Goal: Information Seeking & Learning: Learn about a topic

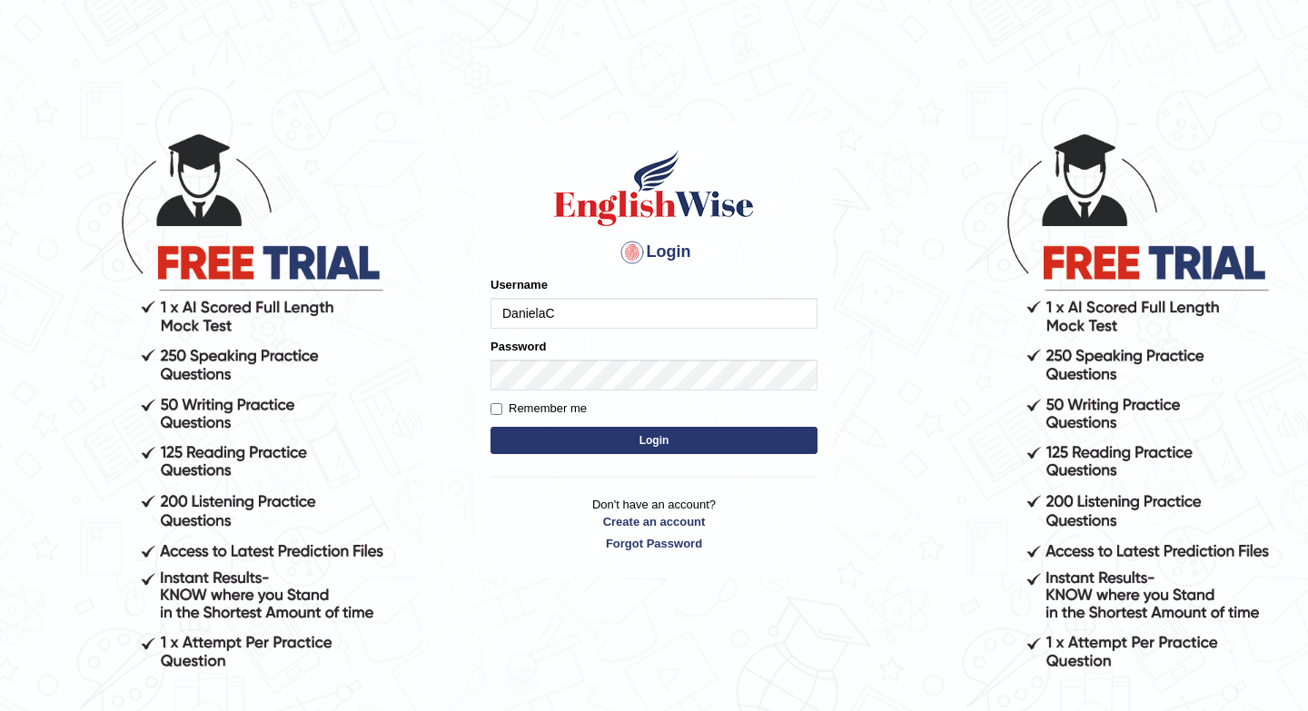
click at [616, 440] on button "Login" at bounding box center [653, 440] width 327 height 27
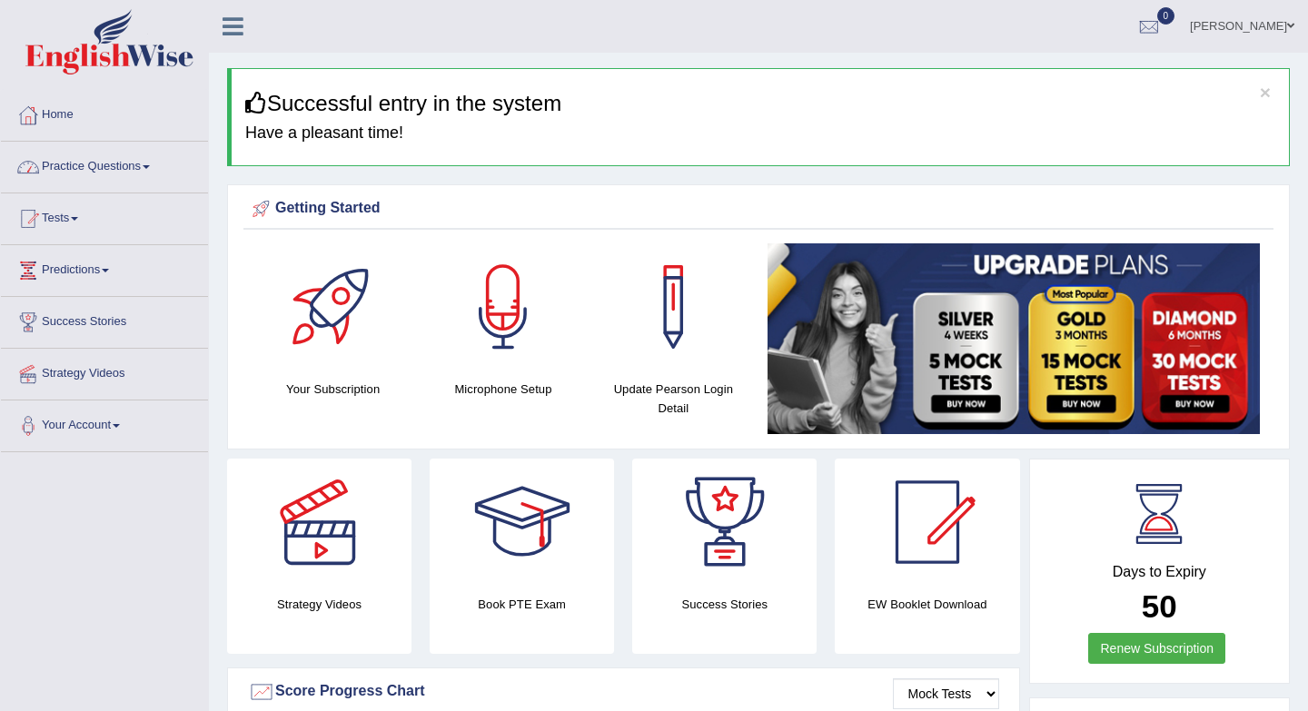
click at [150, 169] on link "Practice Questions" at bounding box center [104, 164] width 207 height 45
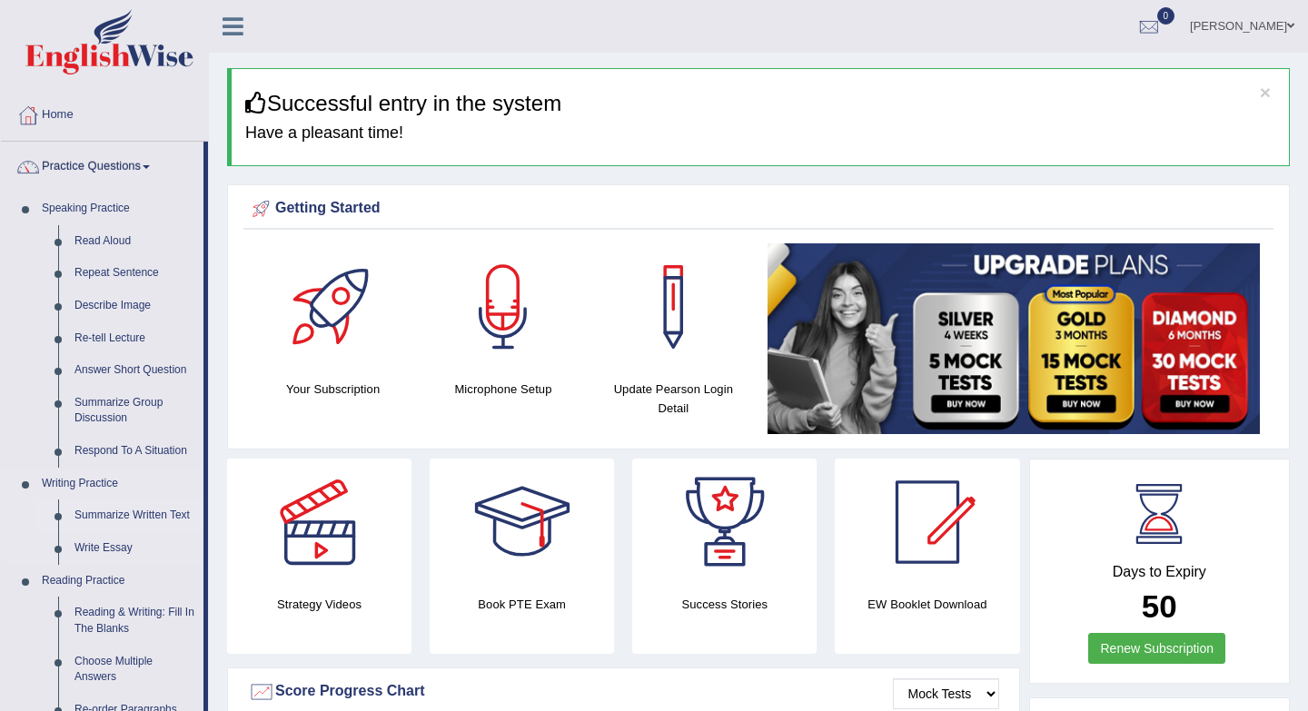
click at [138, 518] on link "Summarize Written Text" at bounding box center [134, 515] width 137 height 33
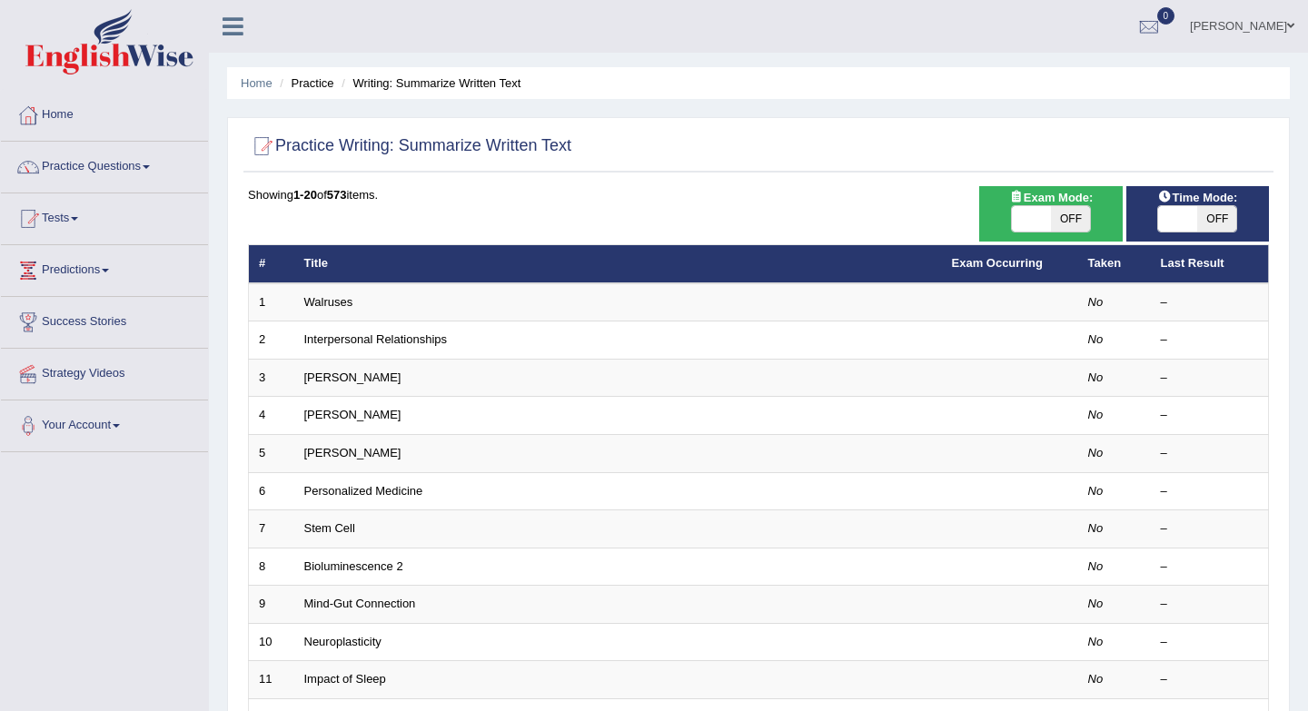
click at [1078, 226] on span "OFF" at bounding box center [1070, 218] width 39 height 25
checkbox input "true"
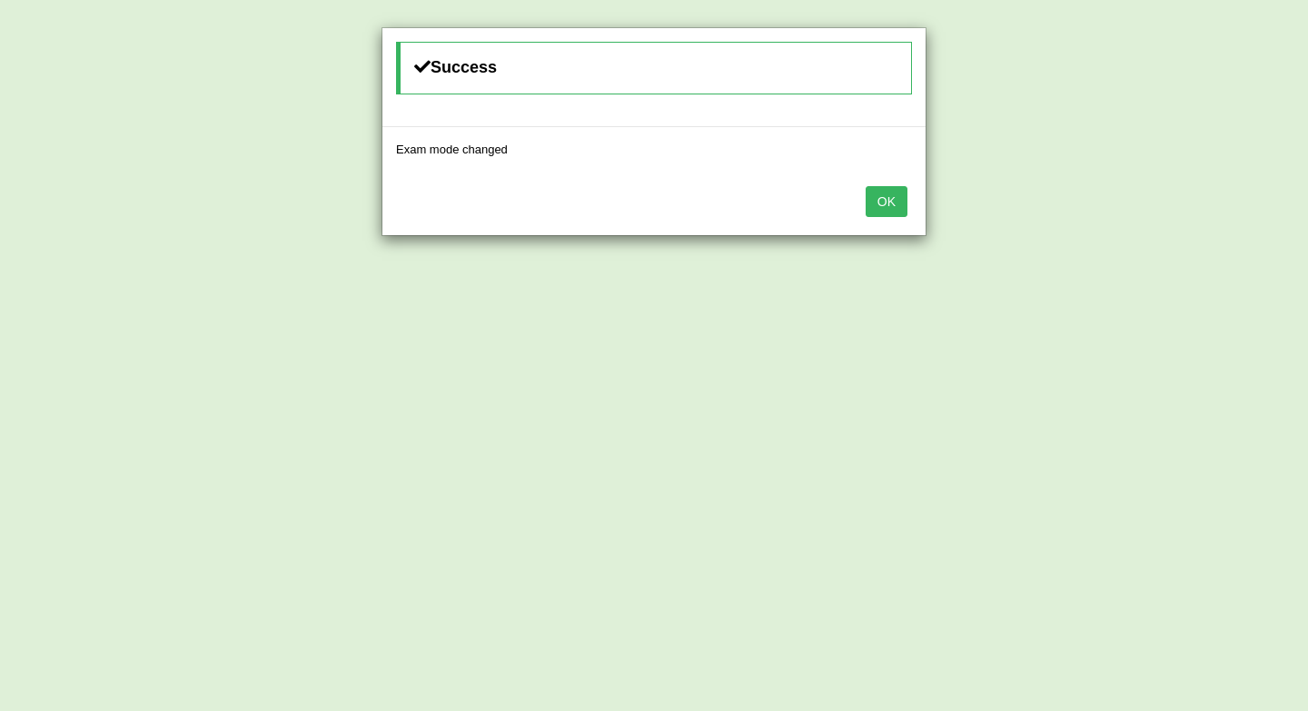
click at [875, 202] on button "OK" at bounding box center [886, 201] width 42 height 31
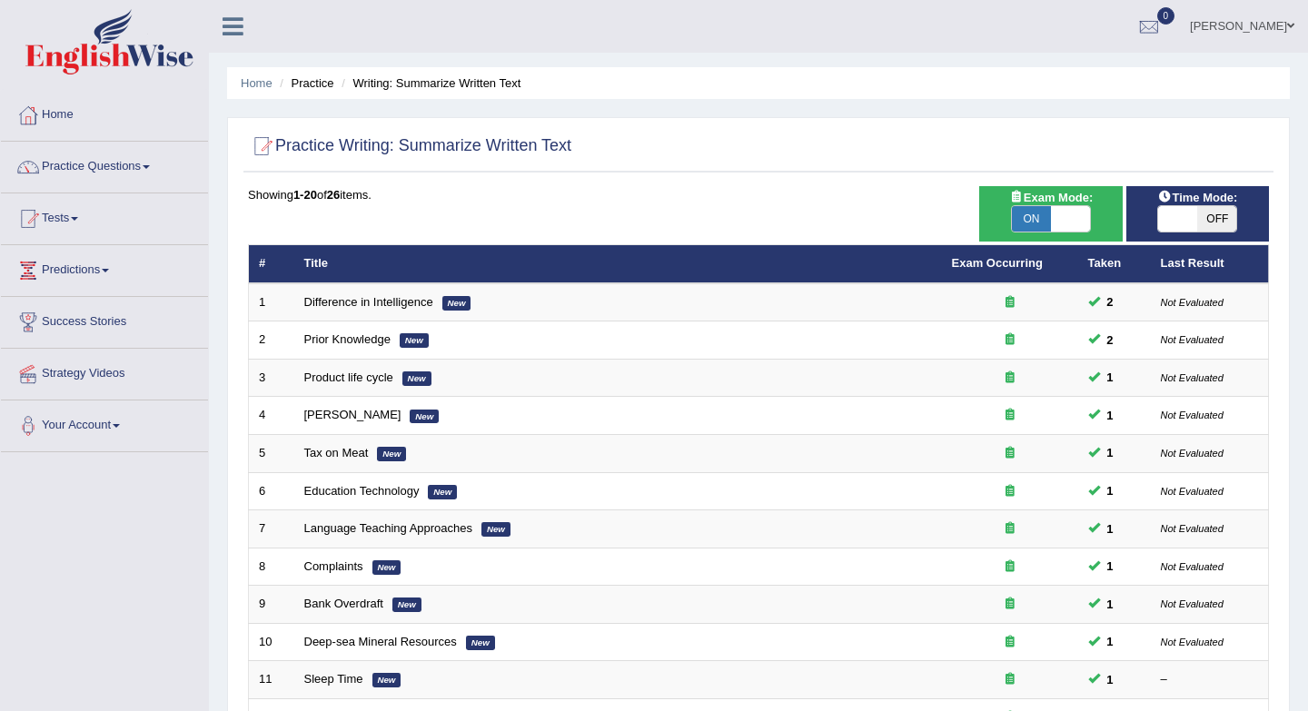
click at [1210, 224] on span "OFF" at bounding box center [1216, 218] width 39 height 25
checkbox input "true"
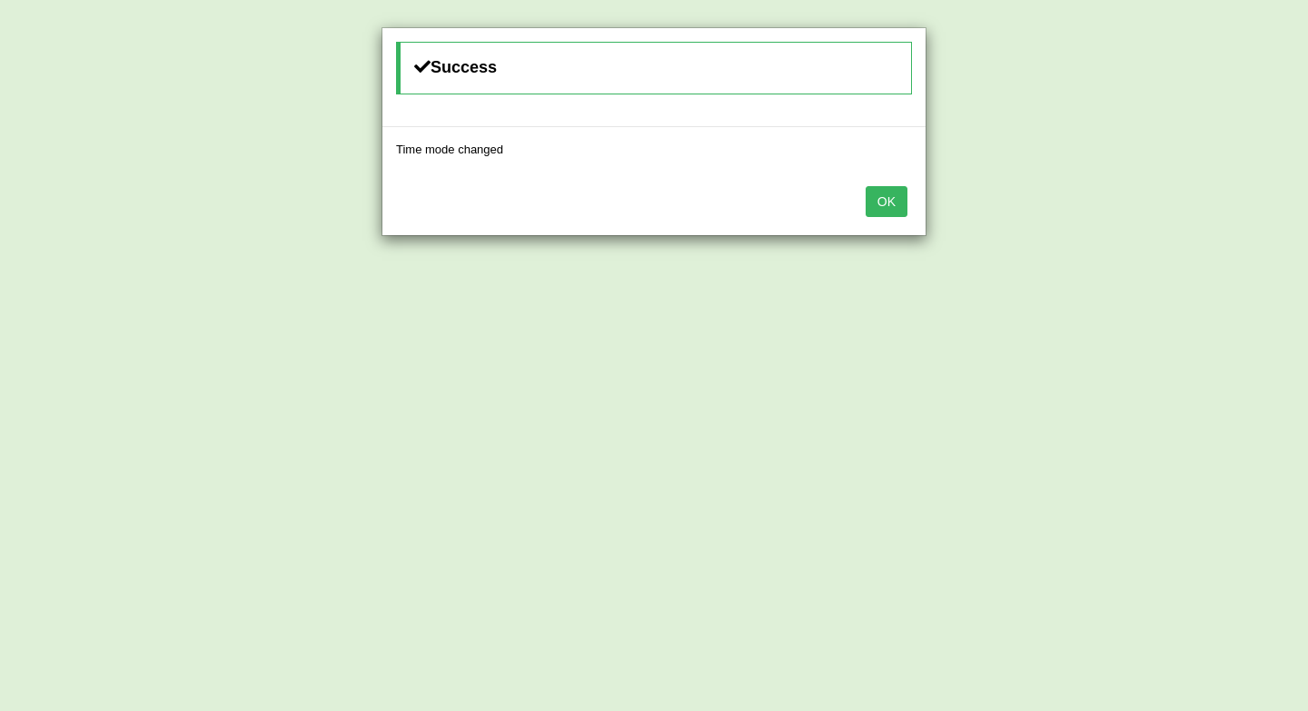
click at [887, 204] on button "OK" at bounding box center [886, 201] width 42 height 31
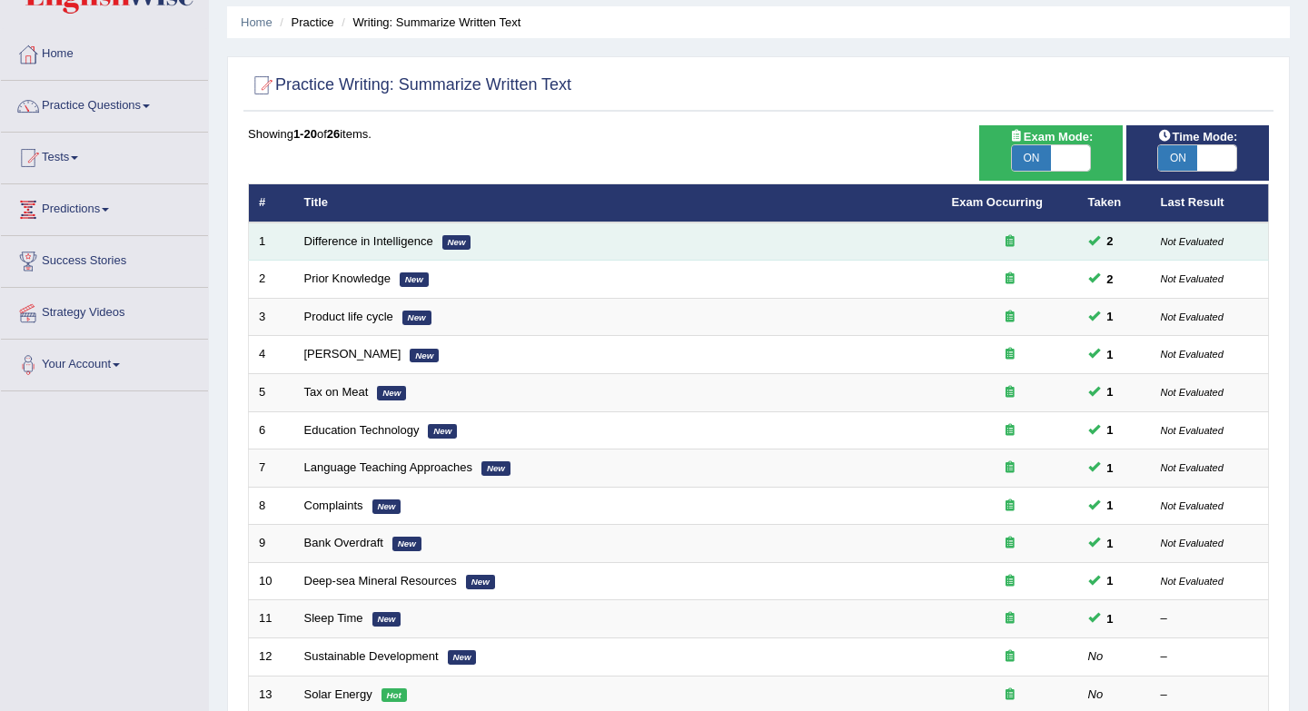
scroll to position [71, 0]
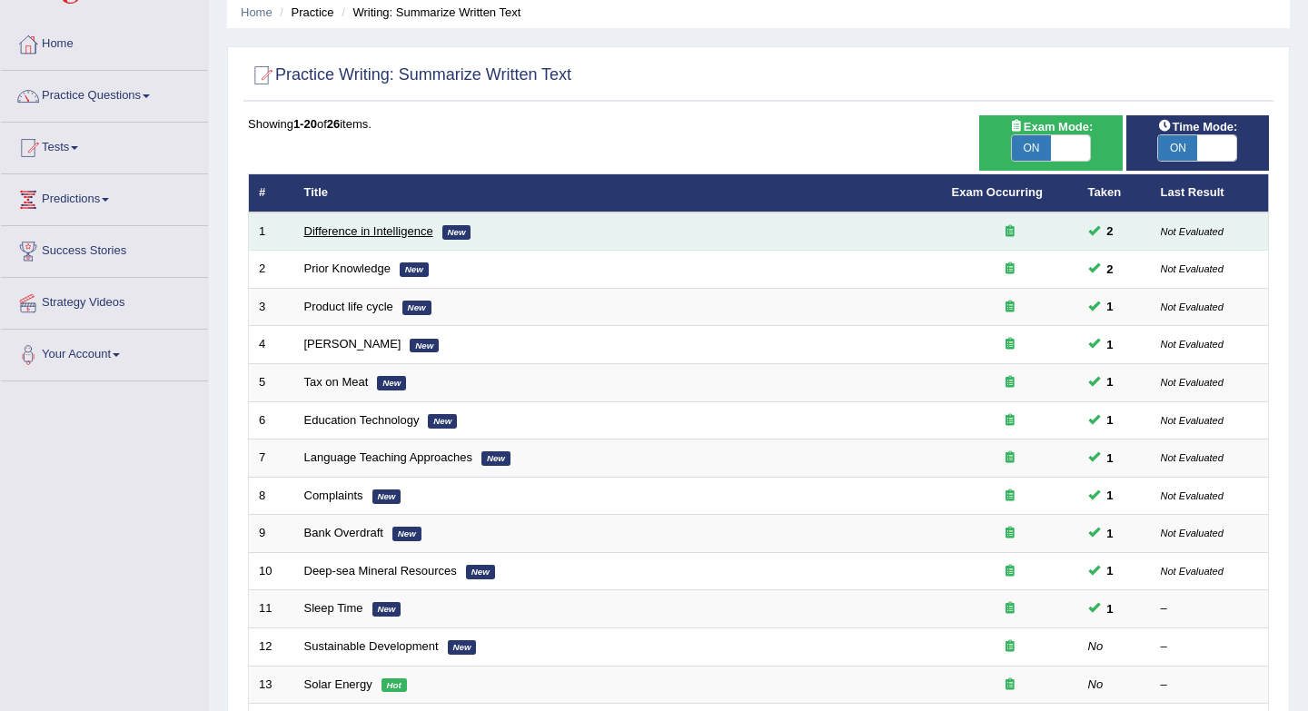
click at [402, 231] on link "Difference in Intelligence" at bounding box center [368, 231] width 129 height 14
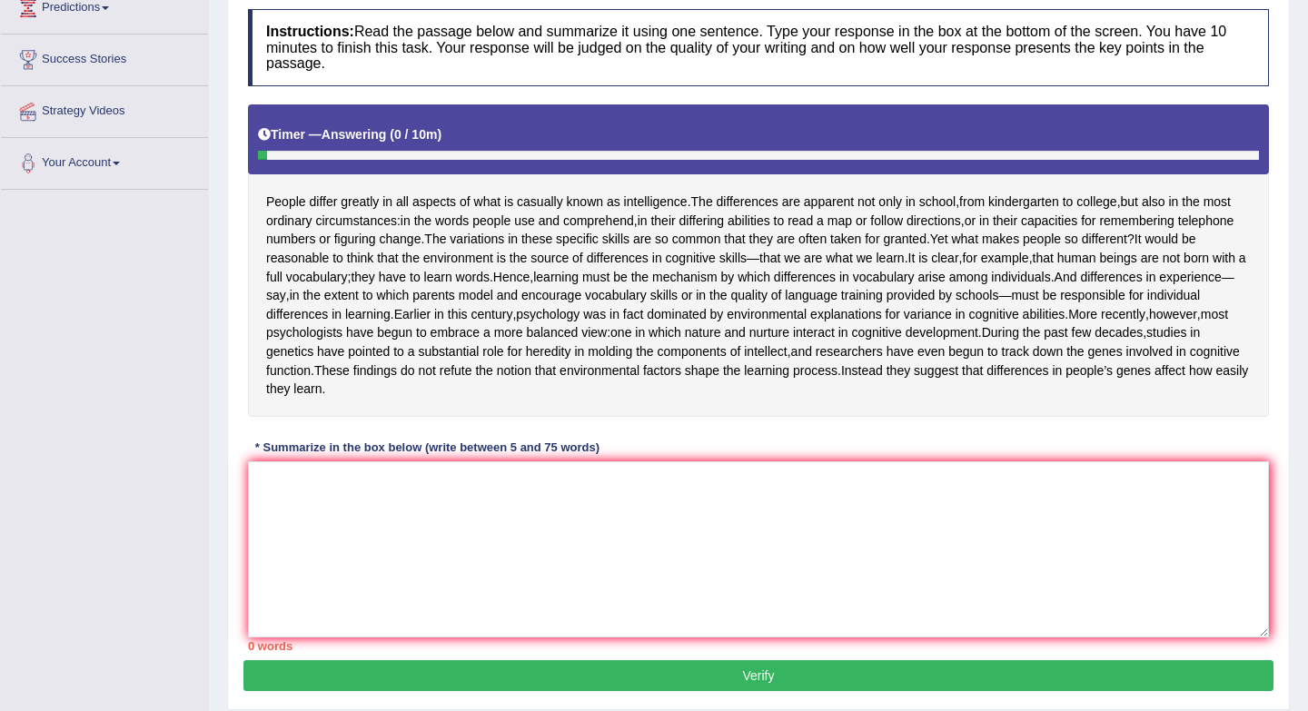
scroll to position [320, 0]
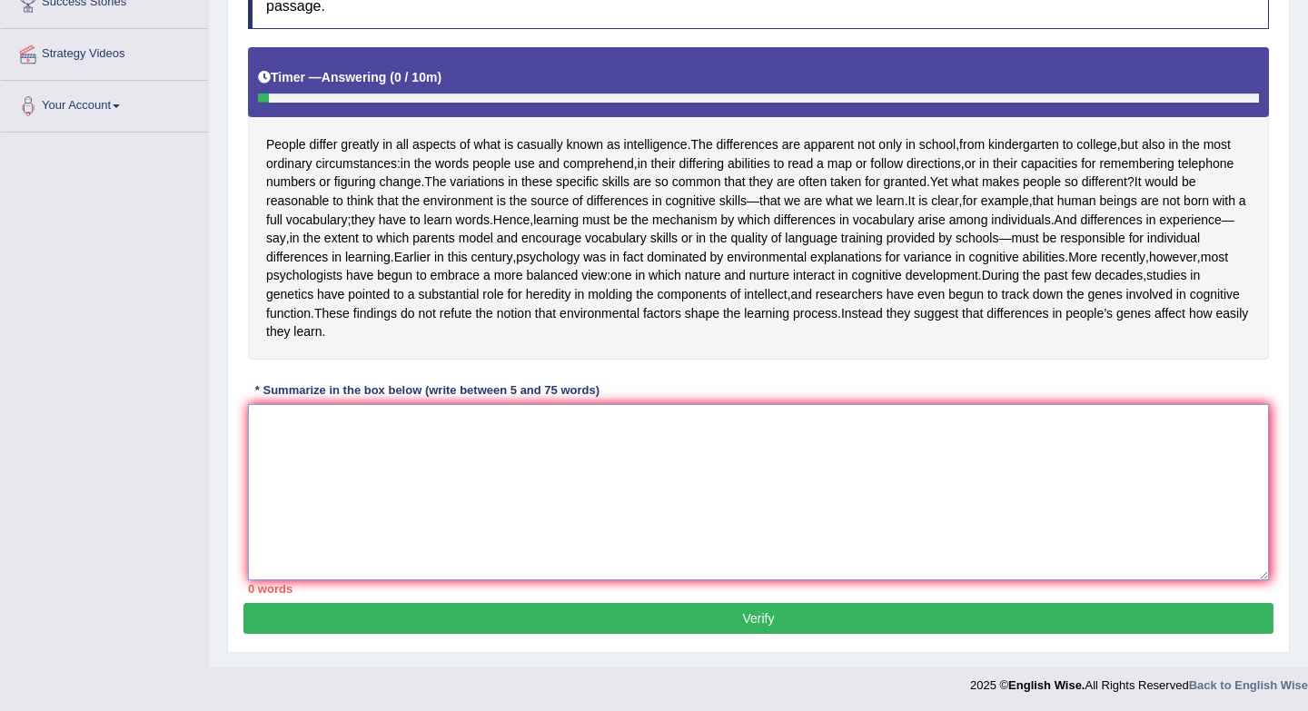
click at [428, 508] on textarea at bounding box center [758, 492] width 1021 height 176
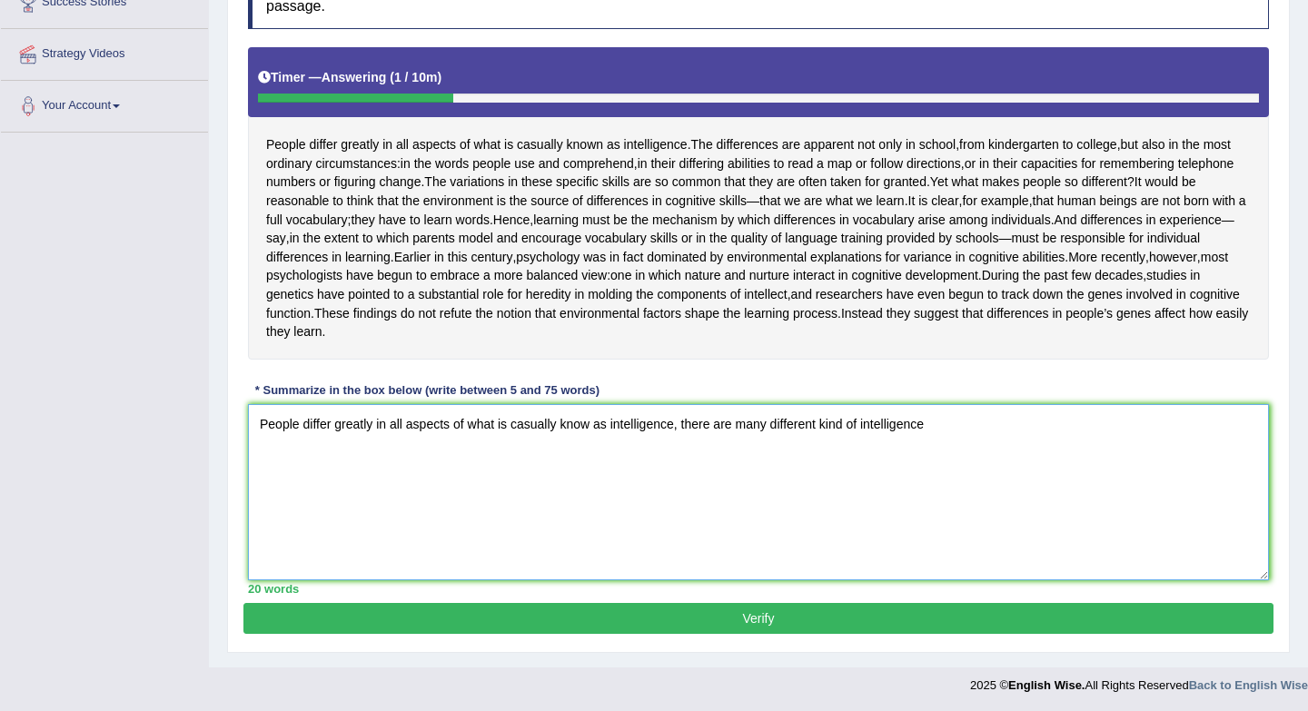
click at [679, 459] on textarea "People differ greatly in all aspects of what is casually know as intelligence, …" at bounding box center [758, 492] width 1021 height 176
click at [971, 459] on textarea "People differ greatly in all aspects of what is casually know as intelligence, …" at bounding box center [758, 492] width 1021 height 176
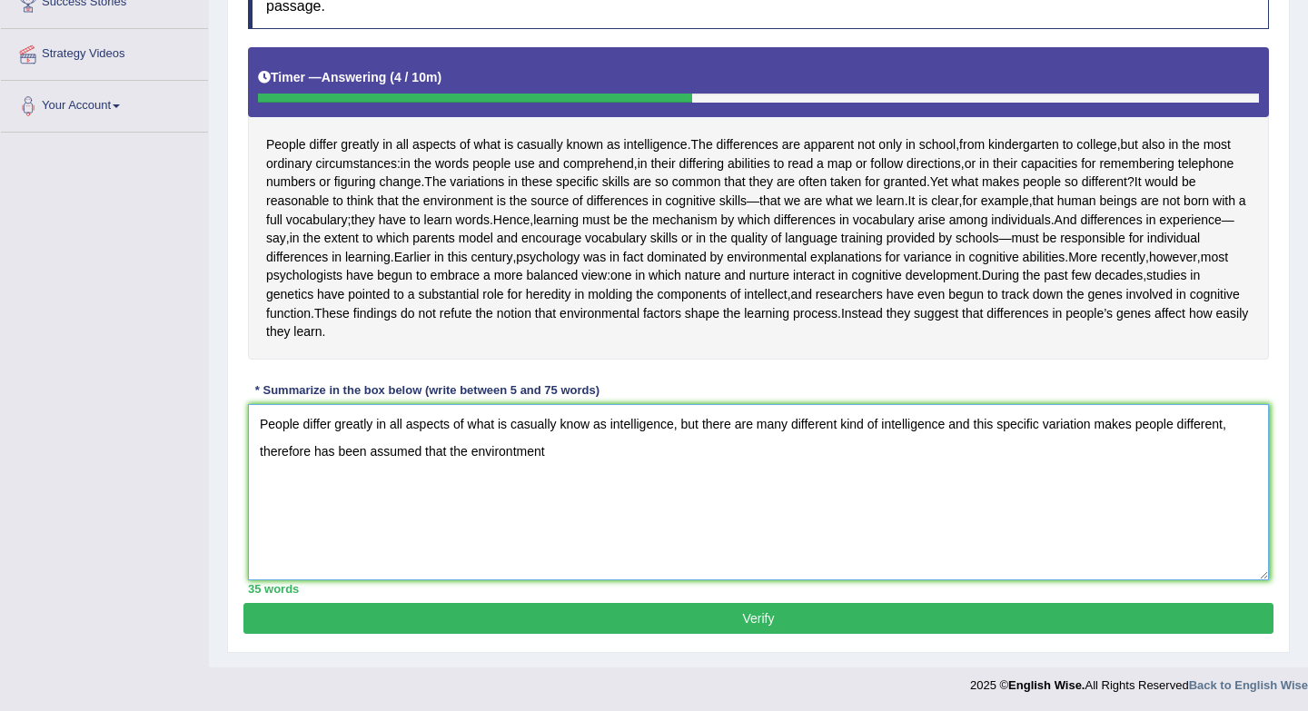
click at [419, 493] on textarea "People differ greatly in all aspects of what is casually know as intelligence, …" at bounding box center [758, 492] width 1021 height 176
click at [568, 482] on textarea "People differ greatly in all aspects of what is casually know as intelligence, …" at bounding box center [758, 492] width 1021 height 176
drag, startPoint x: 414, startPoint y: 488, endPoint x: 371, endPoint y: 487, distance: 42.7
click at [371, 487] on textarea "People differ greatly in all aspects of what is casually know as intelligence, …" at bounding box center [758, 492] width 1021 height 176
click at [547, 480] on textarea "People differ greatly in all aspects of what is casually know as intelligence, …" at bounding box center [758, 492] width 1021 height 176
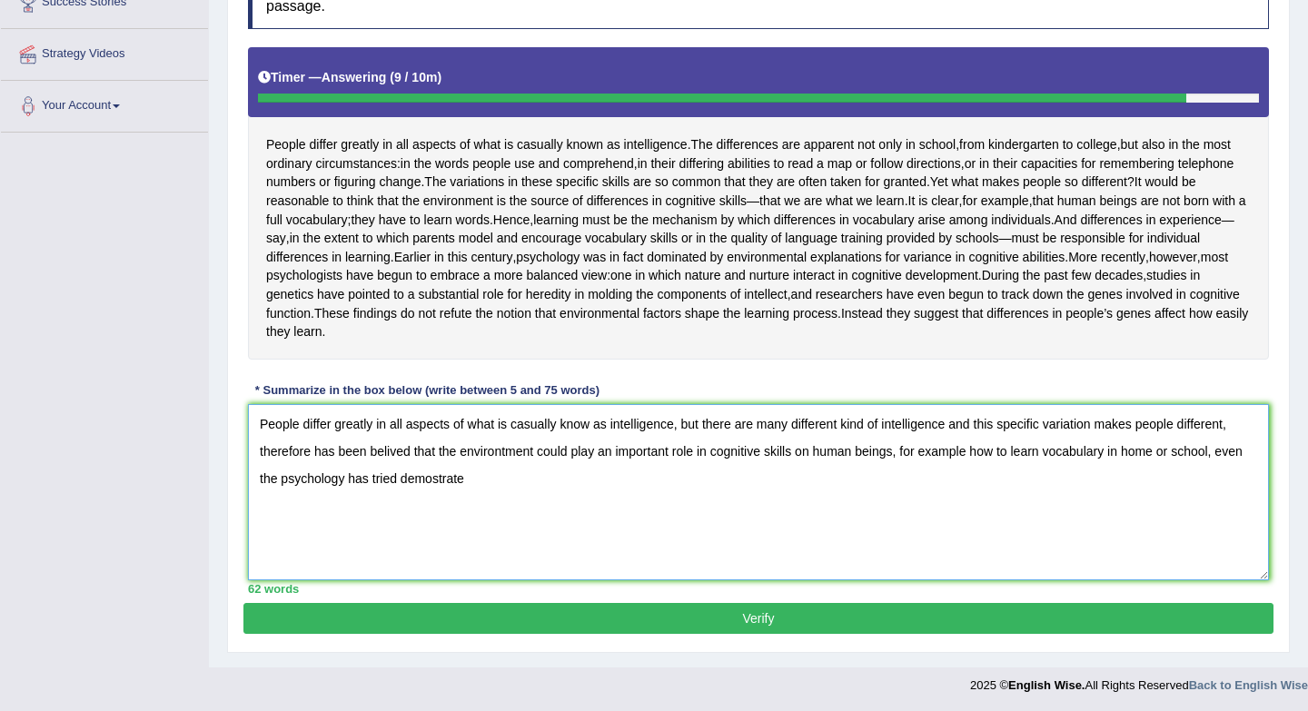
click at [406, 512] on textarea "People differ greatly in all aspects of what is casually know as intelligence, …" at bounding box center [758, 492] width 1021 height 176
click at [561, 509] on textarea "People differ greatly in all aspects of what is casually know as intelligence, …" at bounding box center [758, 492] width 1021 height 176
type textarea "People differ greatly in all aspects of what is casually know as intelligence, …"
click at [596, 634] on button "Verify" at bounding box center [758, 618] width 1030 height 31
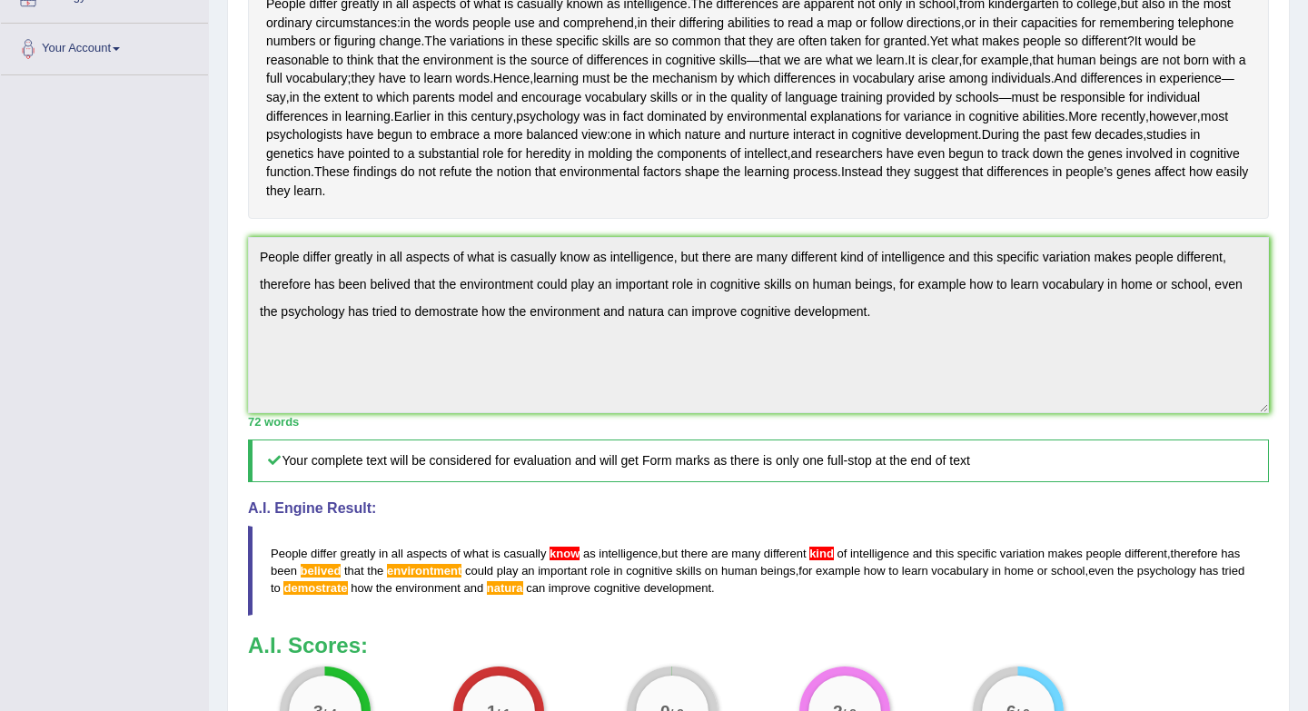
scroll to position [379, 0]
drag, startPoint x: 273, startPoint y: 588, endPoint x: 739, endPoint y: 628, distance: 467.6
click at [739, 614] on blockquote "People differ greatly in all aspects of what is casually know as intelligence ,…" at bounding box center [758, 569] width 1021 height 90
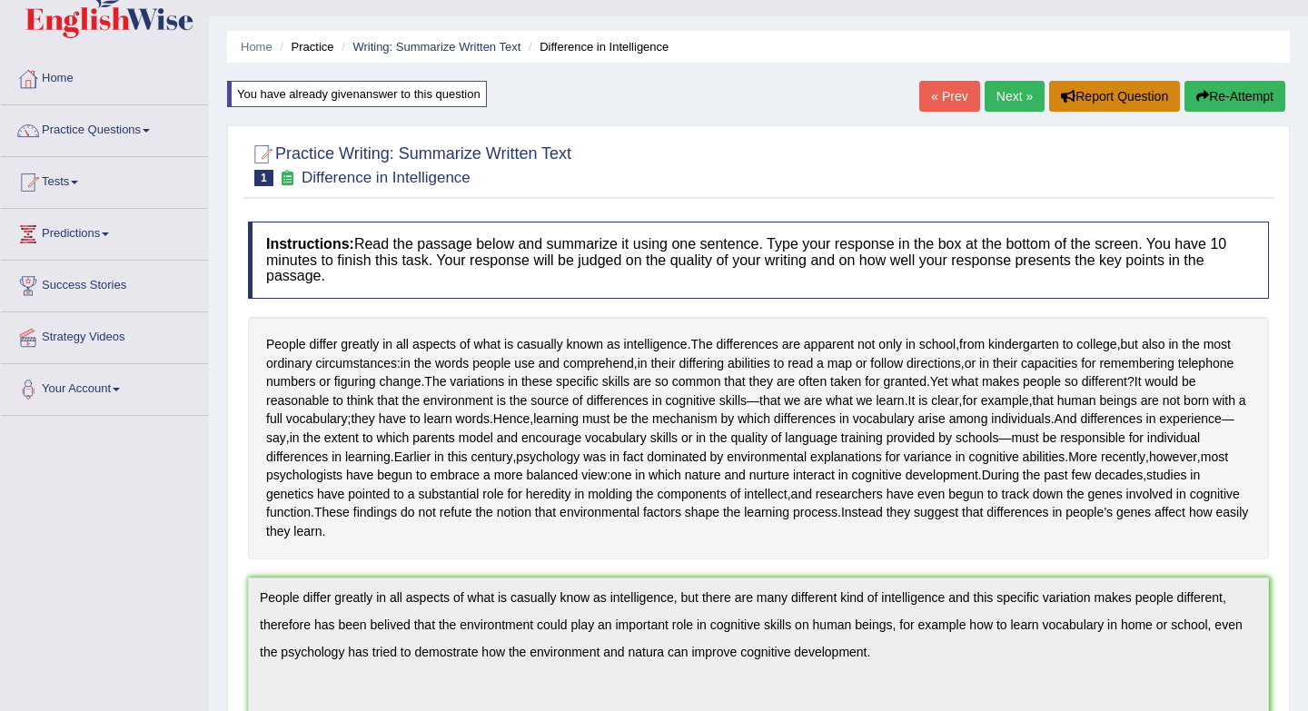
scroll to position [0, 0]
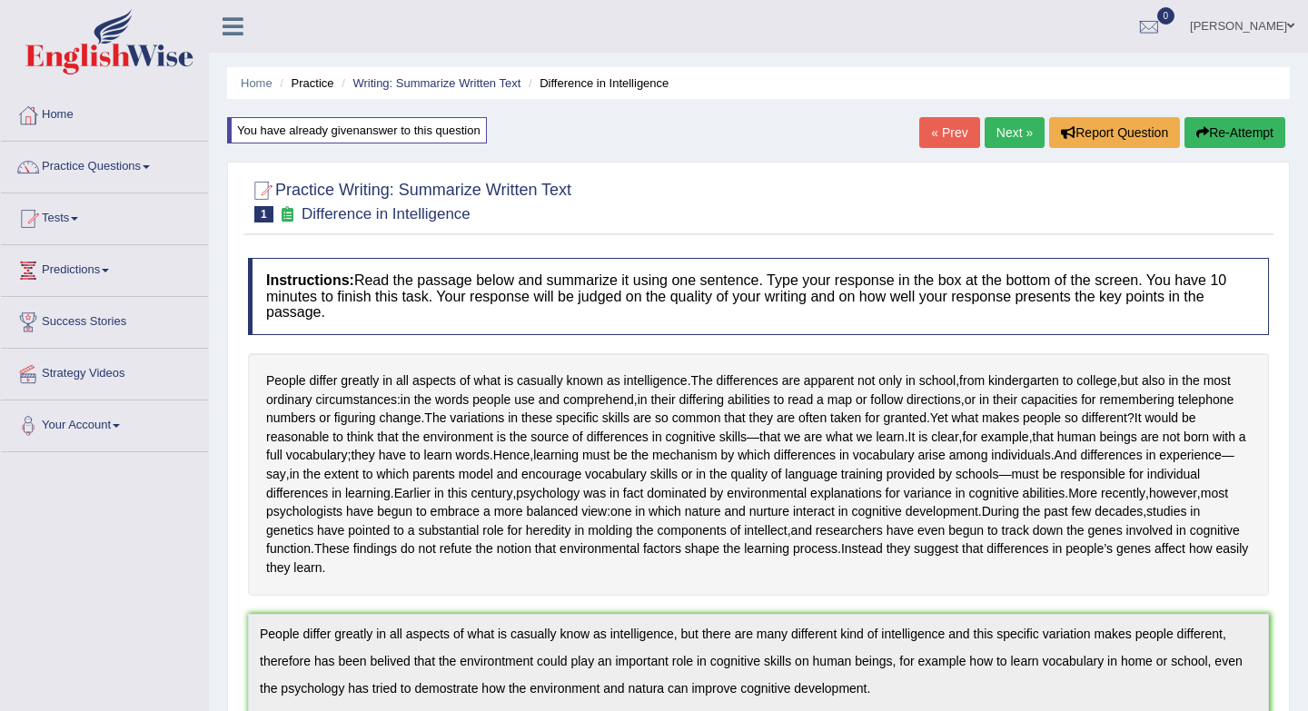
click at [1265, 131] on button "Re-Attempt" at bounding box center [1234, 132] width 101 height 31
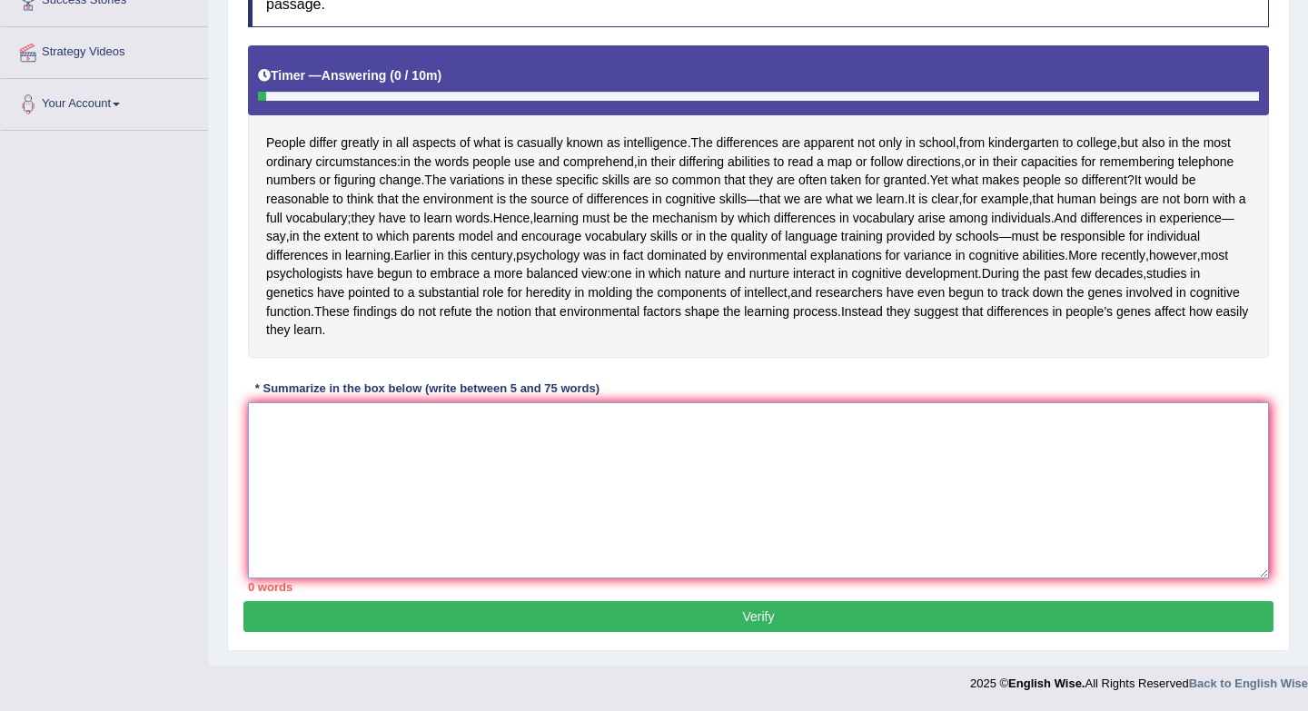
paste textarea "People differ greatly in all aspects of what is casually know as intelligence, …"
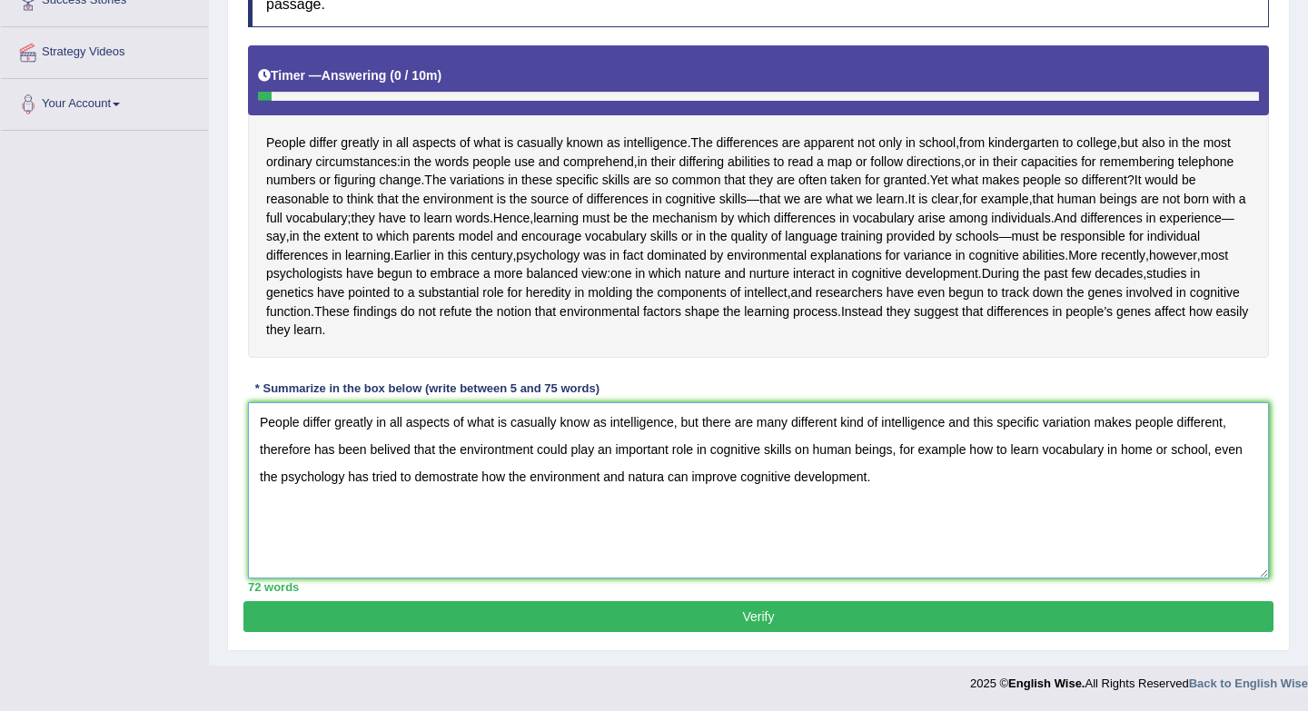
click at [592, 427] on textarea "People differ greatly in all aspects of what is casually know as intelligence, …" at bounding box center [758, 490] width 1021 height 176
click at [393, 450] on textarea "People differ greatly in all aspects of what is casually known as intelligence,…" at bounding box center [758, 490] width 1021 height 176
click at [874, 420] on textarea "People differ greatly in all aspects of what is casually known as intelligence,…" at bounding box center [758, 490] width 1021 height 176
click at [699, 478] on textarea "People differ greatly in all aspects of what is casually known as intelligence,…" at bounding box center [758, 490] width 1021 height 176
type textarea "People differ greatly in all aspects of what is casually known as intelligence,…"
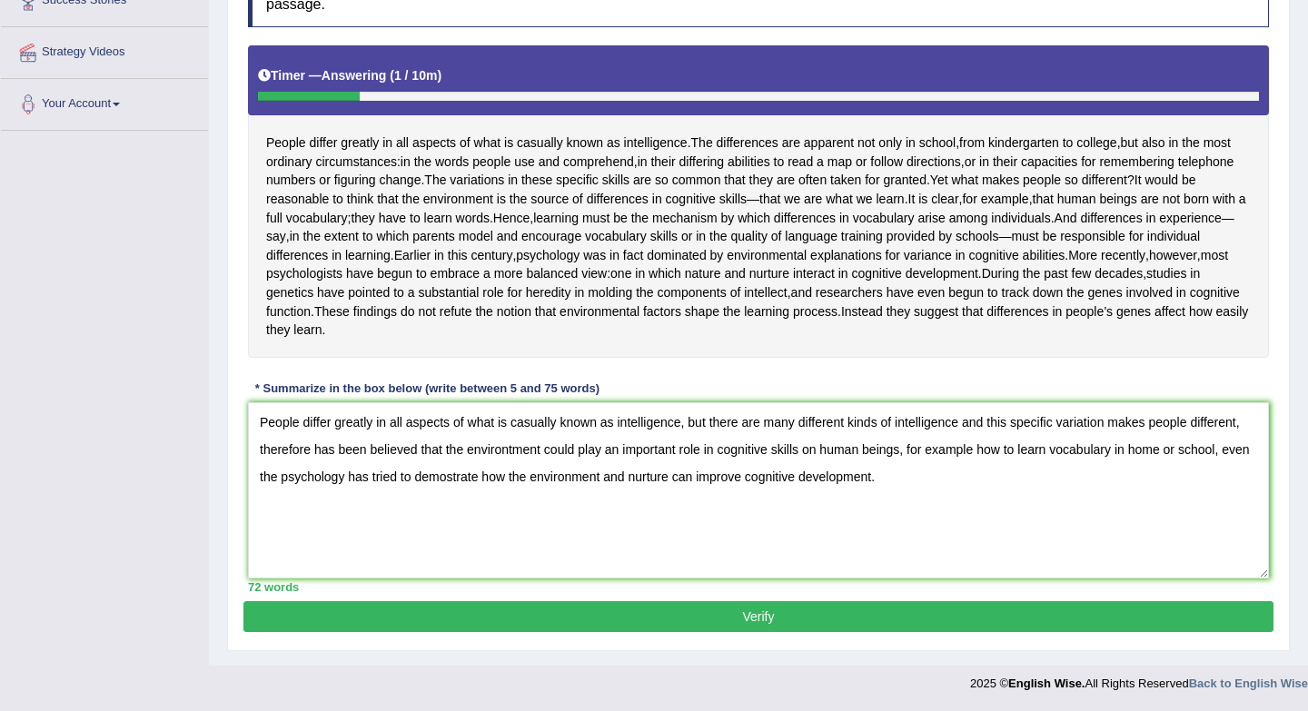
click at [860, 617] on button "Verify" at bounding box center [758, 616] width 1030 height 31
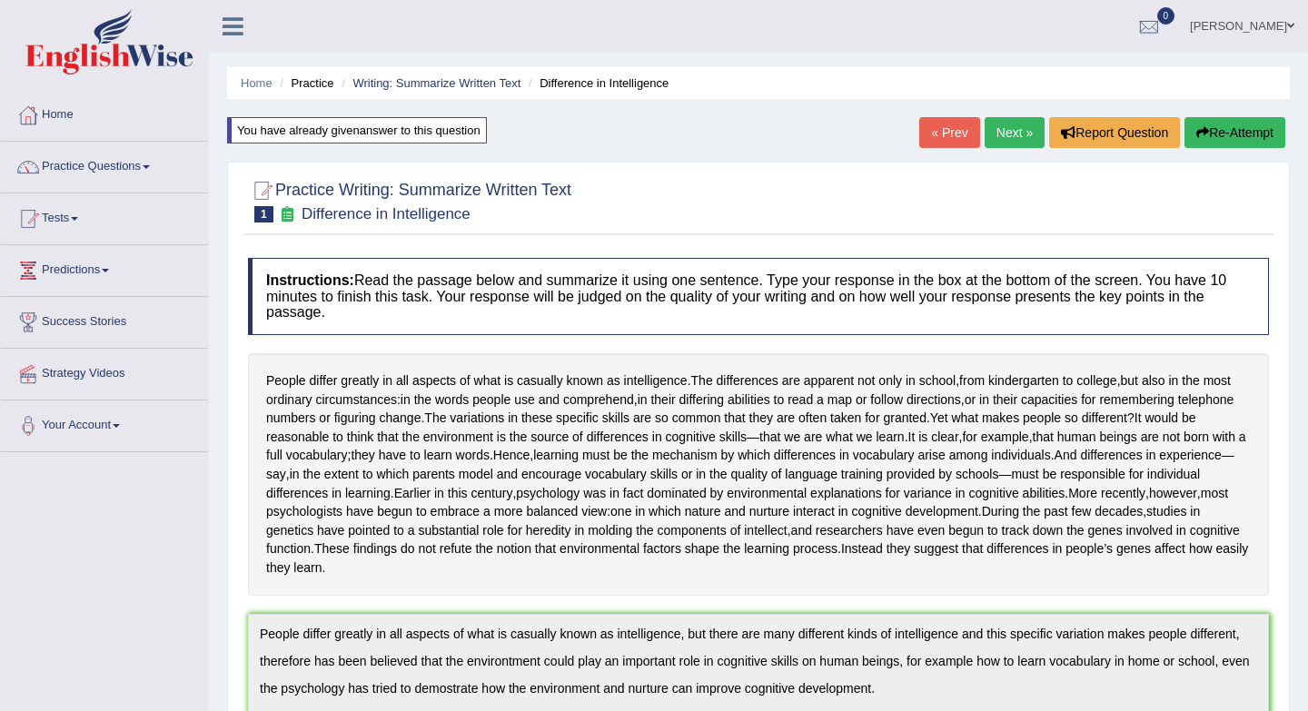
click at [1259, 132] on button "Re-Attempt" at bounding box center [1234, 132] width 101 height 31
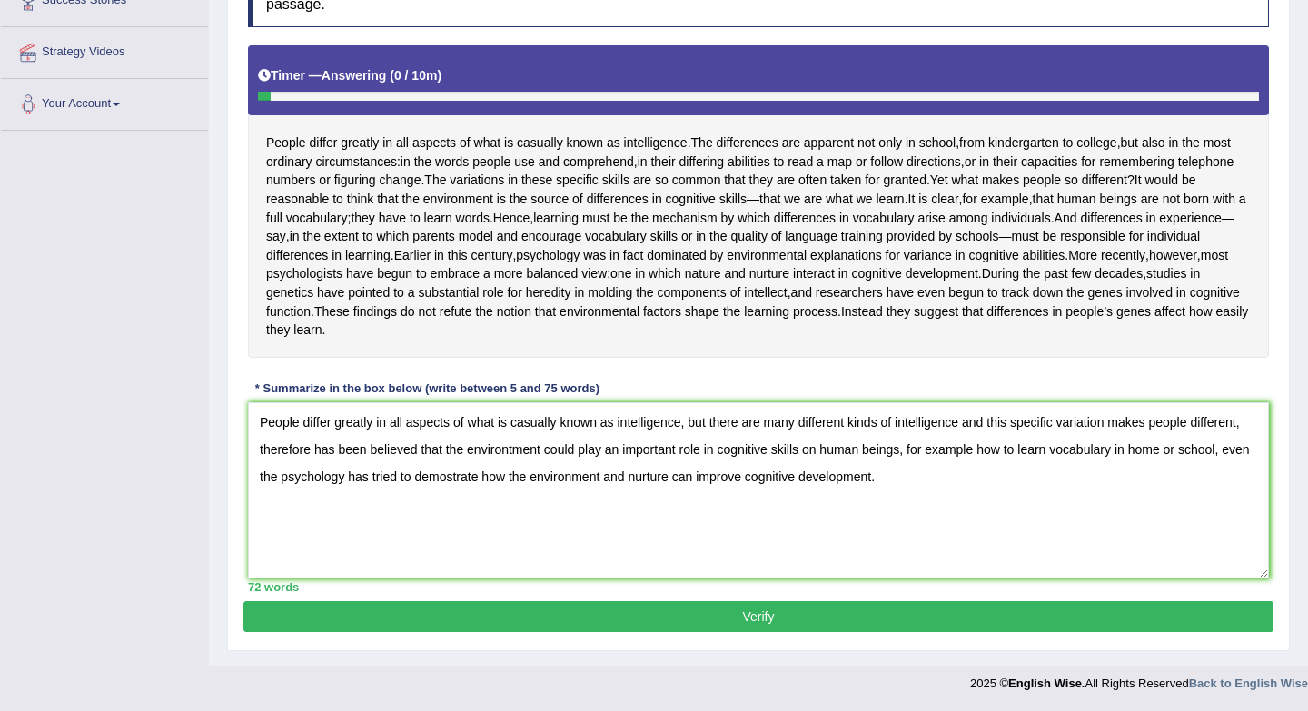
click at [484, 479] on textarea "People differ greatly in all aspects of what is casually known as intelligence,…" at bounding box center [758, 490] width 1021 height 176
click at [513, 454] on textarea "People differ greatly in all aspects of what is casually known as intelligence,…" at bounding box center [758, 490] width 1021 height 176
type textarea "People differ greatly in all aspects of what is casually known as intelligence,…"
click at [739, 621] on button "Verify" at bounding box center [758, 616] width 1030 height 31
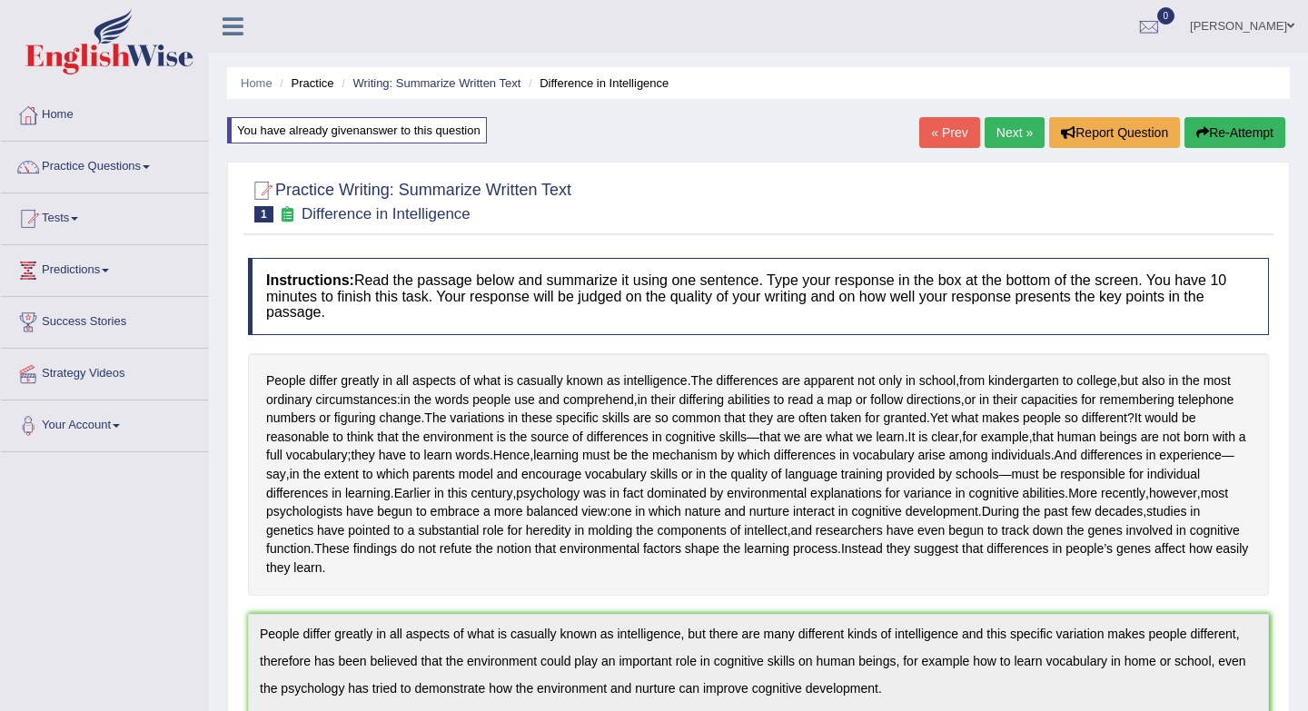
click at [1001, 141] on link "Next »" at bounding box center [1014, 132] width 60 height 31
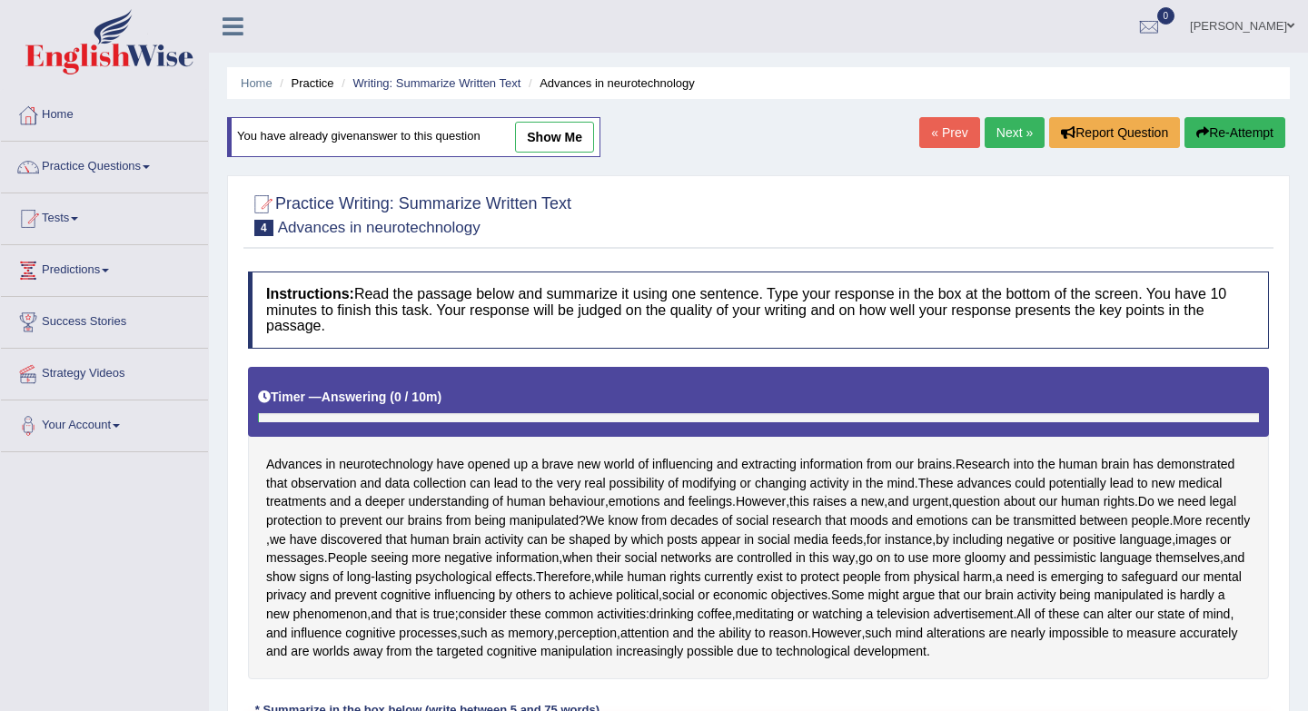
click at [1005, 139] on link "Next »" at bounding box center [1014, 132] width 60 height 31
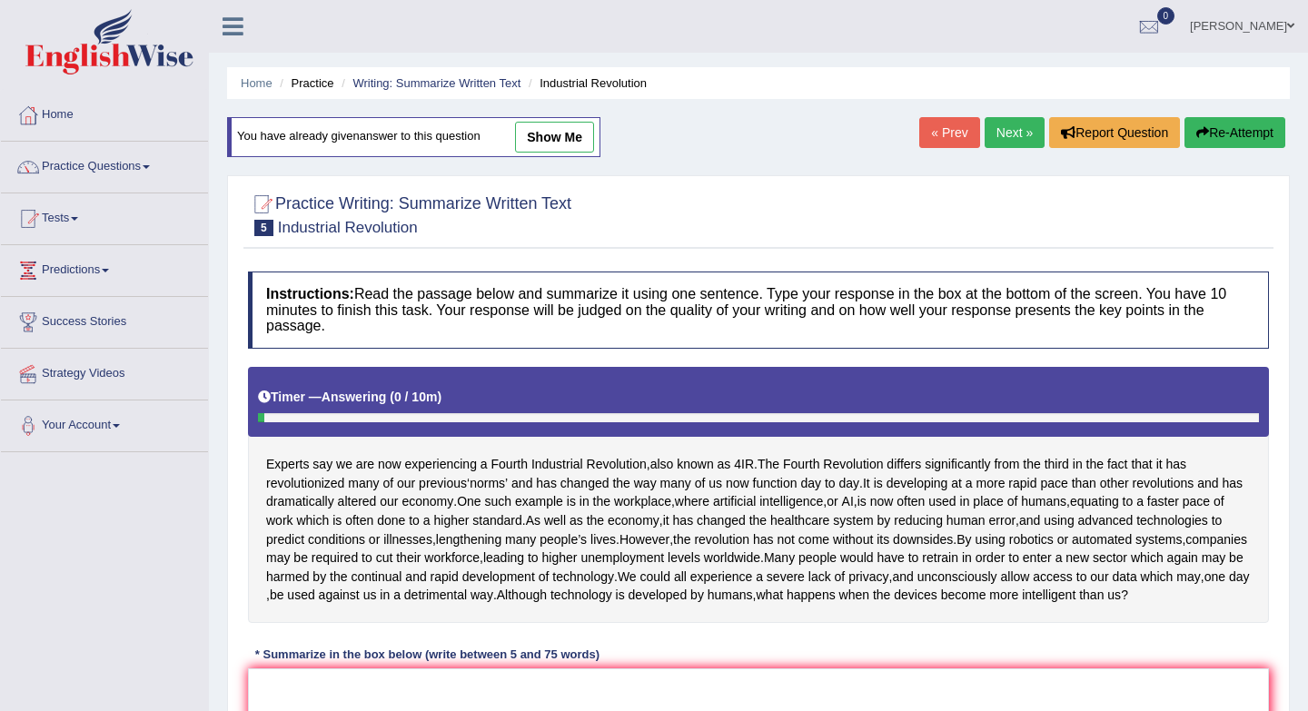
click at [1006, 135] on link "Next »" at bounding box center [1014, 132] width 60 height 31
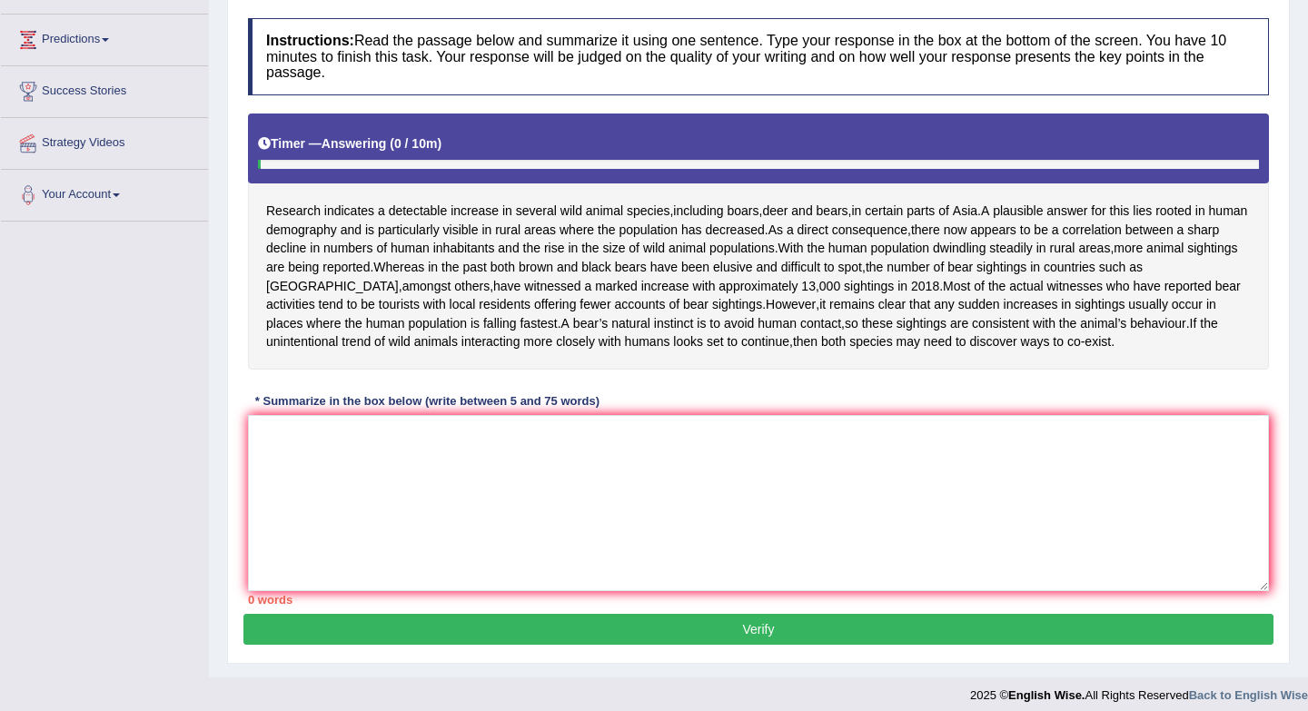
scroll to position [236, 0]
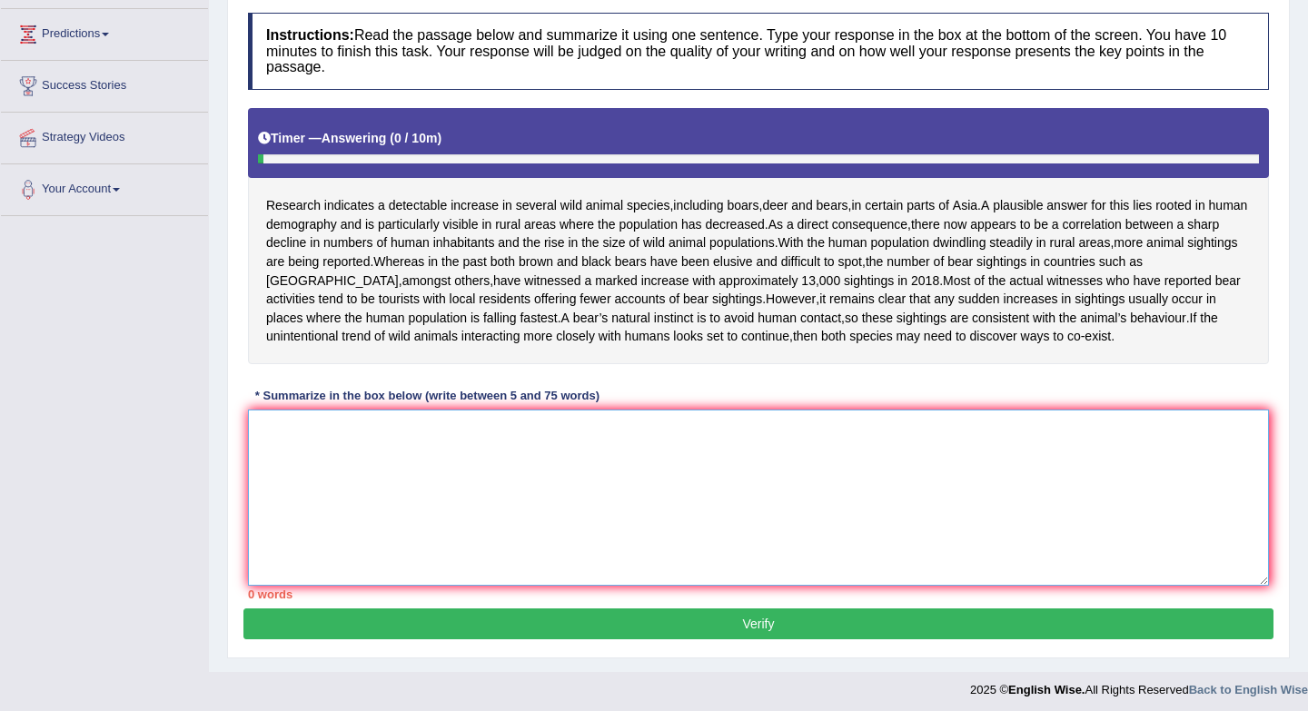
click at [675, 494] on textarea at bounding box center [758, 498] width 1021 height 176
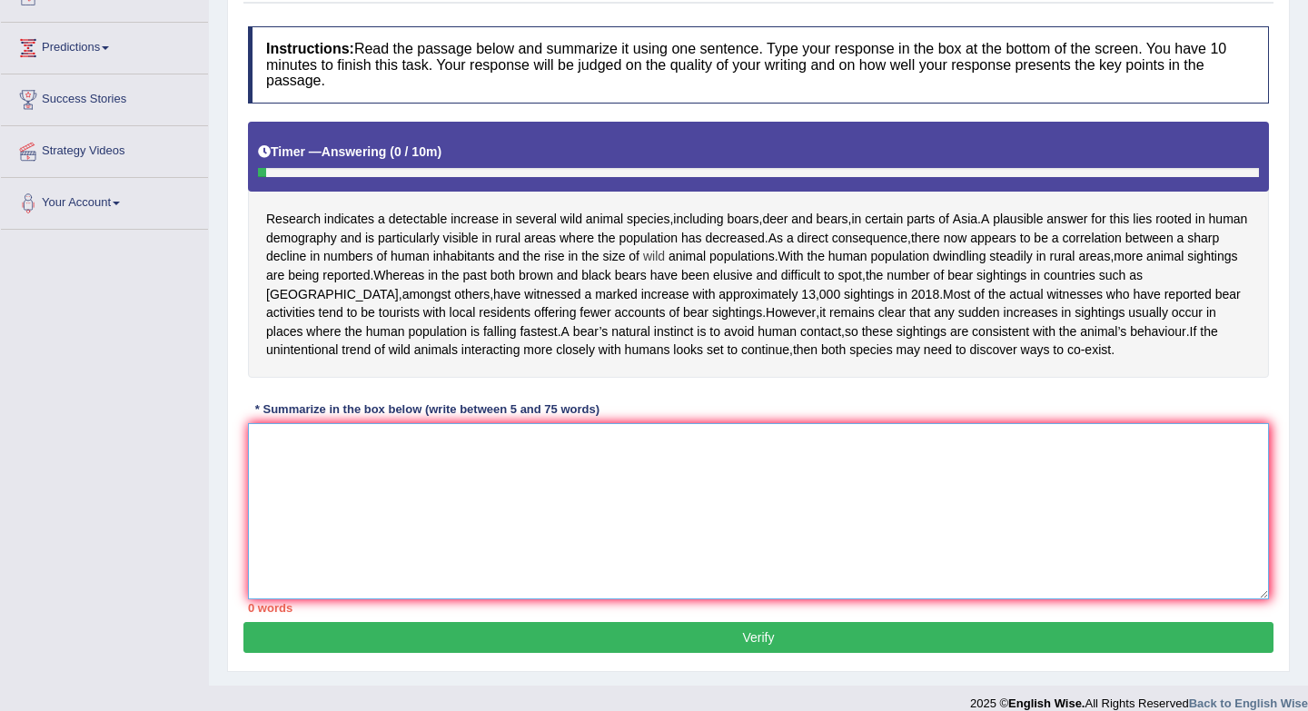
scroll to position [188, 0]
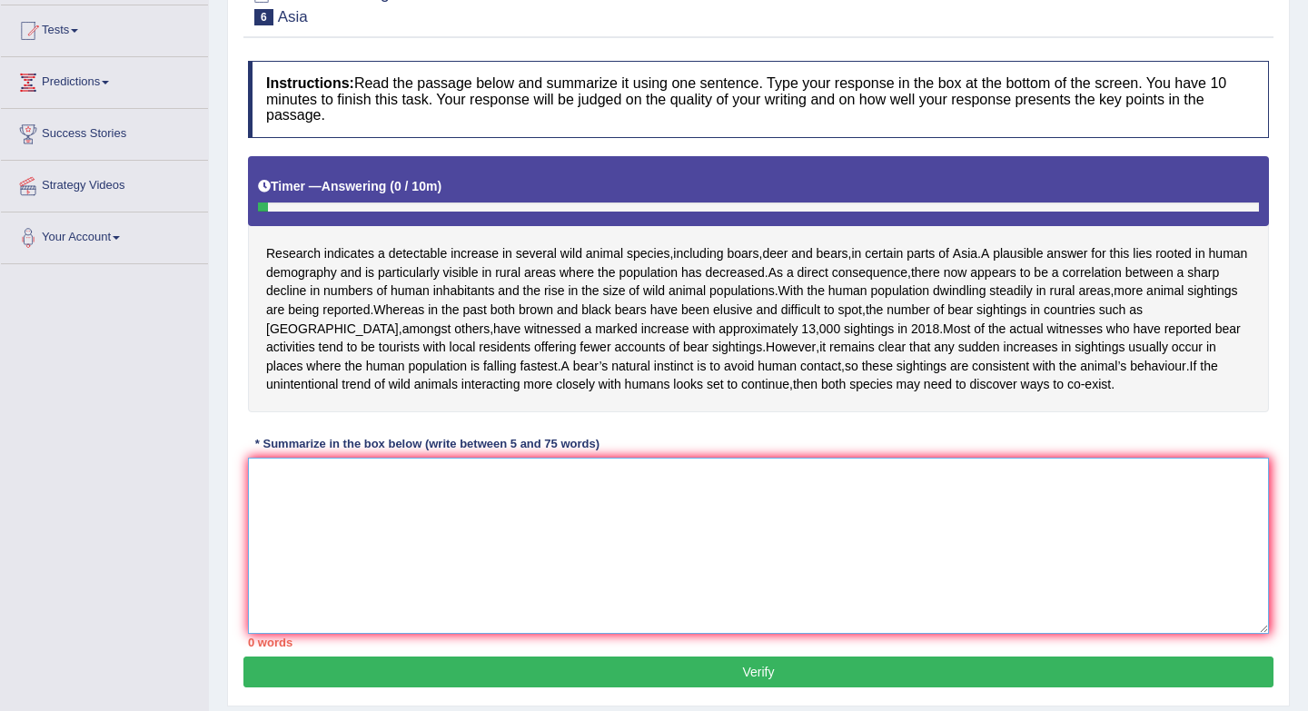
click at [580, 526] on textarea at bounding box center [758, 546] width 1021 height 176
type textarea "S"
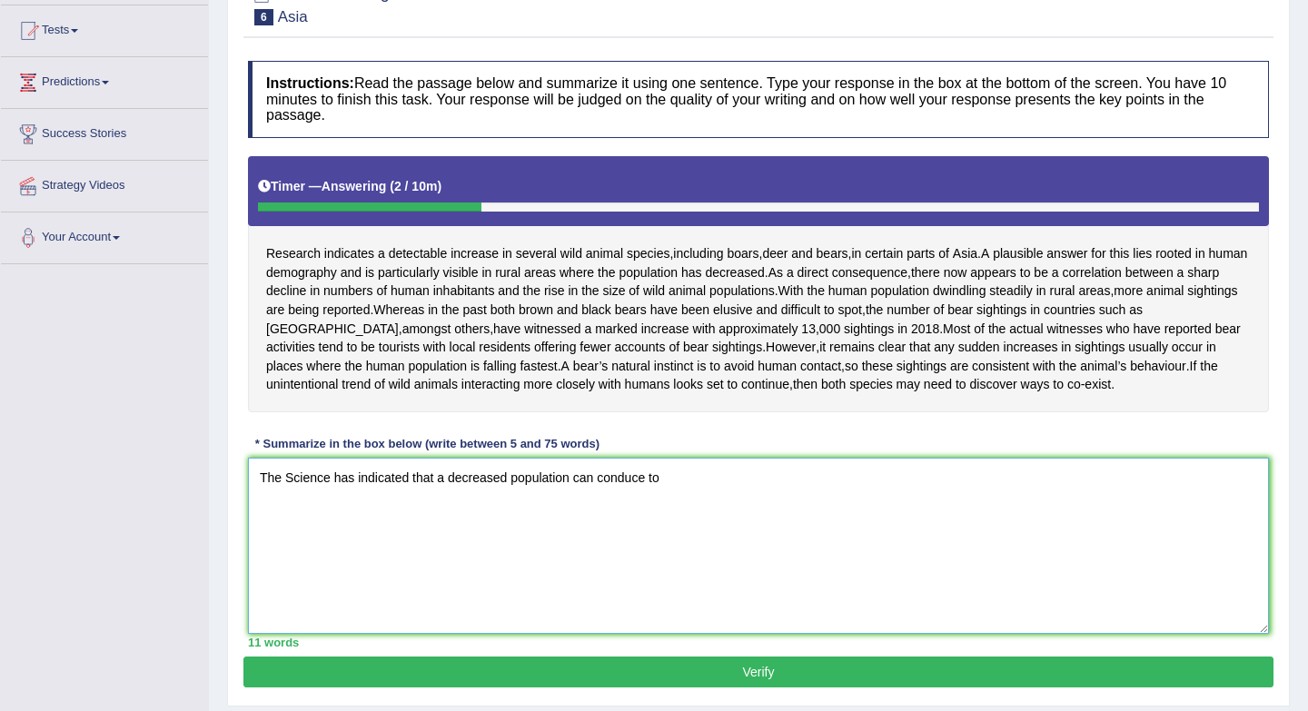
click at [577, 480] on textarea "The Science has indicated that a decreased population can conduce to" at bounding box center [758, 546] width 1021 height 176
click at [646, 480] on textarea "The Science has indicated that a decreased population in some areas, especially…" at bounding box center [758, 546] width 1021 height 176
click at [906, 477] on textarea "The Science has indicated that a decreased population in some zones, especially…" at bounding box center [758, 546] width 1021 height 176
click at [949, 484] on textarea "The Science has indicated that a decreased population in some zones, especially…" at bounding box center [758, 546] width 1021 height 176
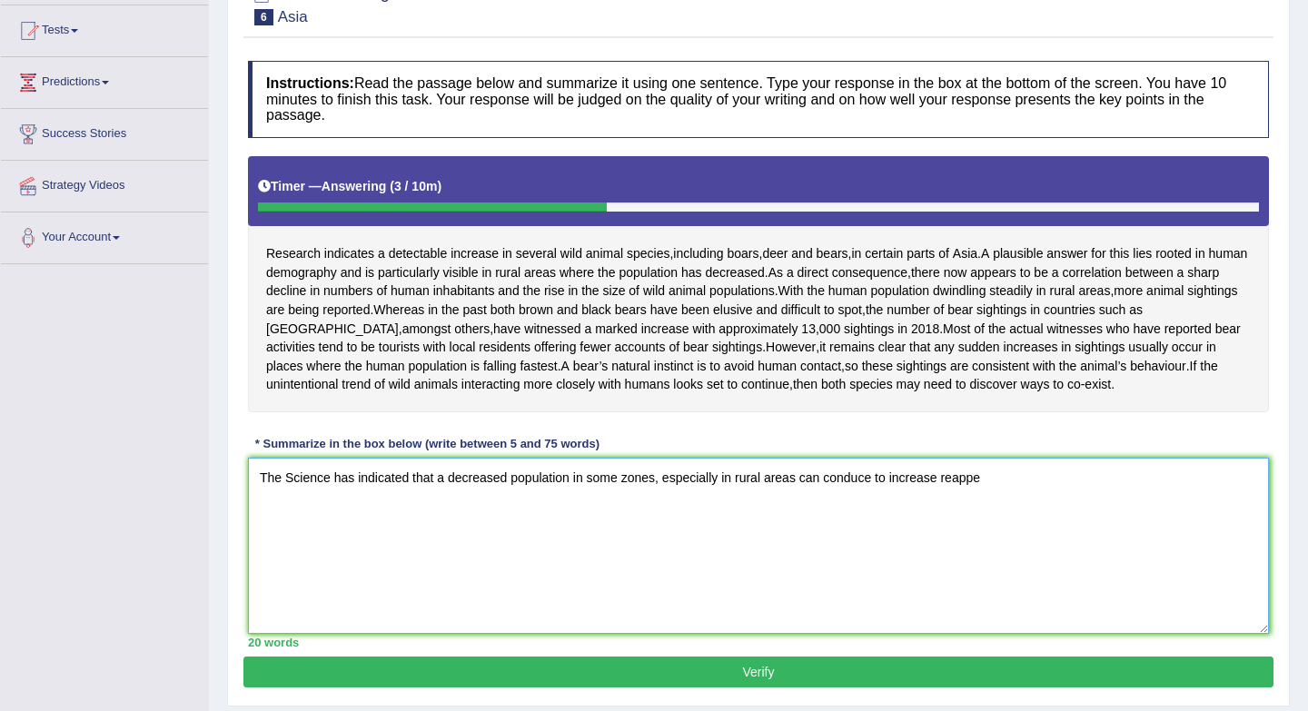
click at [994, 479] on textarea "The Science has indicated that a decreased population in some zones, especially…" at bounding box center [758, 546] width 1021 height 176
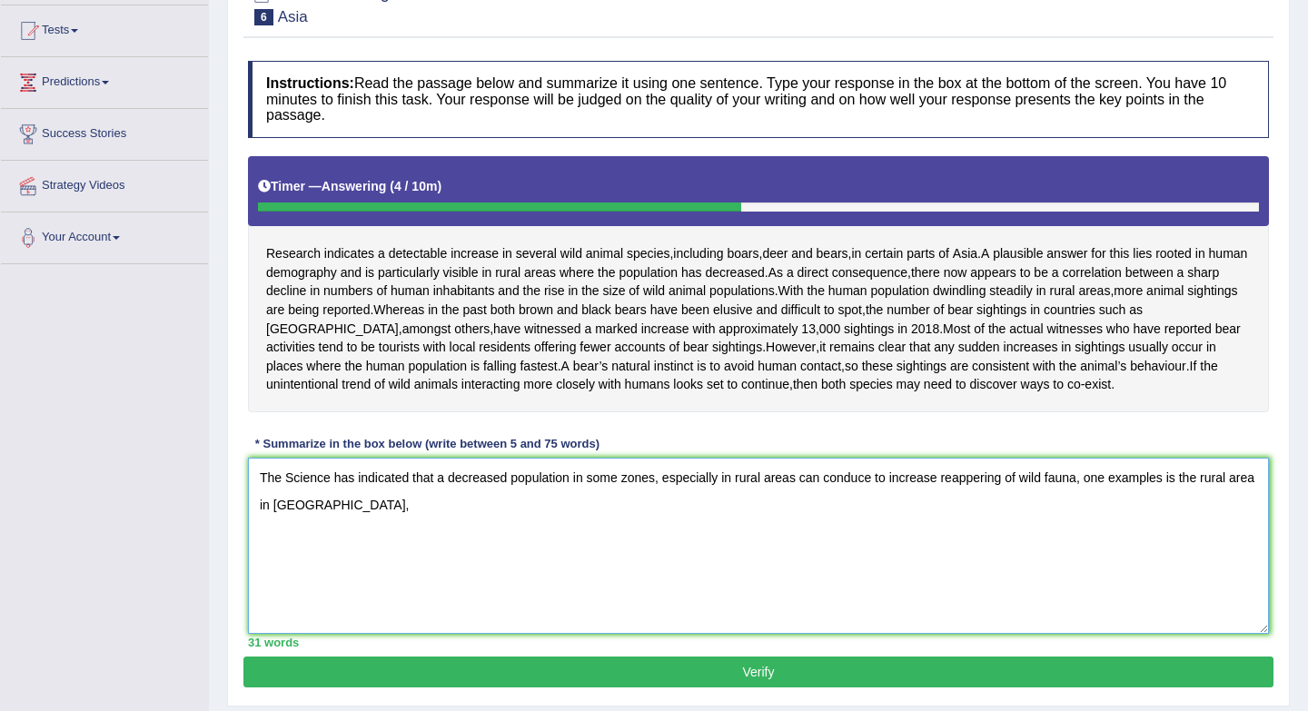
click at [797, 476] on textarea "The Science has indicated that a decreased population in some zones, especially…" at bounding box center [758, 546] width 1021 height 176
click at [830, 480] on textarea "The Science has indicated that a decreased population in some zones, especially…" at bounding box center [758, 546] width 1021 height 176
click at [811, 481] on textarea "The Science has indicated that a decreased population in some zones, especially…" at bounding box center [758, 546] width 1021 height 176
click at [346, 510] on textarea "The Science has indicated that a decreased population in some zones, especially…" at bounding box center [758, 546] width 1021 height 176
click at [471, 509] on textarea "The Science has indicated that a decreased population in some zones, especially…" at bounding box center [758, 546] width 1021 height 176
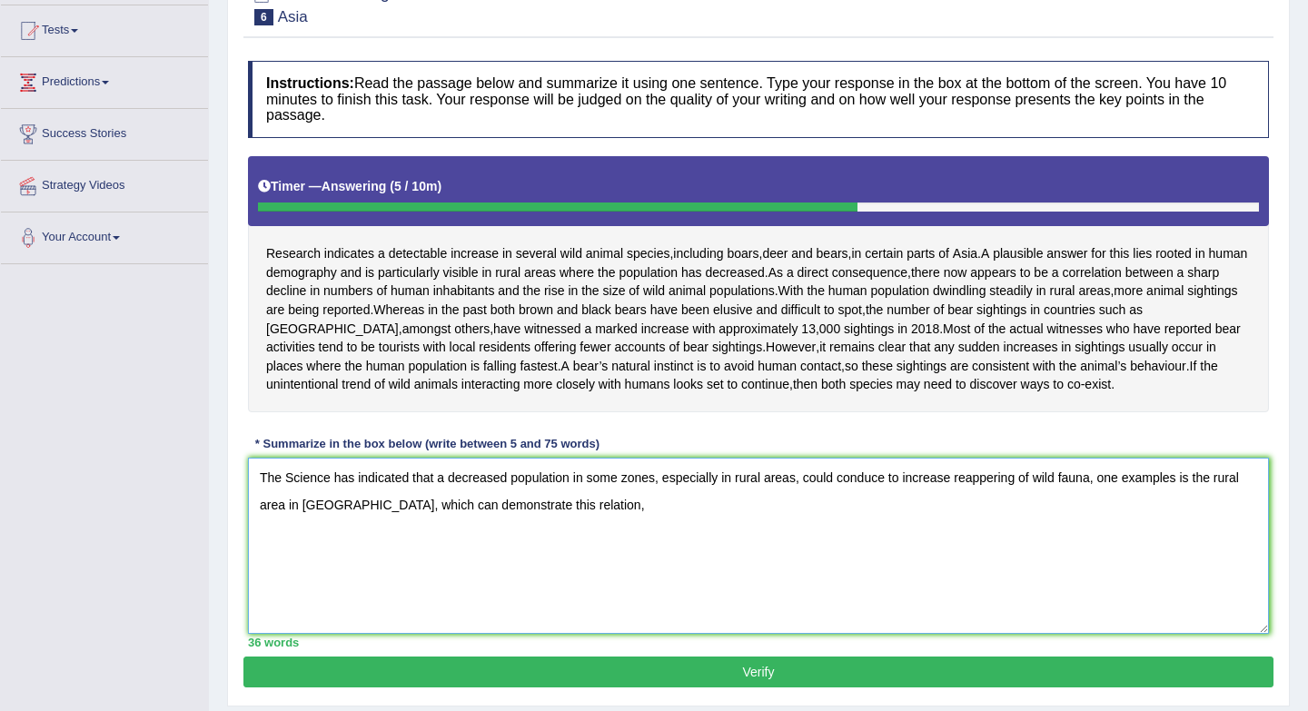
click at [576, 508] on textarea "The Science has indicated that a decreased population in some zones, especially…" at bounding box center [758, 546] width 1021 height 176
click at [1181, 477] on textarea "The Science has indicated that a decreased population in some zones, especially…" at bounding box center [758, 546] width 1021 height 176
click at [534, 505] on textarea "The Science has indicated that a decreased population in some zones, especially…" at bounding box center [758, 546] width 1021 height 176
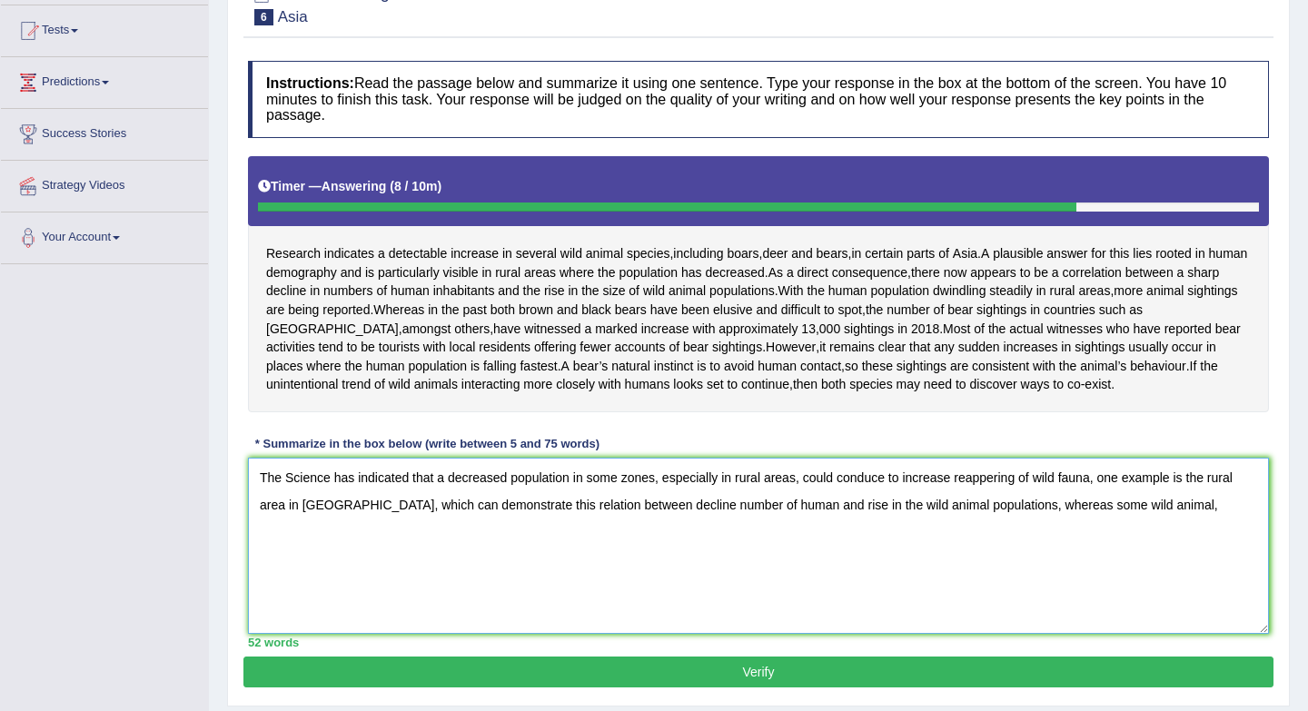
drag, startPoint x: 1008, startPoint y: 509, endPoint x: 963, endPoint y: 505, distance: 45.5
click at [963, 505] on textarea "The Science has indicated that a decreased population in some zones, especially…" at bounding box center [758, 546] width 1021 height 176
click at [1121, 505] on textarea "The Science has indicated that a decreased population in some zones, especially…" at bounding box center [758, 546] width 1021 height 176
click at [478, 550] on textarea "The Science has indicated that a decreased population in some zones, especially…" at bounding box center [758, 546] width 1021 height 176
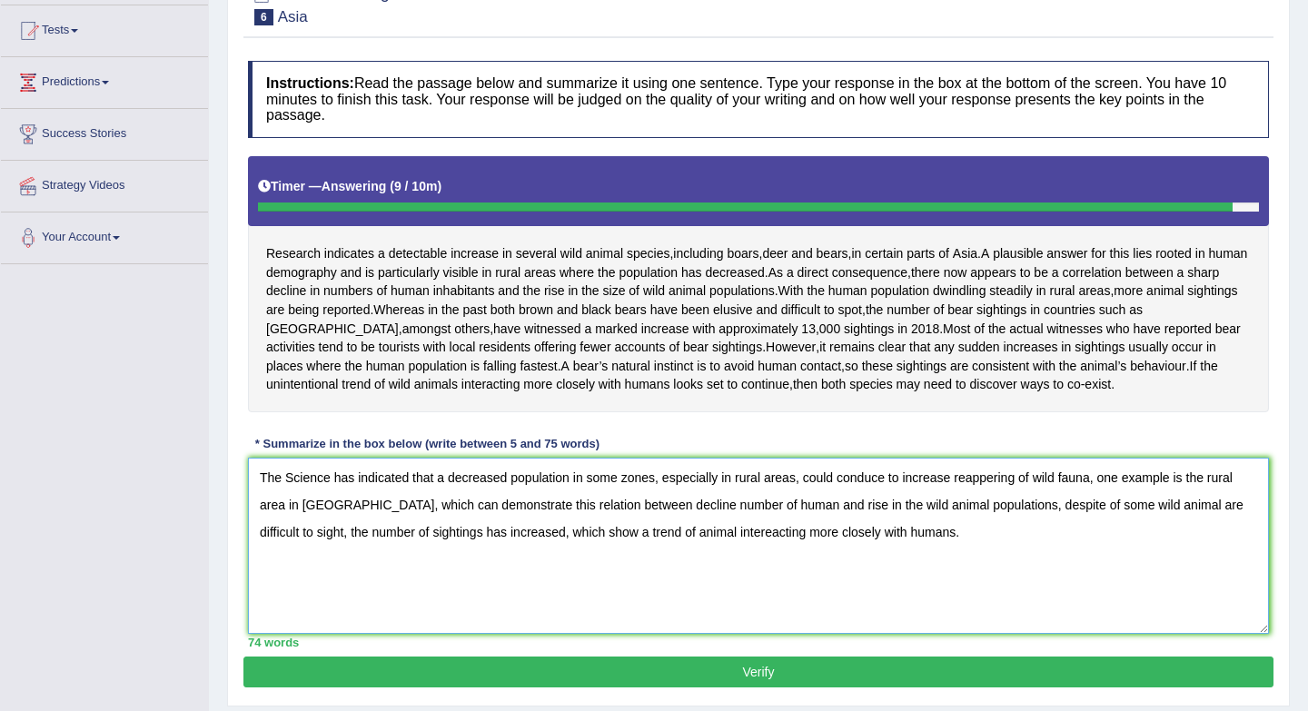
type textarea "The Science has indicated that a decreased population in some zones, especially…"
click at [647, 680] on button "Verify" at bounding box center [758, 672] width 1030 height 31
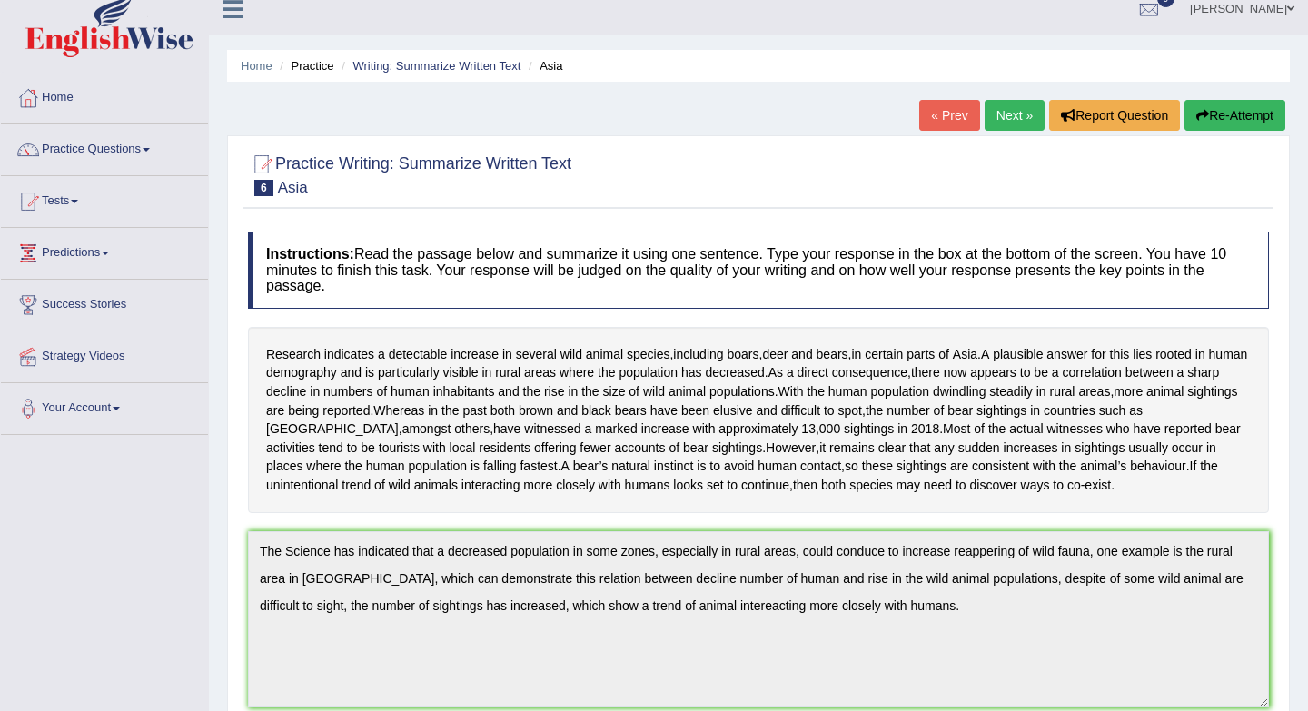
scroll to position [0, 0]
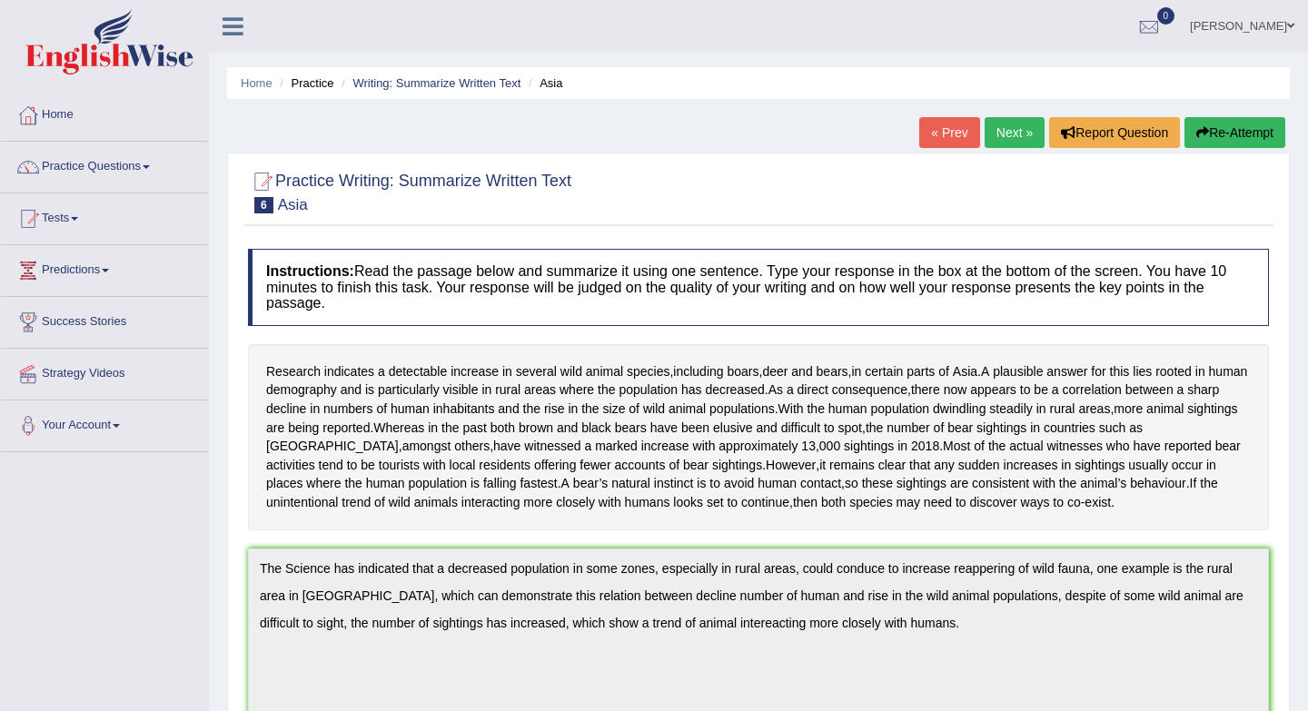
click at [1206, 124] on button "Re-Attempt" at bounding box center [1234, 132] width 101 height 31
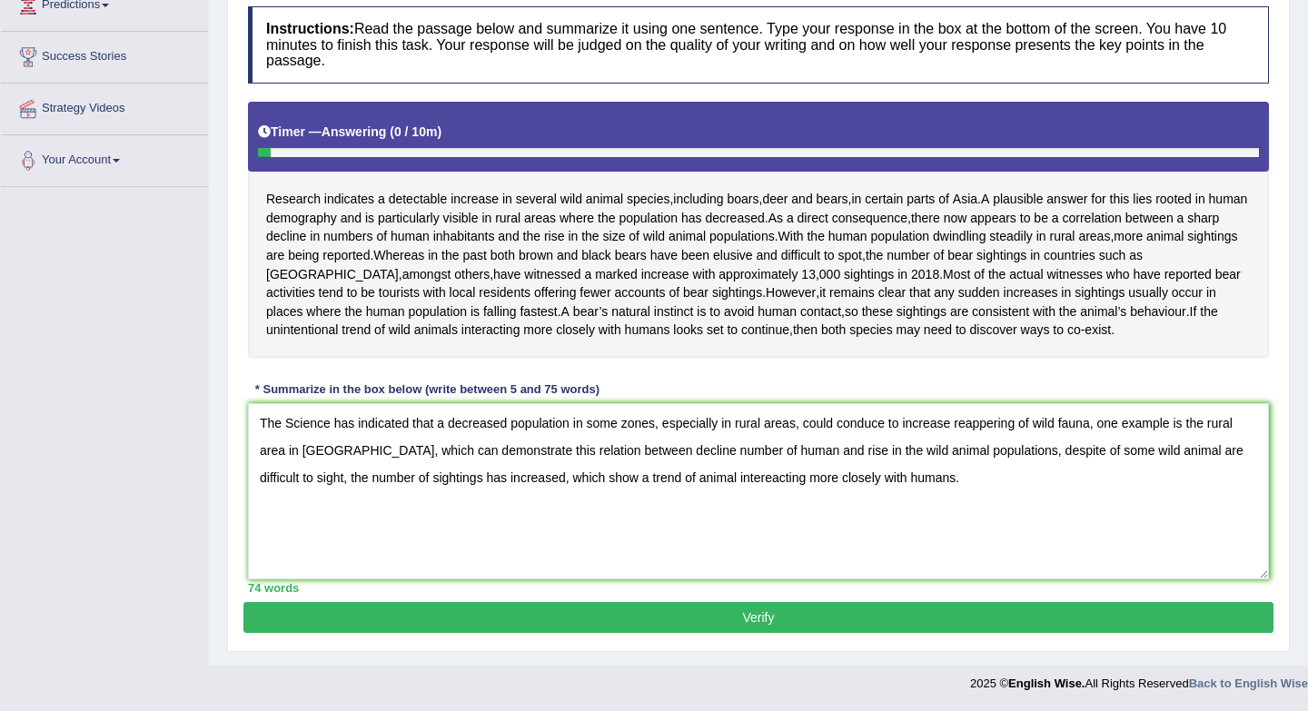
click at [998, 427] on textarea "The Science has indicated that a decreased population in some zones, especially…" at bounding box center [758, 491] width 1021 height 176
click at [964, 452] on textarea "The Science has indicated that a decreased population in some zones, especially…" at bounding box center [758, 491] width 1021 height 176
drag, startPoint x: 1016, startPoint y: 452, endPoint x: 974, endPoint y: 450, distance: 41.9
click at [974, 450] on textarea "The Science has indicated that a decreased population in some zones, especially…" at bounding box center [758, 491] width 1021 height 176
click at [670, 479] on textarea "The Science has indicated that a decreased population in some zones, especially…" at bounding box center [758, 491] width 1021 height 176
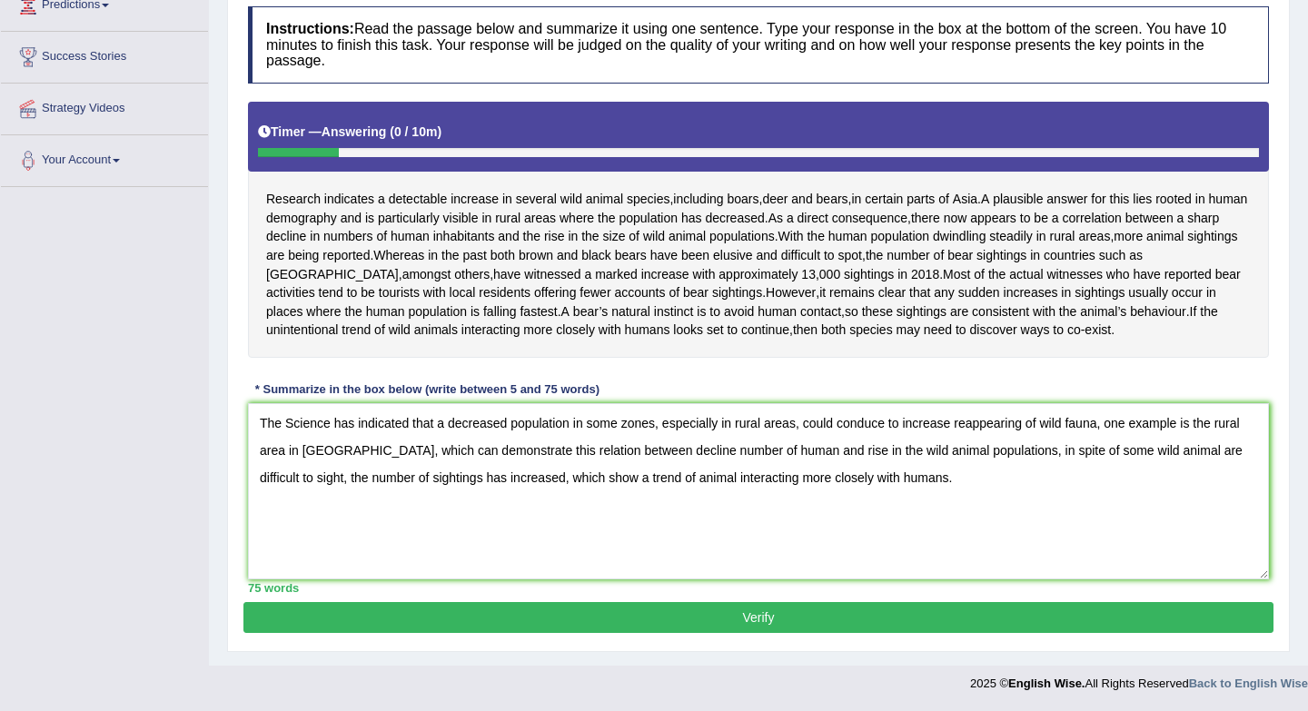
click at [310, 451] on textarea "The Science has indicated that a decreased population in some zones, especially…" at bounding box center [758, 491] width 1021 height 176
type textarea "The Science has indicated that a decreased population in some zones, especially…"
click at [667, 611] on button "Verify" at bounding box center [758, 617] width 1030 height 31
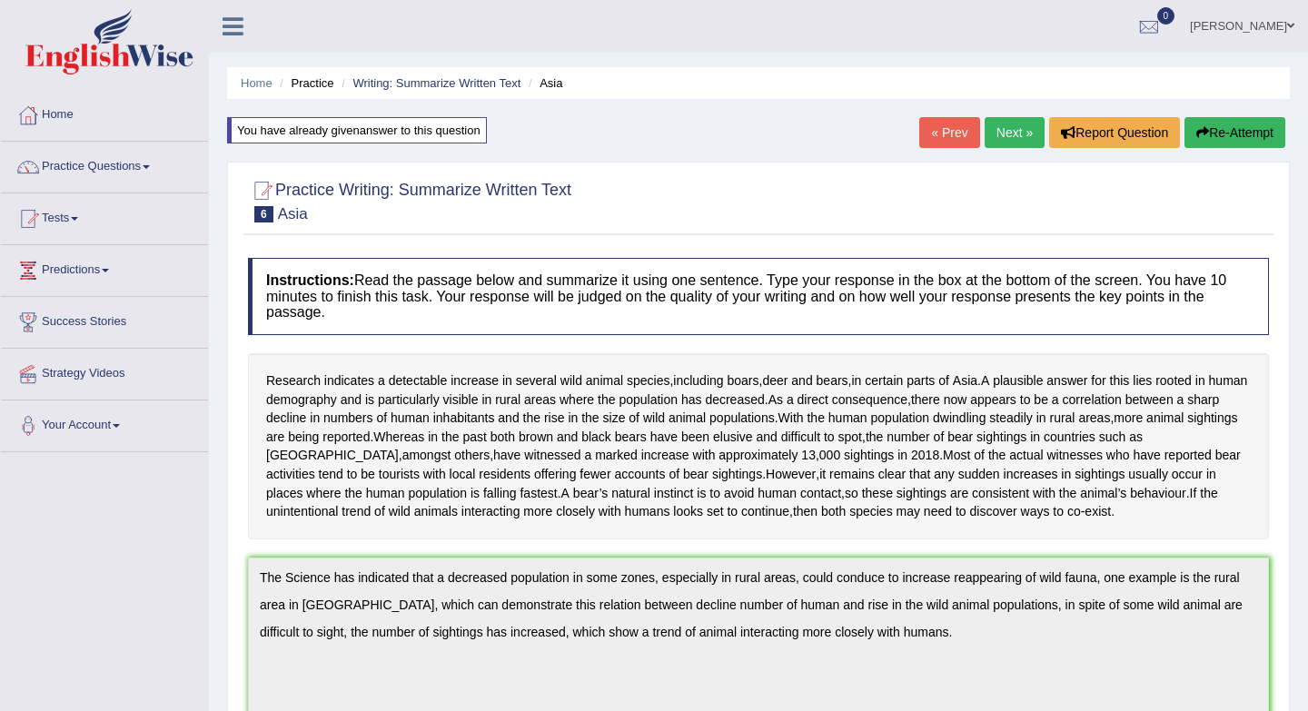
click at [1011, 128] on link "Next »" at bounding box center [1014, 132] width 60 height 31
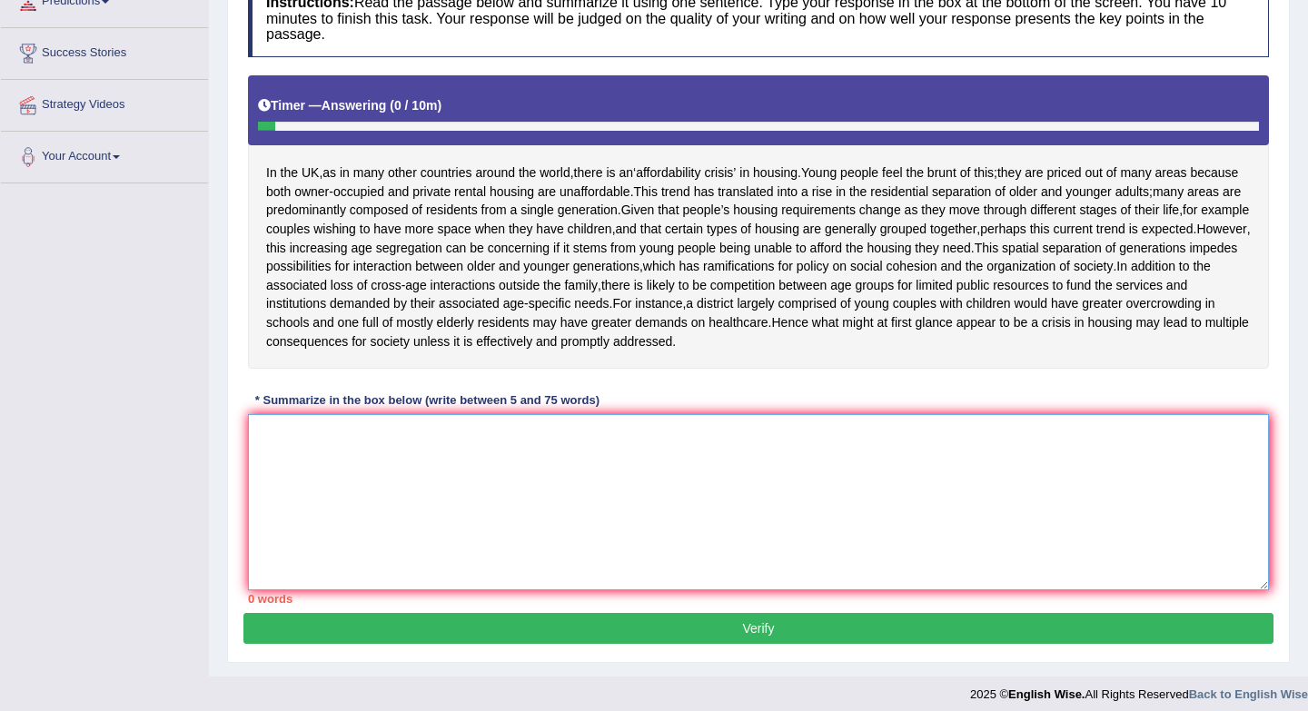
click at [744, 485] on textarea at bounding box center [758, 502] width 1021 height 176
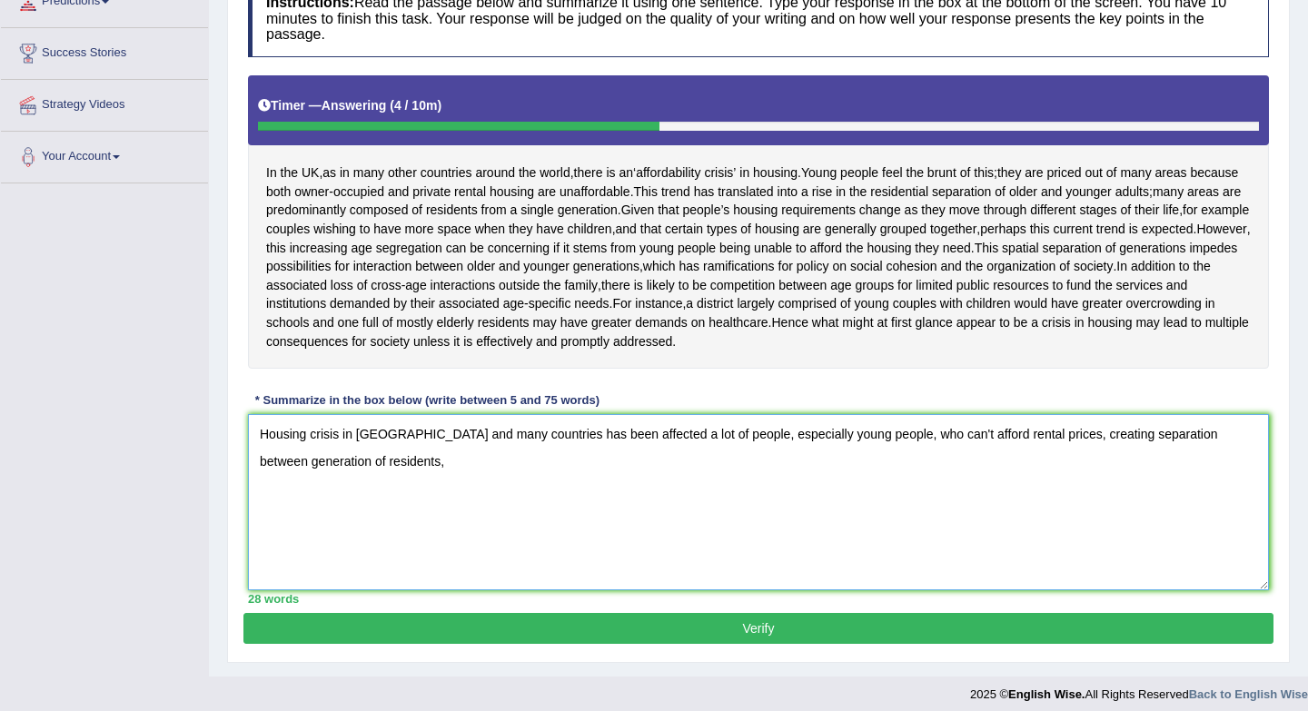
click at [1053, 432] on textarea "Housing crisis in UK and many countries has been affected a lot of people, espe…" at bounding box center [758, 502] width 1021 height 176
drag, startPoint x: 1167, startPoint y: 435, endPoint x: 1057, endPoint y: 442, distance: 110.1
click at [1057, 442] on textarea "Housing crisis in UK and many countries has been affected a lot of people, espe…" at bounding box center [758, 502] width 1021 height 176
drag, startPoint x: 1154, startPoint y: 437, endPoint x: 1153, endPoint y: 465, distance: 28.2
click at [1153, 465] on textarea "Housing crisis in UK and many countries has been affected a lot of people, espe…" at bounding box center [758, 502] width 1021 height 176
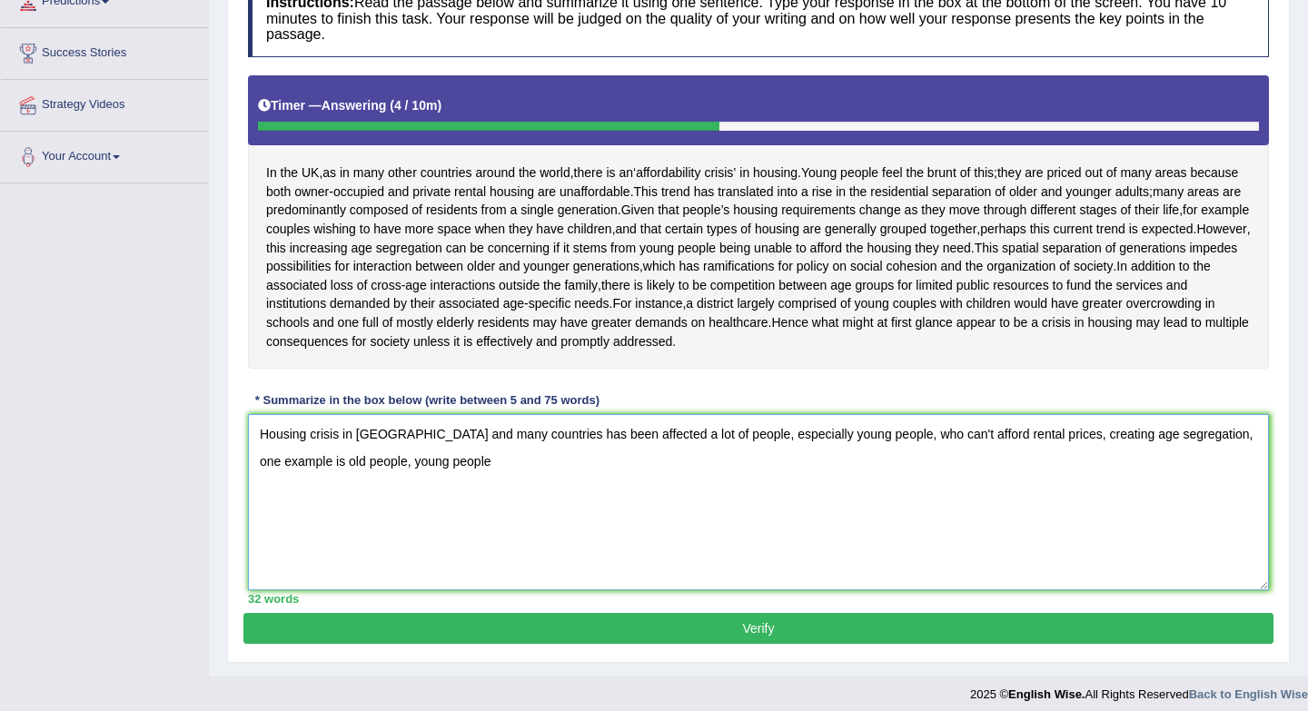
drag, startPoint x: 1240, startPoint y: 437, endPoint x: 1143, endPoint y: 436, distance: 96.3
click at [1143, 436] on textarea "Housing crisis in UK and many countries has been affected a lot of people, espe…" at bounding box center [758, 502] width 1021 height 176
click at [1168, 440] on textarea "Housing crisis in UK and many countries has been affected a lot of people, espe…" at bounding box center [758, 502] width 1021 height 176
click at [371, 463] on textarea "Housing crisis in UK and many countries has been affected a lot of people, espe…" at bounding box center [758, 502] width 1021 height 176
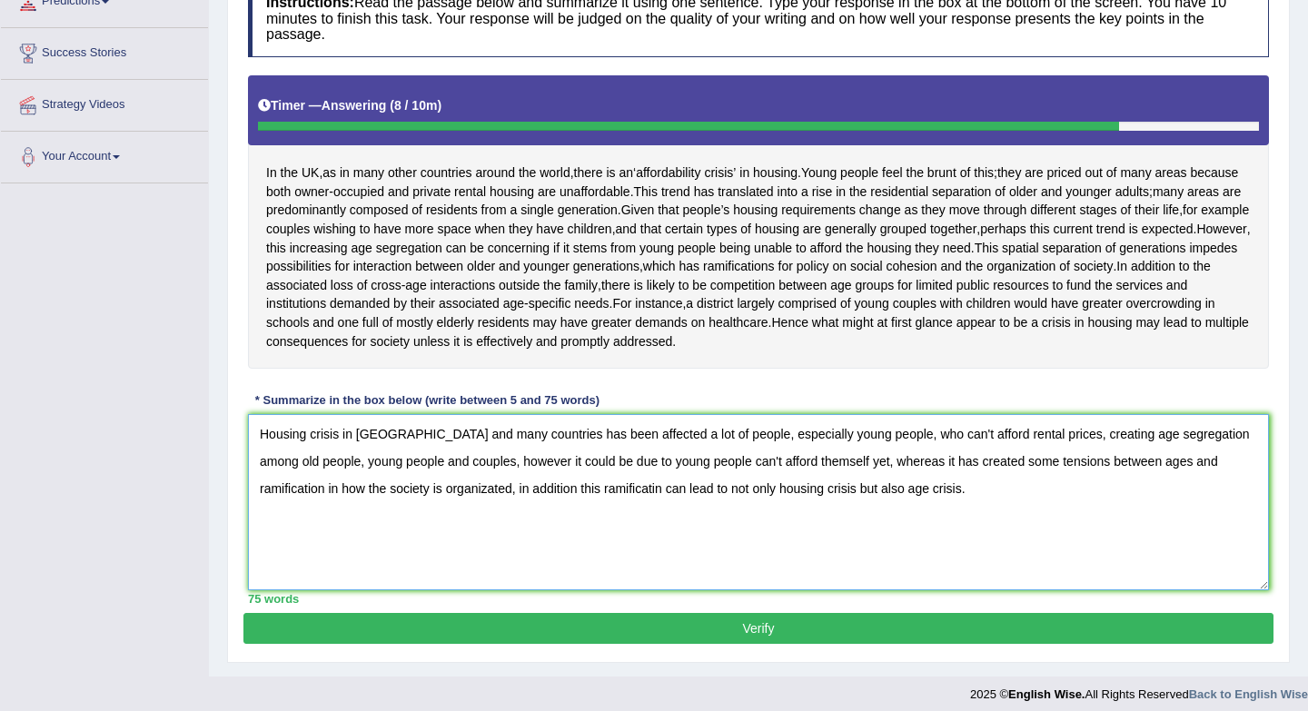
type textarea "Housing crisis in [GEOGRAPHIC_DATA] and many countries has been affected a lot …"
click at [595, 635] on button "Verify" at bounding box center [758, 628] width 1030 height 31
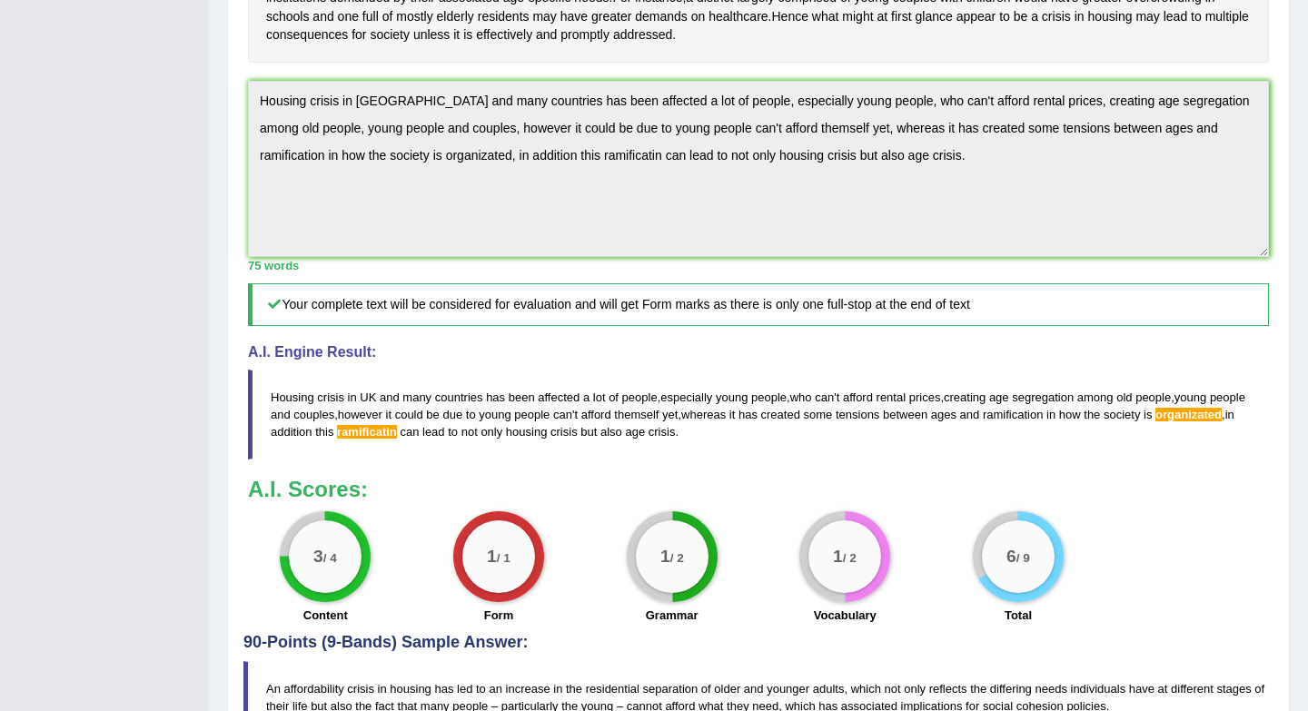
scroll to position [569, 0]
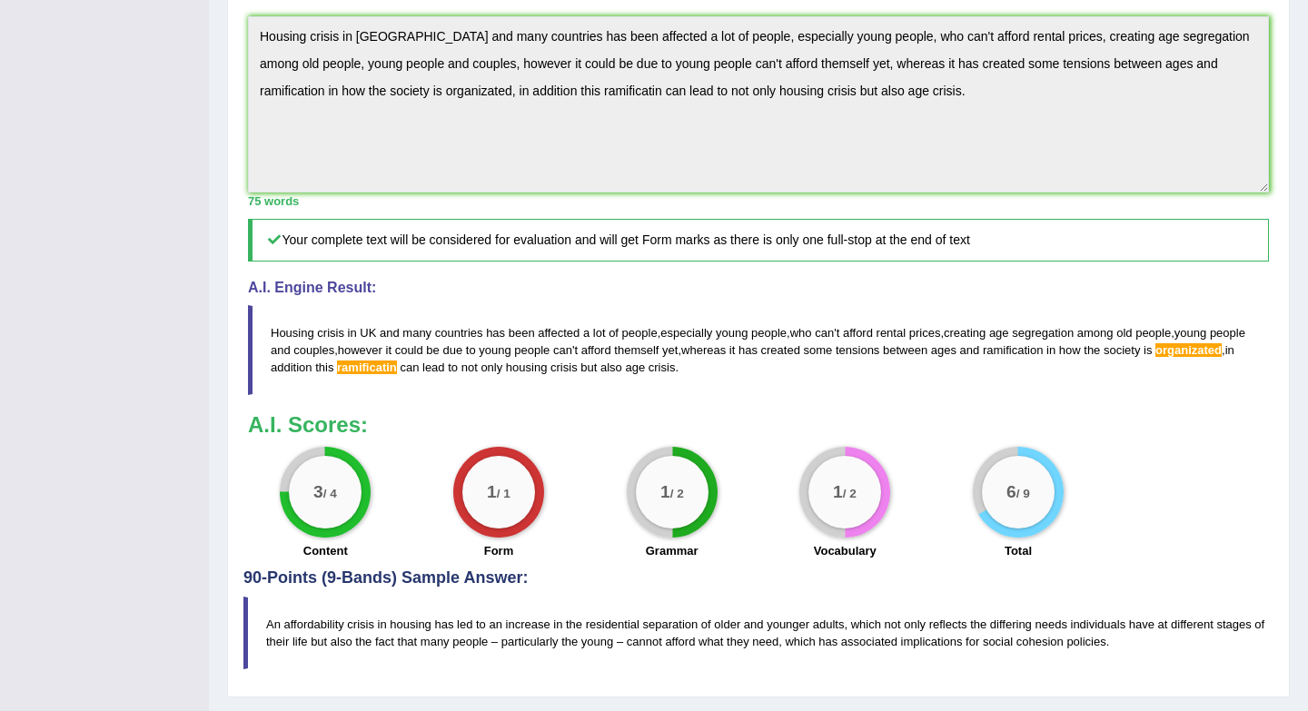
drag, startPoint x: 273, startPoint y: 331, endPoint x: 578, endPoint y: 163, distance: 348.3
click at [649, 294] on div "A.I. Engine Result: Housing crisis in UK and many countries has been affected a…" at bounding box center [758, 337] width 1021 height 115
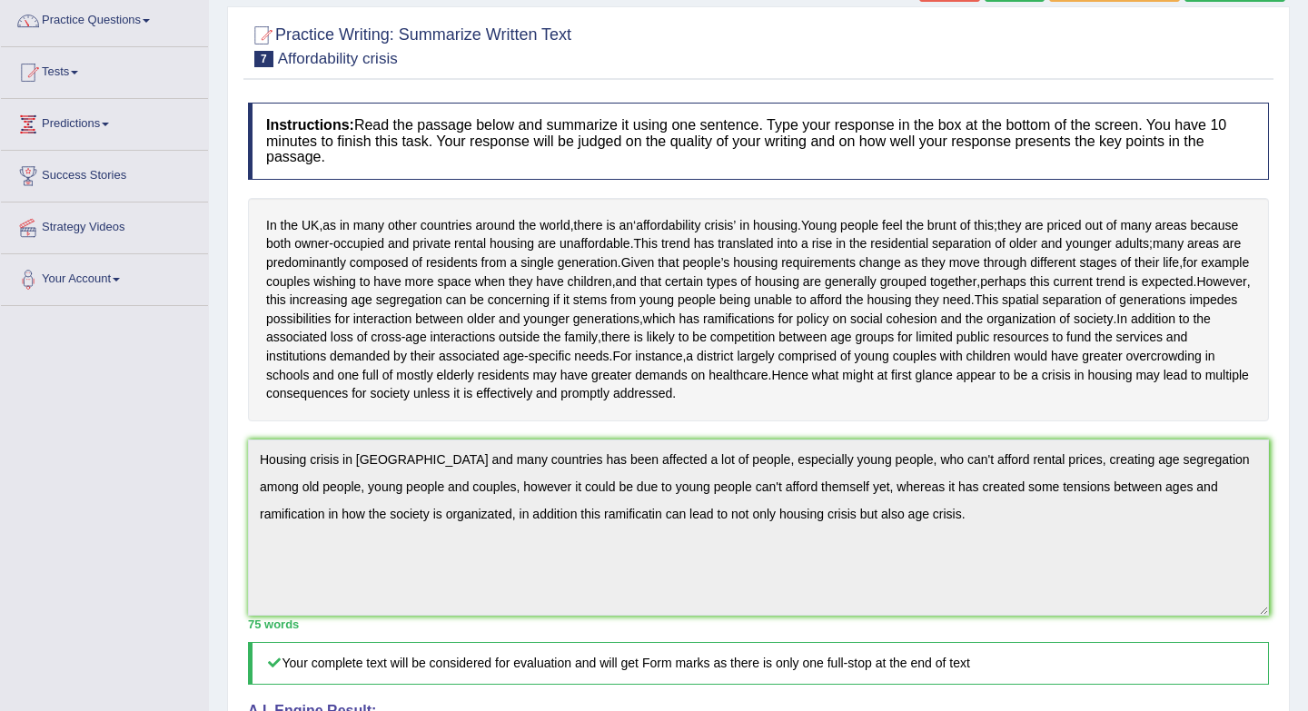
scroll to position [0, 0]
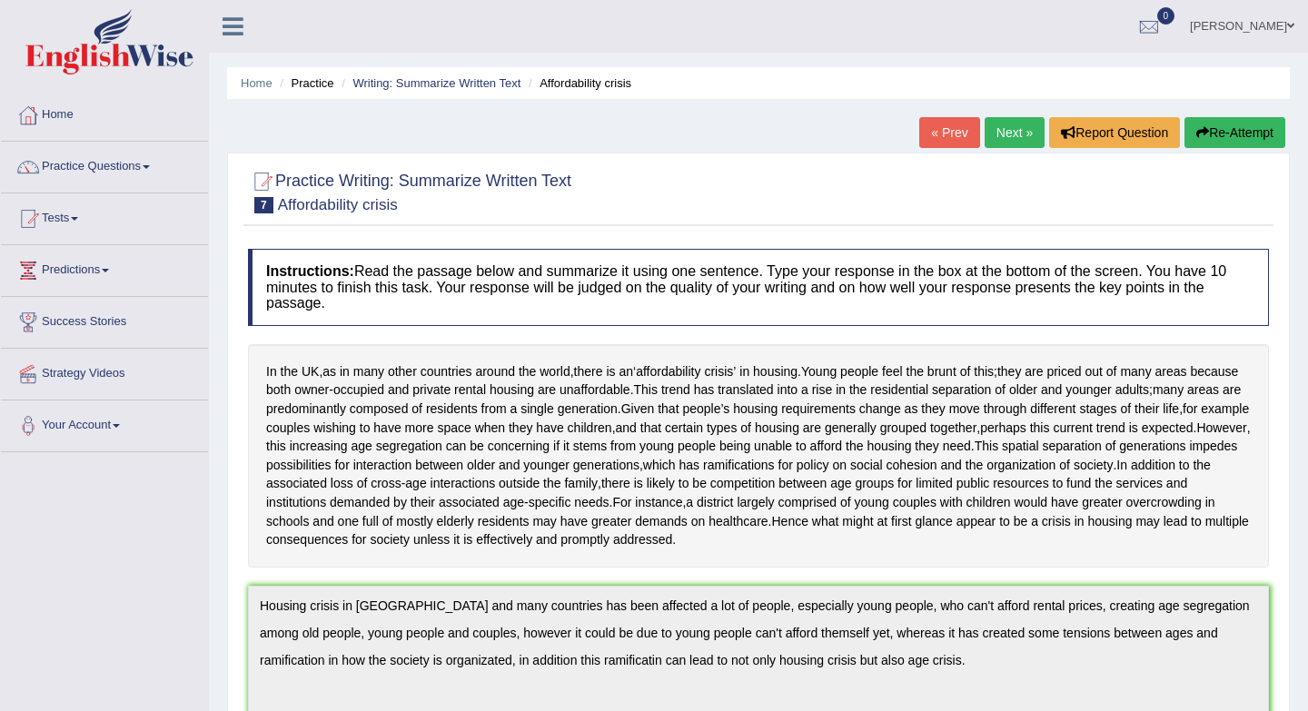
click at [1243, 133] on button "Re-Attempt" at bounding box center [1234, 132] width 101 height 31
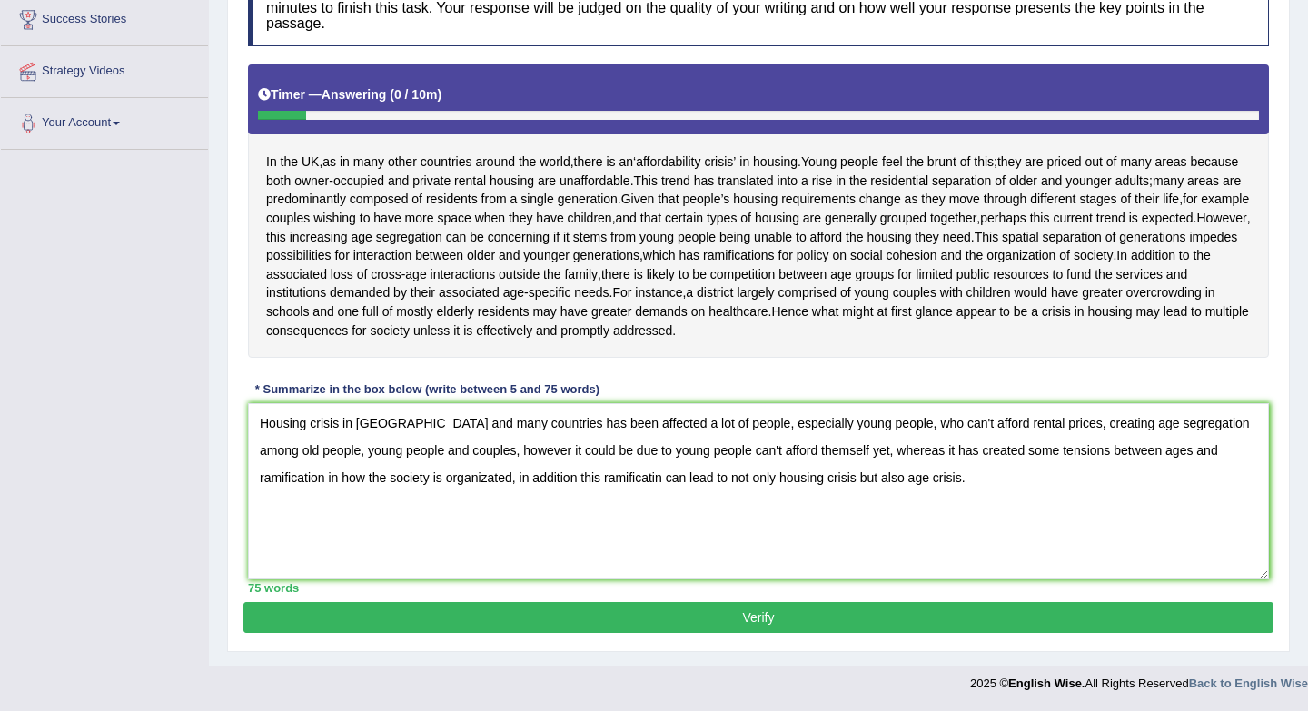
click at [1190, 455] on textarea "Housing crisis in [GEOGRAPHIC_DATA] and many countries has been affected a lot …" at bounding box center [758, 491] width 1021 height 176
drag, startPoint x: 1195, startPoint y: 451, endPoint x: 1121, endPoint y: 444, distance: 73.9
click at [1121, 444] on textarea "Housing crisis in [GEOGRAPHIC_DATA] and many countries has been affected a lot …" at bounding box center [758, 491] width 1021 height 176
click at [1162, 452] on textarea "Housing crisis in [GEOGRAPHIC_DATA] and many countries has been affected a lot …" at bounding box center [758, 491] width 1021 height 176
click at [481, 475] on textarea "Housing crisis in [GEOGRAPHIC_DATA] and many countries has been affected a lot …" at bounding box center [758, 491] width 1021 height 176
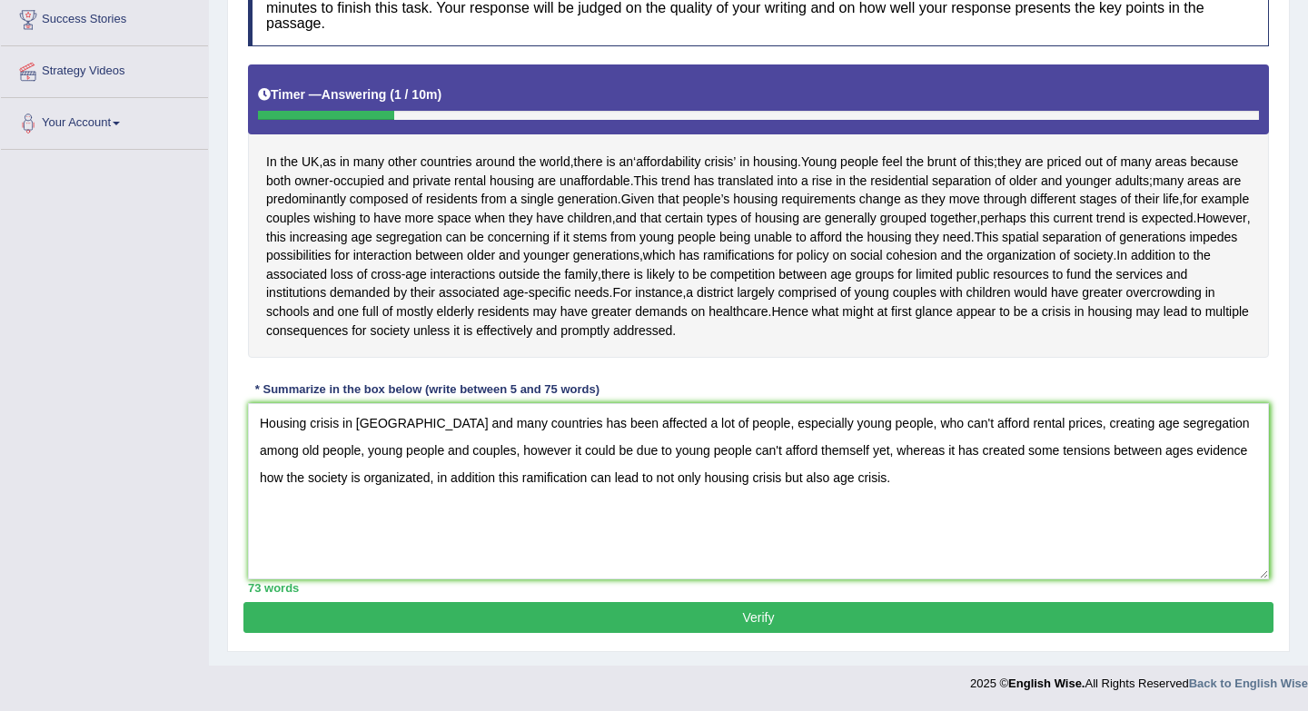
click at [325, 480] on textarea "Housing crisis in [GEOGRAPHIC_DATA] and many countries has been affected a lot …" at bounding box center [758, 491] width 1021 height 176
type textarea "Housing crisis in [GEOGRAPHIC_DATA] and many countries has been affected a lot …"
click at [437, 612] on button "Verify" at bounding box center [758, 617] width 1030 height 31
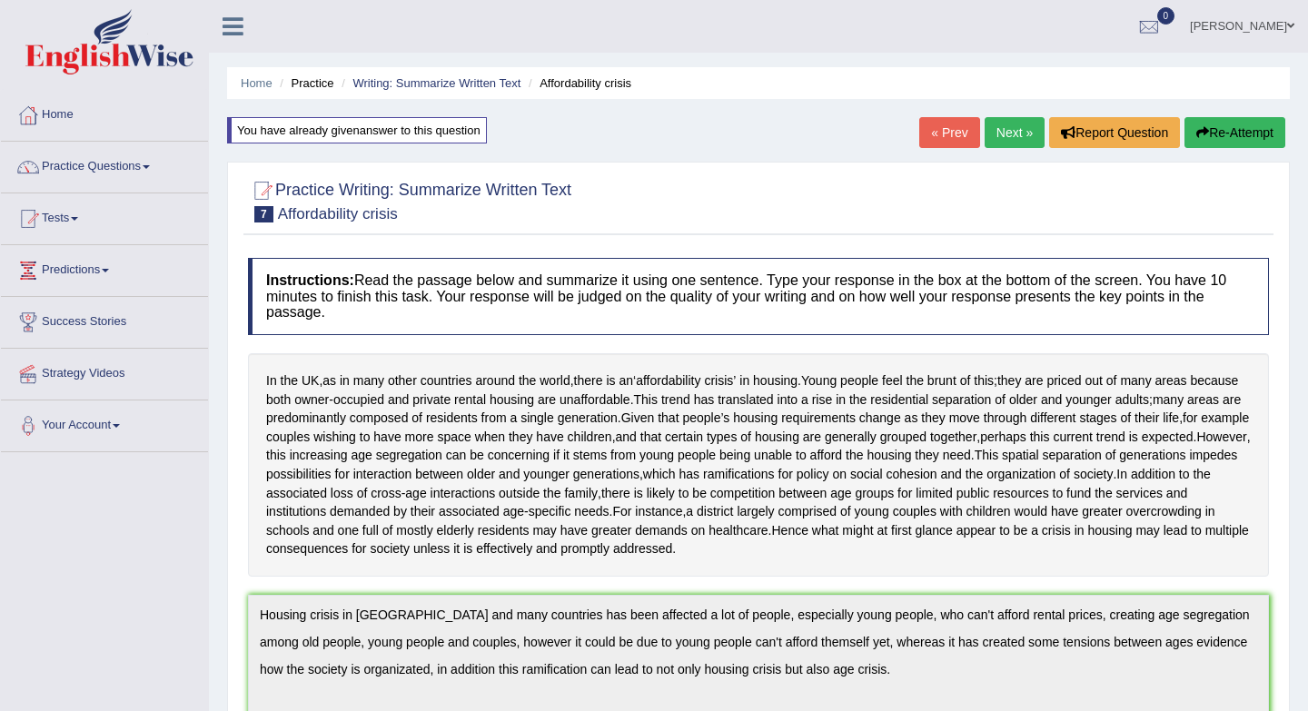
click at [1240, 125] on button "Re-Attempt" at bounding box center [1234, 132] width 101 height 31
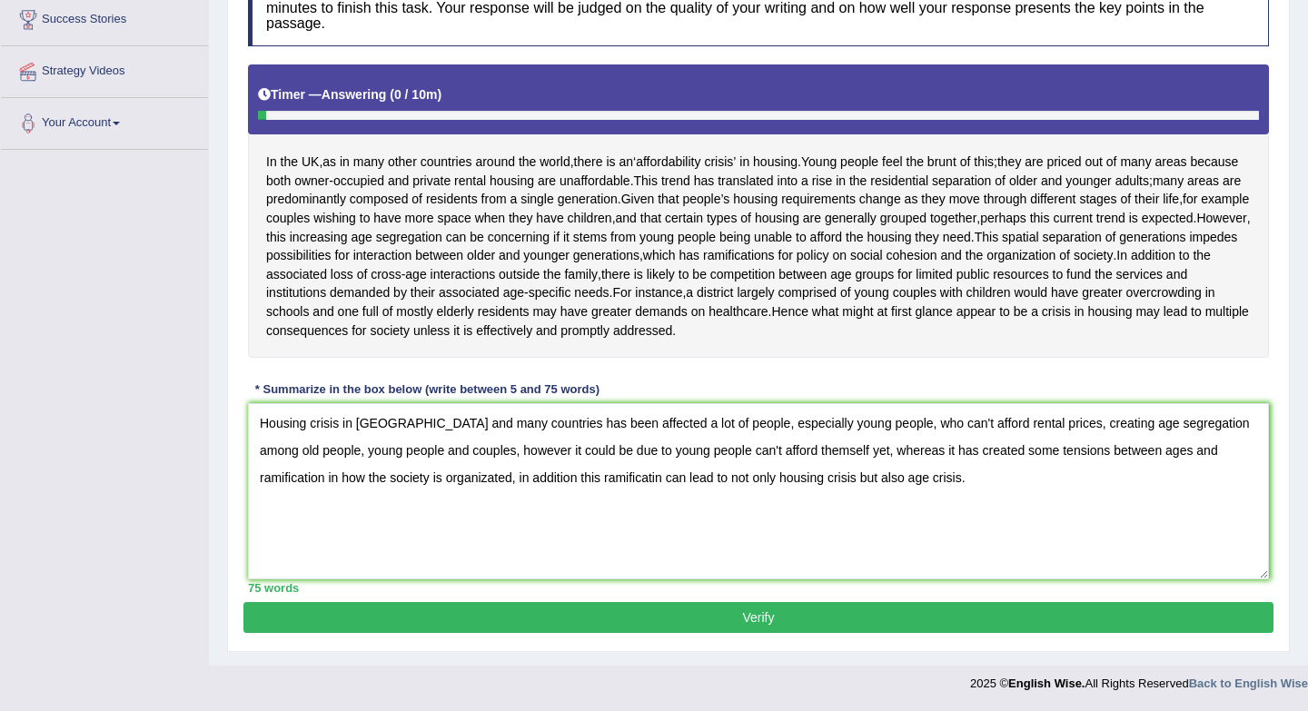
click at [376, 479] on textarea "Housing crisis in [GEOGRAPHIC_DATA] and many countries has been affected a lot …" at bounding box center [758, 491] width 1021 height 176
drag, startPoint x: 493, startPoint y: 426, endPoint x: 341, endPoint y: 425, distance: 151.7
click at [341, 425] on textarea "Housing crisis in [GEOGRAPHIC_DATA] and many countries has been affected a lot …" at bounding box center [758, 491] width 1021 height 176
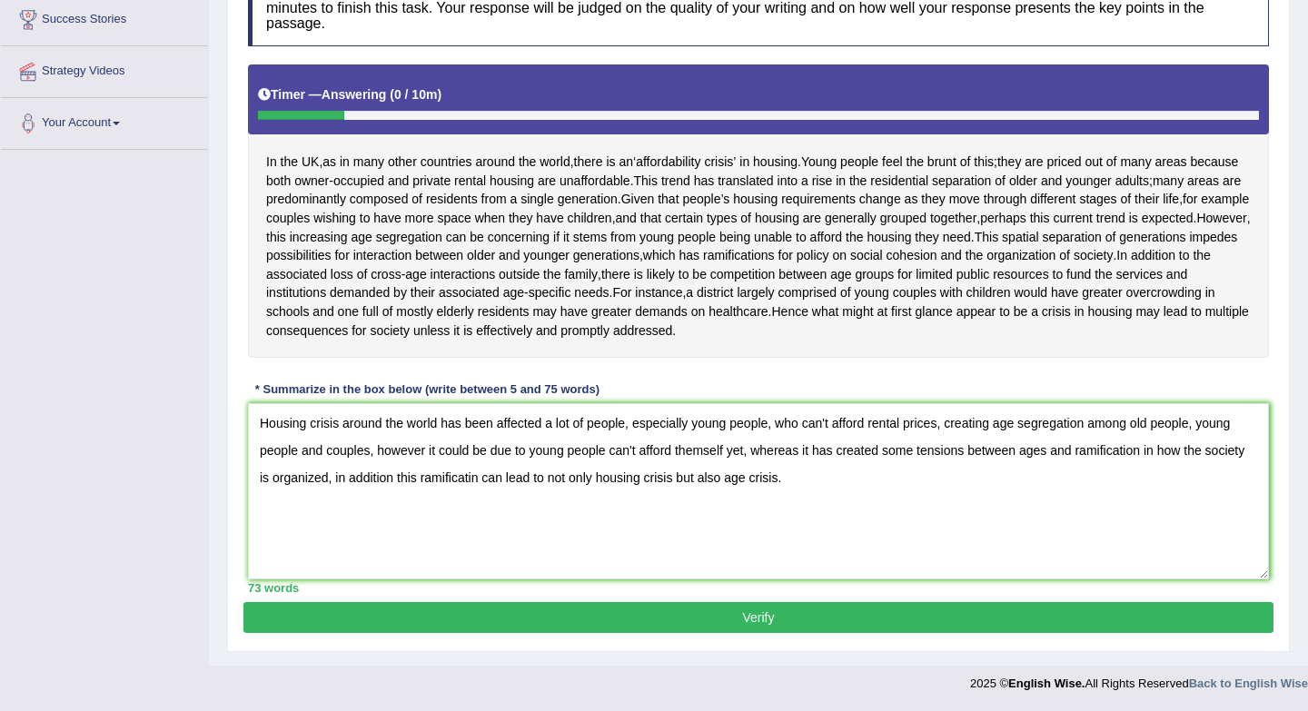
drag, startPoint x: 1153, startPoint y: 451, endPoint x: 1086, endPoint y: 454, distance: 67.3
click at [1086, 454] on textarea "Housing crisis around the world has been affected a lot of people, especially y…" at bounding box center [758, 491] width 1021 height 176
drag, startPoint x: 1063, startPoint y: 450, endPoint x: 371, endPoint y: 479, distance: 692.6
click at [371, 479] on textarea "Housing crisis around the world has been affected a lot of people, especially y…" at bounding box center [758, 491] width 1021 height 176
click at [328, 478] on textarea "Housing crisis around the world has been affected a lot of people, especially y…" at bounding box center [758, 491] width 1021 height 176
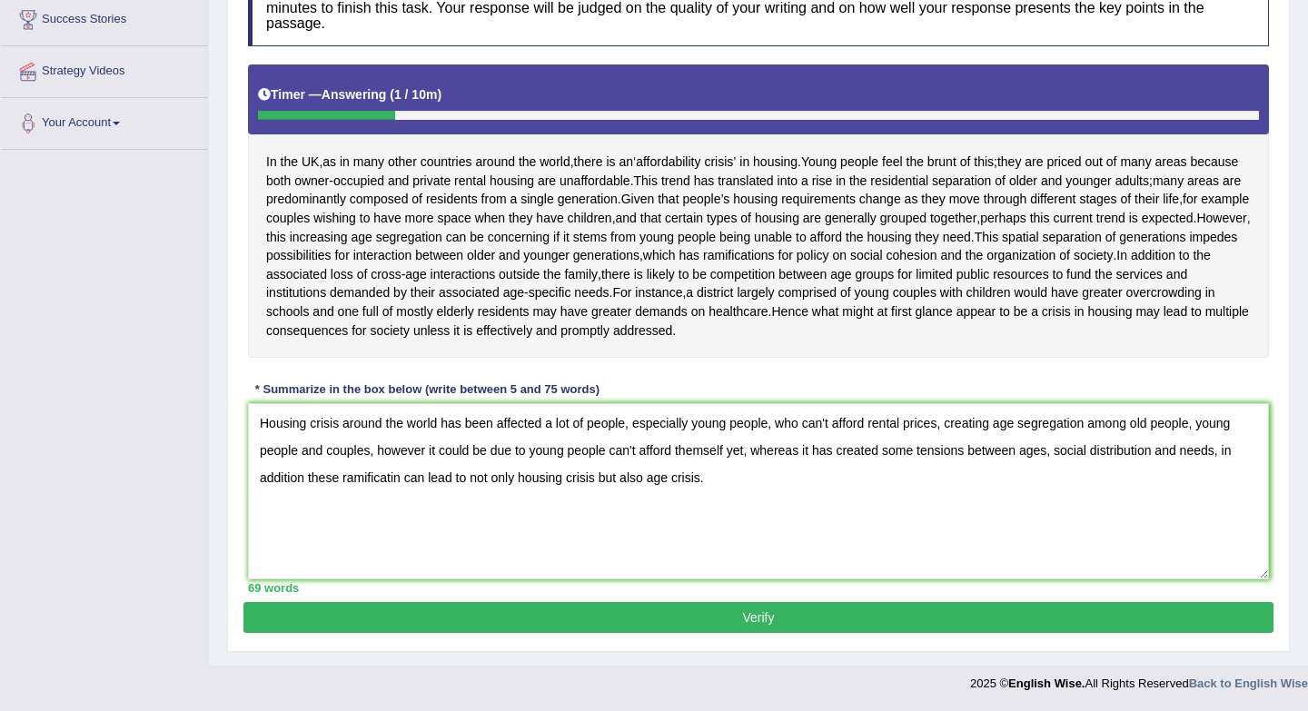
click at [398, 479] on textarea "Housing crisis around the world has been affected a lot of people, especially y…" at bounding box center [758, 491] width 1021 height 176
click at [408, 477] on textarea "Housing crisis around the world has been affected a lot of people, especially y…" at bounding box center [758, 491] width 1021 height 176
click at [721, 476] on textarea "Housing crisis around the world has been affected a lot of people, especially y…" at bounding box center [758, 491] width 1021 height 176
type textarea "Housing crisis around the world has been affected a lot of people, especially y…"
click at [744, 618] on button "Verify" at bounding box center [758, 617] width 1030 height 31
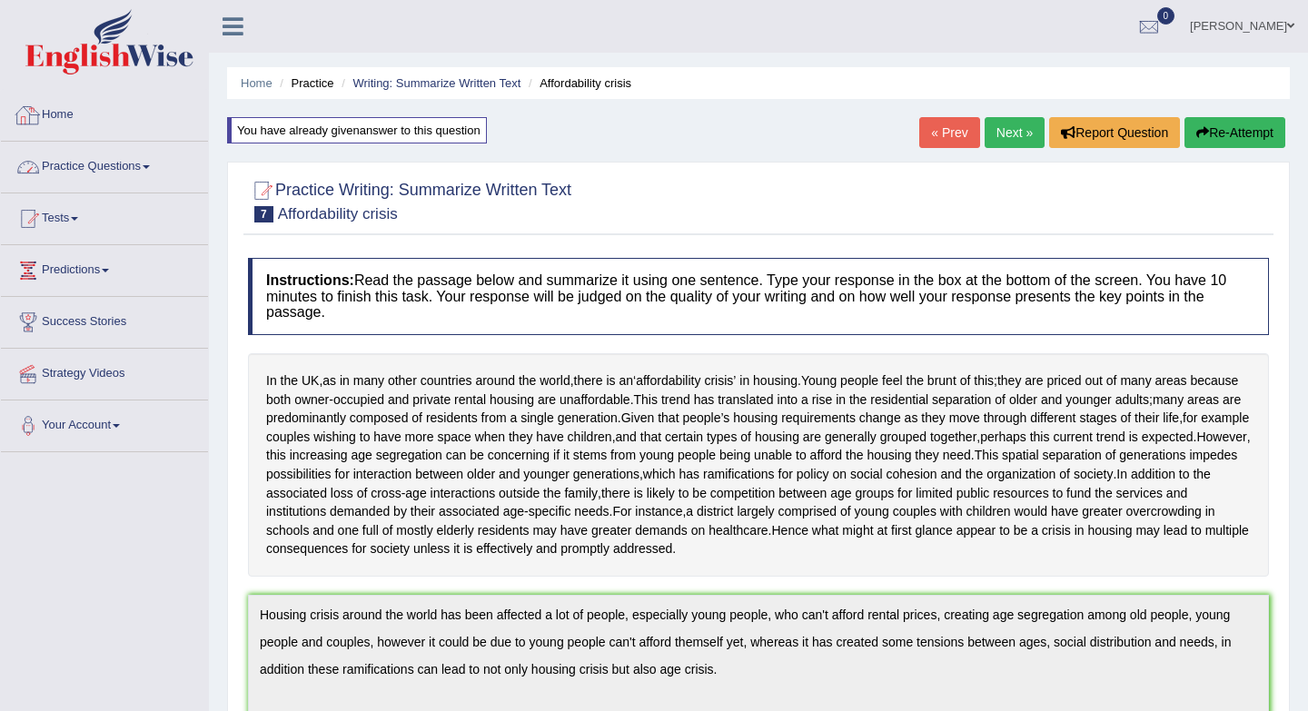
click at [158, 170] on link "Practice Questions" at bounding box center [104, 164] width 207 height 45
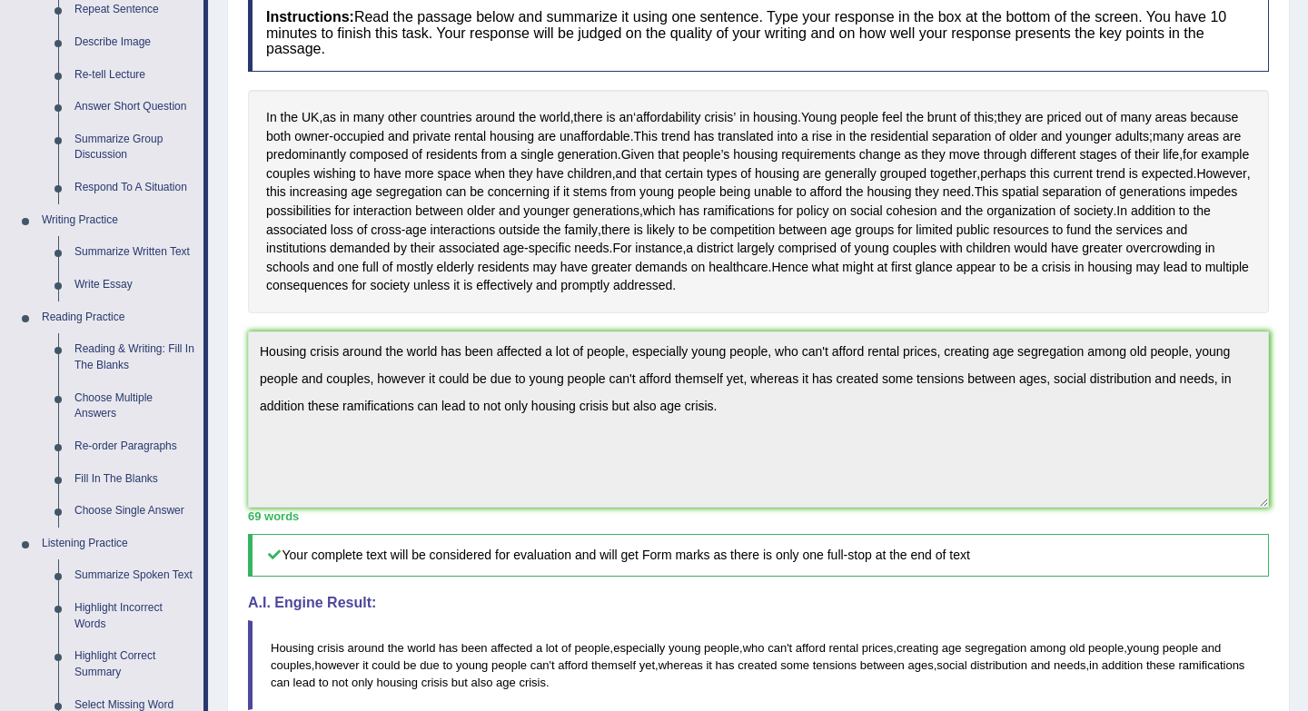
scroll to position [265, 0]
click at [123, 347] on link "Reading & Writing: Fill In The Blanks" at bounding box center [134, 355] width 137 height 48
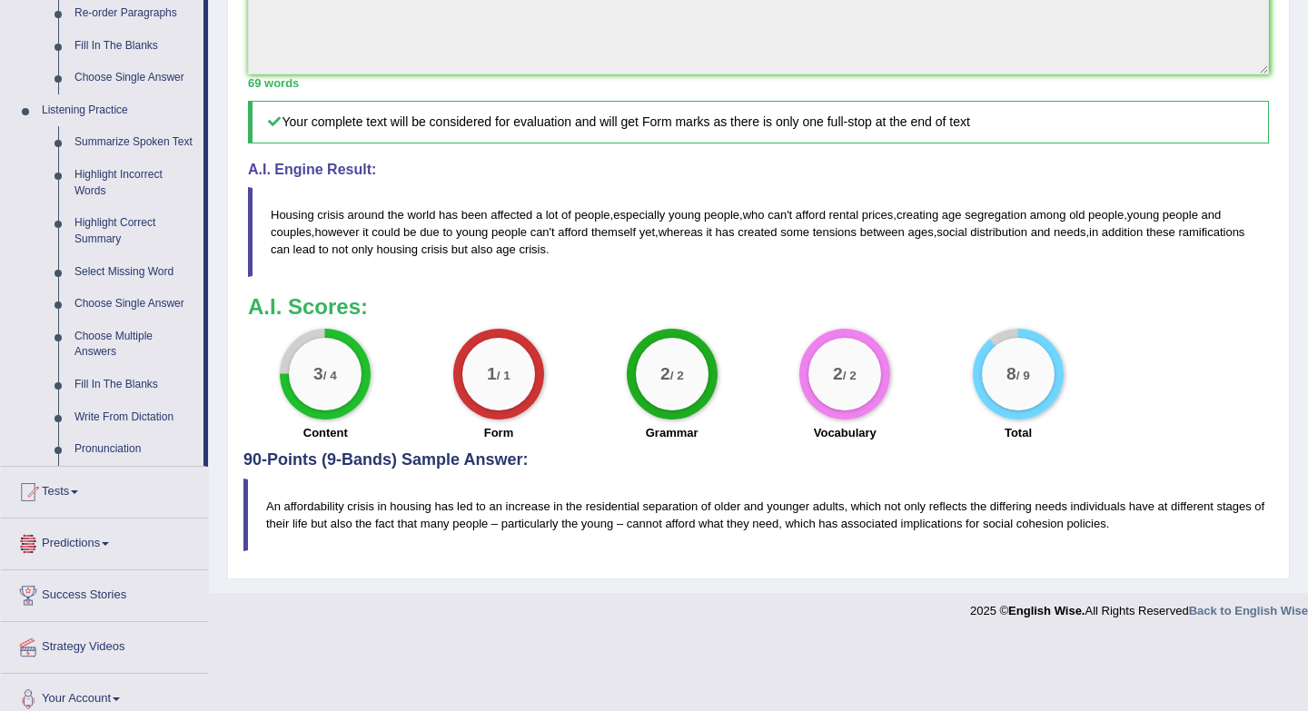
scroll to position [728, 0]
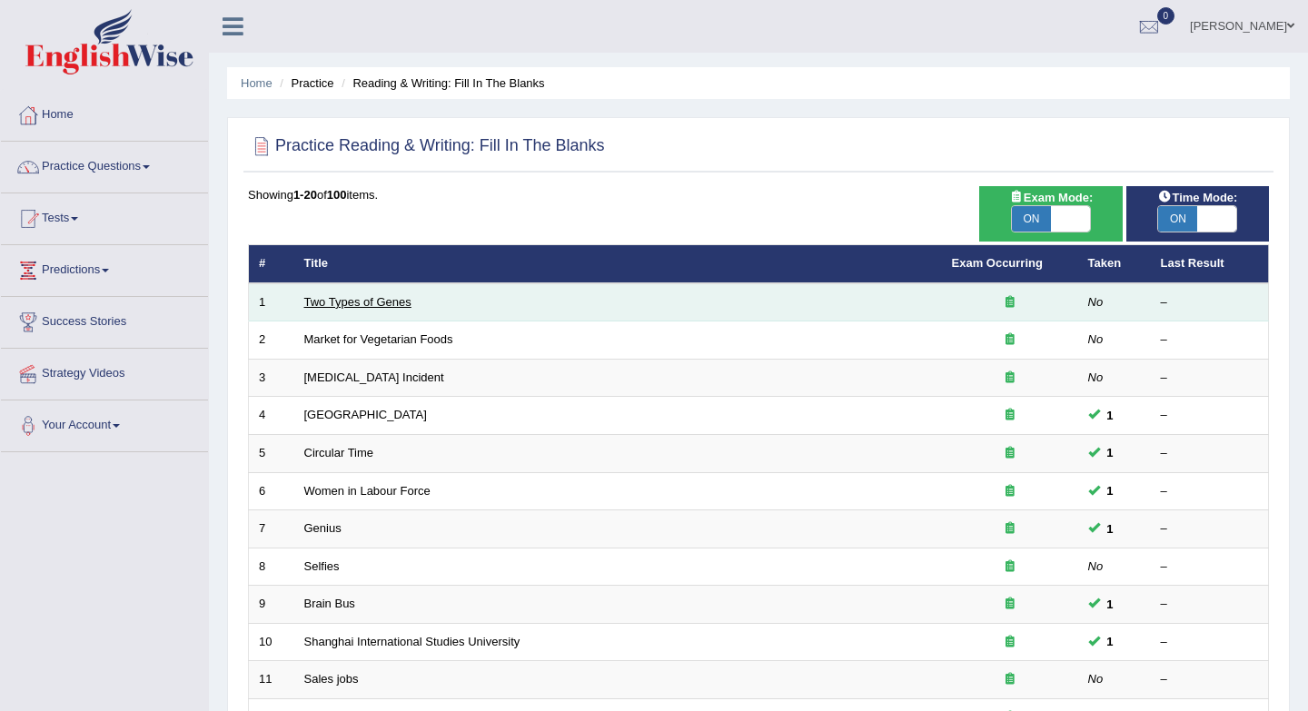
click at [395, 305] on link "Two Types of Genes" at bounding box center [357, 302] width 107 height 14
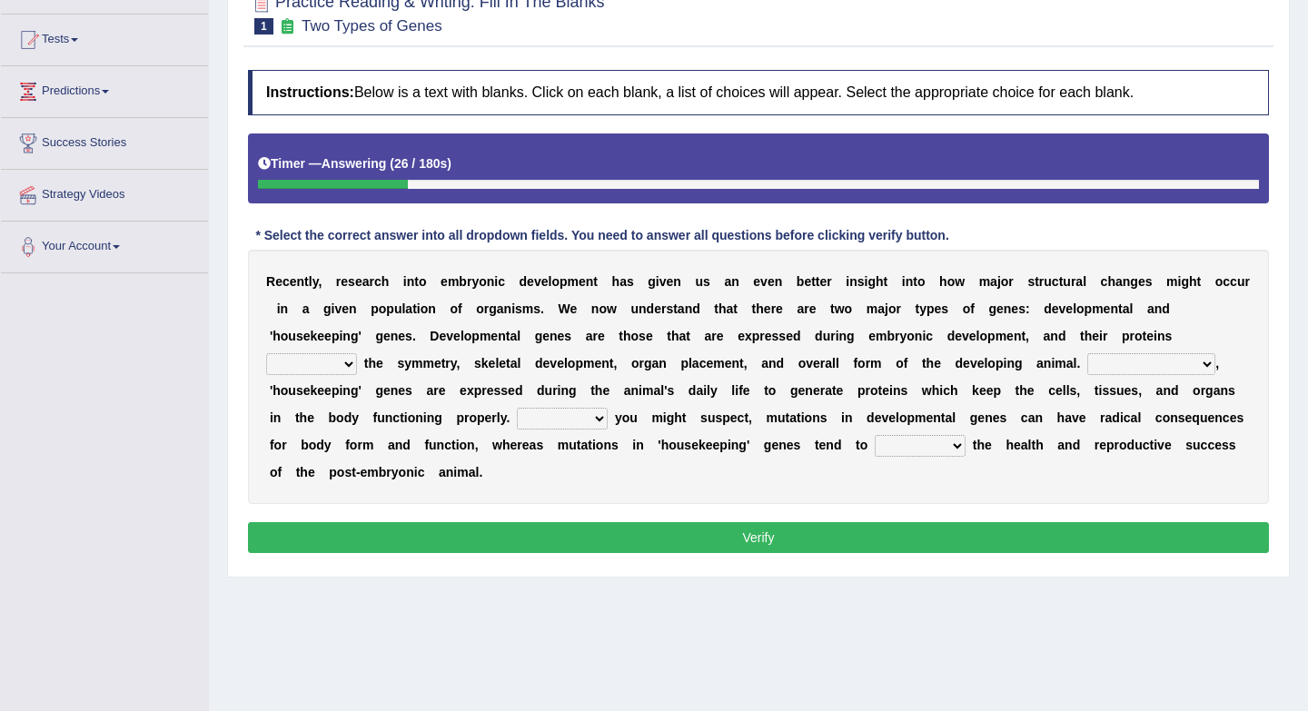
click at [346, 369] on select "push control hold elevate" at bounding box center [311, 364] width 91 height 22
select select "control"
click at [1151, 371] on select "Correspondingly Inclusively Conversely In contrast" at bounding box center [1151, 364] width 128 height 22
select select "In contrast"
click at [597, 421] on select "For As With Within" at bounding box center [562, 419] width 91 height 22
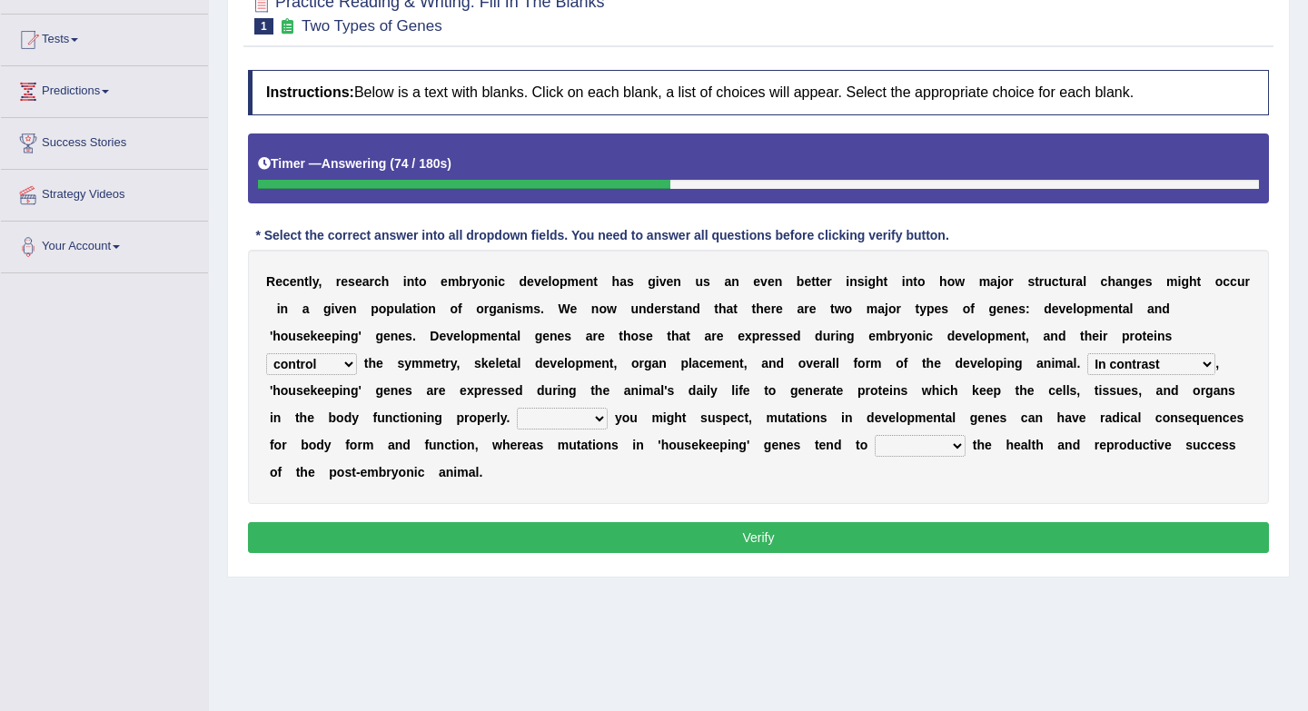
select select "As"
click at [937, 448] on select "affect effect interrupt defect" at bounding box center [919, 446] width 91 height 22
select select "affect"
click at [836, 539] on button "Verify" at bounding box center [758, 537] width 1021 height 31
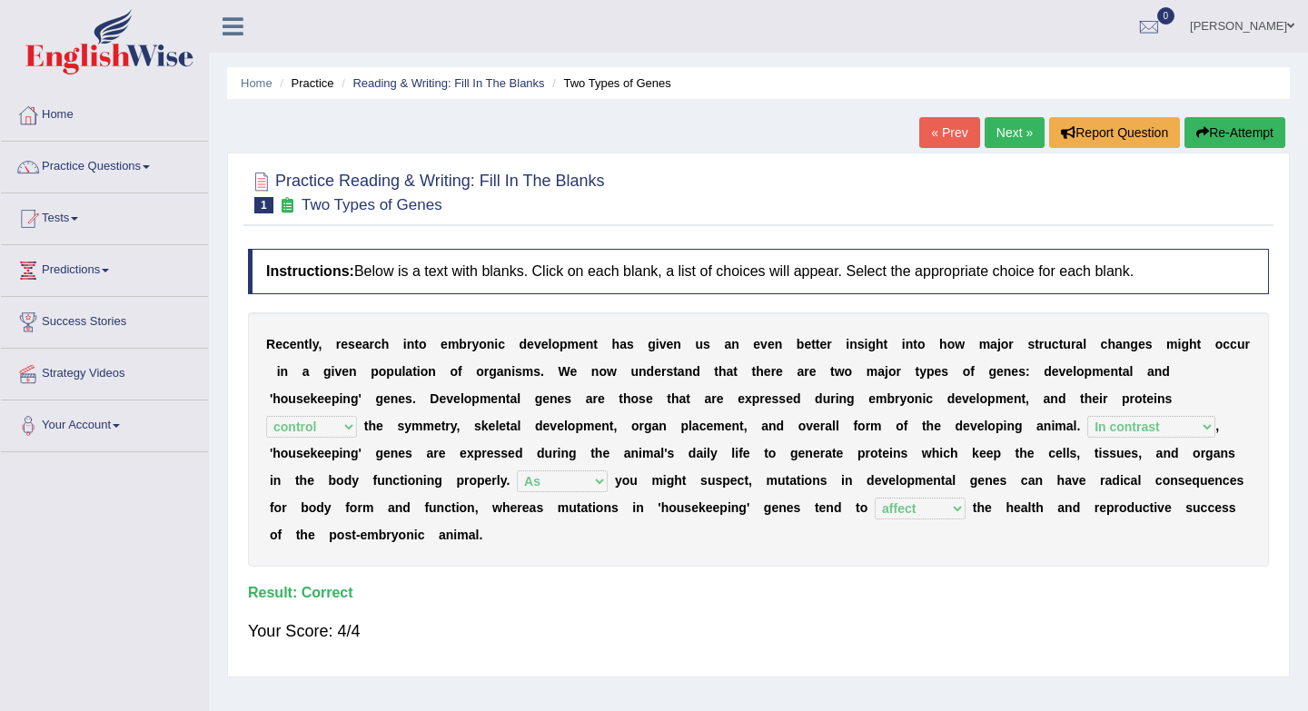
scroll to position [6, 0]
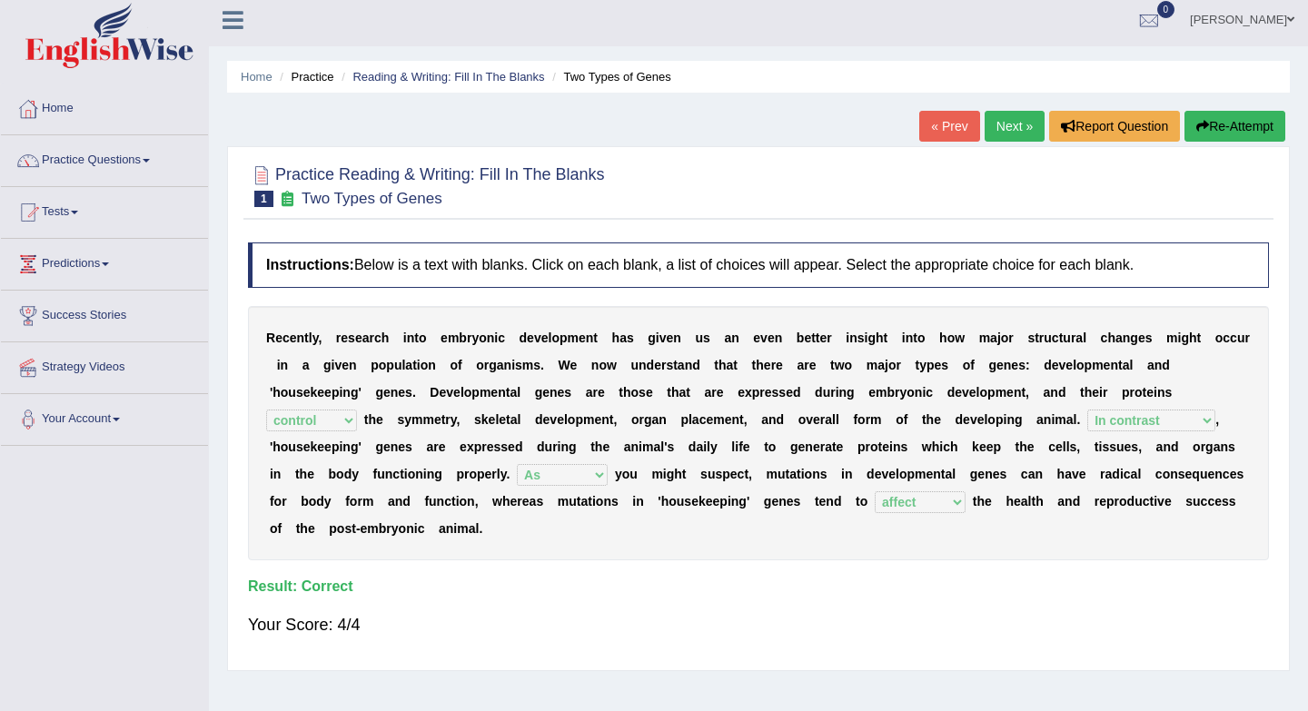
click at [994, 133] on link "Next »" at bounding box center [1014, 126] width 60 height 31
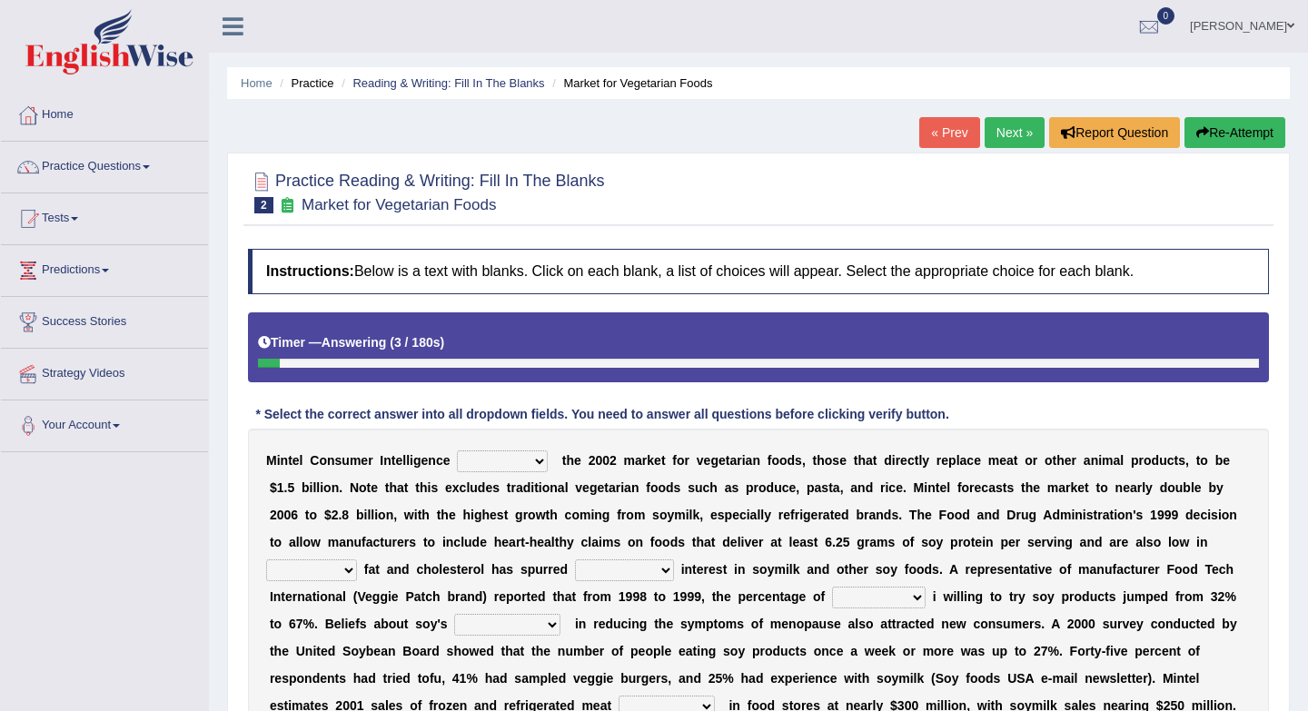
scroll to position [172, 0]
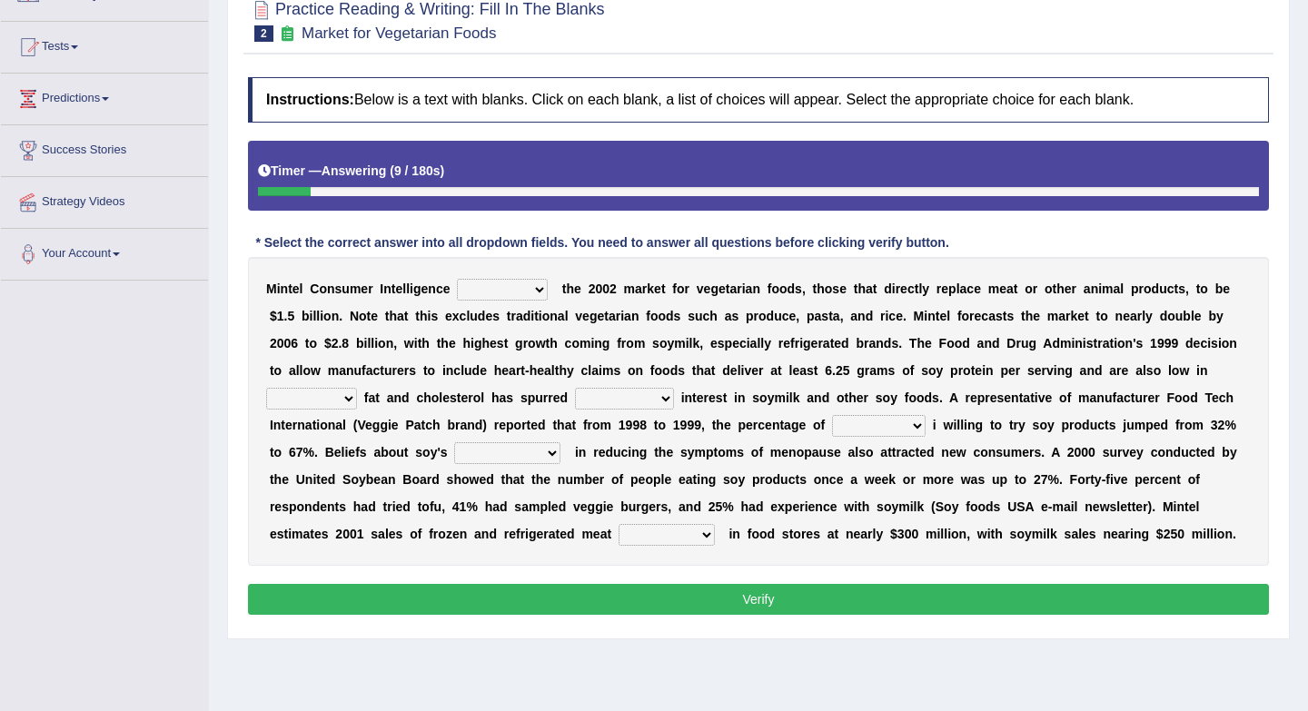
click at [530, 300] on select "deals fulfills creates estimates" at bounding box center [502, 290] width 91 height 22
select select "fulfills"
click at [349, 402] on select "saturated solid acid liquid" at bounding box center [311, 399] width 91 height 22
select select "saturated"
click at [627, 390] on select "good big tremendous extreme" at bounding box center [624, 399] width 99 height 22
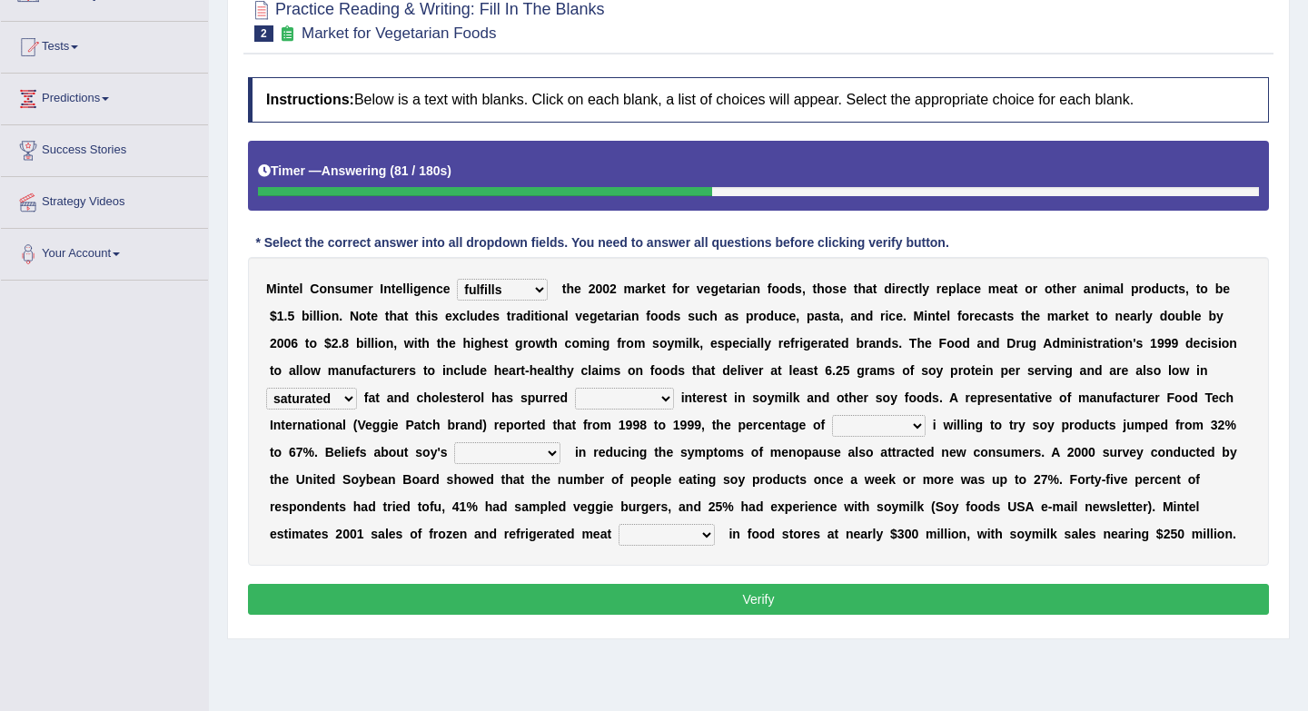
select select "big"
click at [898, 426] on select "guests consumers customers clients" at bounding box center [879, 426] width 94 height 22
select select "consumers"
click at [544, 455] on select "effectiveness timeliness efficiency goodness" at bounding box center [507, 453] width 106 height 22
select select "effectiveness"
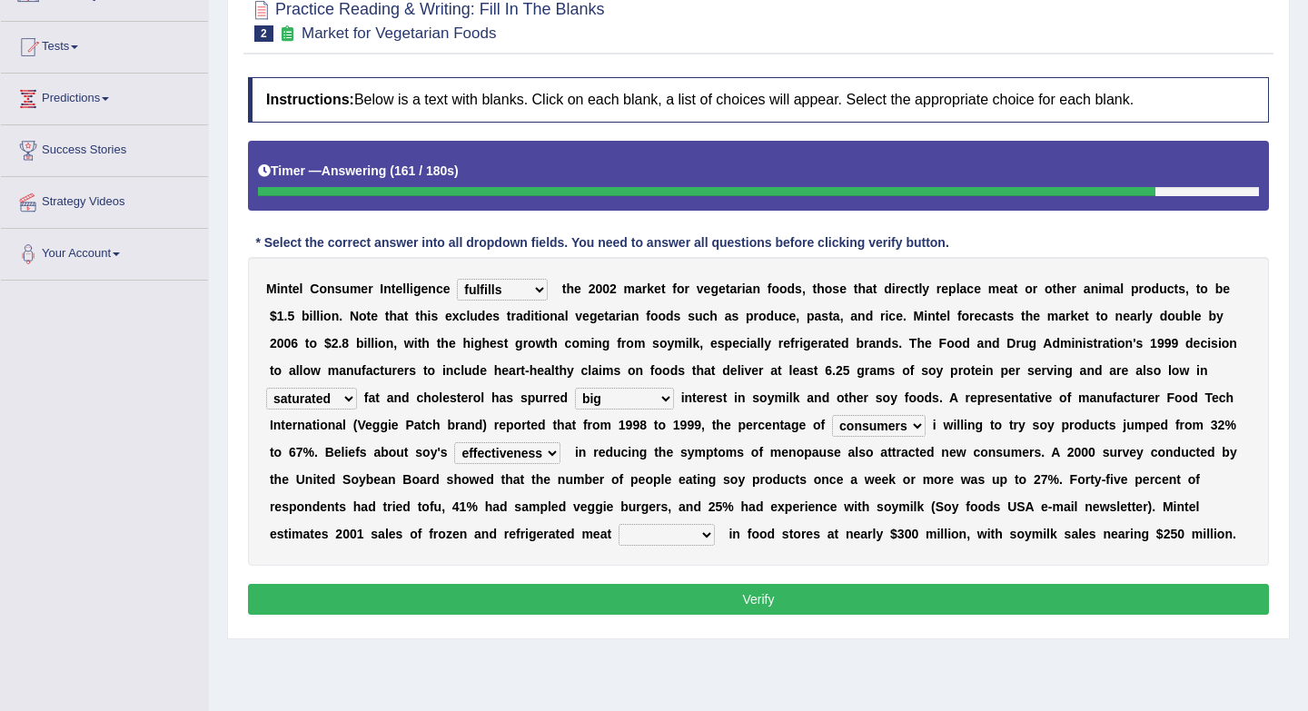
click at [699, 540] on select "foods choices staffs alternatives" at bounding box center [666, 535] width 96 height 22
select select "alternatives"
click at [704, 603] on button "Verify" at bounding box center [758, 599] width 1021 height 31
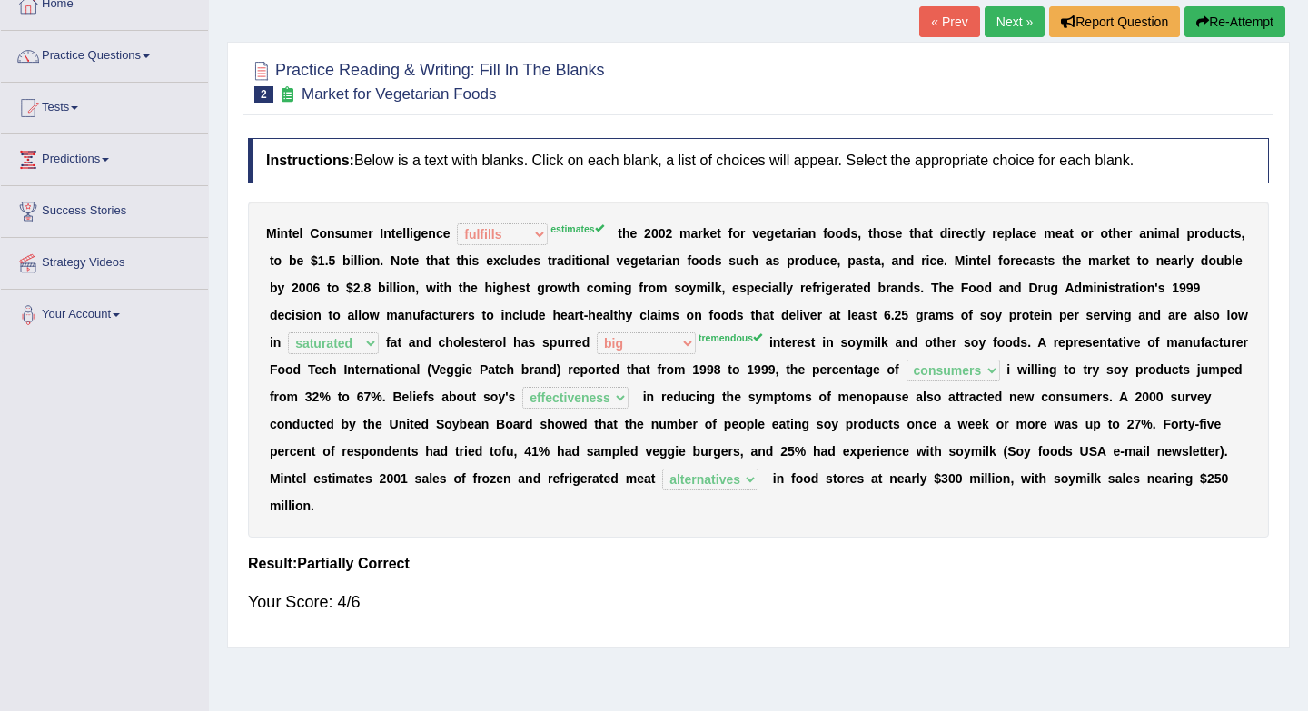
scroll to position [110, 0]
click at [1251, 29] on button "Re-Attempt" at bounding box center [1234, 22] width 101 height 31
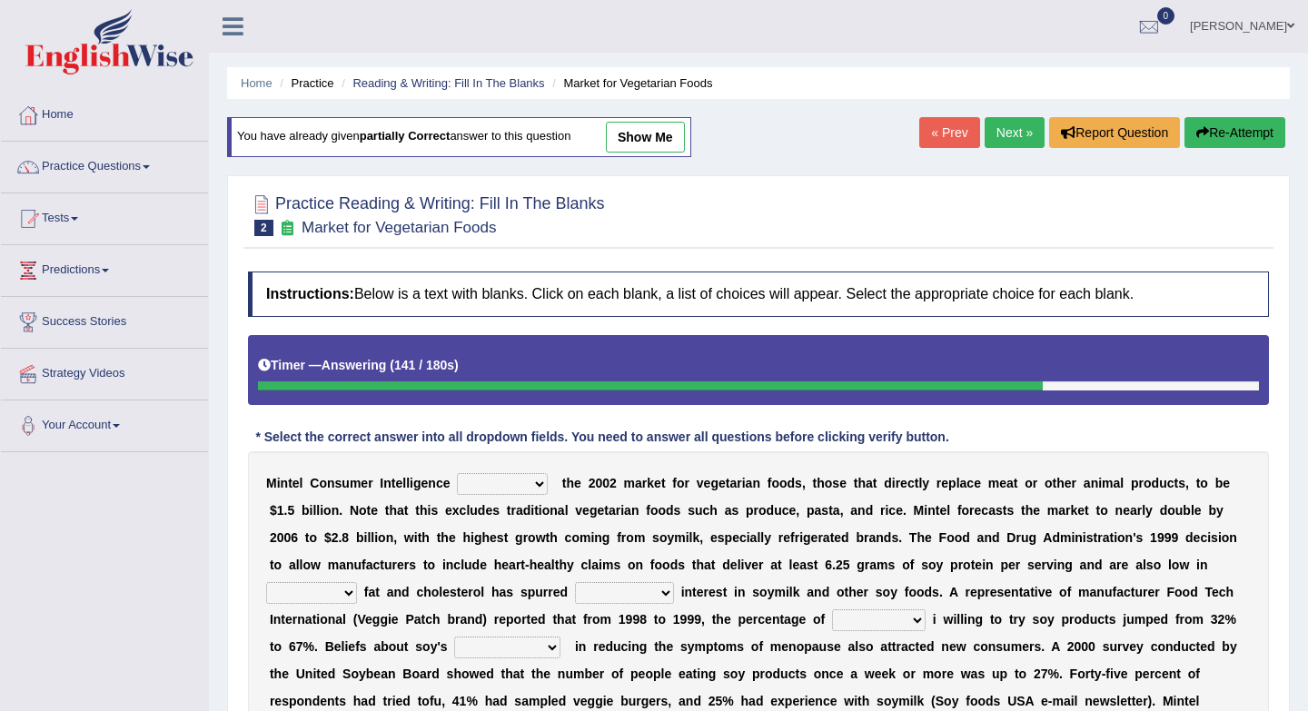
click at [1019, 135] on link "Next »" at bounding box center [1014, 132] width 60 height 31
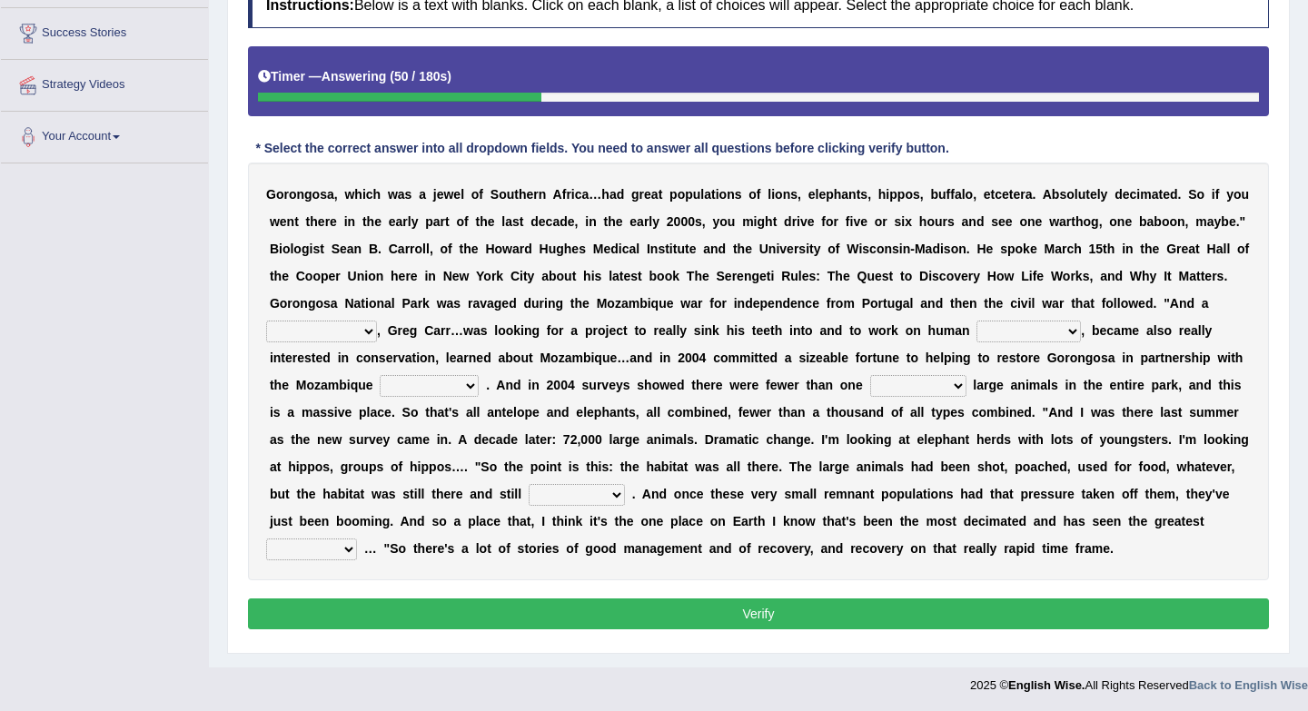
scroll to position [291, 0]
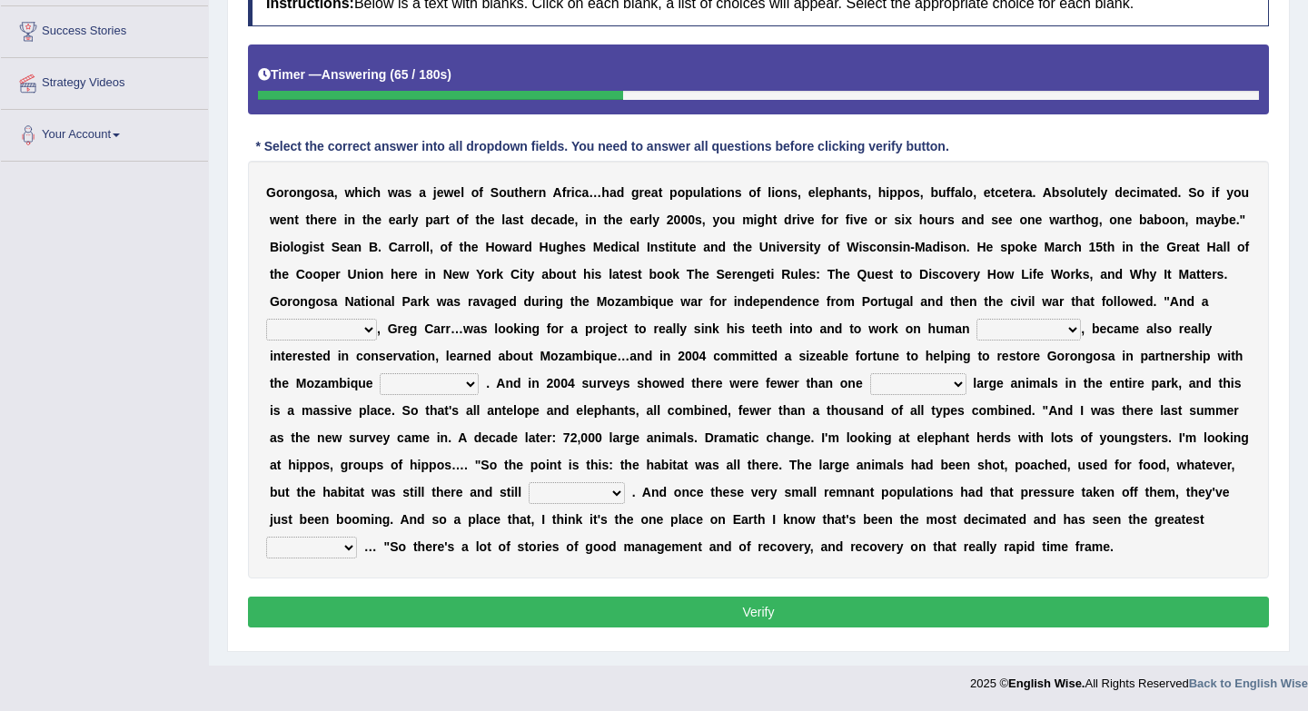
click at [365, 336] on select "passion solstice ballast philanthropist" at bounding box center [321, 330] width 111 height 22
select select "philanthropist"
click at [1063, 339] on select "negligence prevalence development malevolence" at bounding box center [1028, 330] width 104 height 22
select select "malevolence"
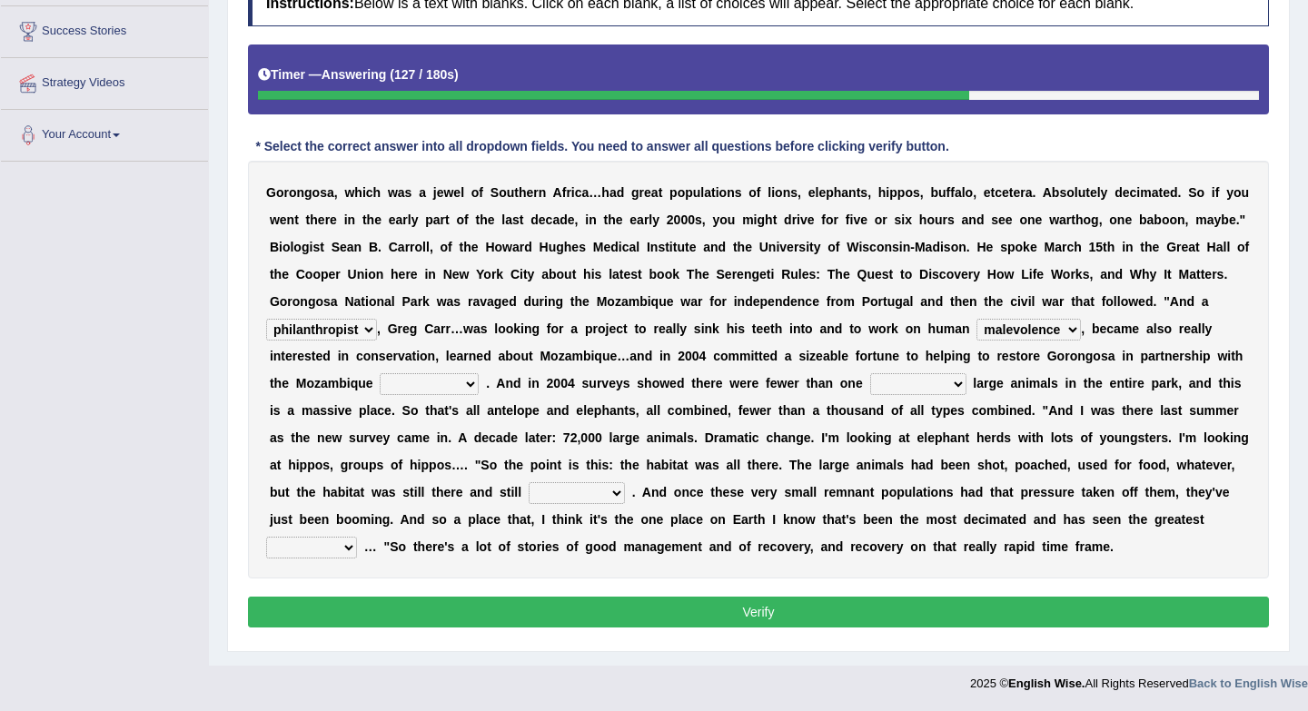
click at [420, 390] on select "parliament semanticist government journalist" at bounding box center [429, 384] width 99 height 22
select select "government"
click at [959, 384] on select "deflowered embowered roundest thousand" at bounding box center [918, 384] width 96 height 22
select select "roundest"
click at [625, 498] on select "assertive incidental compulsive productive" at bounding box center [577, 493] width 96 height 22
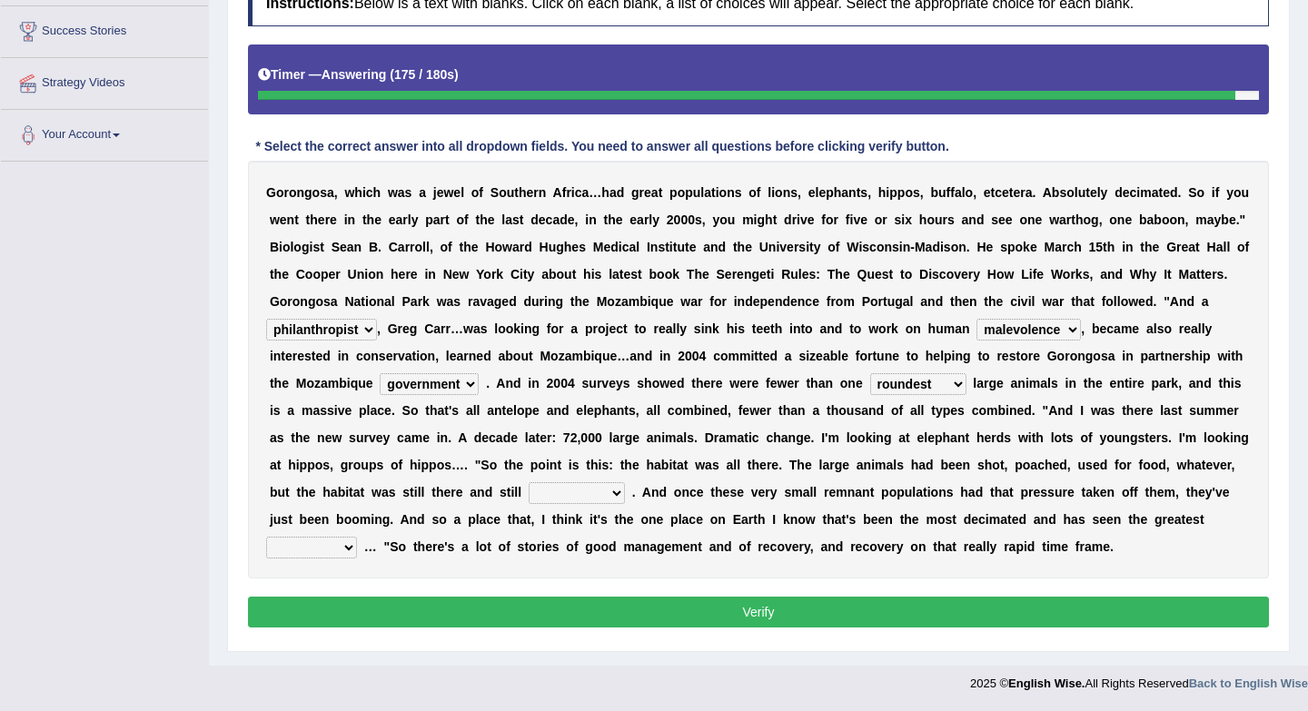
select select "productive"
click at [357, 551] on select "recovery efficacy golly stumpy" at bounding box center [311, 548] width 91 height 22
select select "recovery"
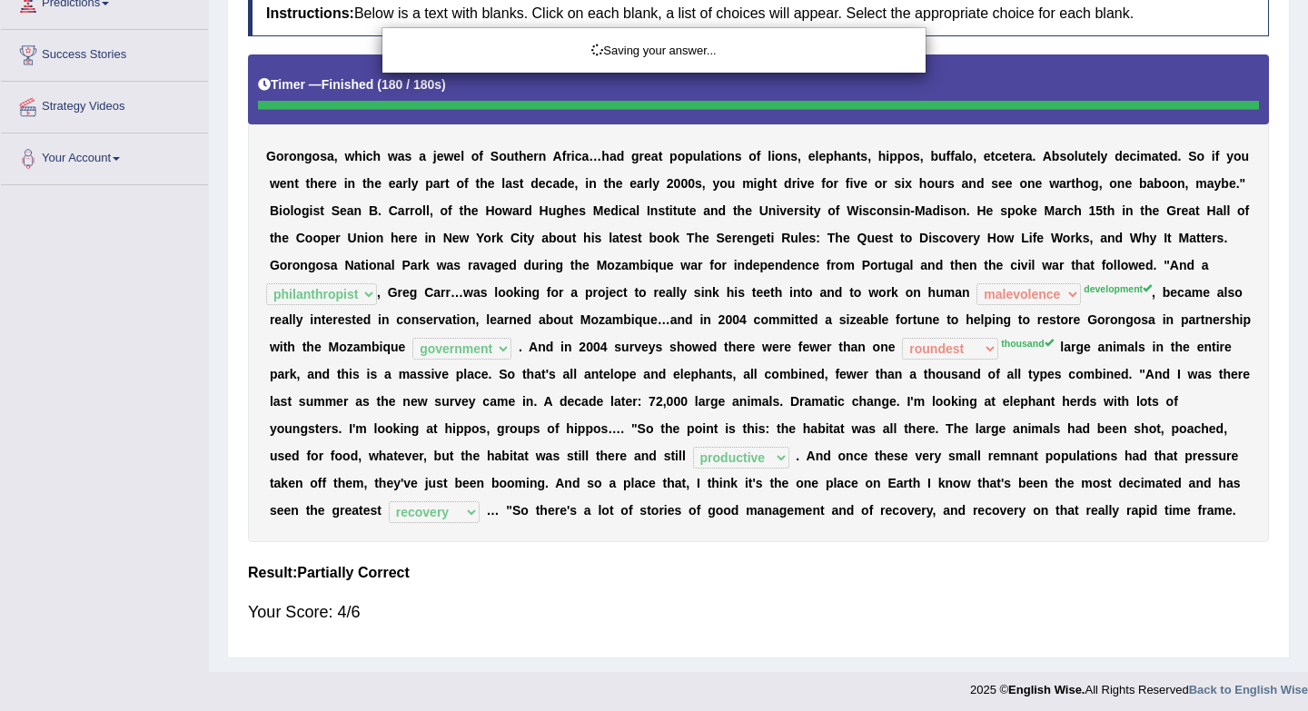
scroll to position [270, 0]
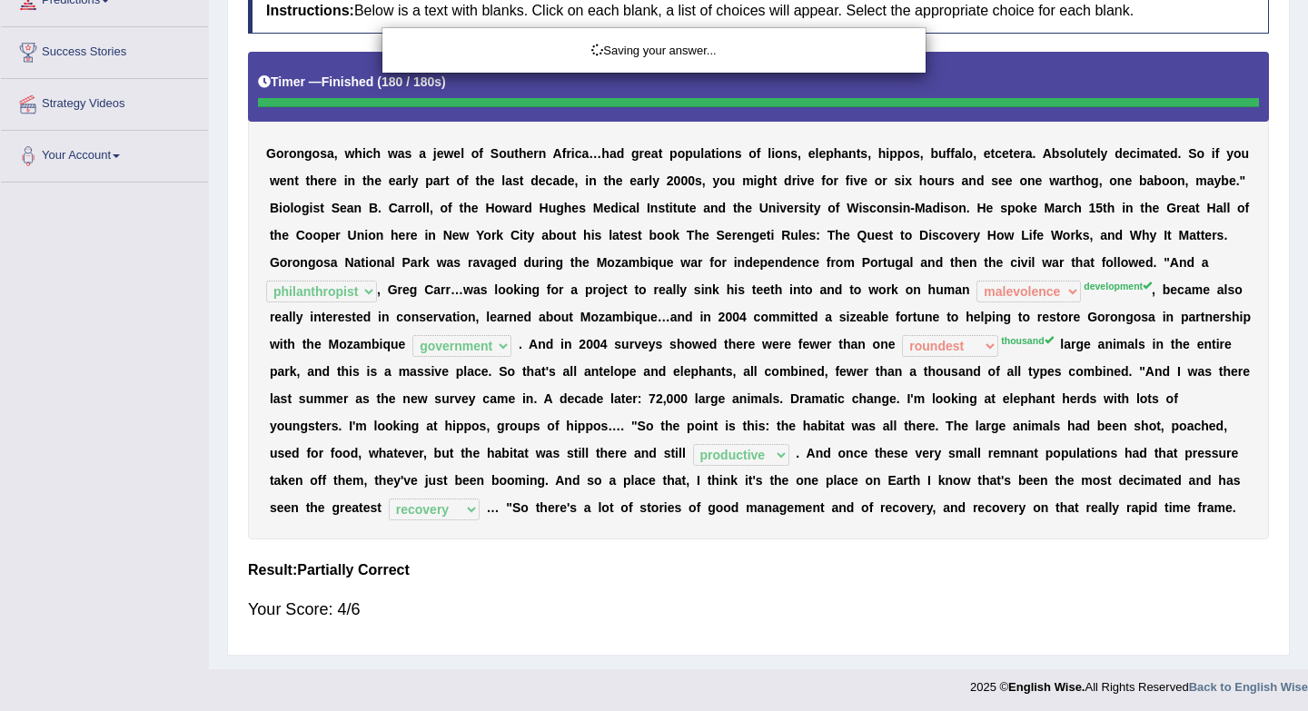
click at [469, 618] on div "Saving your answer..." at bounding box center [654, 355] width 1308 height 711
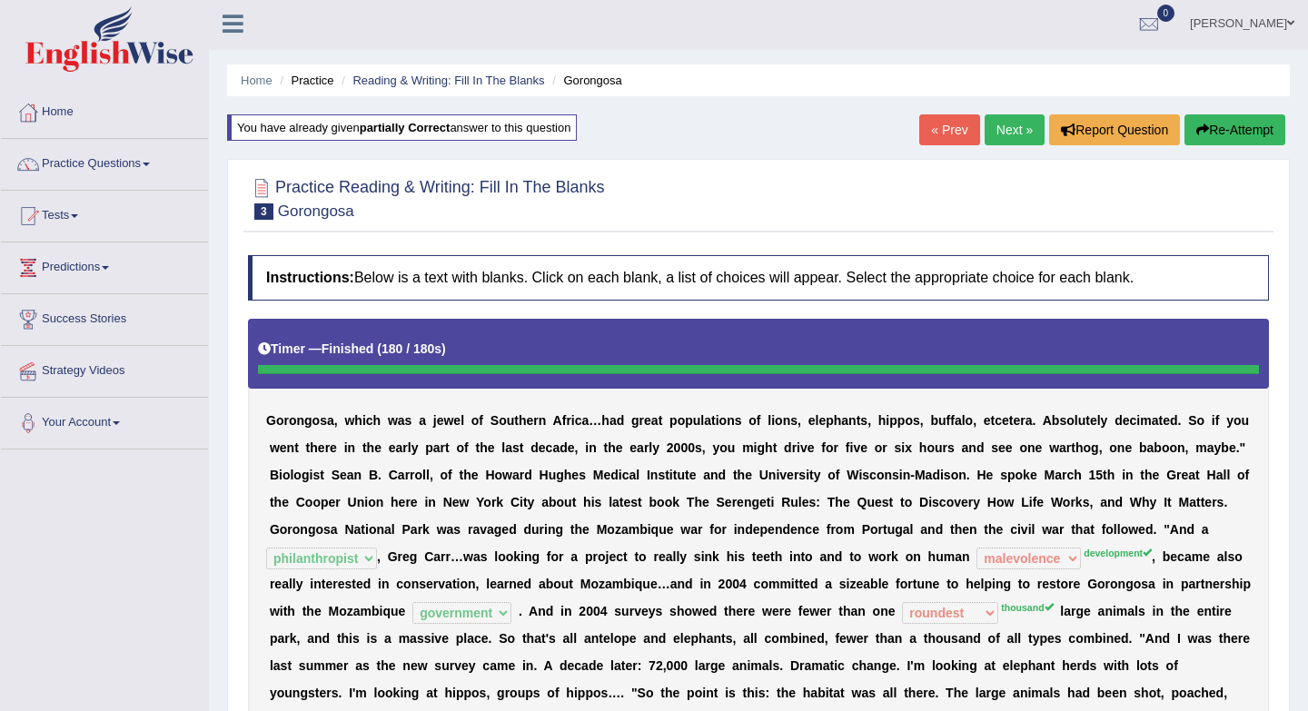
scroll to position [0, 0]
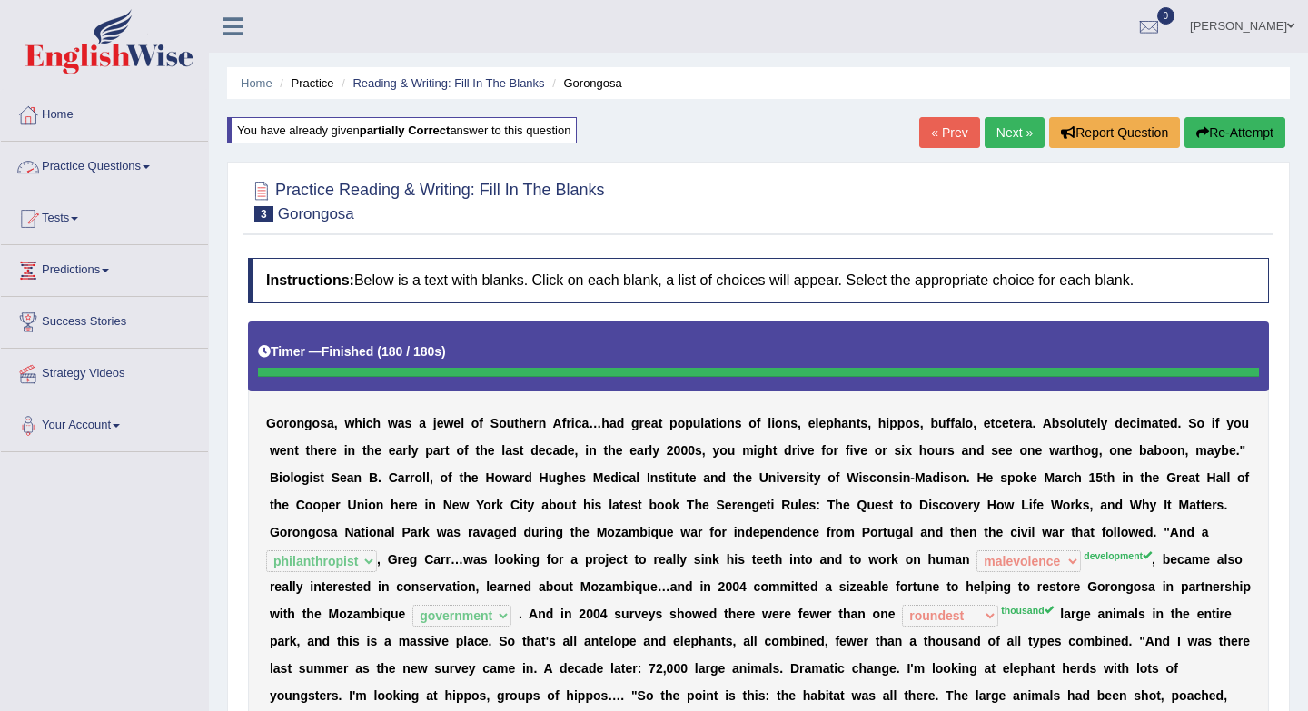
click at [163, 173] on link "Practice Questions" at bounding box center [104, 164] width 207 height 45
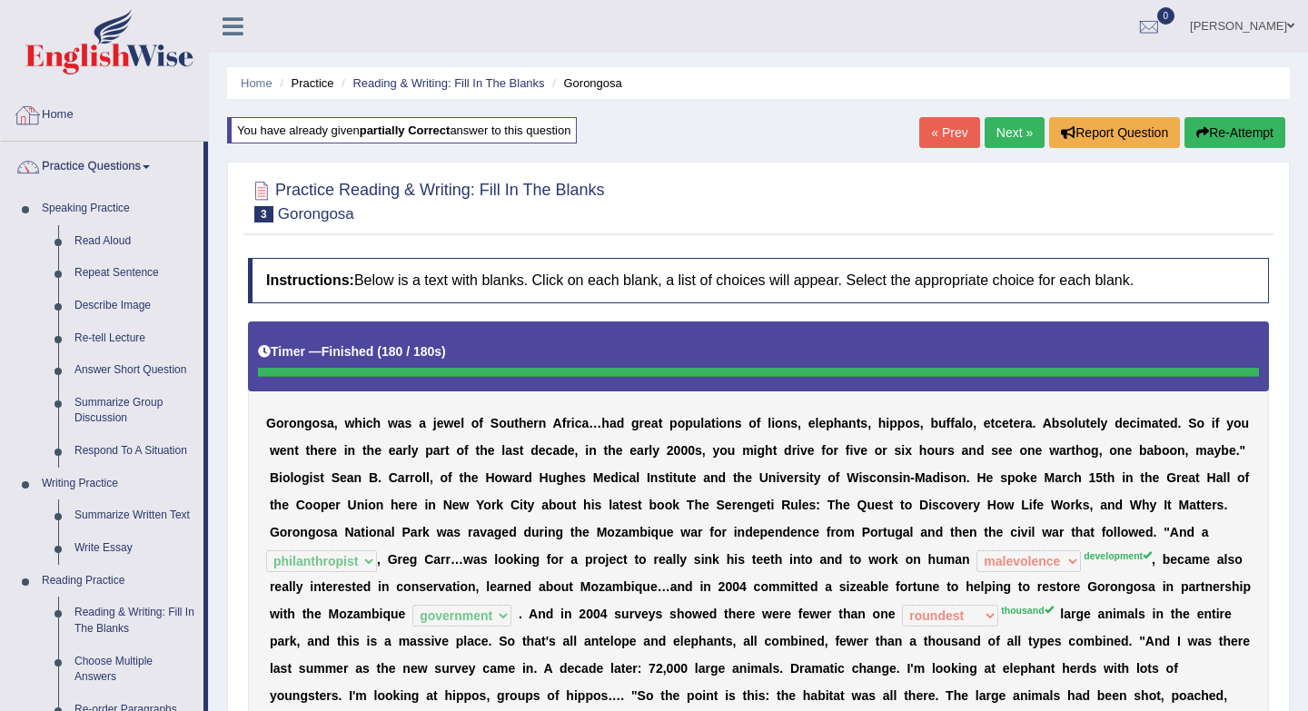
click at [67, 114] on link "Home" at bounding box center [104, 112] width 207 height 45
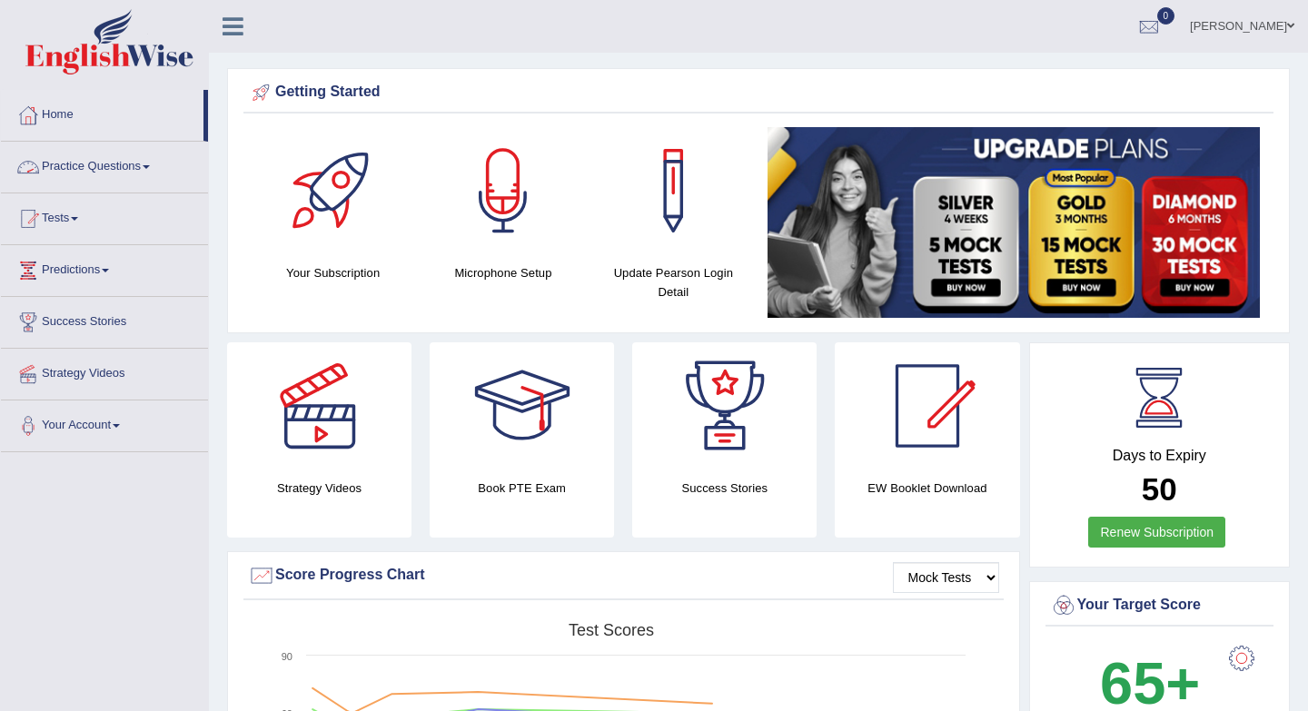
click at [148, 171] on link "Practice Questions" at bounding box center [104, 164] width 207 height 45
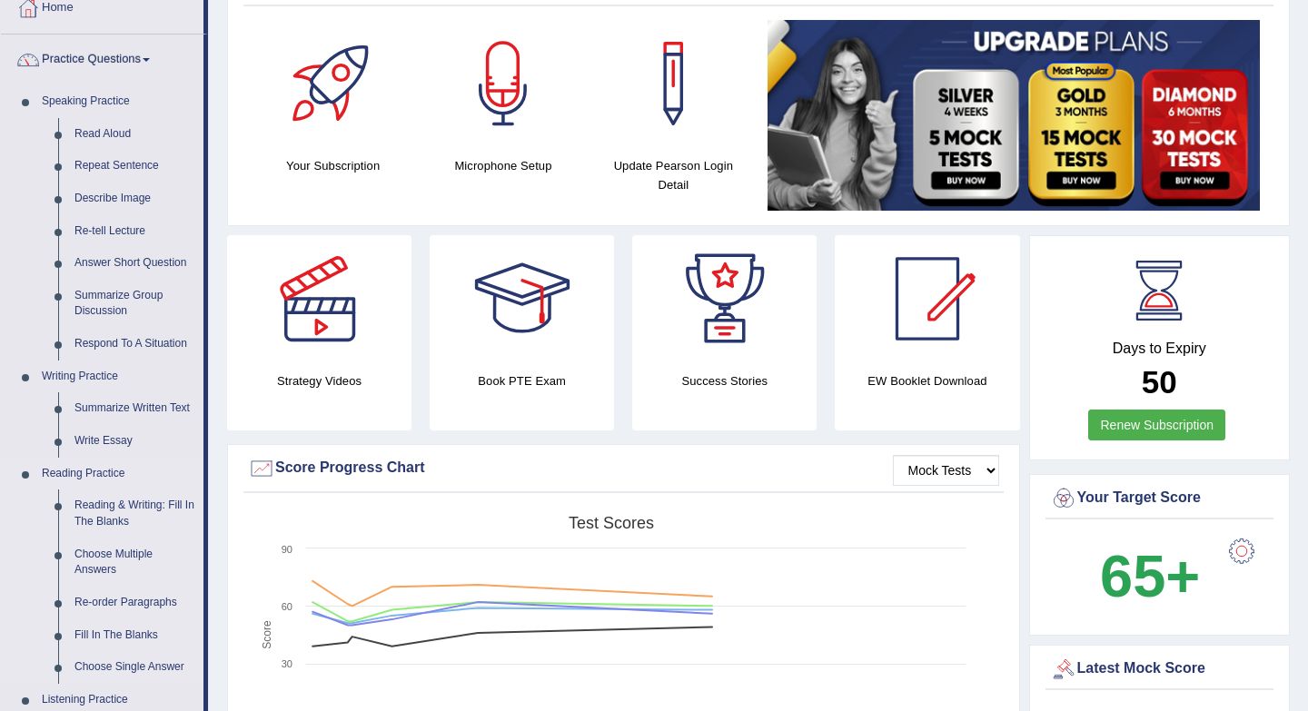
scroll to position [163, 0]
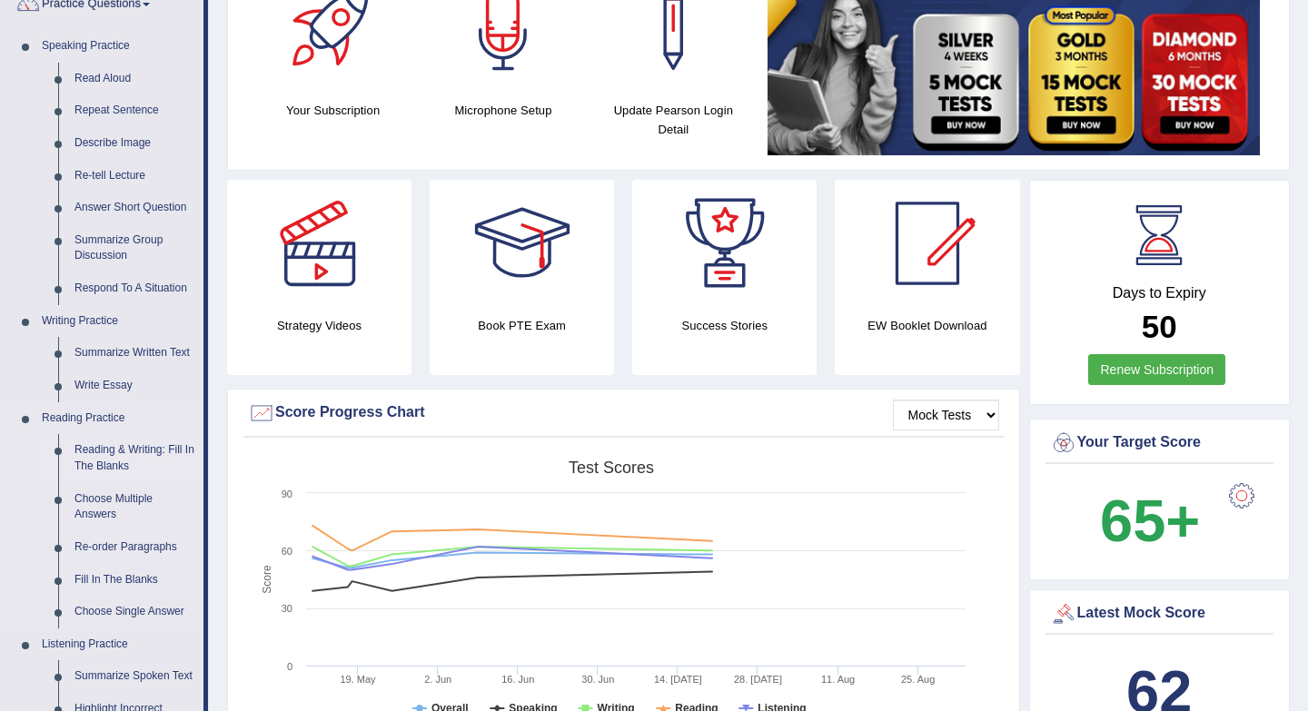
click at [124, 457] on link "Reading & Writing: Fill In The Blanks" at bounding box center [134, 458] width 137 height 48
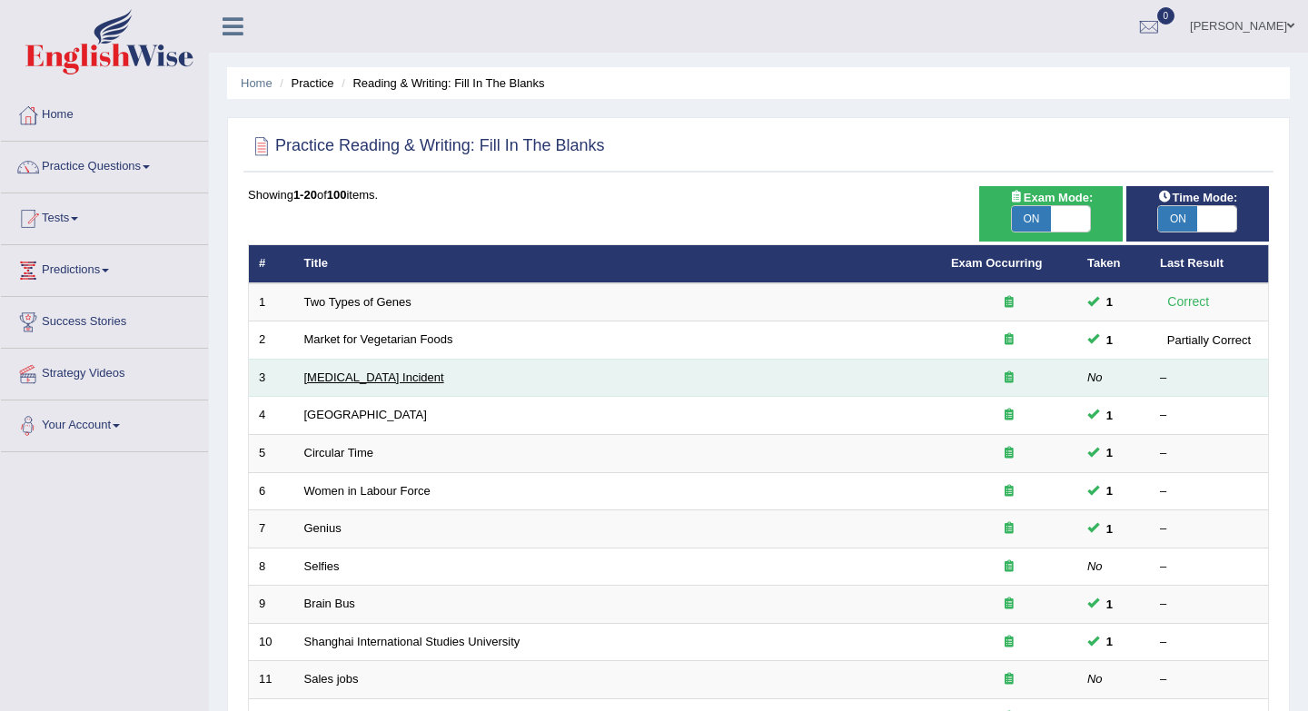
click at [374, 373] on link "[MEDICAL_DATA] Incident" at bounding box center [374, 377] width 140 height 14
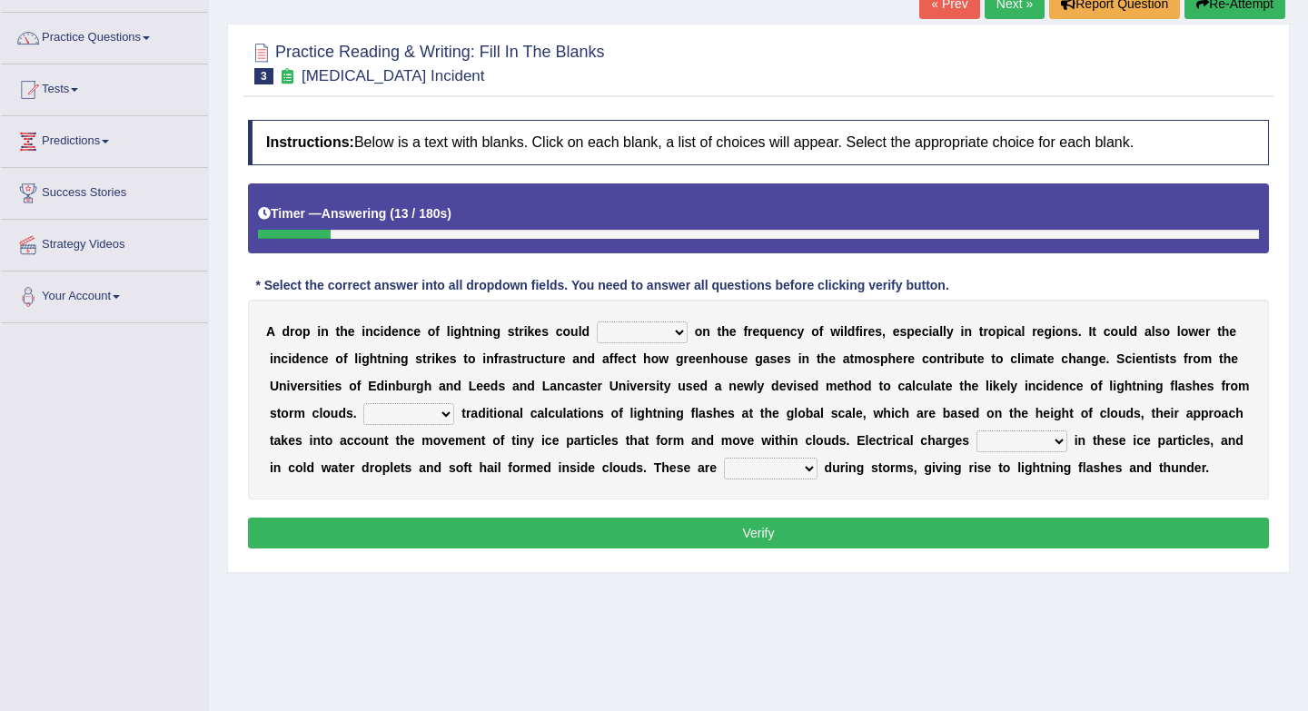
click at [640, 331] on select "dwell focus impact depend" at bounding box center [642, 332] width 91 height 22
select select "dwell"
click at [433, 418] on select "Unlike Unless Except Besides" at bounding box center [408, 414] width 91 height 22
select select "Besides"
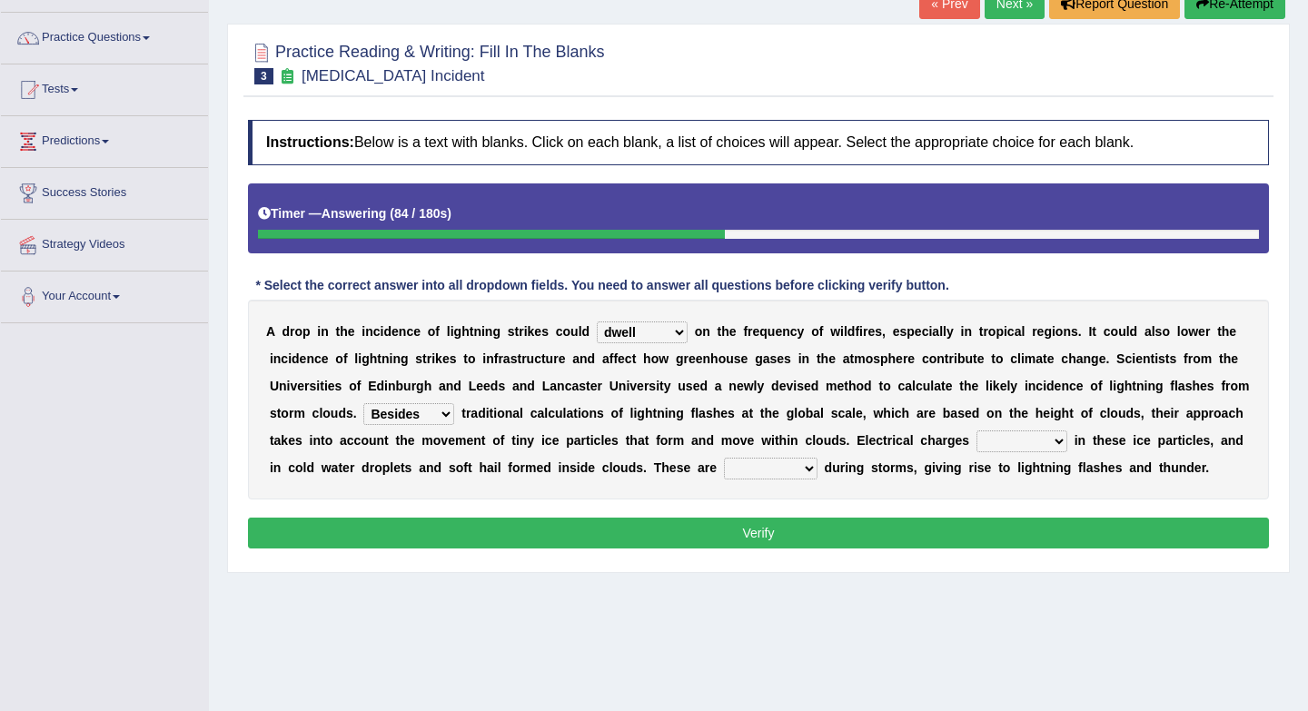
click at [430, 414] on select "Unlike Unless Except Besides" at bounding box center [408, 414] width 91 height 22
click at [1033, 443] on select "run off build up mess up zoom in" at bounding box center [1021, 441] width 91 height 22
select select "run off"
click at [785, 470] on select "collected diverted rounded discharged" at bounding box center [771, 469] width 94 height 22
select select "discharged"
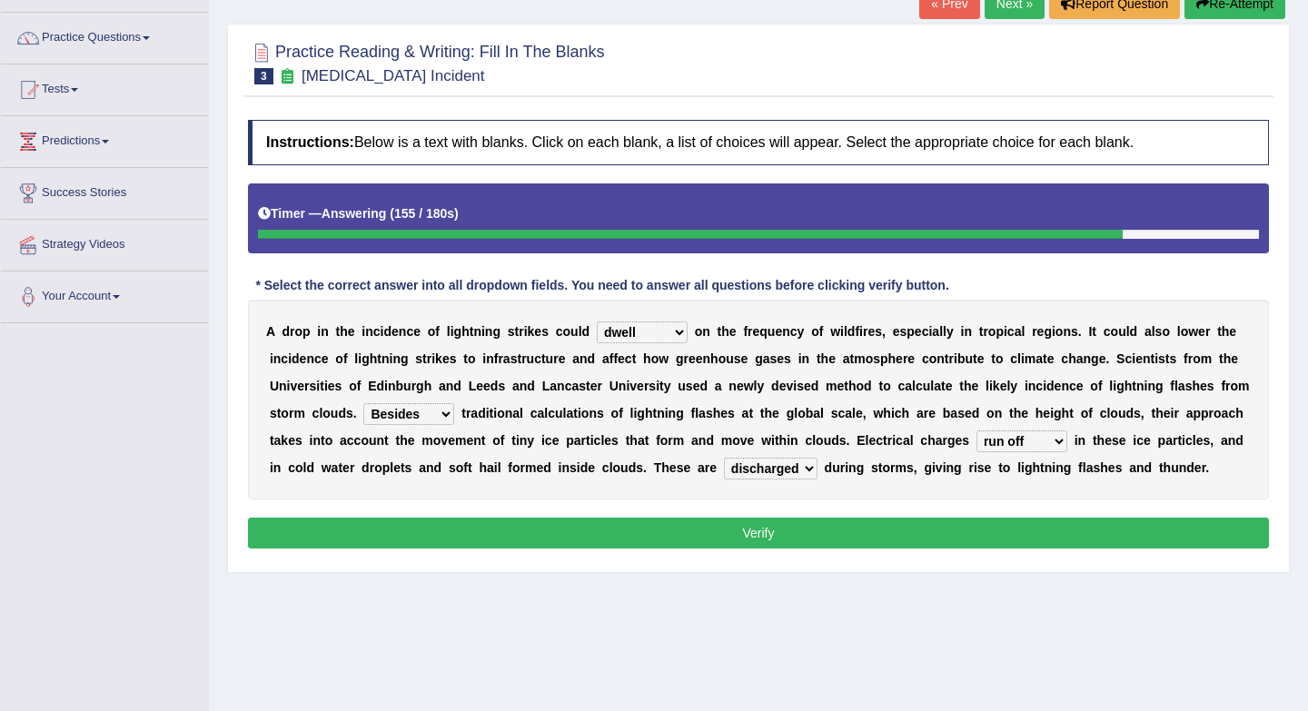
click at [801, 475] on select "collected diverted rounded discharged" at bounding box center [771, 469] width 94 height 22
click at [758, 546] on button "Verify" at bounding box center [758, 533] width 1021 height 31
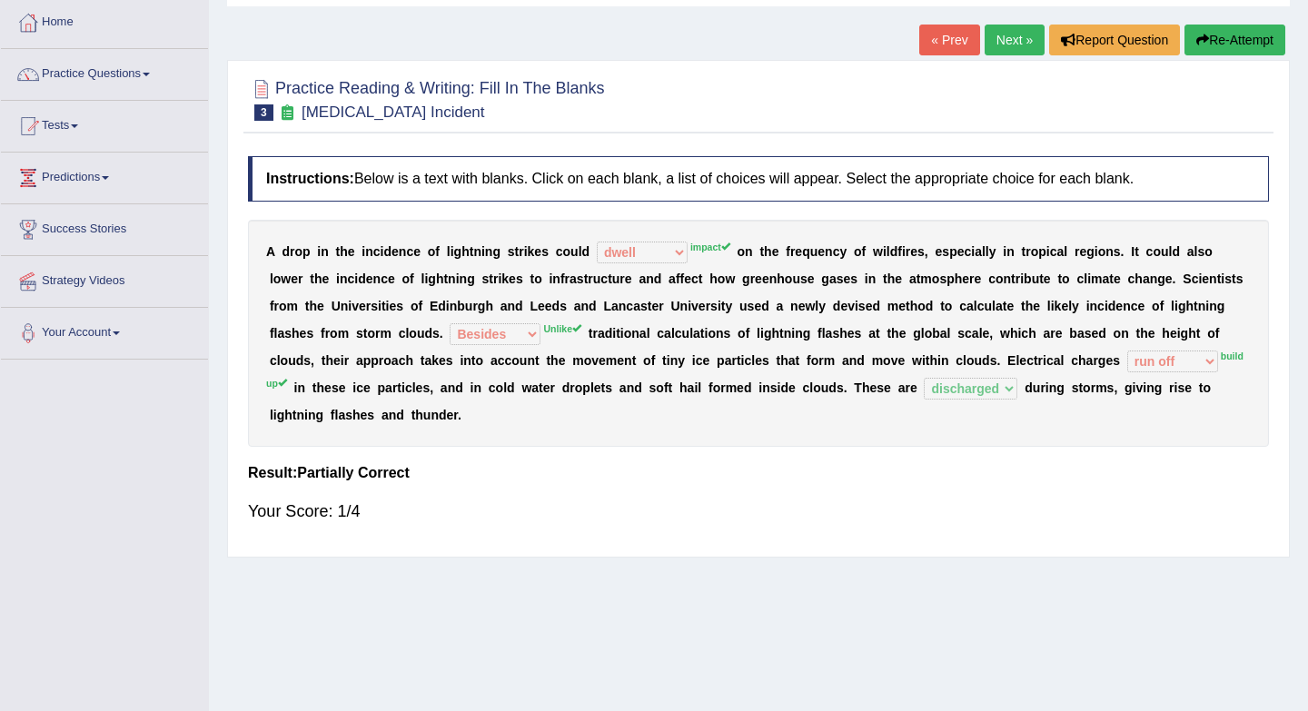
scroll to position [61, 0]
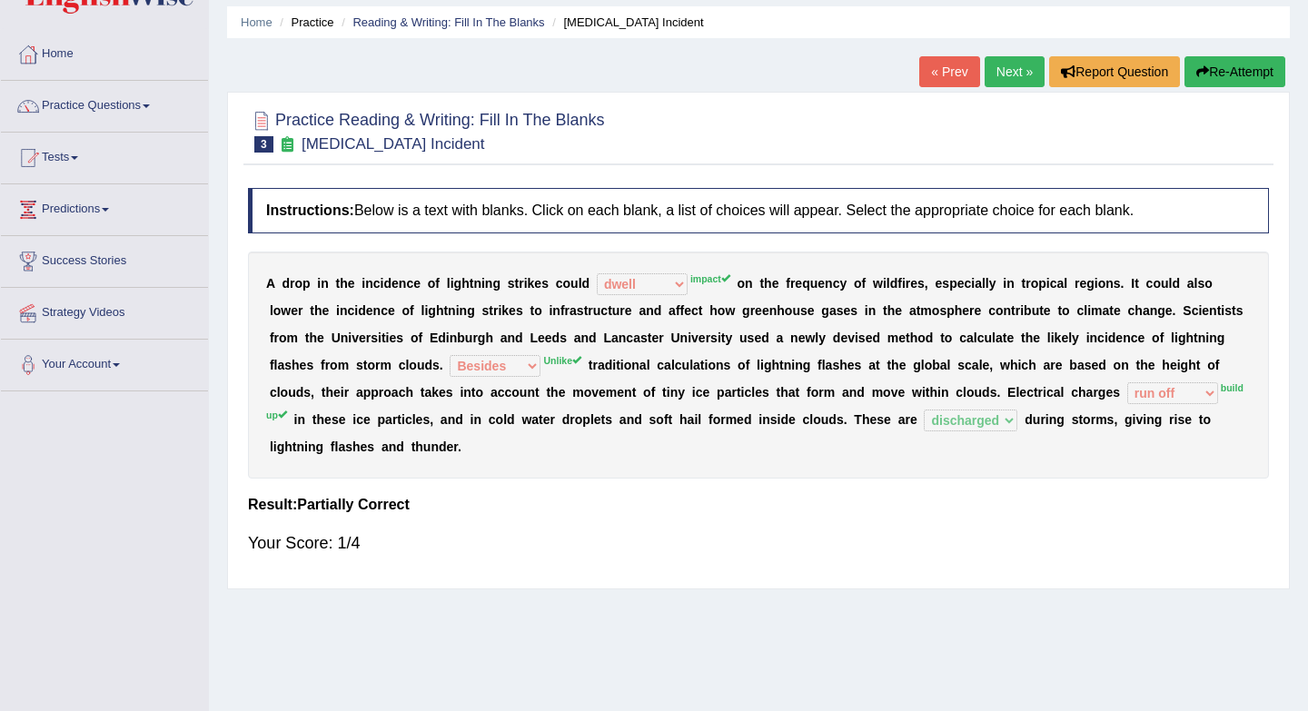
click at [1009, 74] on link "Next »" at bounding box center [1014, 71] width 60 height 31
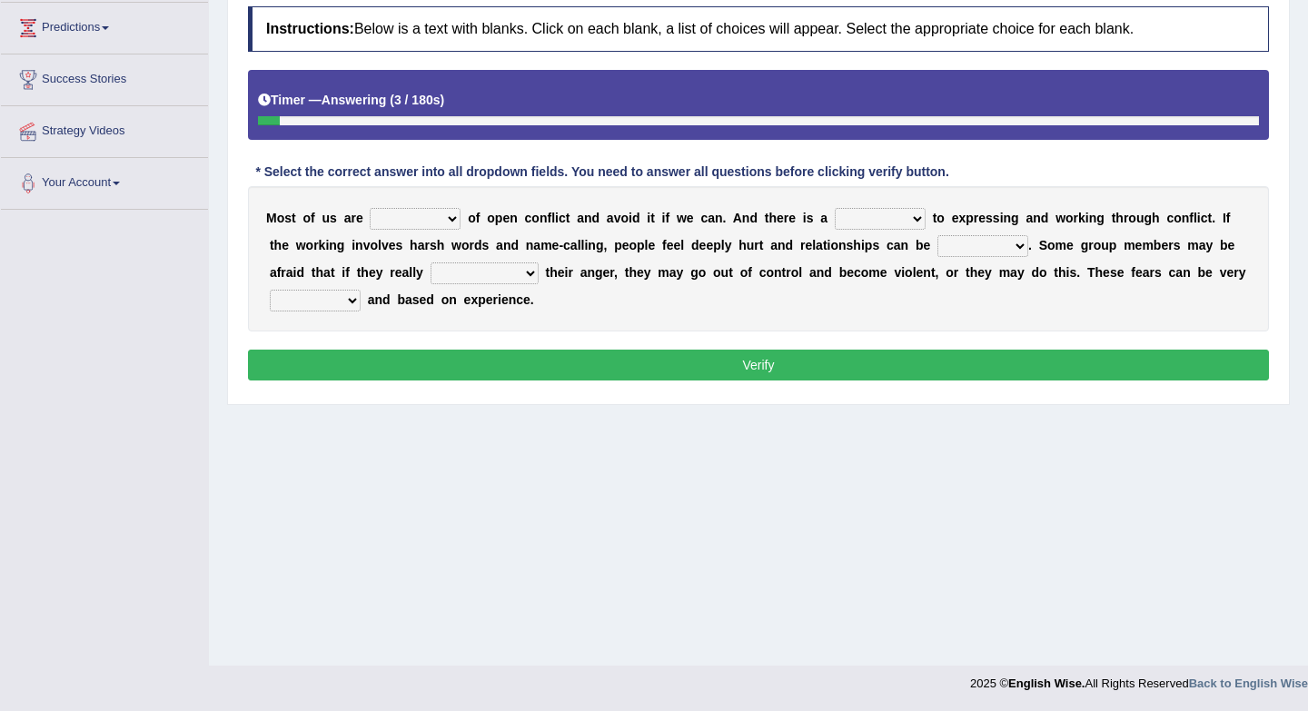
click at [432, 224] on select "panic scared horrible fear" at bounding box center [415, 219] width 91 height 22
click at [435, 221] on select "panic scared horrible fear" at bounding box center [415, 219] width 91 height 22
select select "scared"
click at [874, 222] on select "hazard challenge risk danger" at bounding box center [880, 219] width 91 height 22
select select "challenge"
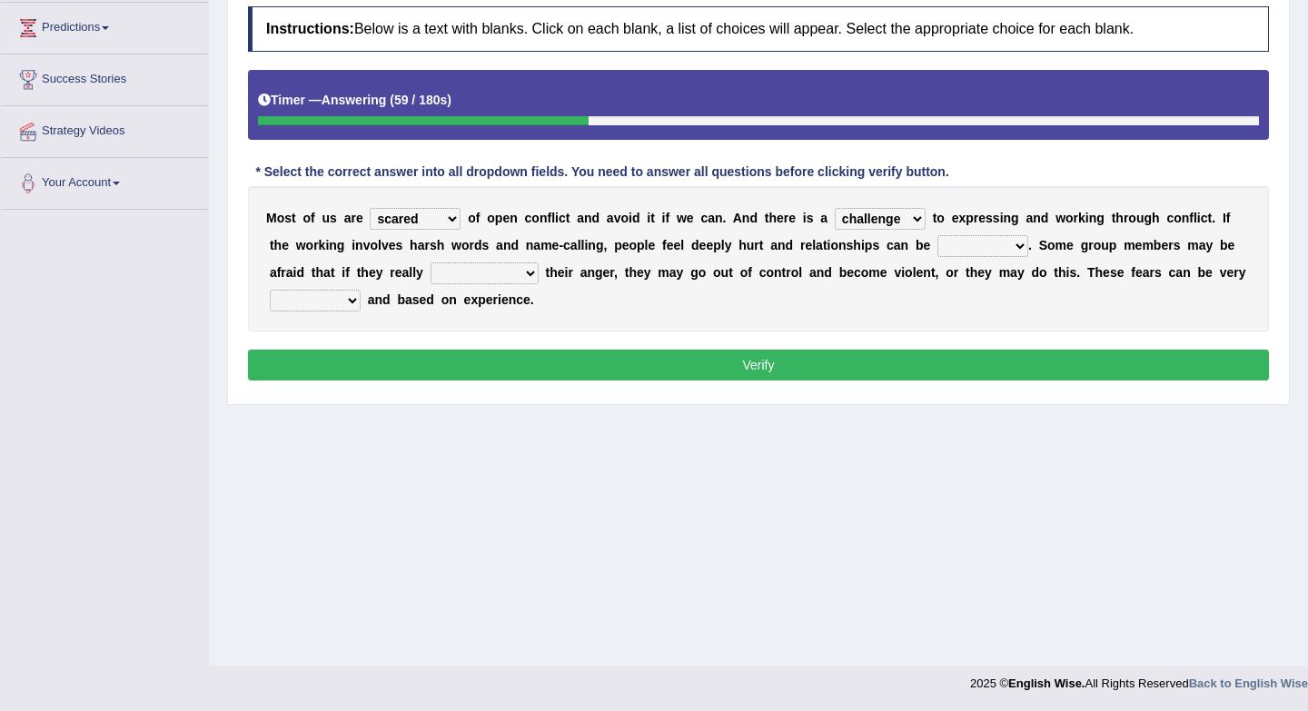
click at [1005, 242] on select "injured opted impaired damaged" at bounding box center [982, 246] width 91 height 22
select select "impaired"
click at [522, 282] on select "express say communicate hide" at bounding box center [484, 273] width 108 height 22
select select "express"
click at [352, 306] on select "real vivid tangible concrete" at bounding box center [315, 301] width 91 height 22
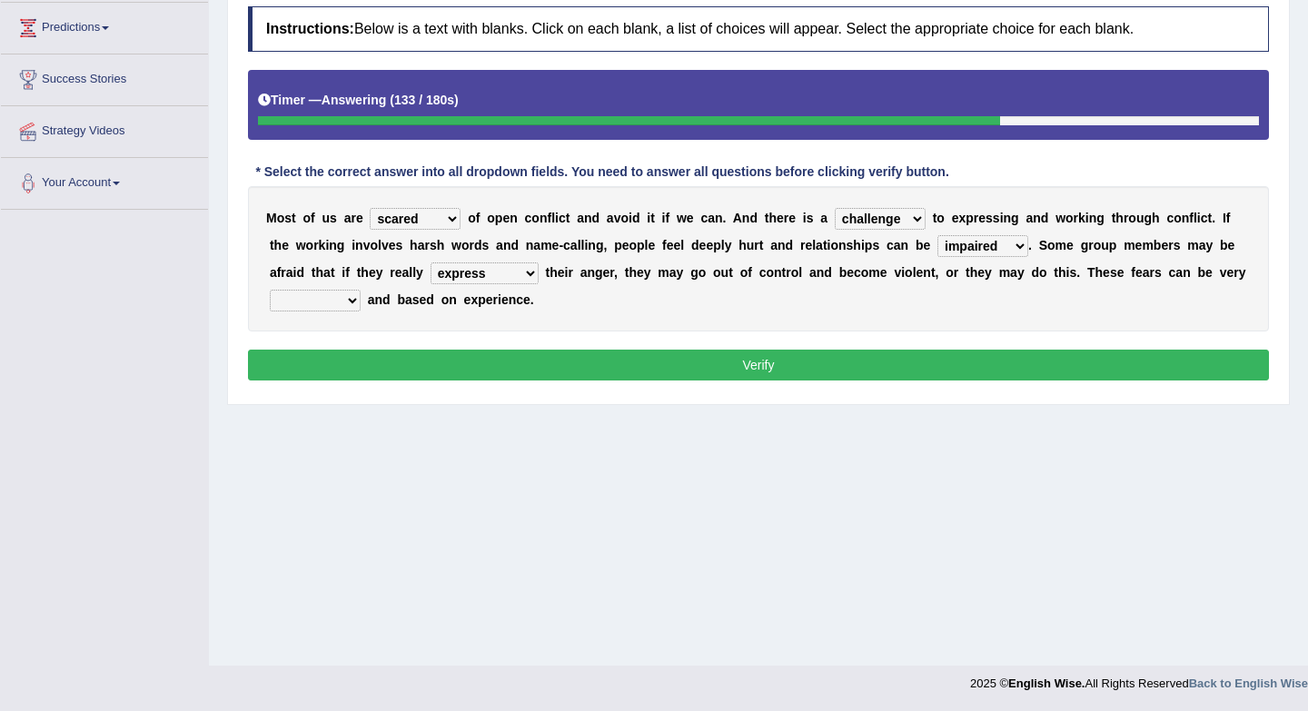
select select "real"
click at [571, 381] on div "Instructions: Below is a text with blanks. Click on each blank, a list of choic…" at bounding box center [758, 196] width 1030 height 398
click at [593, 372] on button "Verify" at bounding box center [758, 365] width 1021 height 31
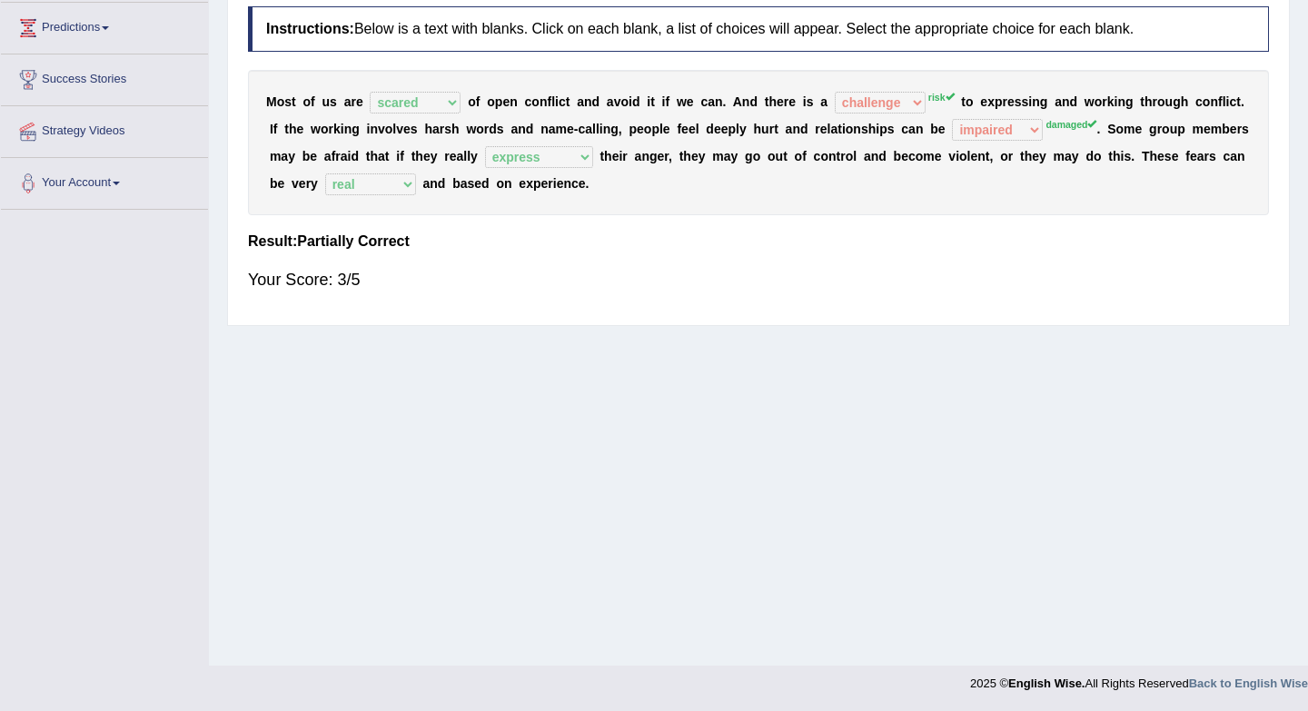
click at [971, 142] on div "M o s t o f u s a r e panic scared horrible fear o f o p e n c o n f l i c t a …" at bounding box center [758, 142] width 1021 height 145
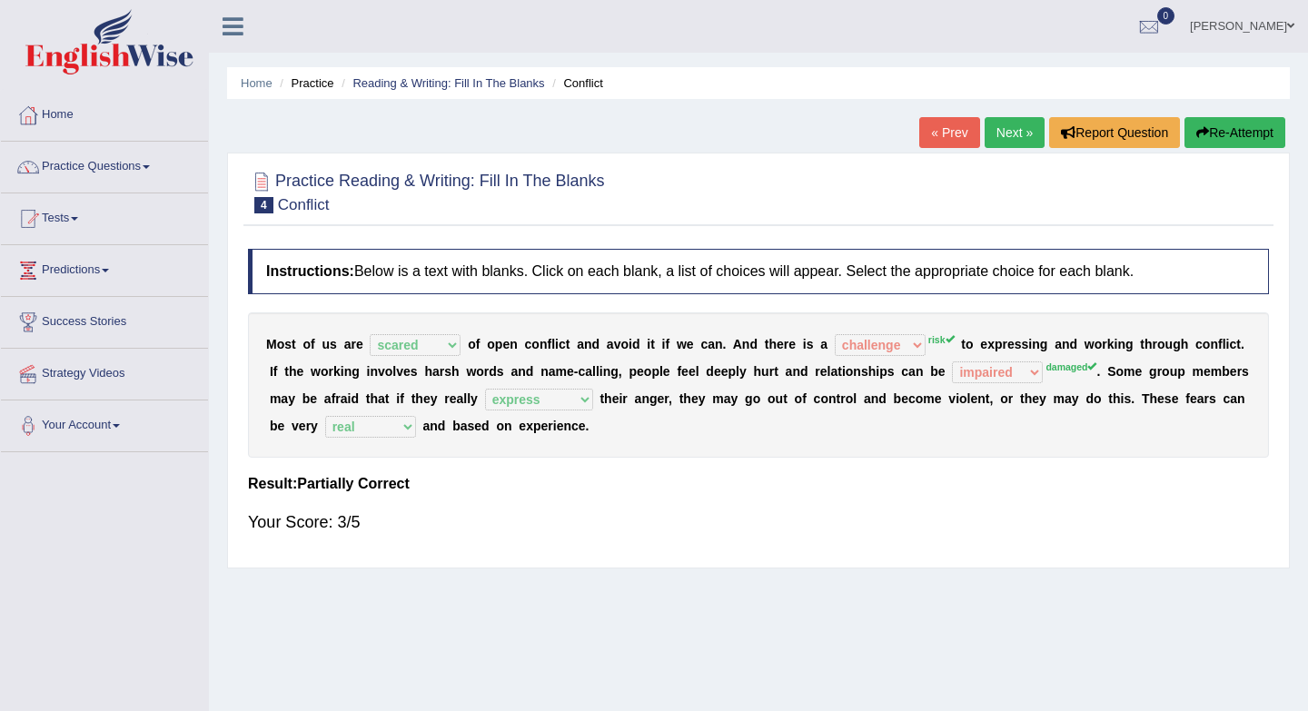
click at [1254, 132] on button "Re-Attempt" at bounding box center [1234, 132] width 101 height 31
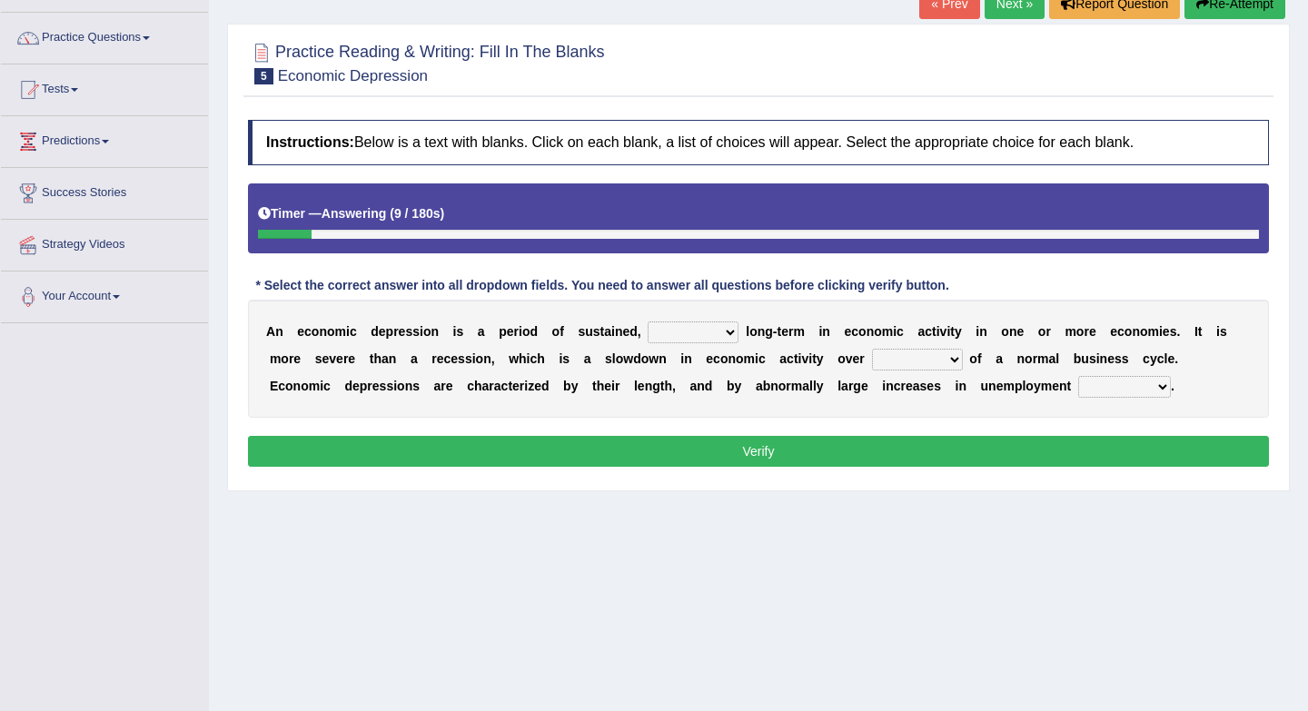
click at [717, 339] on select "variation promotion downturn reduction" at bounding box center [692, 332] width 91 height 22
select select "reduction"
click at [915, 360] on select "an era the course a tally the year" at bounding box center [917, 360] width 91 height 22
click at [926, 362] on select "an era the course a tally the year" at bounding box center [917, 360] width 91 height 22
select select "the course"
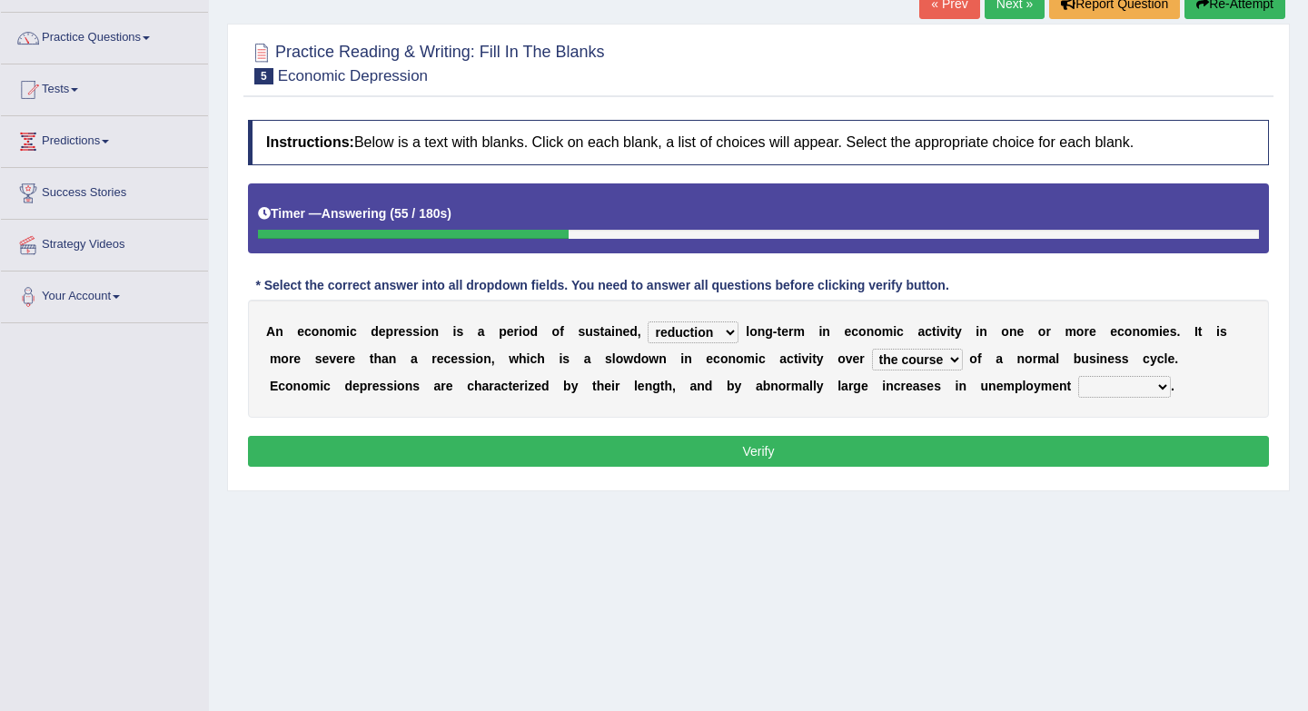
click at [904, 422] on div "Instructions: Below is a text with blanks. Click on each blank, a list of choic…" at bounding box center [758, 296] width 1030 height 370
click at [1117, 385] on select "calculation bias ratio rate" at bounding box center [1124, 387] width 93 height 22
click at [1127, 395] on select "calculation bias ratio rate" at bounding box center [1124, 387] width 93 height 22
select select "rate"
click at [1118, 456] on button "Verify" at bounding box center [758, 451] width 1021 height 31
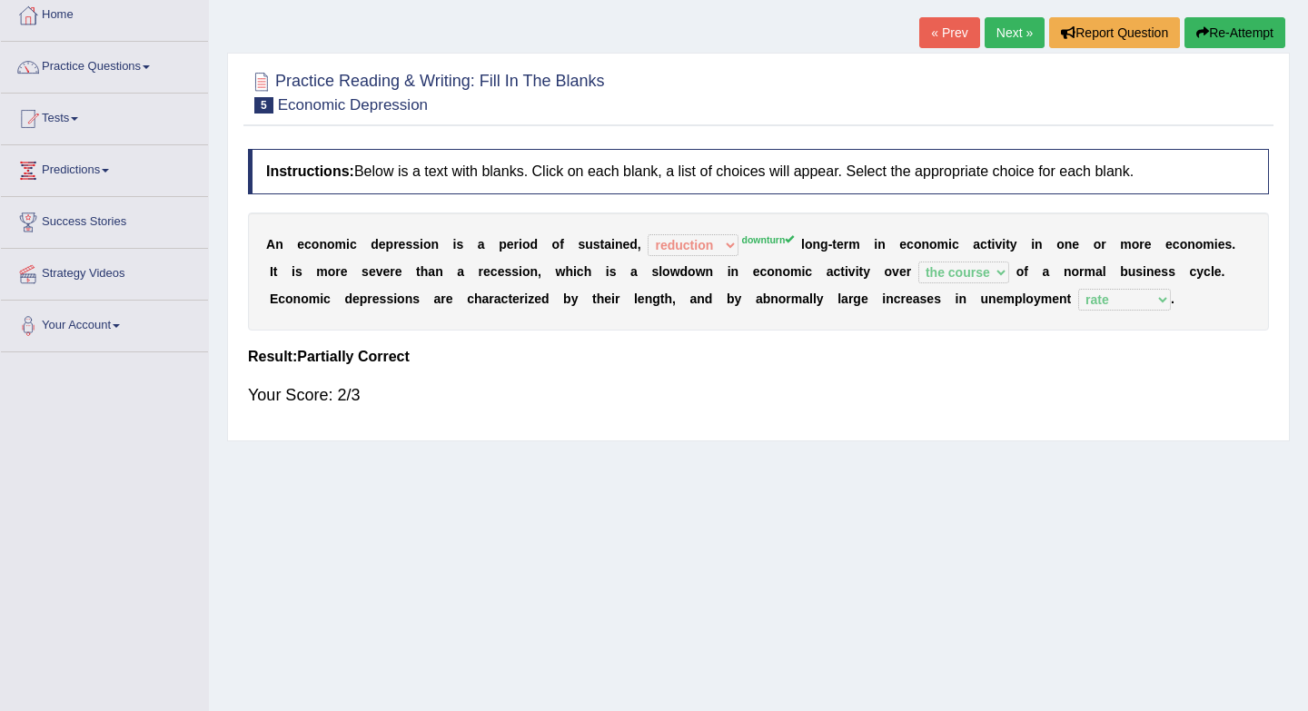
scroll to position [93, 0]
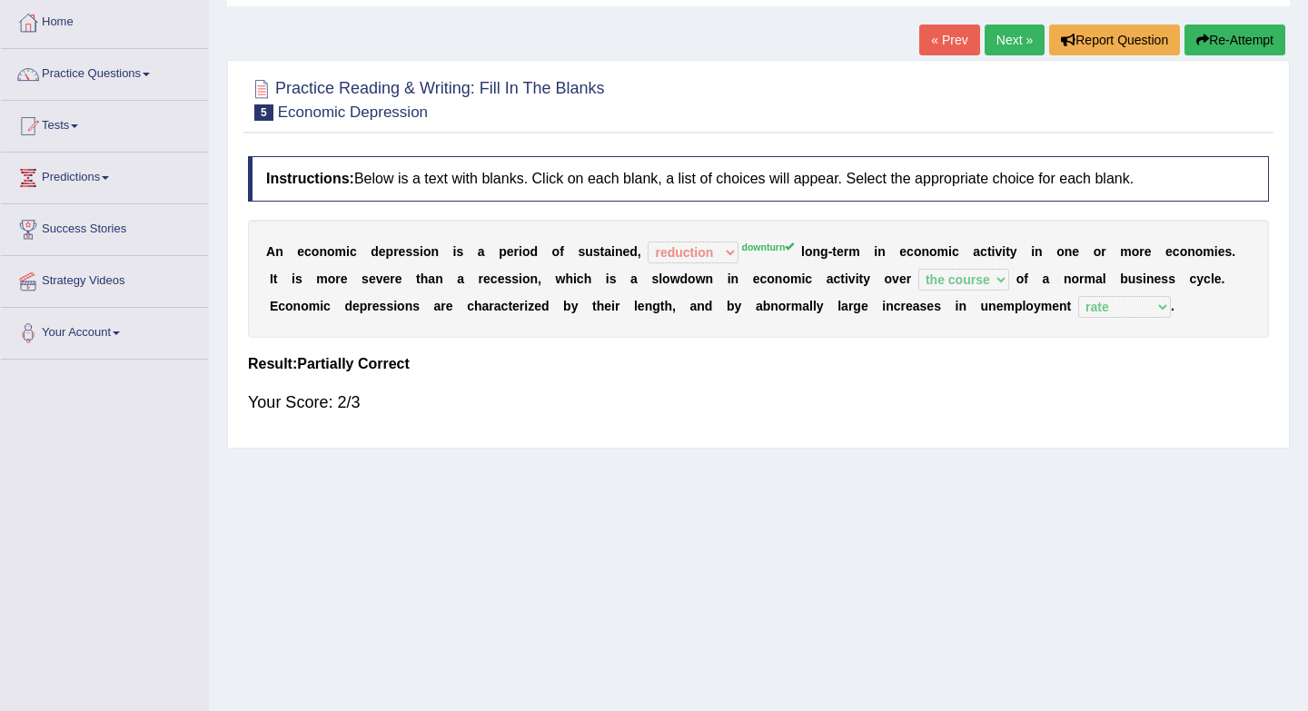
click at [1011, 48] on link "Next »" at bounding box center [1014, 40] width 60 height 31
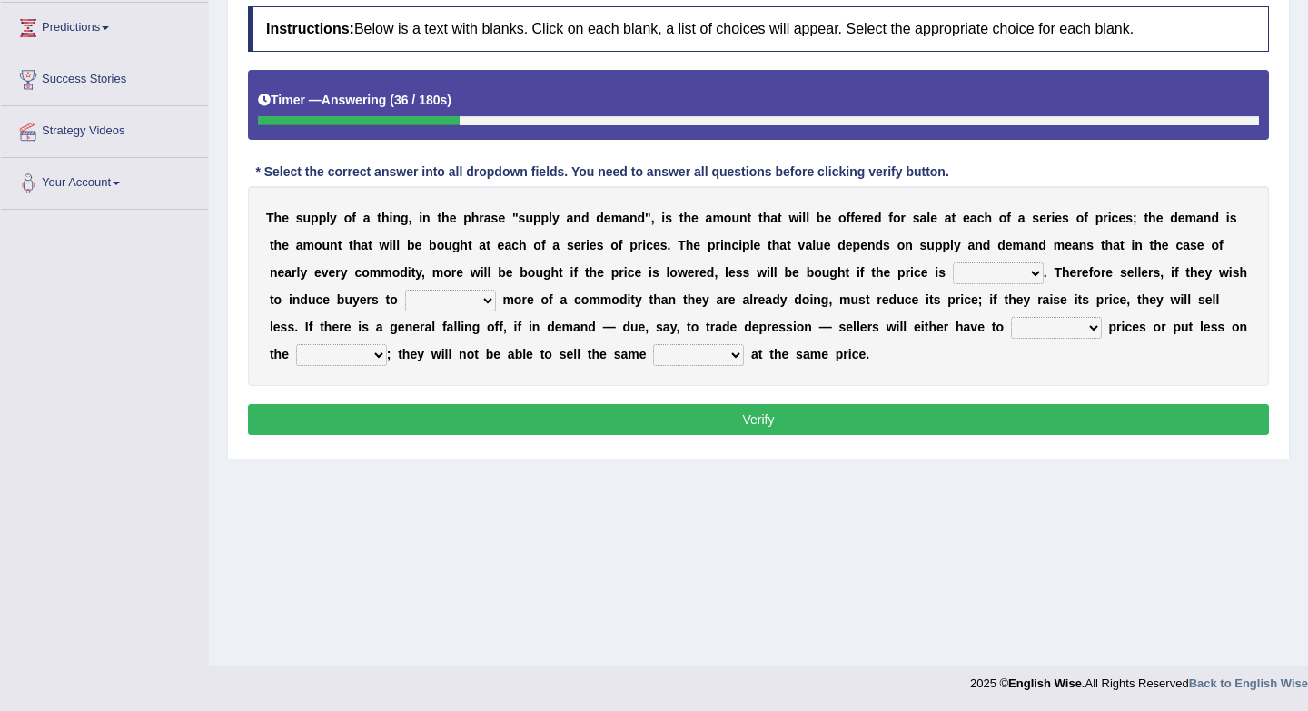
click at [993, 281] on select "higher kept folded raised" at bounding box center [998, 273] width 91 height 22
click at [1011, 280] on select "higher kept folded raised" at bounding box center [998, 273] width 91 height 22
select select "raised"
click at [454, 305] on select "remove judge hide take" at bounding box center [450, 301] width 91 height 22
select select "take"
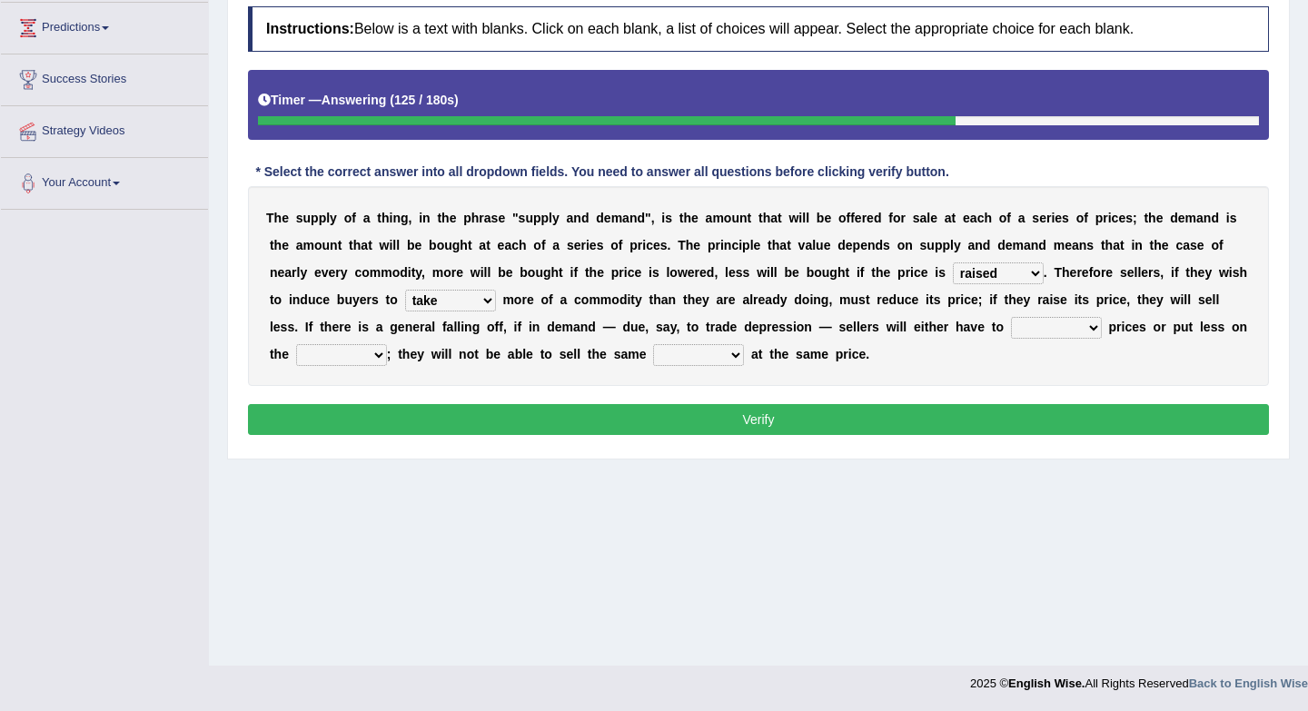
click at [1058, 333] on select "trade treat describe reduce" at bounding box center [1056, 328] width 91 height 22
select select "reduce"
click at [341, 349] on select "store way market panel" at bounding box center [341, 355] width 91 height 22
select select "market"
click at [706, 357] on select "quality patch amount deal" at bounding box center [698, 355] width 91 height 22
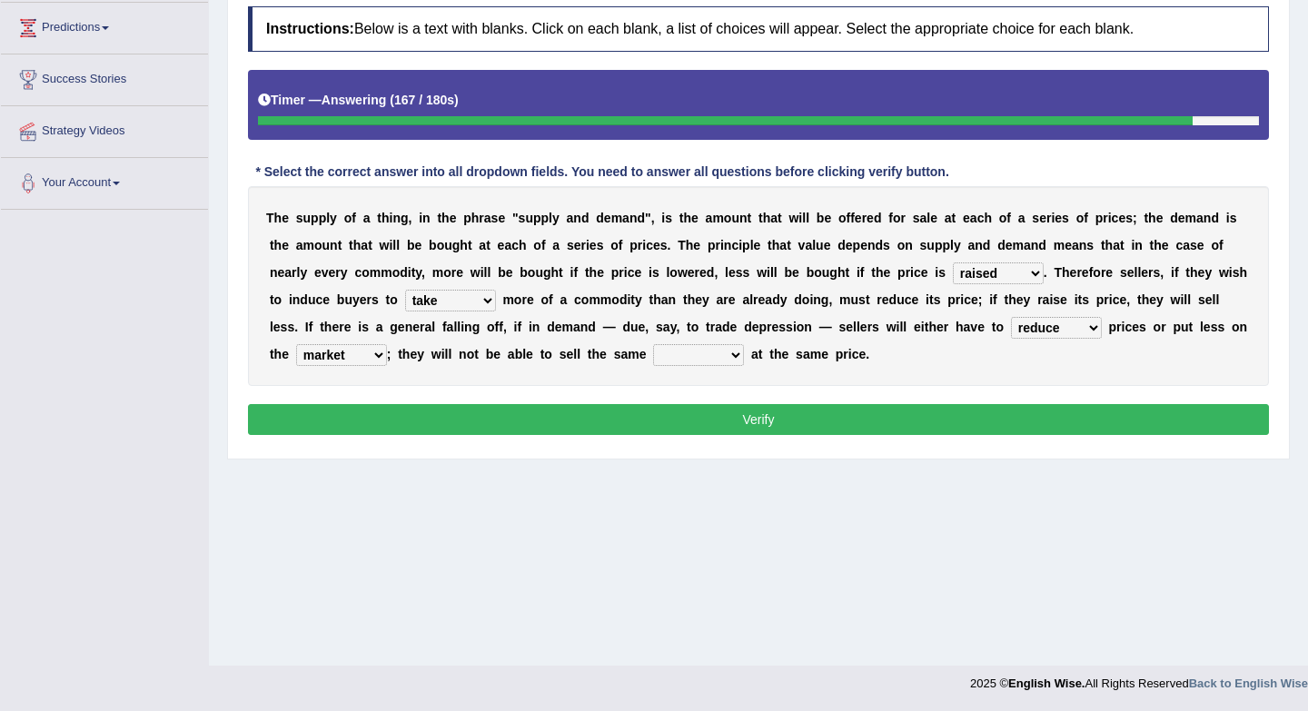
select select "amount"
click at [697, 414] on button "Verify" at bounding box center [758, 419] width 1021 height 31
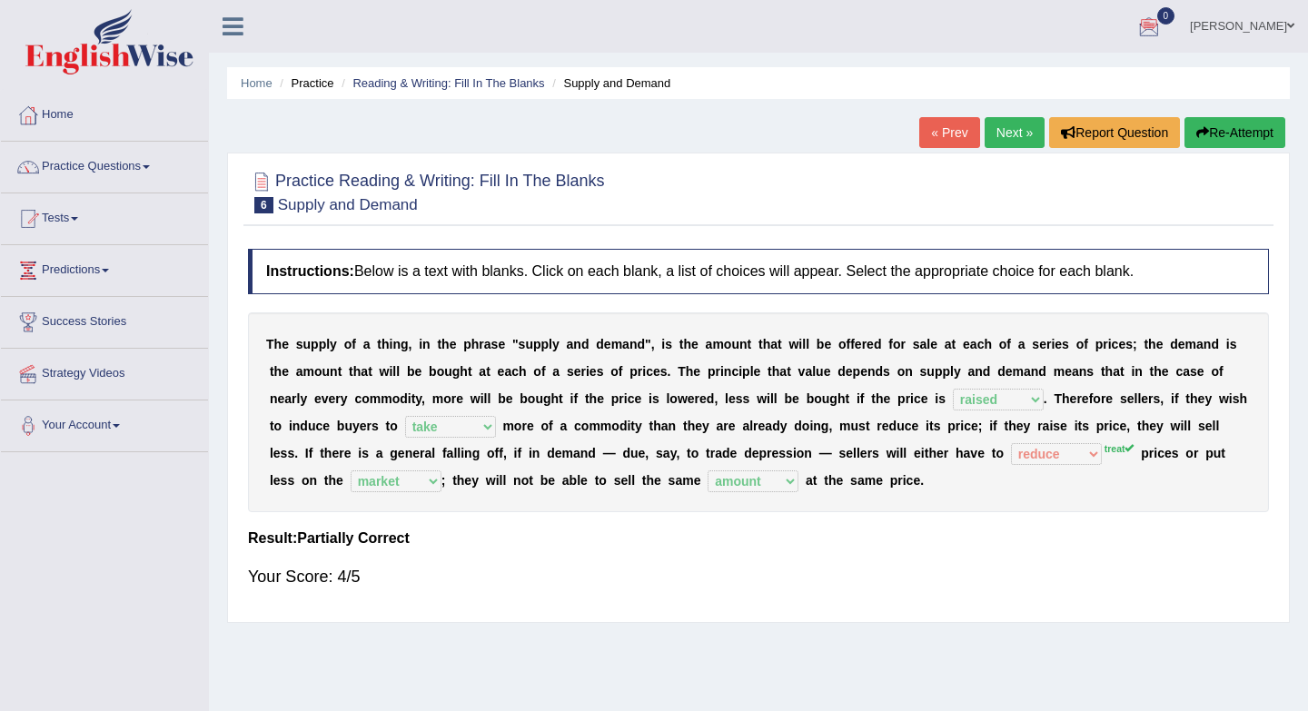
click at [1008, 129] on link "Next »" at bounding box center [1014, 132] width 60 height 31
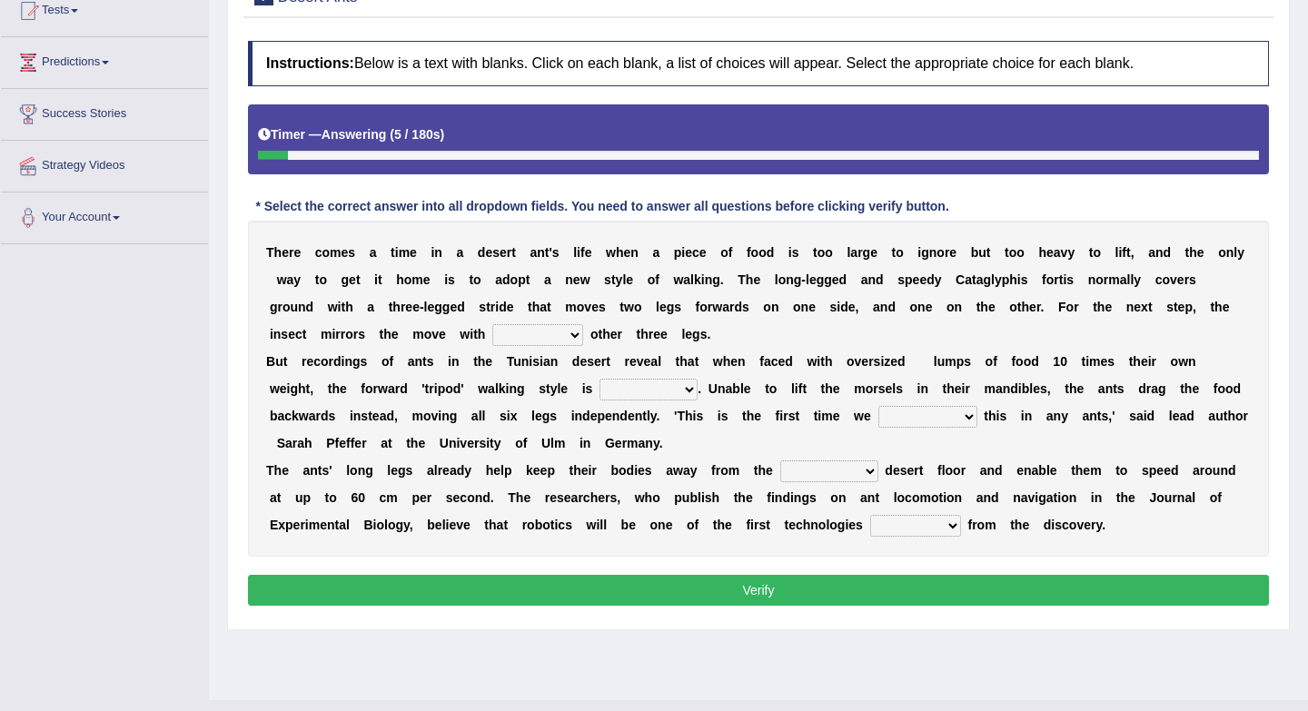
scroll to position [242, 0]
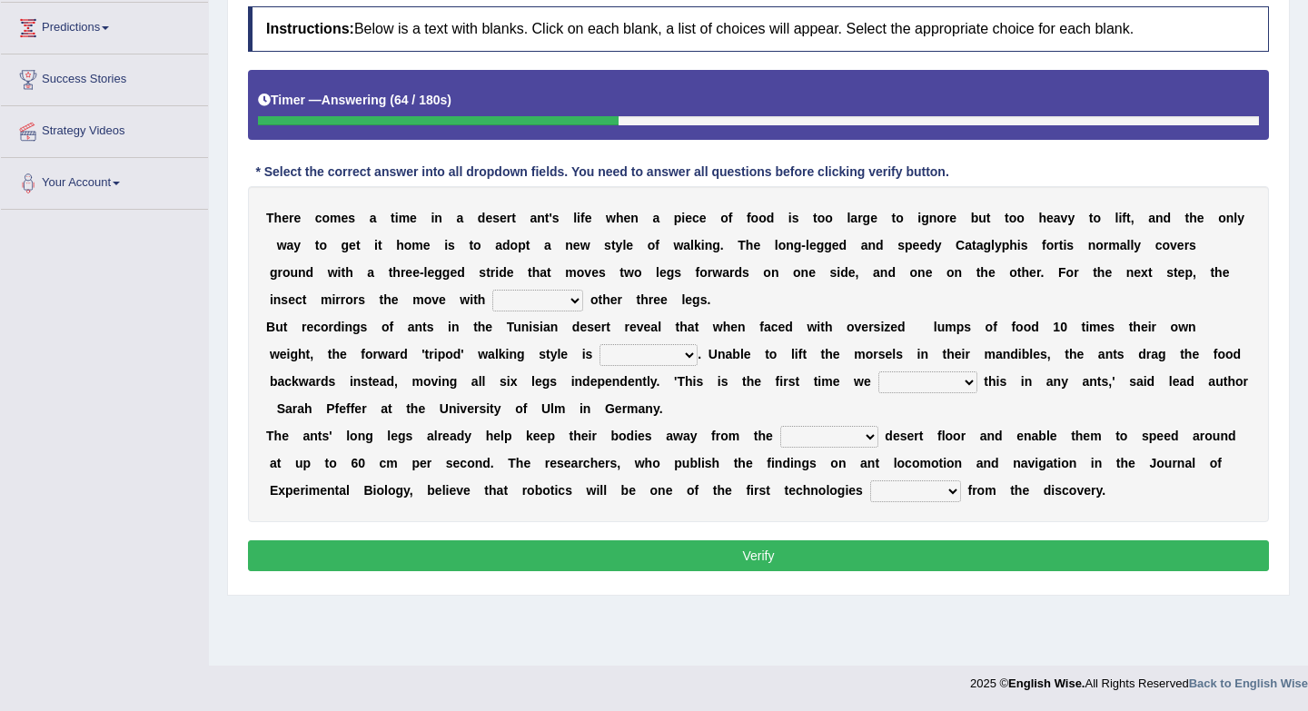
click at [529, 302] on select "her its there his" at bounding box center [537, 301] width 91 height 22
select select "its"
click at [646, 355] on select "abandoned abandon abandoning abandoned" at bounding box center [648, 355] width 98 height 22
select select "abandoned"
click at [914, 384] on select "saw seen having seen have seen" at bounding box center [927, 382] width 99 height 22
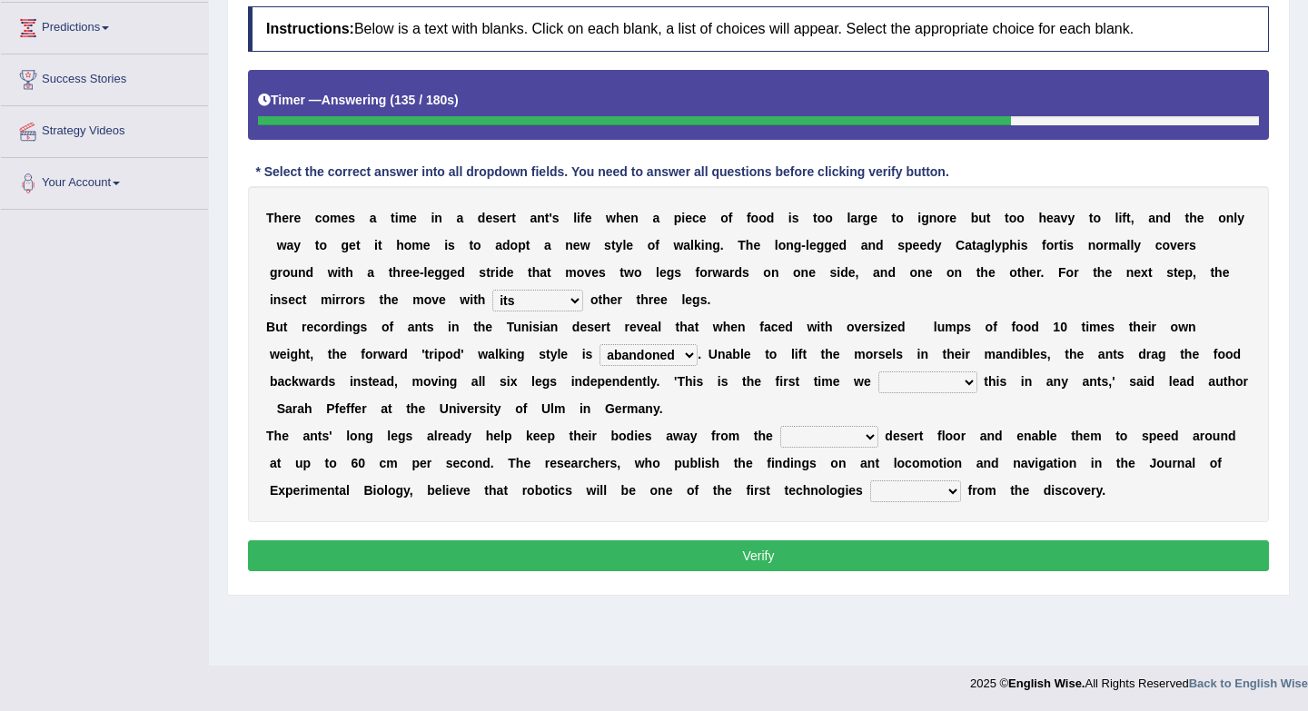
select select "saw"
click at [865, 438] on select "emotional stuck unsensored scorching" at bounding box center [829, 437] width 98 height 22
select select "stuck"
click at [923, 491] on select "benefited benefit to benefit benefits" at bounding box center [915, 491] width 91 height 22
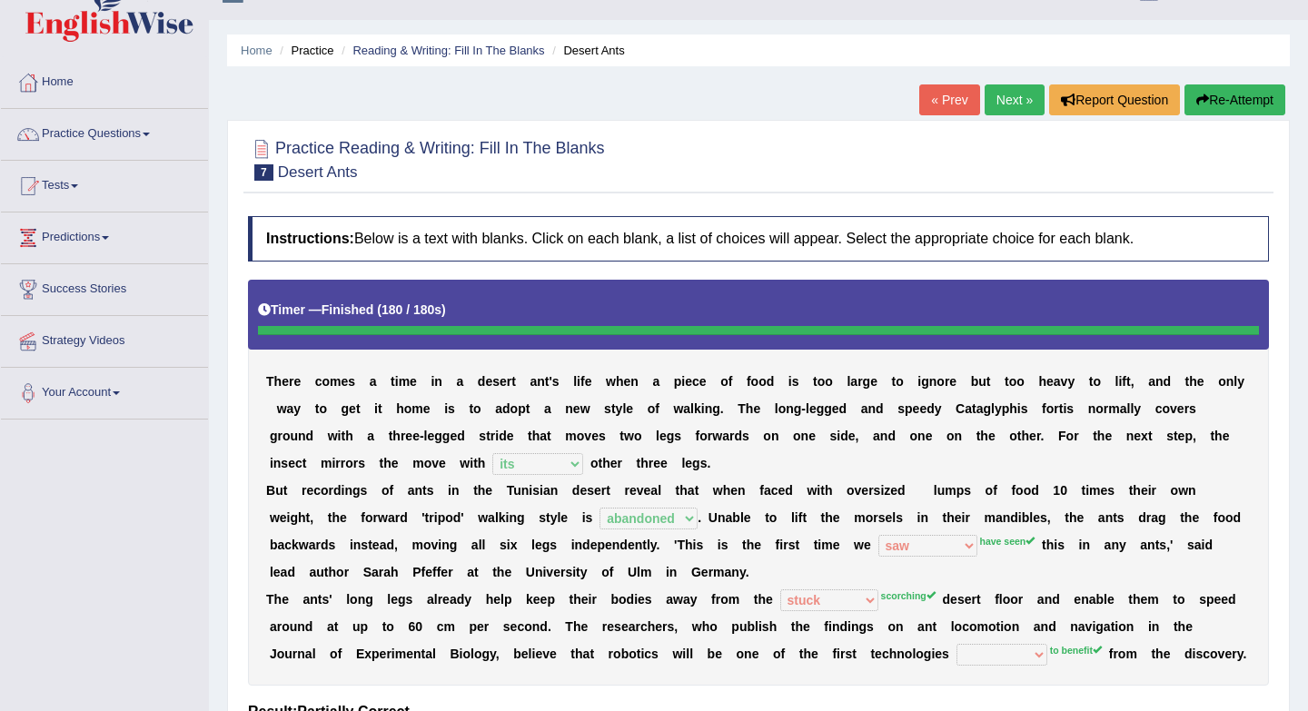
scroll to position [0, 0]
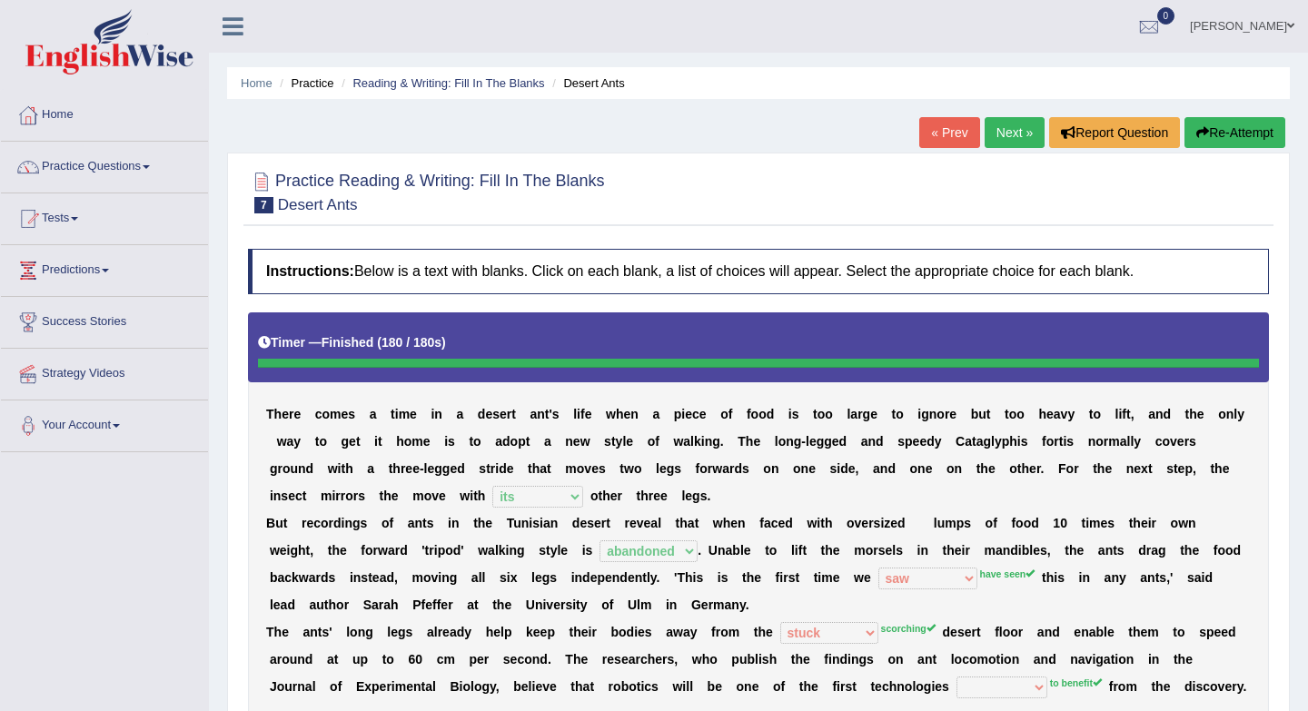
click at [1005, 141] on link "Next »" at bounding box center [1014, 132] width 60 height 31
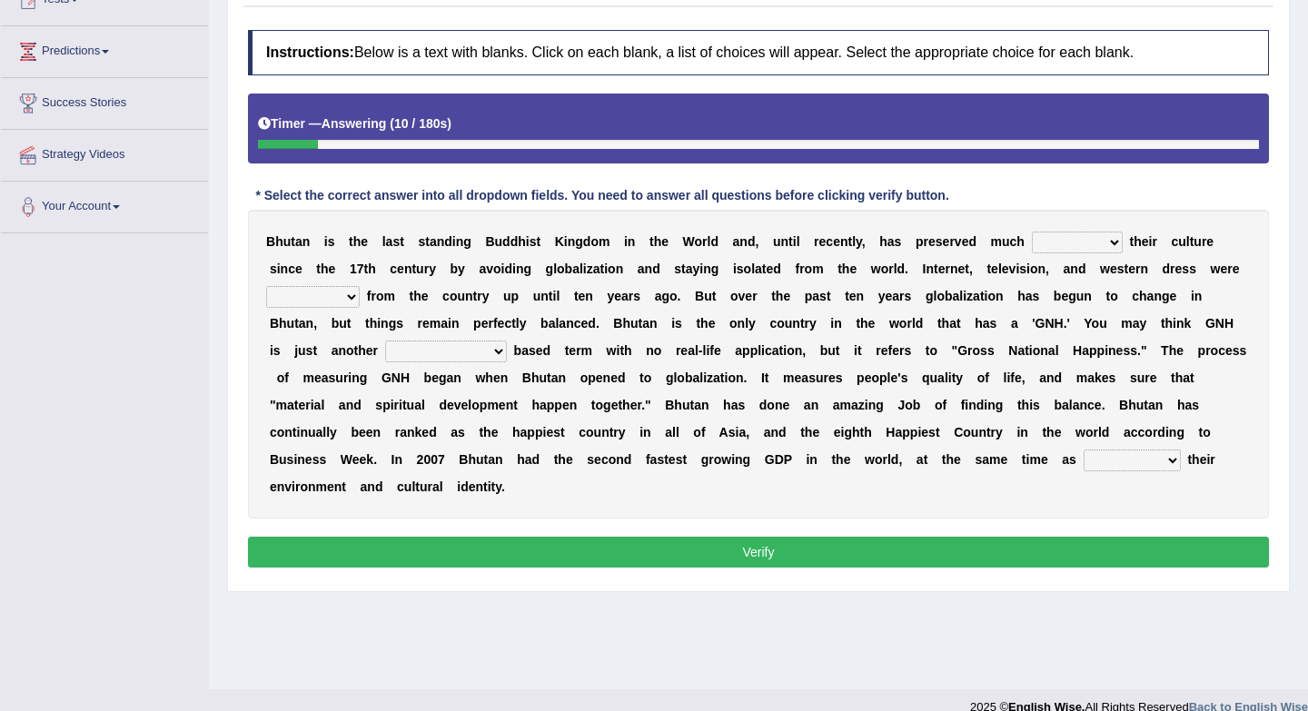
click at [1069, 251] on select "of about to for" at bounding box center [1077, 243] width 91 height 22
select select "of"
click at [349, 303] on select "summoned observed displayed banned" at bounding box center [313, 297] width 94 height 22
select select "banned"
click at [478, 353] on select "statistically barely overwhelmingly roughly" at bounding box center [446, 352] width 122 height 22
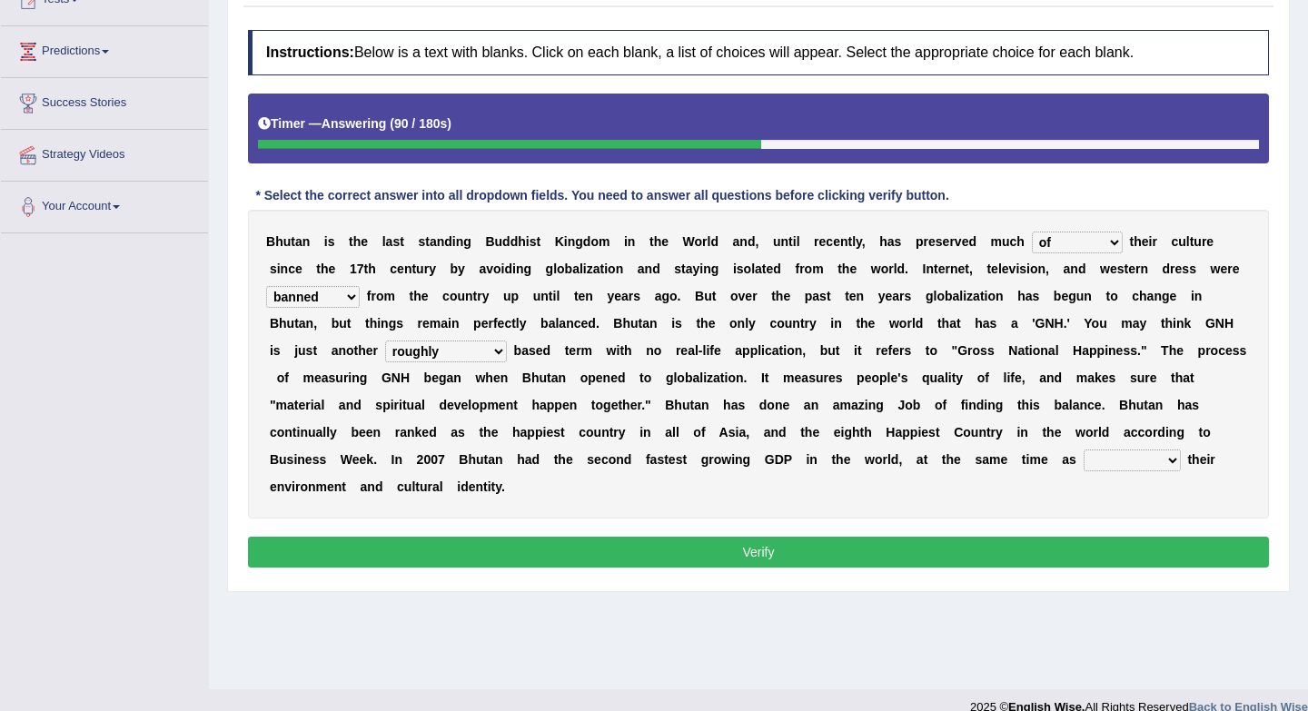
click at [443, 353] on select "statistically barely overwhelmingly roughly" at bounding box center [446, 352] width 122 height 22
select select "overwhelmingly"
click at [1110, 465] on select "demeaning intruding maintaining mourning" at bounding box center [1131, 461] width 97 height 22
click at [1135, 459] on select "demeaning intruding maintaining mourning" at bounding box center [1131, 461] width 97 height 22
select select "maintaining"
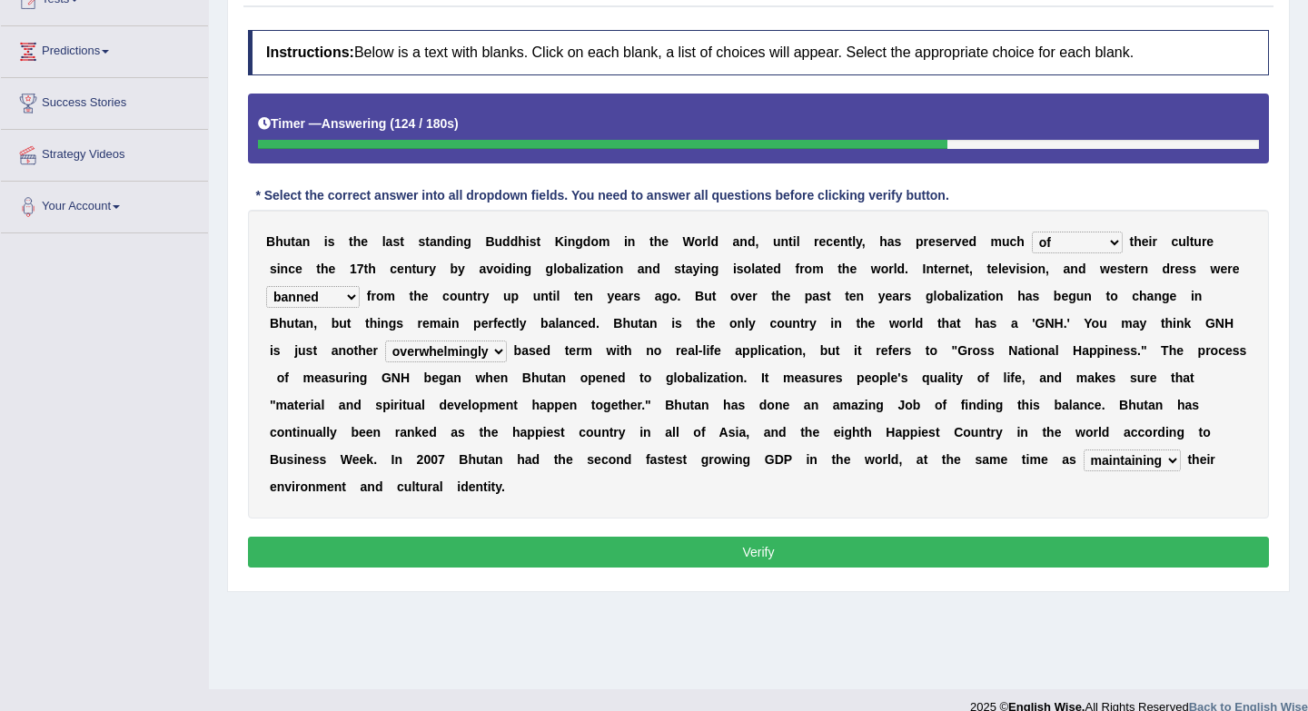
click at [1119, 548] on button "Verify" at bounding box center [758, 552] width 1021 height 31
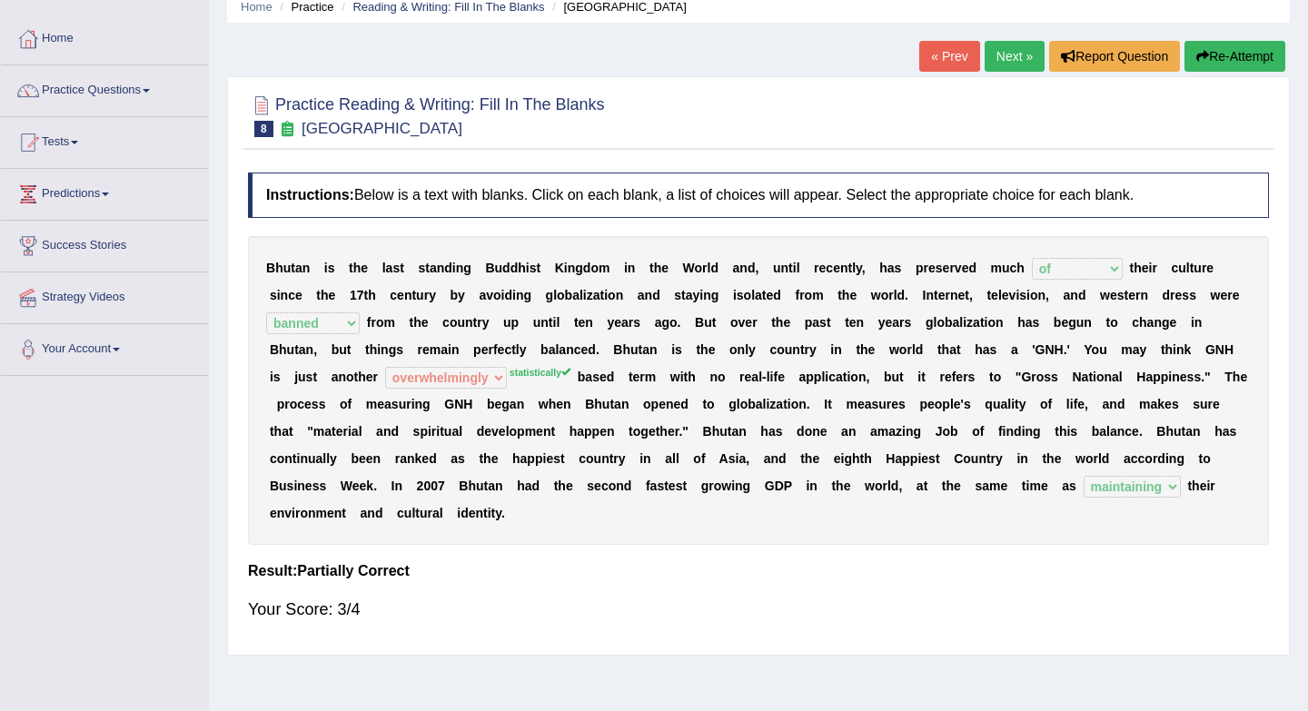
scroll to position [77, 0]
click at [1003, 64] on link "Next »" at bounding box center [1014, 55] width 60 height 31
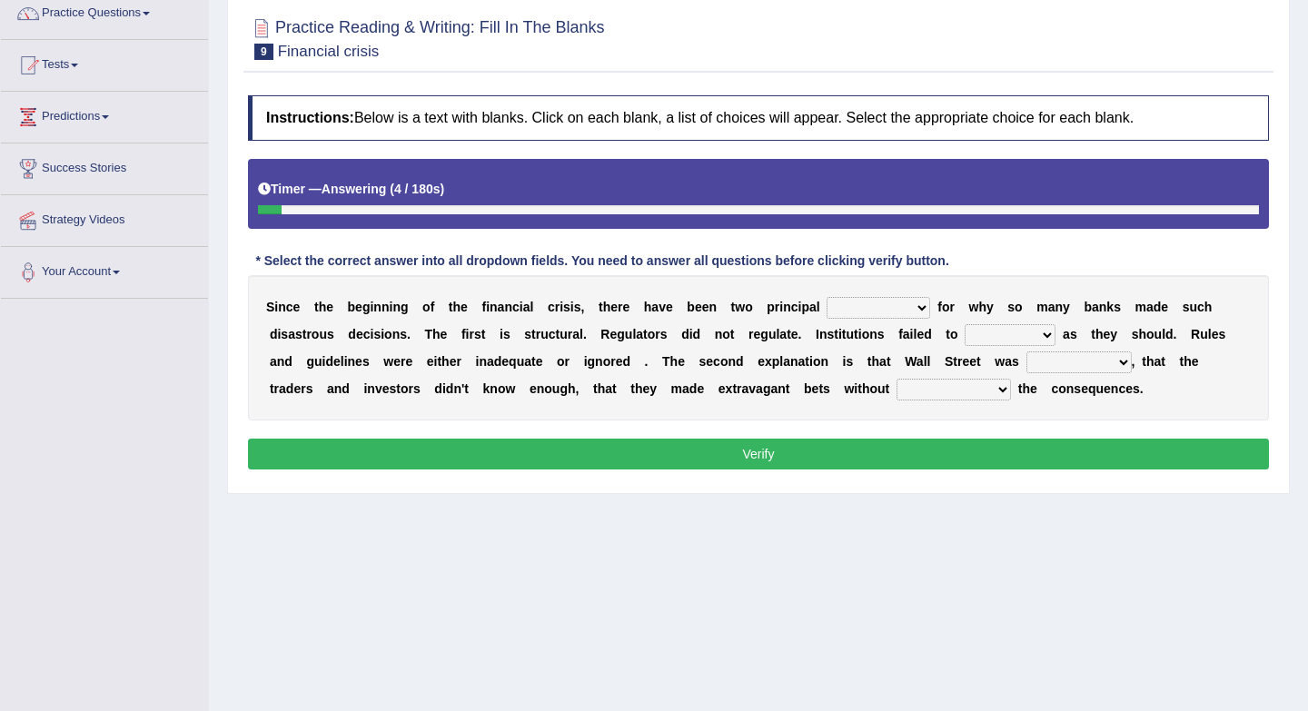
scroll to position [155, 0]
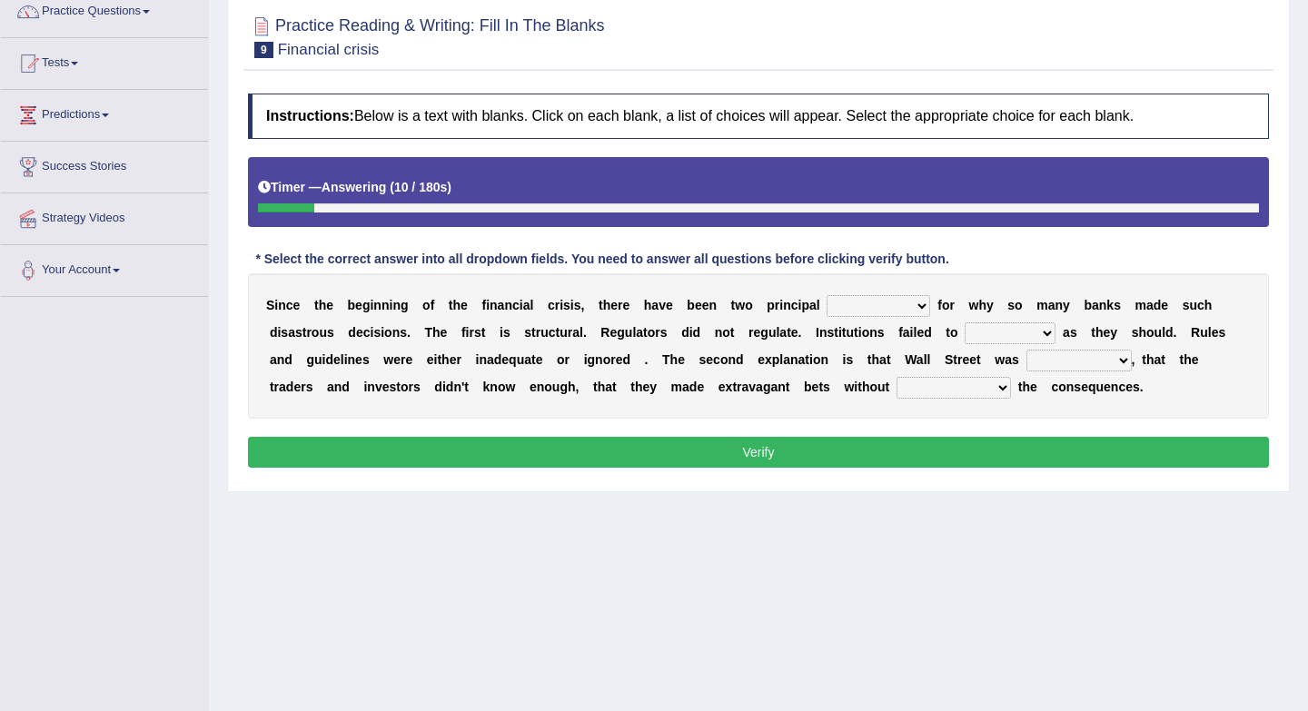
click at [875, 305] on select "explanations debates excuses examples" at bounding box center [878, 306] width 104 height 22
select select "explanations"
click at [999, 332] on select "function use stabilize maintain" at bounding box center [1009, 333] width 91 height 22
click at [1032, 335] on select "function use stabilize maintain" at bounding box center [1009, 333] width 91 height 22
select select "function"
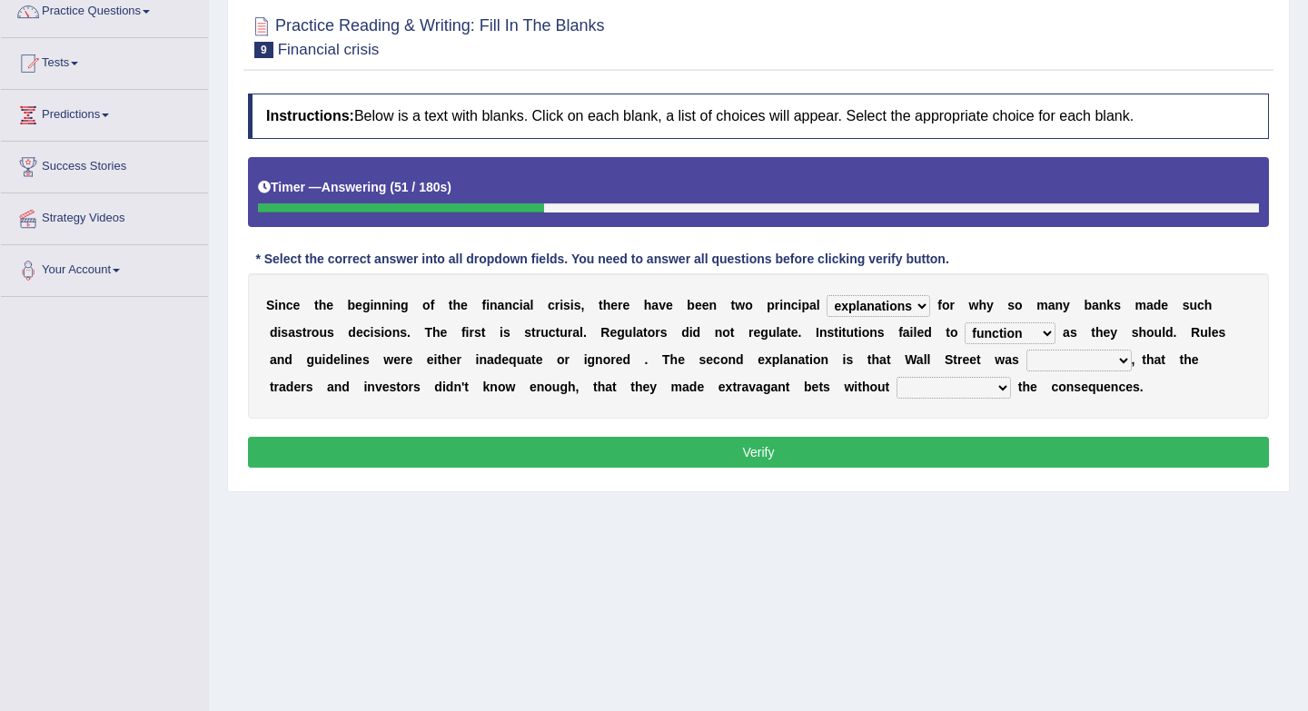
click at [1044, 333] on select "function use stabilize maintain" at bounding box center [1009, 333] width 91 height 22
click at [1090, 363] on select "rough rampant incompetent irresponsible" at bounding box center [1078, 361] width 105 height 22
select select "incompetent"
click at [997, 392] on select "counting understanding correcting valuing" at bounding box center [953, 388] width 114 height 22
select select "valuing"
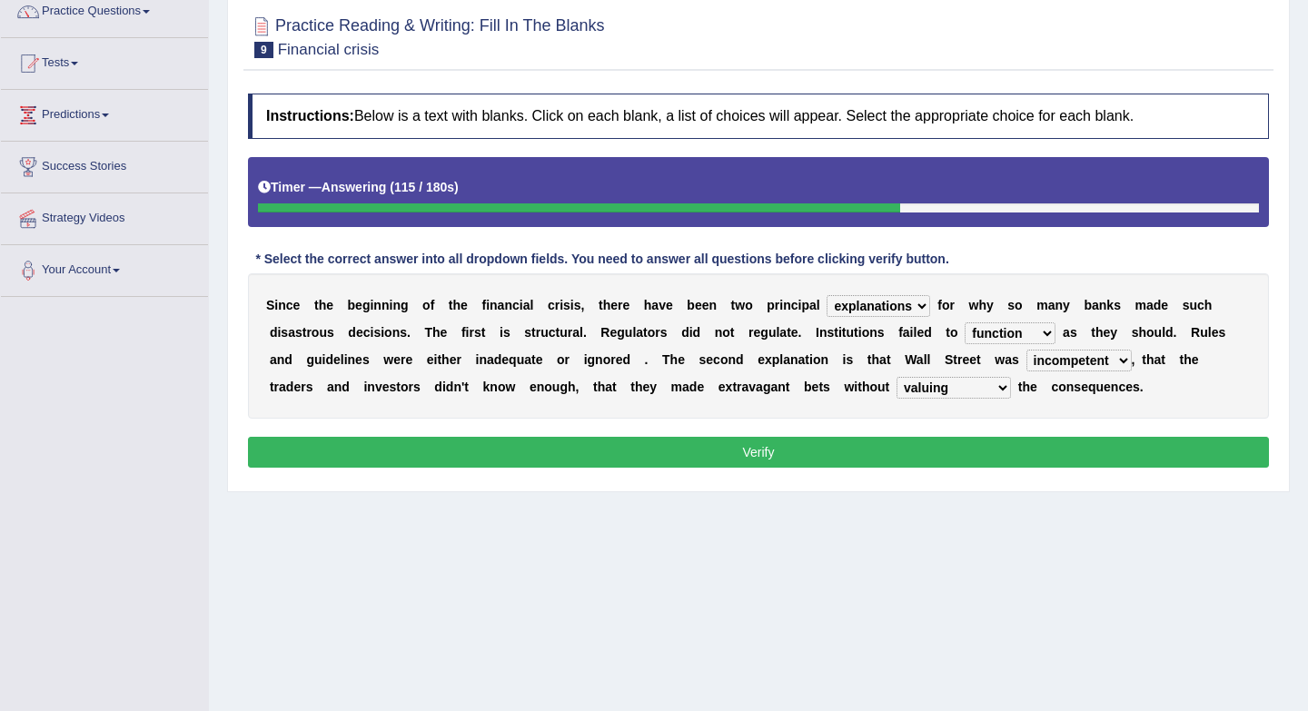
click at [968, 456] on button "Verify" at bounding box center [758, 452] width 1021 height 31
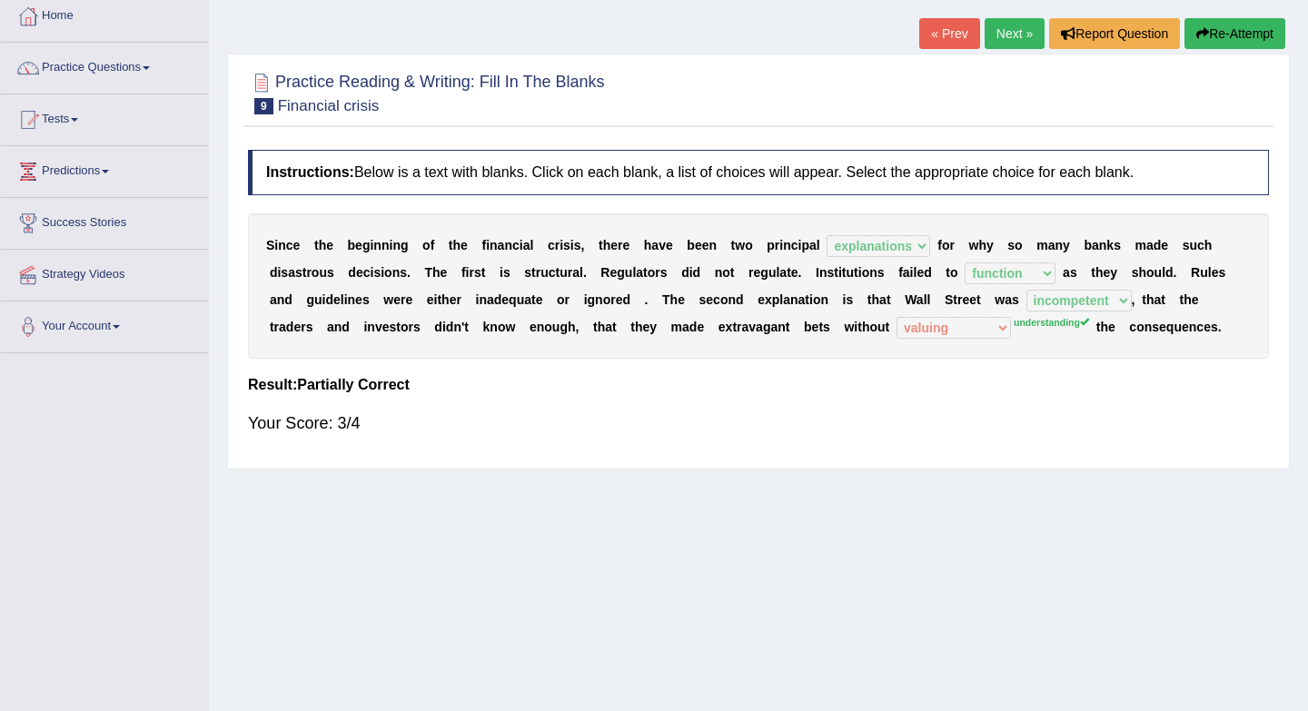
scroll to position [102, 0]
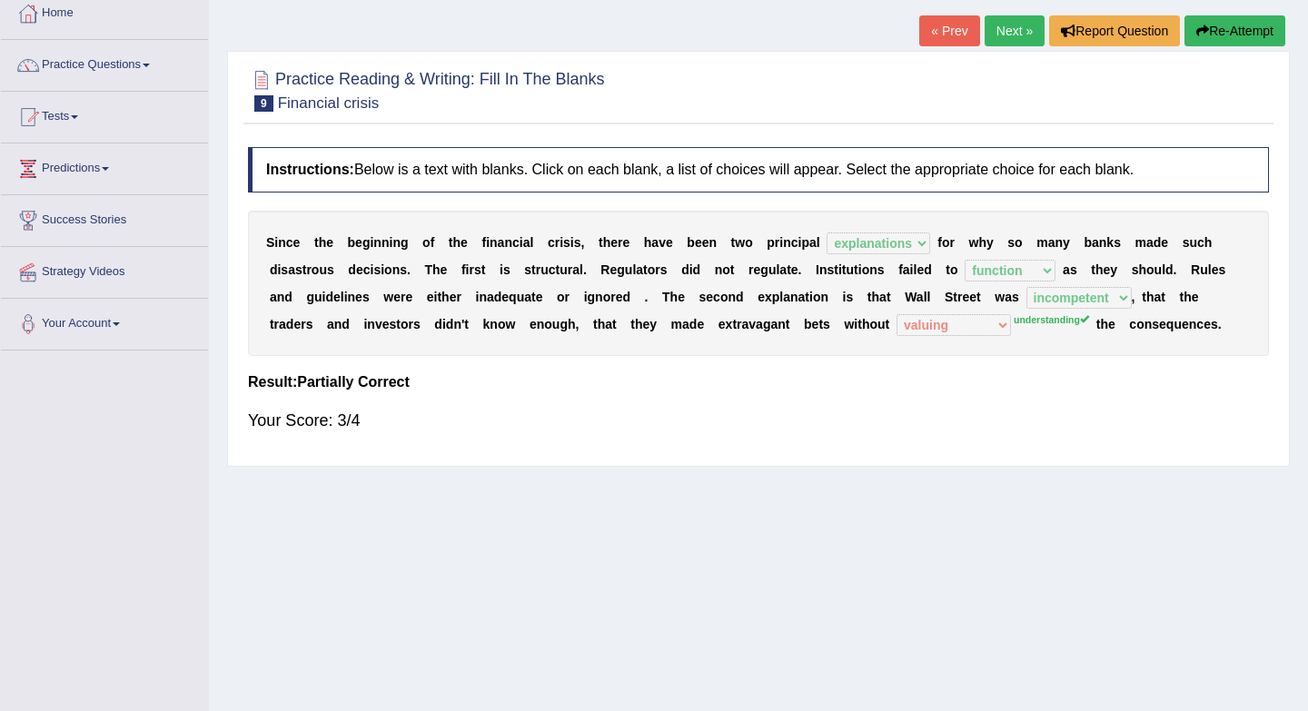
click at [1240, 37] on button "Re-Attempt" at bounding box center [1234, 30] width 101 height 31
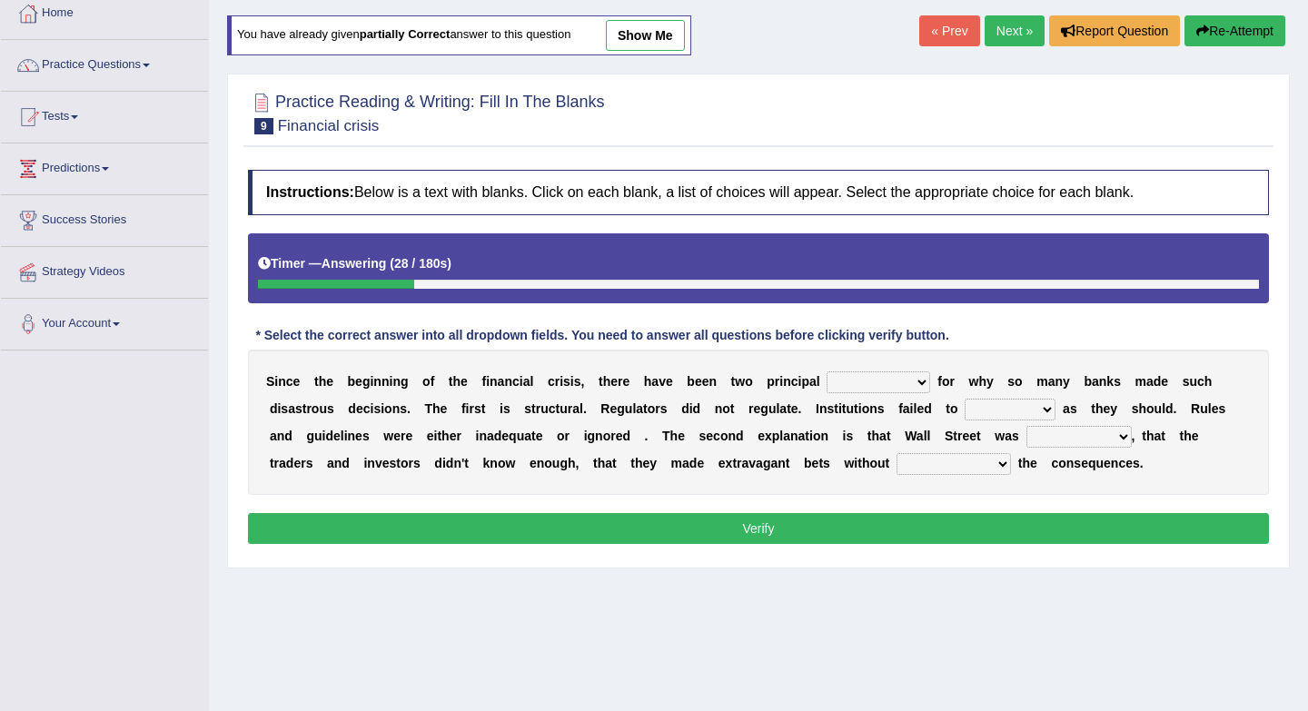
click at [1005, 33] on link "Next »" at bounding box center [1014, 30] width 60 height 31
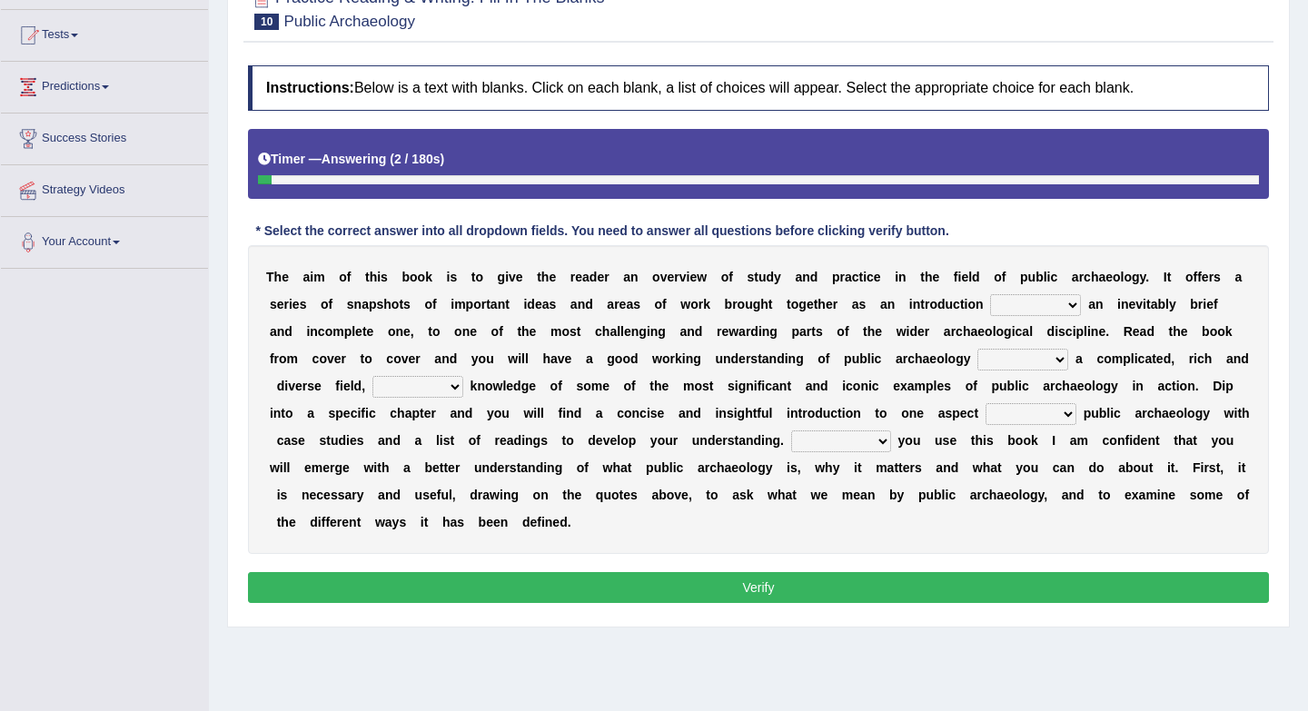
scroll to position [200, 0]
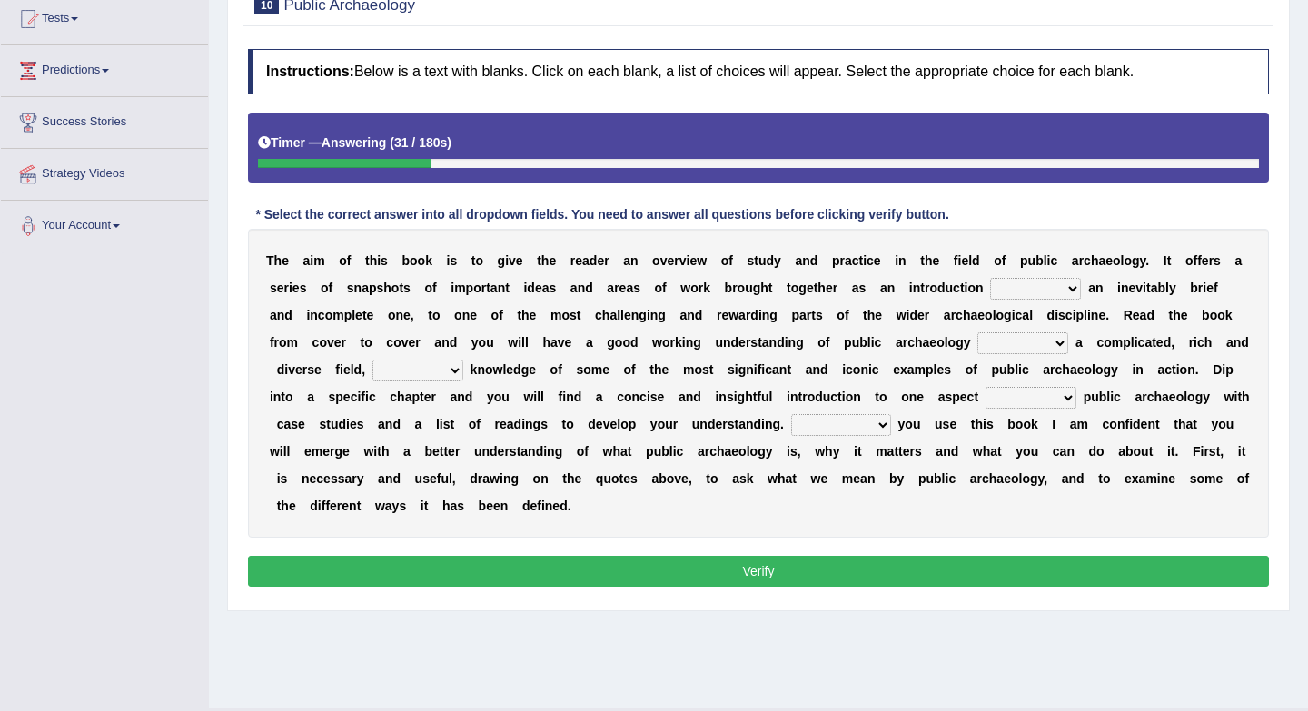
click at [1012, 291] on select "because albeit unless despite" at bounding box center [1035, 289] width 91 height 22
select select "despite"
click at [1070, 295] on select "because albeit unless despite" at bounding box center [1035, 289] width 91 height 22
click at [1062, 291] on select "because albeit unless despite" at bounding box center [1035, 289] width 91 height 22
click at [1007, 342] on select "for along with as" at bounding box center [1022, 343] width 91 height 22
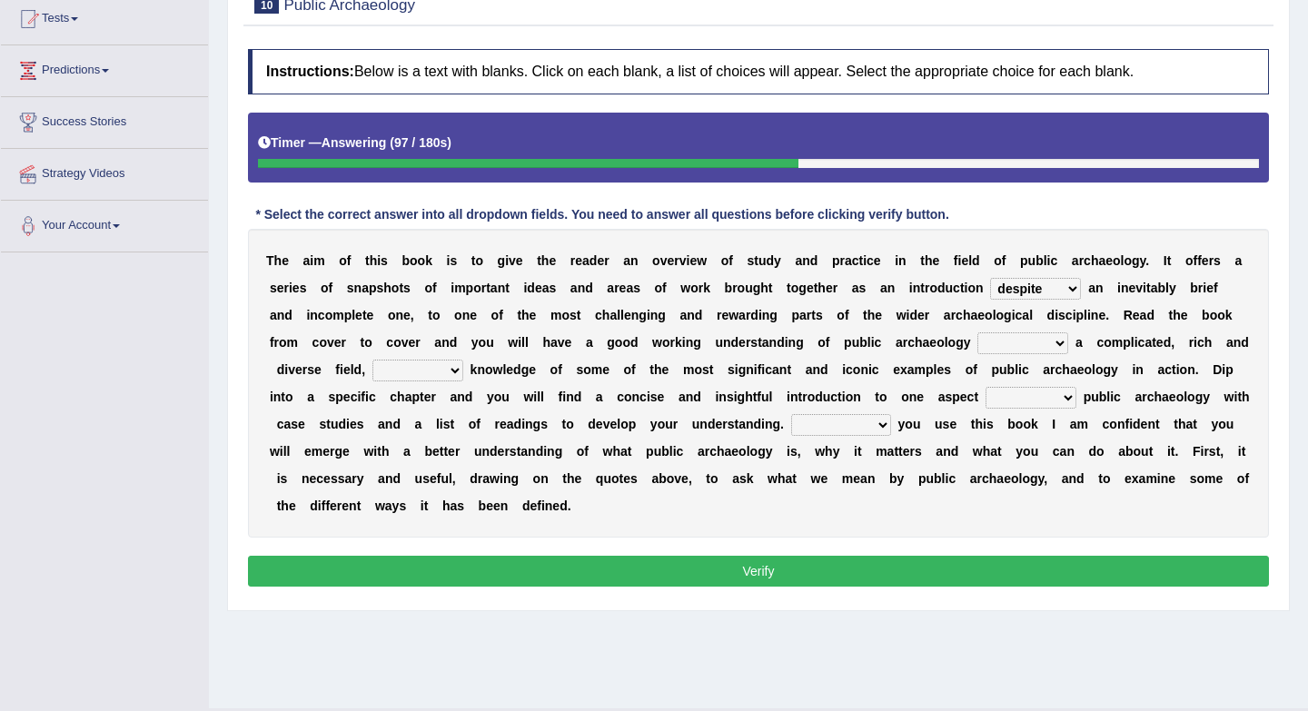
select select "as"
click at [459, 367] on select "despite of whatever as well as as though" at bounding box center [417, 371] width 91 height 22
select select "as well as"
click at [1039, 405] on select "in on by of" at bounding box center [1030, 398] width 91 height 22
select select "on"
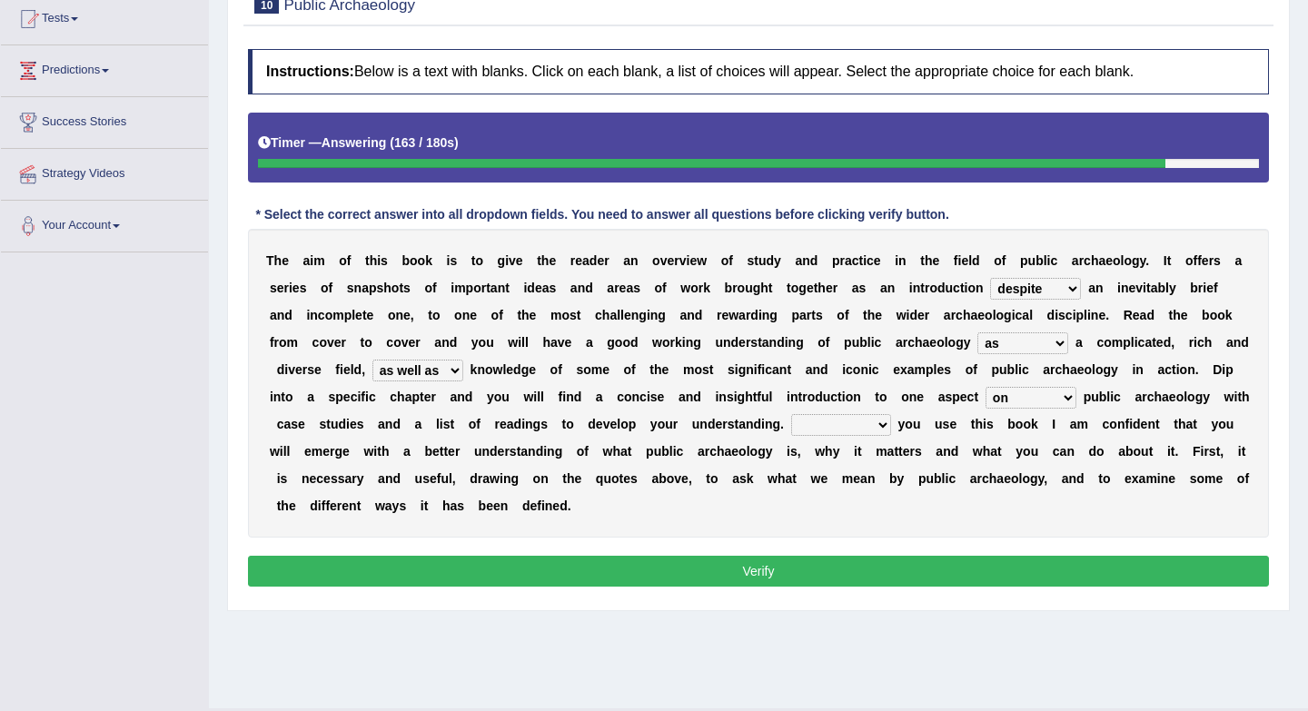
click at [861, 428] on select "Even That However Considering" at bounding box center [841, 425] width 100 height 22
select select "Considering"
click at [763, 556] on button "Verify" at bounding box center [758, 571] width 1021 height 31
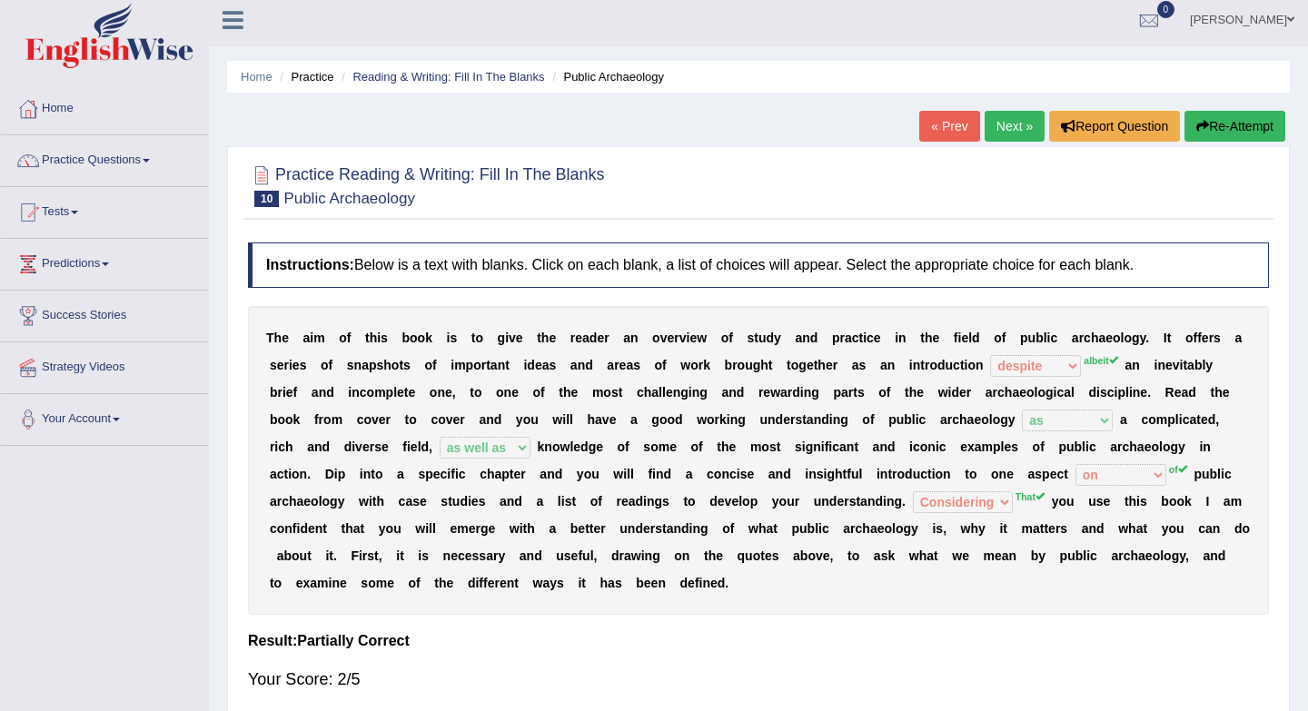
scroll to position [0, 0]
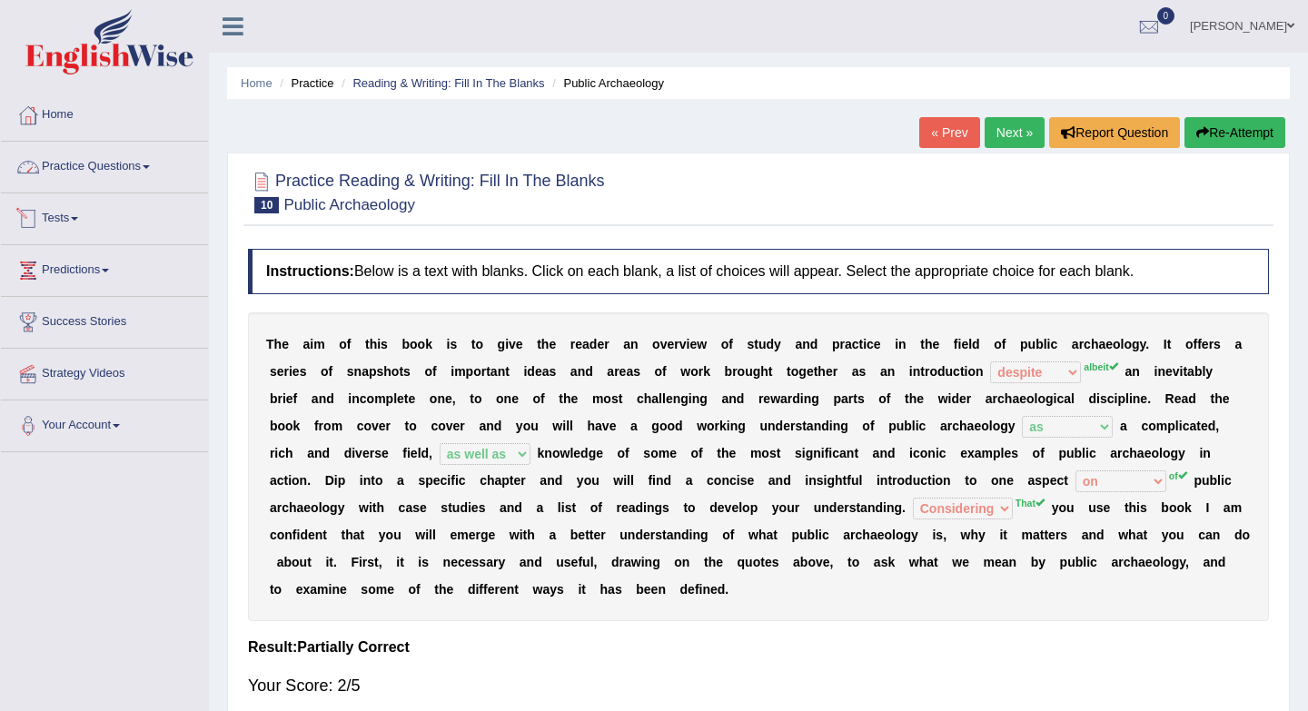
click at [150, 160] on link "Practice Questions" at bounding box center [104, 164] width 207 height 45
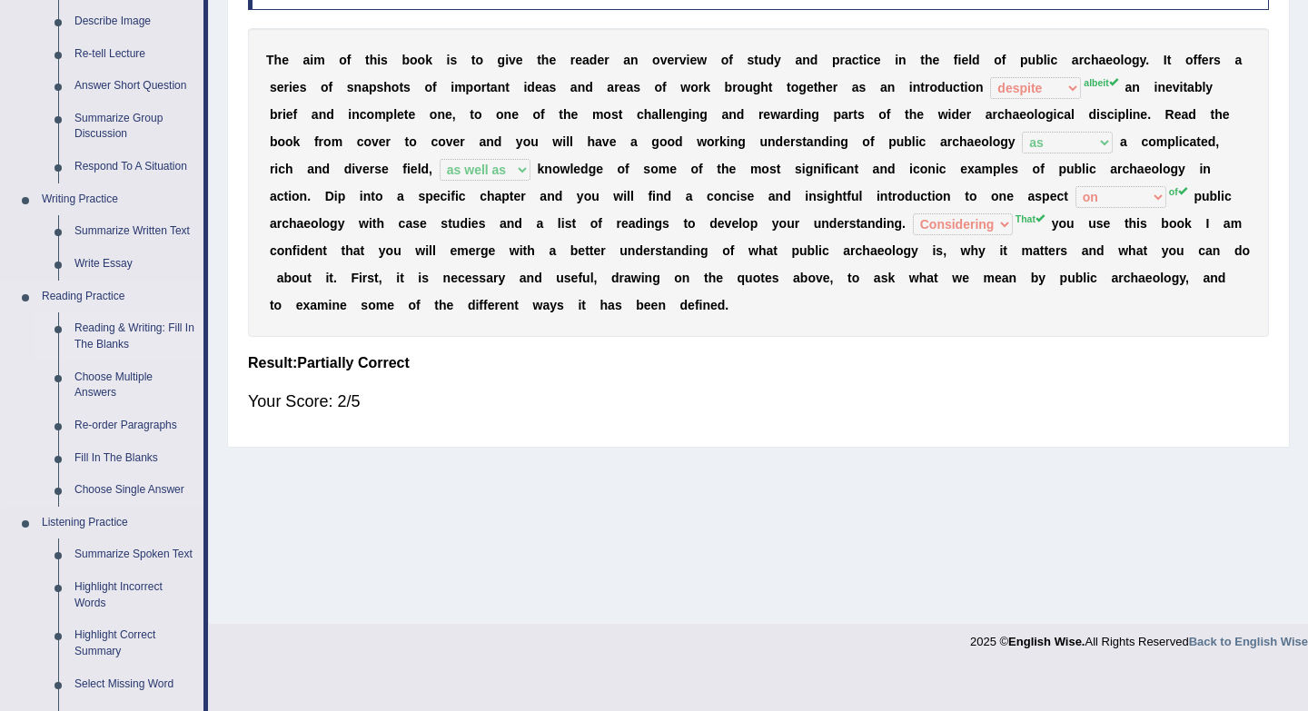
scroll to position [328, 0]
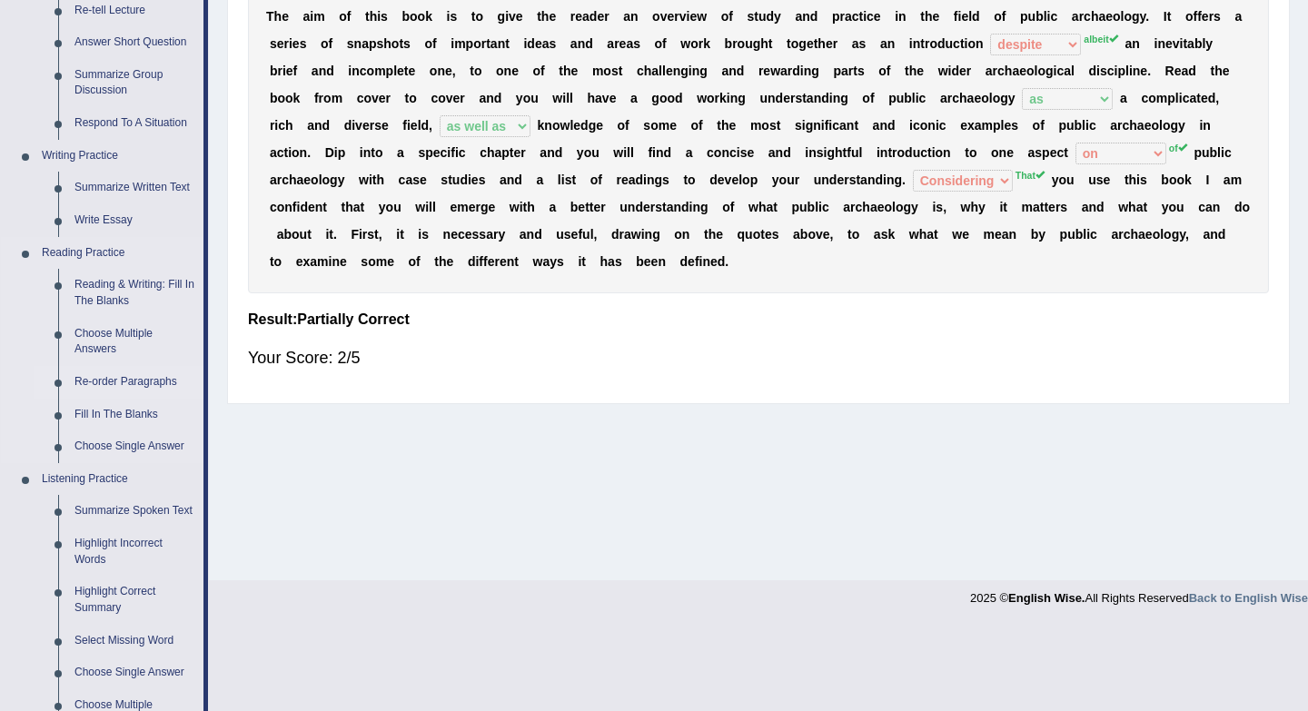
click at [130, 381] on link "Re-order Paragraphs" at bounding box center [134, 382] width 137 height 33
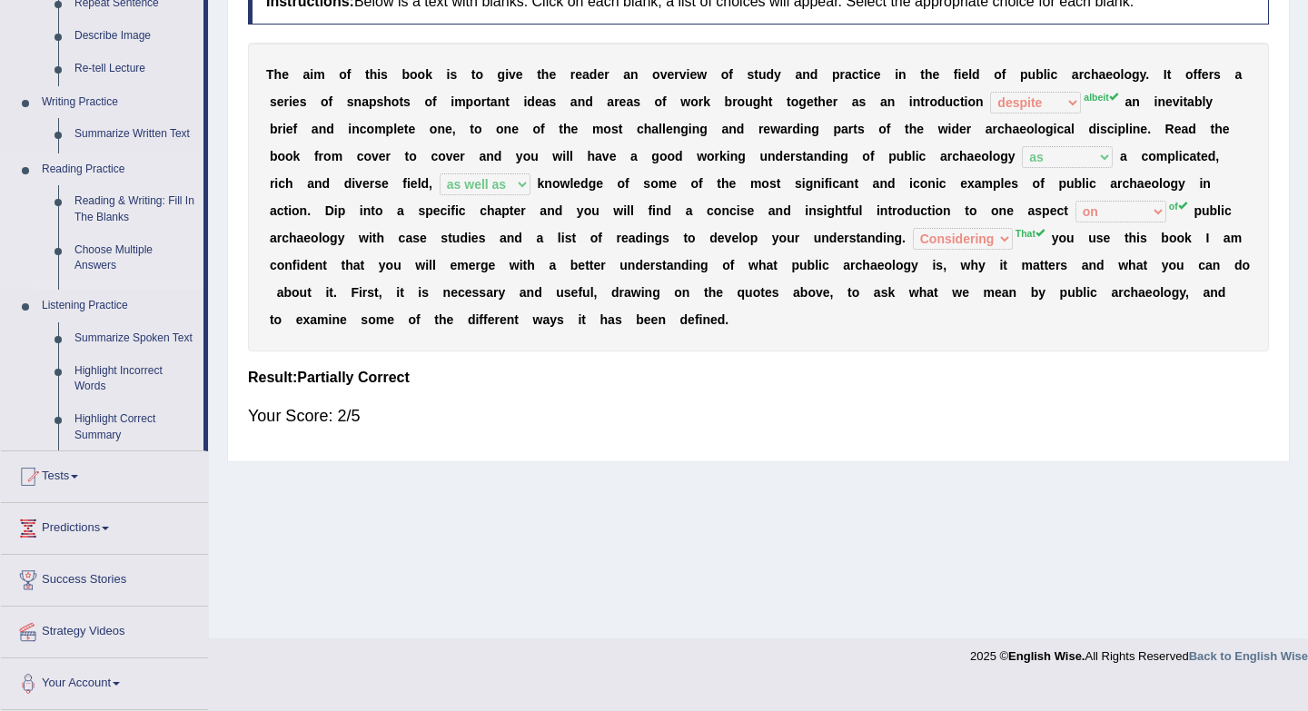
scroll to position [242, 0]
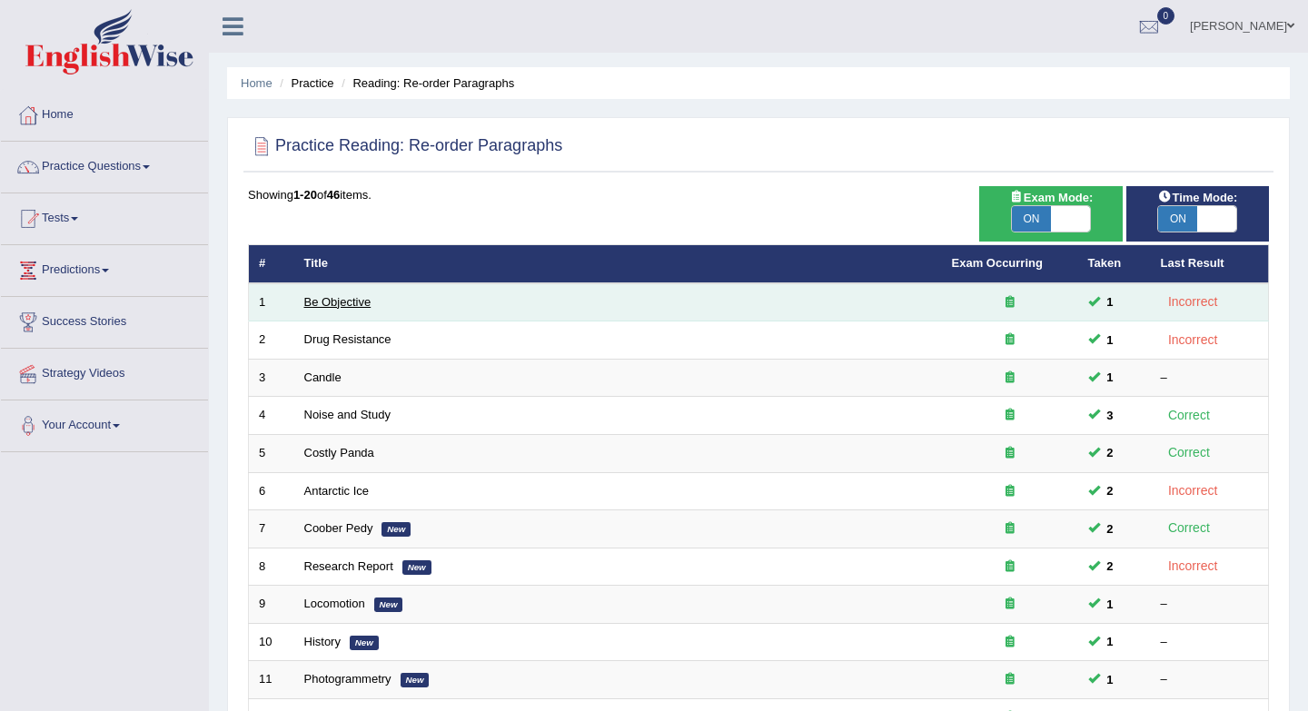
click at [360, 304] on link "Be Objective" at bounding box center [337, 302] width 67 height 14
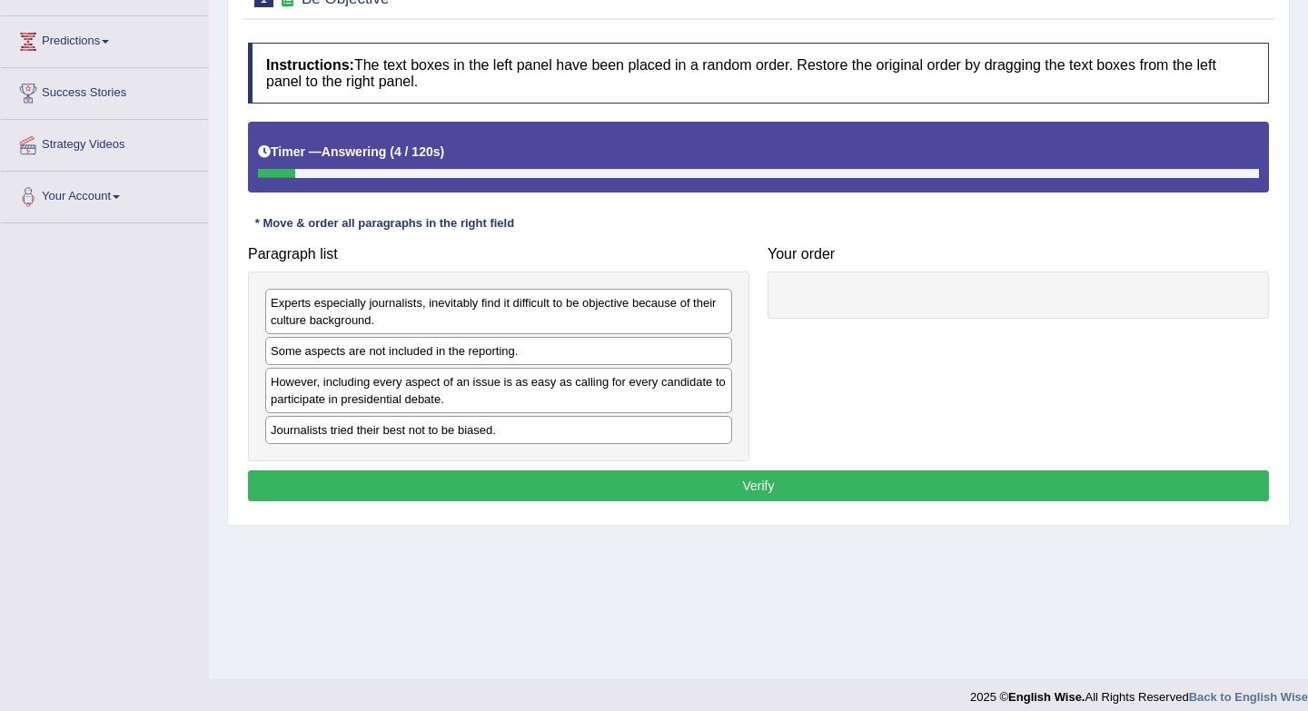
scroll to position [231, 0]
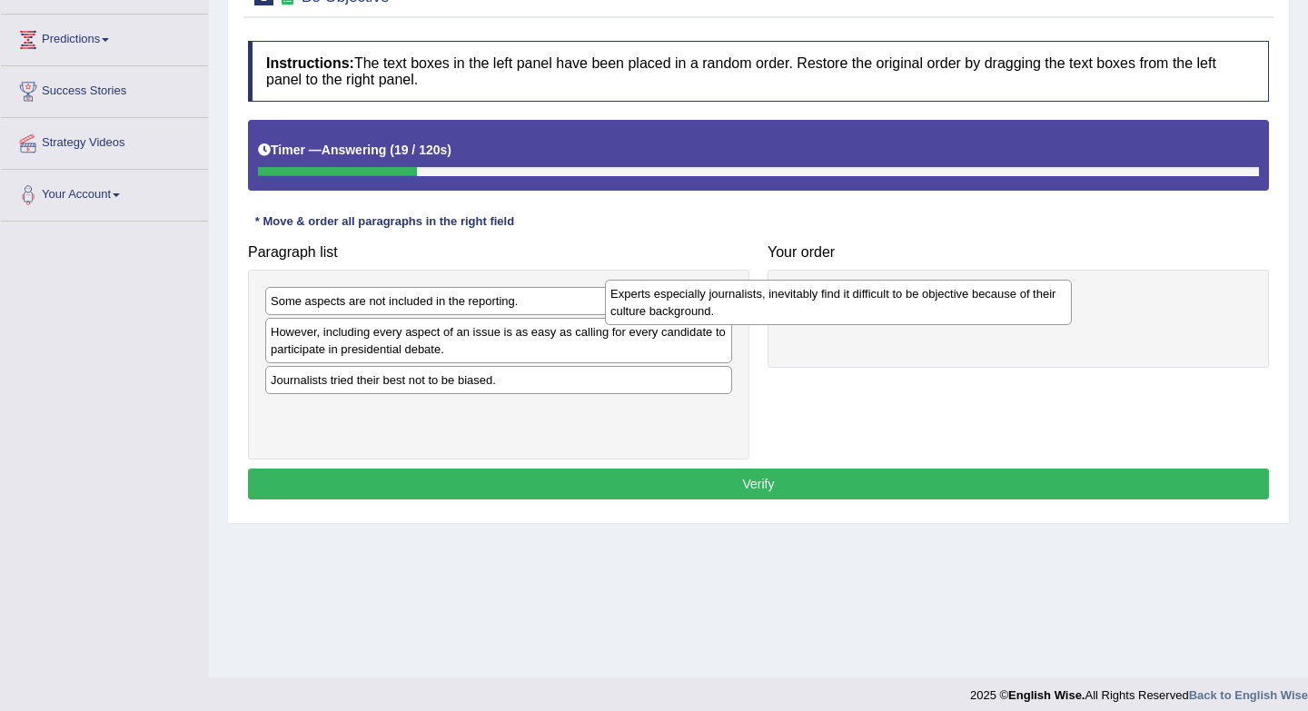
drag, startPoint x: 365, startPoint y: 313, endPoint x: 714, endPoint y: 311, distance: 348.7
click at [715, 311] on div "Experts especially journalists, inevitably find it difficult to be objective be…" at bounding box center [838, 302] width 467 height 45
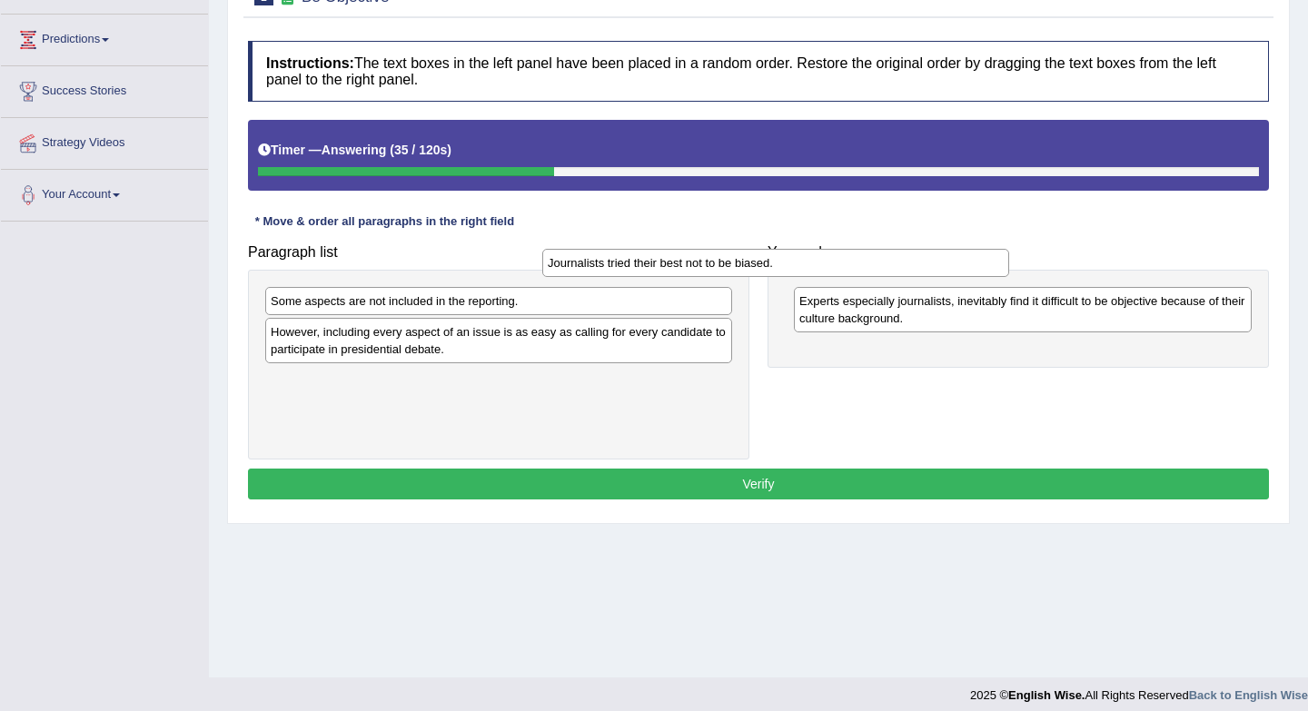
drag, startPoint x: 687, startPoint y: 387, endPoint x: 965, endPoint y: 270, distance: 301.6
click at [965, 270] on div "Journalists tried their best not to be biased." at bounding box center [775, 263] width 467 height 28
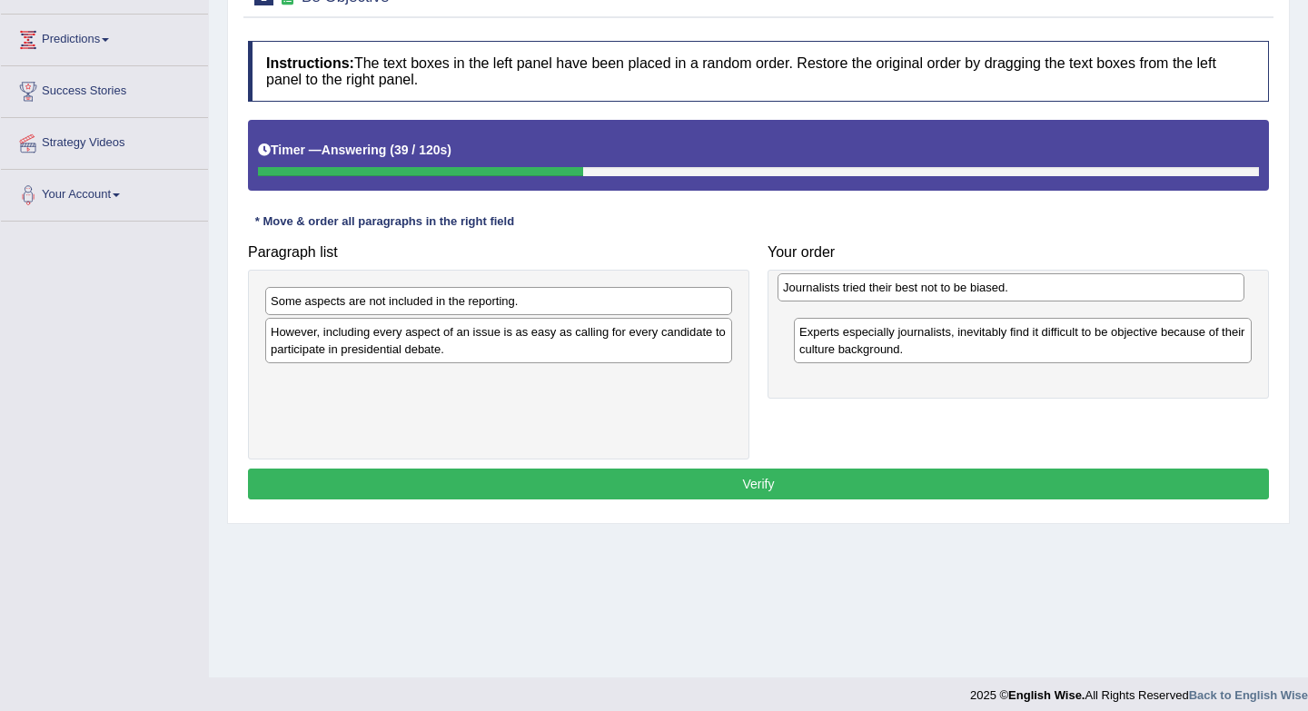
drag, startPoint x: 576, startPoint y: 381, endPoint x: 1090, endPoint y: 289, distance: 522.3
click at [1090, 289] on div "Journalists tried their best not to be biased." at bounding box center [1010, 287] width 467 height 28
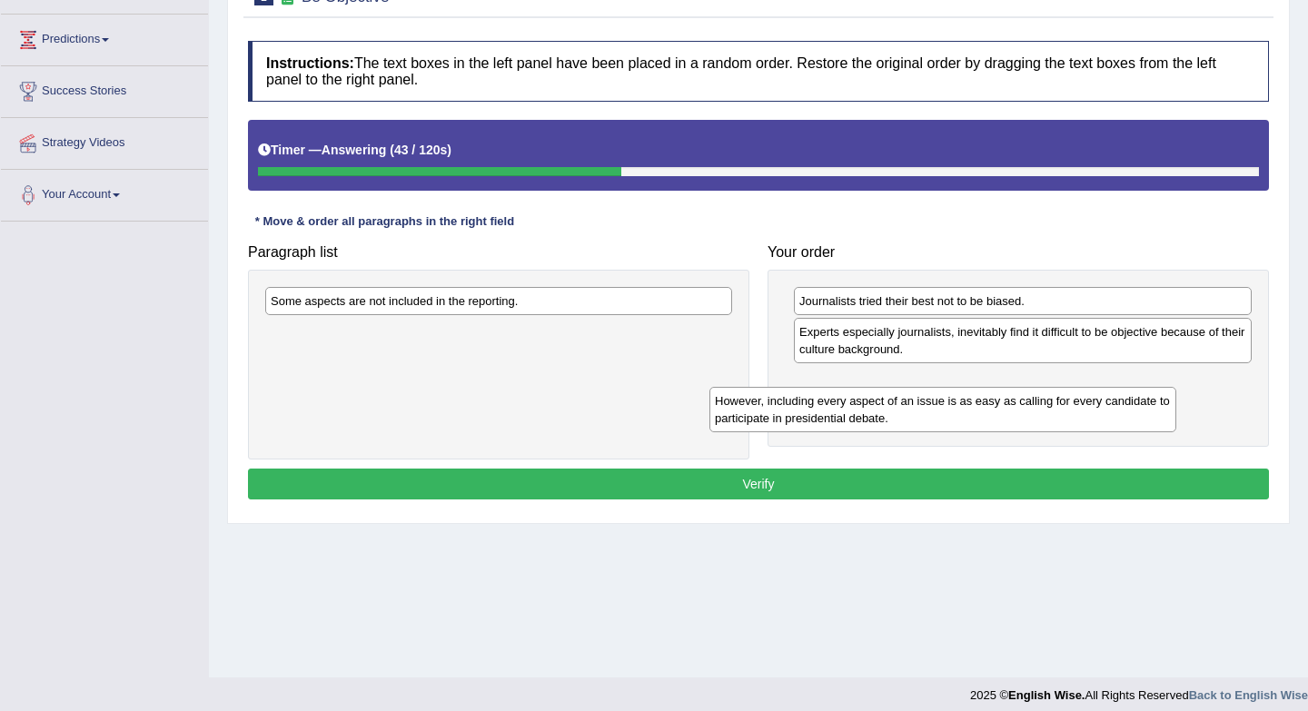
drag, startPoint x: 468, startPoint y: 347, endPoint x: 912, endPoint y: 416, distance: 449.4
click at [912, 416] on div "However, including every aspect of an issue is as easy as calling for every can…" at bounding box center [942, 409] width 467 height 45
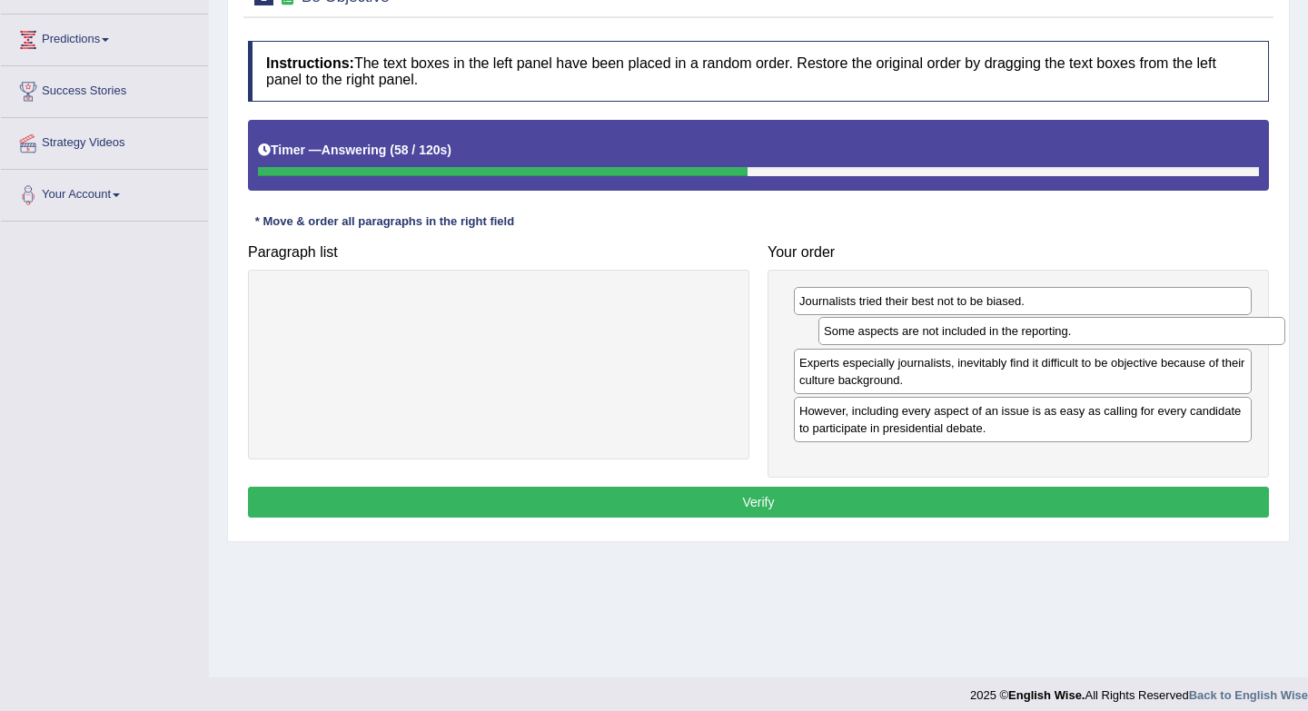
drag, startPoint x: 550, startPoint y: 307, endPoint x: 1102, endPoint y: 337, distance: 552.9
click at [1102, 337] on div "Some aspects are not included in the reporting." at bounding box center [1051, 331] width 467 height 28
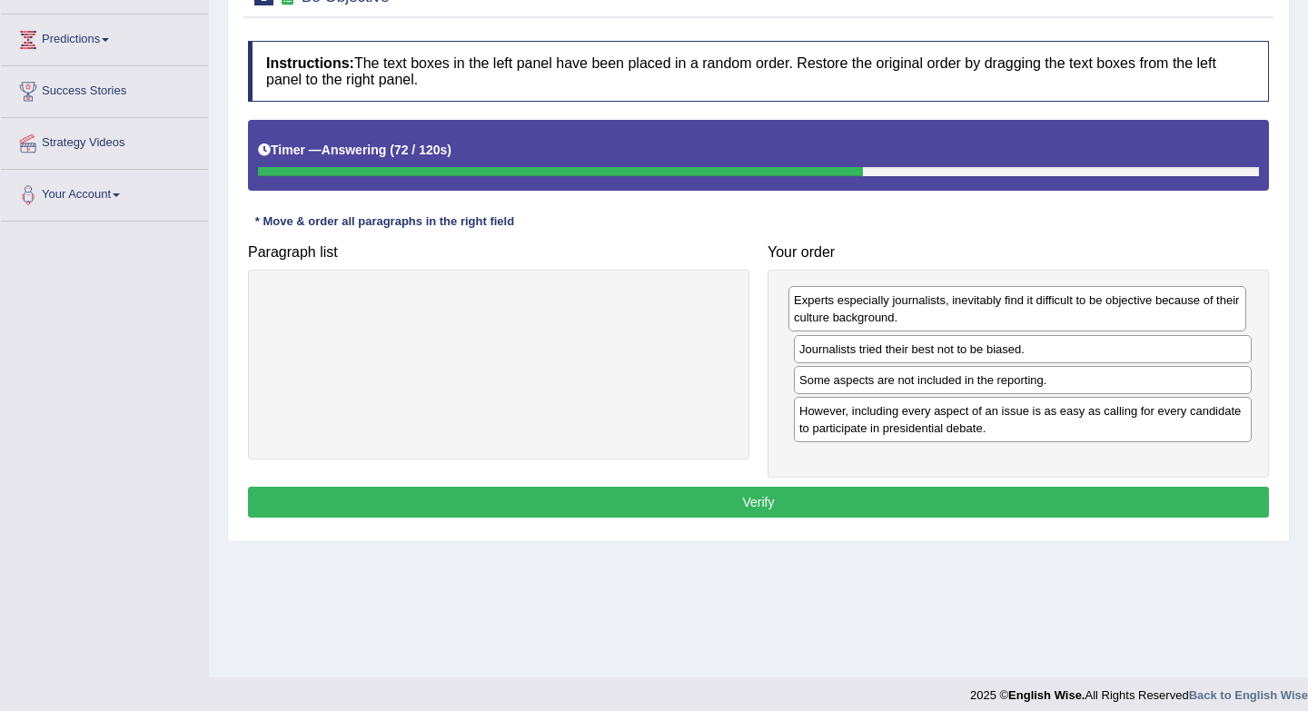
drag, startPoint x: 1038, startPoint y: 374, endPoint x: 1038, endPoint y: 317, distance: 57.2
click at [1038, 317] on div "Experts especially journalists, inevitably find it difficult to be objective be…" at bounding box center [1017, 308] width 458 height 45
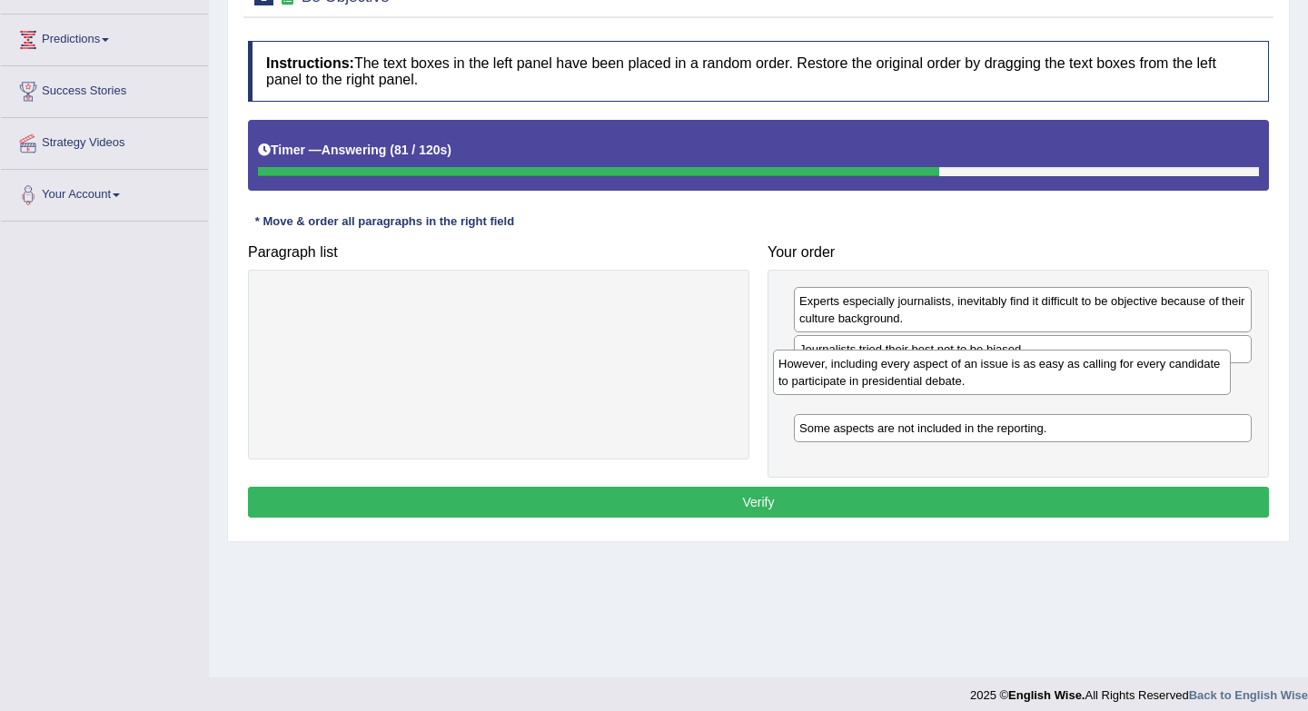
drag, startPoint x: 934, startPoint y: 423, endPoint x: 913, endPoint y: 378, distance: 50.0
click at [913, 378] on div "However, including every aspect of an issue is as easy as calling for every can…" at bounding box center [1002, 372] width 458 height 45
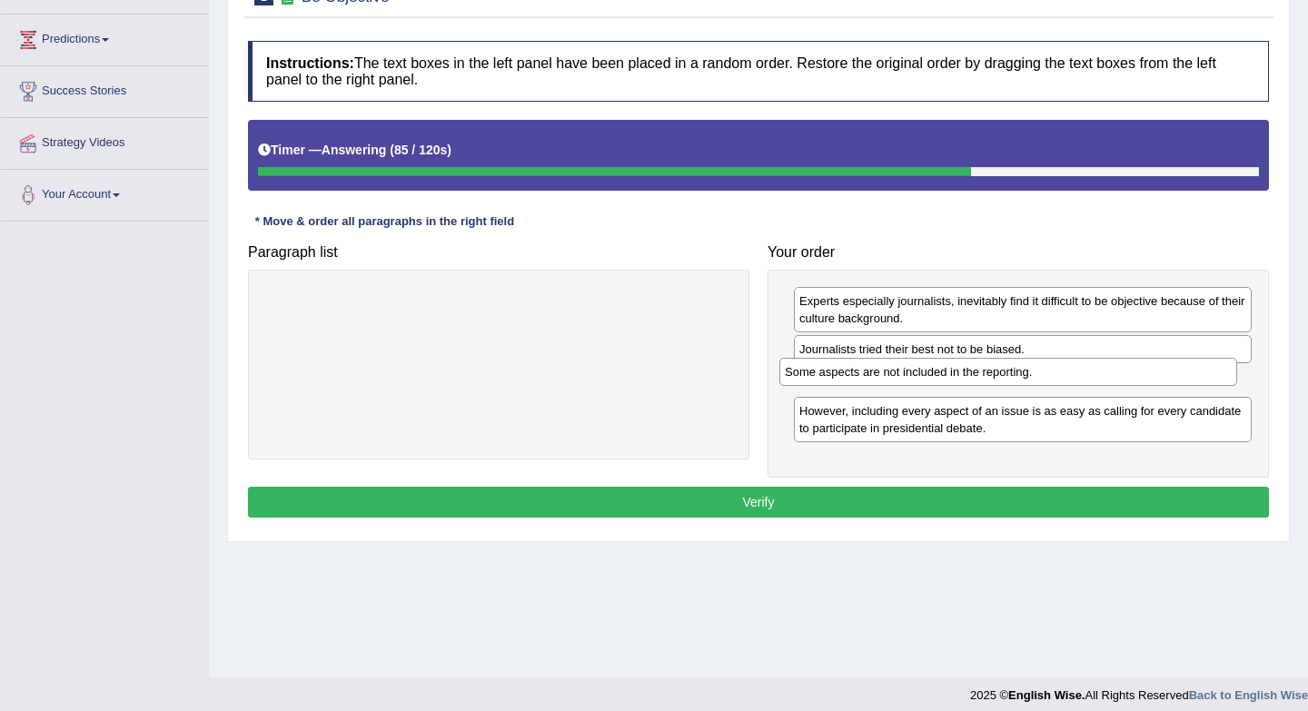
drag, startPoint x: 912, startPoint y: 438, endPoint x: 898, endPoint y: 382, distance: 57.0
click at [898, 382] on div "Some aspects are not included in the reporting." at bounding box center [1008, 372] width 458 height 28
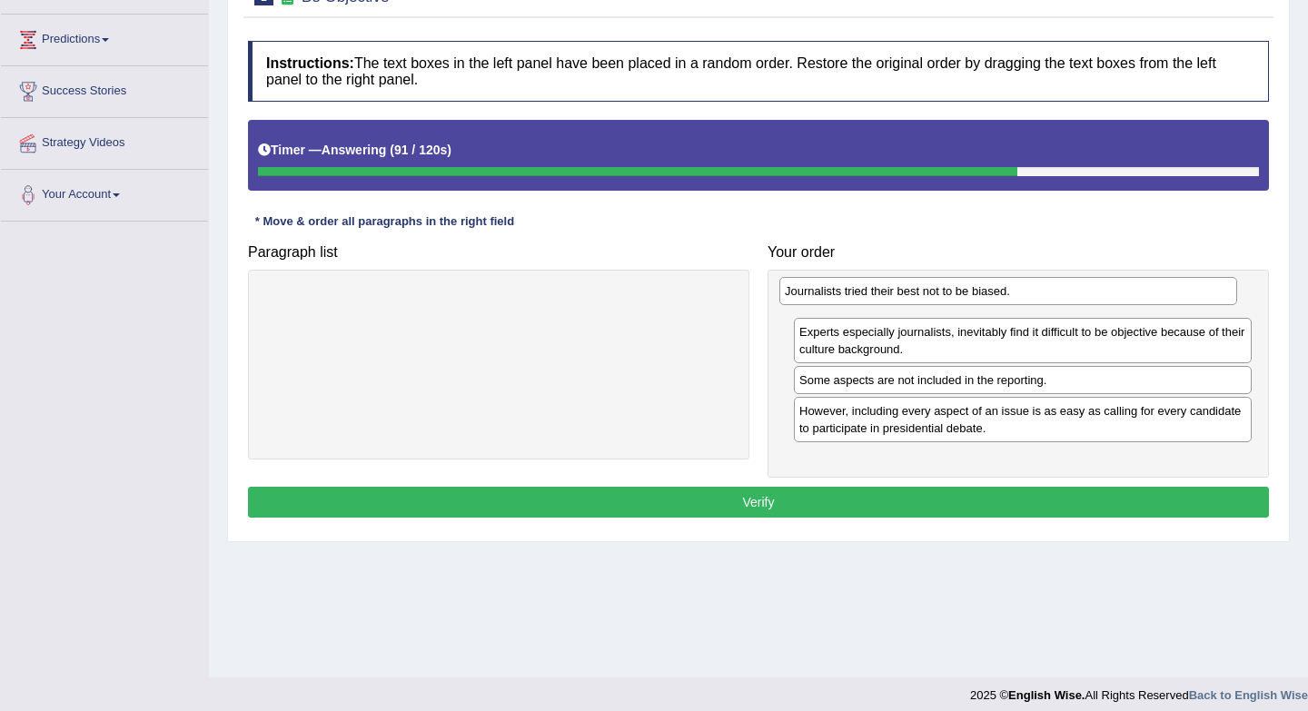
drag, startPoint x: 902, startPoint y: 354, endPoint x: 884, endPoint y: 290, distance: 66.7
click at [884, 290] on div "Journalists tried their best not to be biased." at bounding box center [1008, 291] width 458 height 28
click at [934, 499] on button "Verify" at bounding box center [758, 502] width 1021 height 31
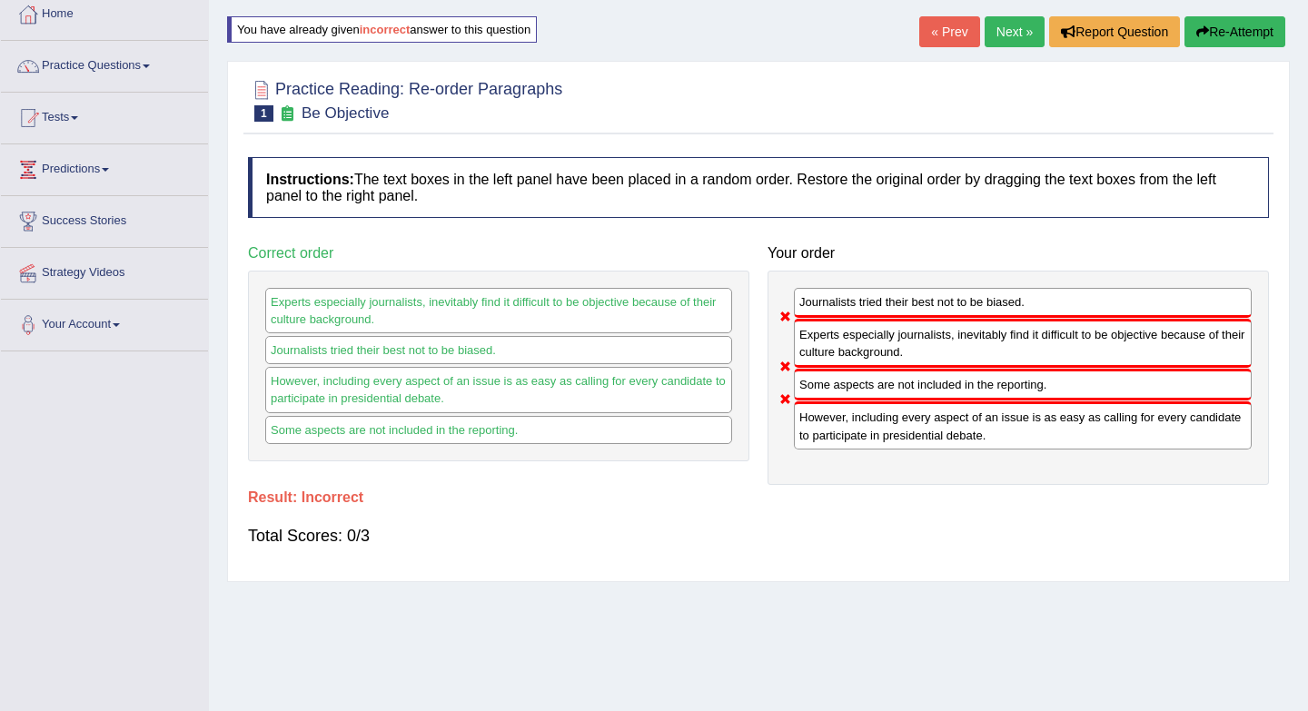
scroll to position [84, 0]
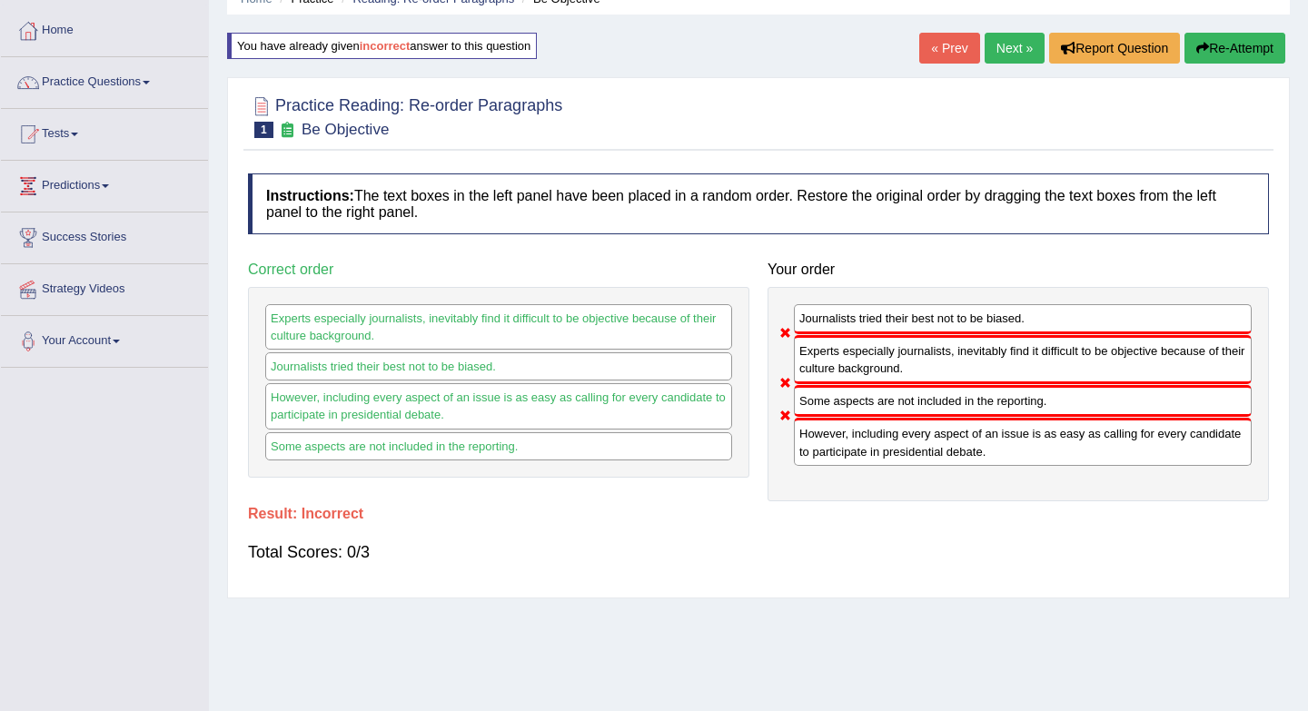
click at [999, 48] on link "Next »" at bounding box center [1014, 48] width 60 height 31
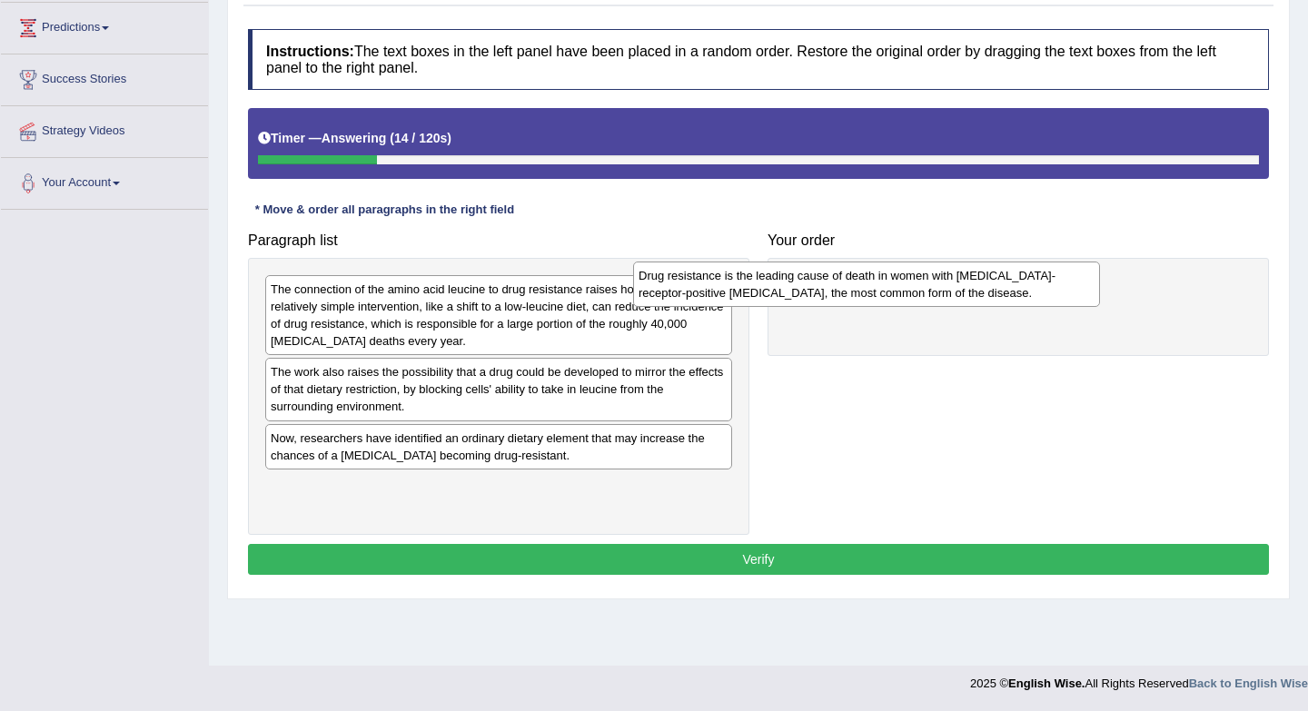
drag, startPoint x: 507, startPoint y: 389, endPoint x: 877, endPoint y: 287, distance: 384.2
click at [880, 291] on div "Drug resistance is the leading cause of death in women with estrogen-receptor-p…" at bounding box center [866, 284] width 467 height 45
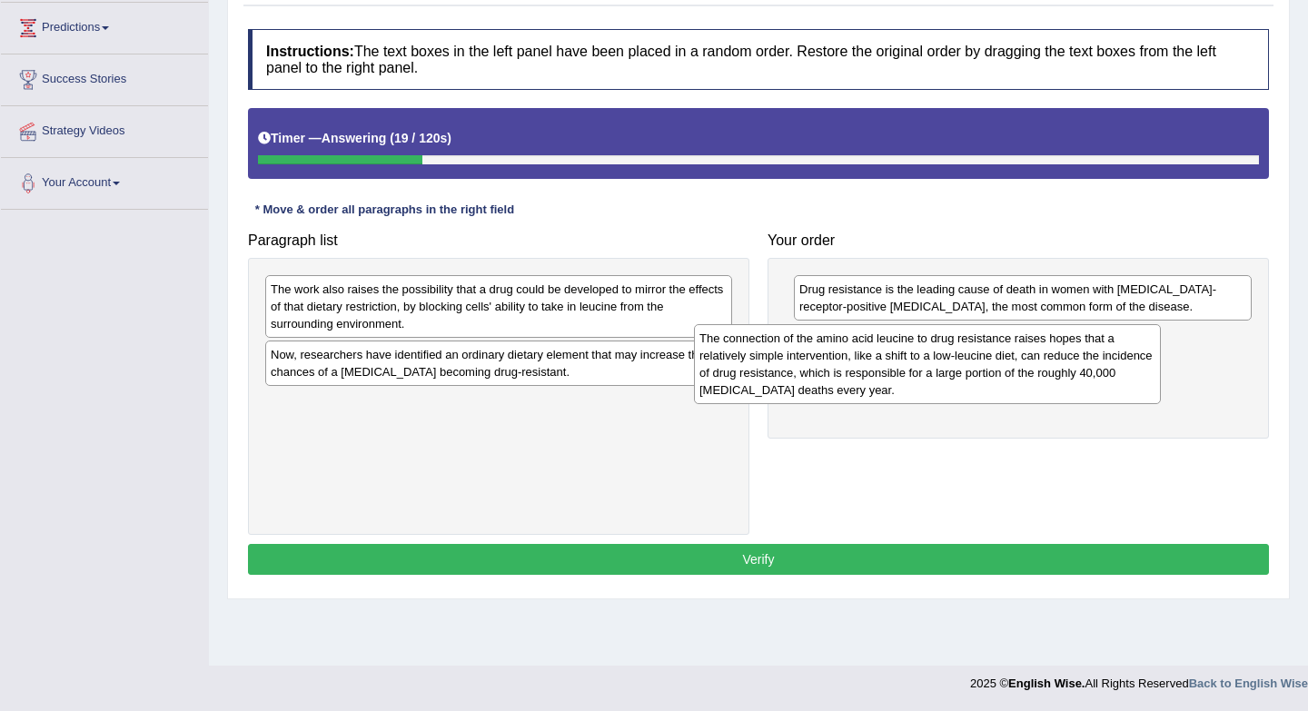
drag, startPoint x: 528, startPoint y: 313, endPoint x: 958, endPoint y: 362, distance: 433.2
click at [958, 362] on div "The connection of the amino acid leucine to drug resistance raises hopes that a…" at bounding box center [927, 364] width 467 height 80
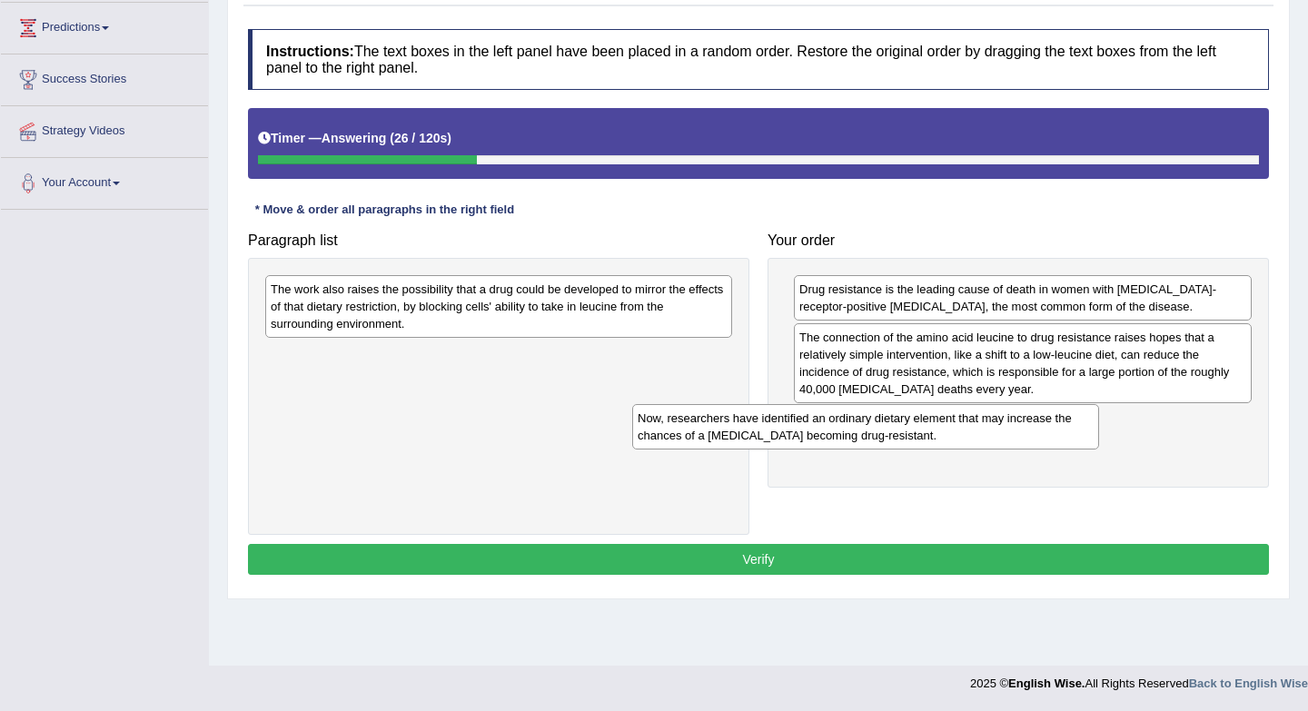
drag, startPoint x: 585, startPoint y: 375, endPoint x: 952, endPoint y: 439, distance: 372.3
click at [952, 439] on div "Now, researchers have identified an ordinary dietary element that may increase …" at bounding box center [865, 426] width 467 height 45
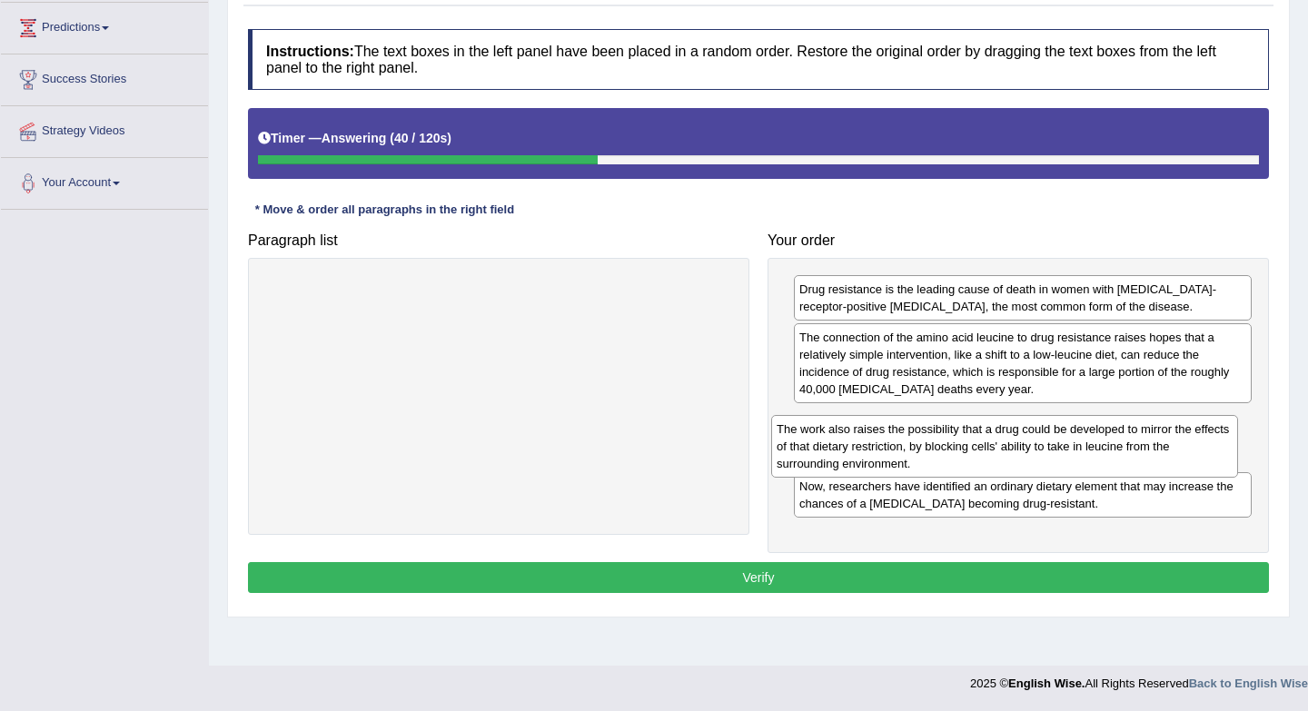
drag, startPoint x: 595, startPoint y: 315, endPoint x: 1101, endPoint y: 455, distance: 524.8
click at [1101, 455] on div "The work also raises the possibility that a drug could be developed to mirror t…" at bounding box center [1004, 446] width 467 height 63
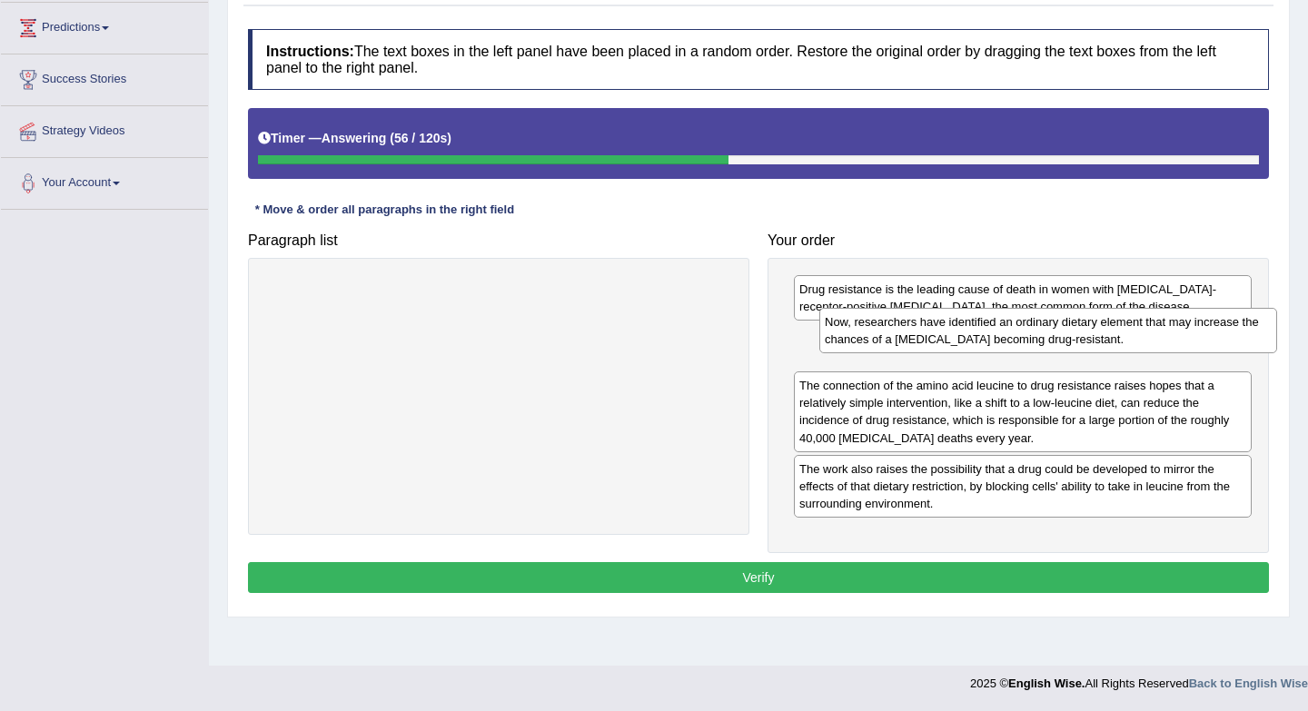
drag, startPoint x: 1027, startPoint y: 502, endPoint x: 1052, endPoint y: 337, distance: 167.1
click at [1052, 337] on div "Now, researchers have identified an ordinary dietary element that may increase …" at bounding box center [1048, 330] width 458 height 45
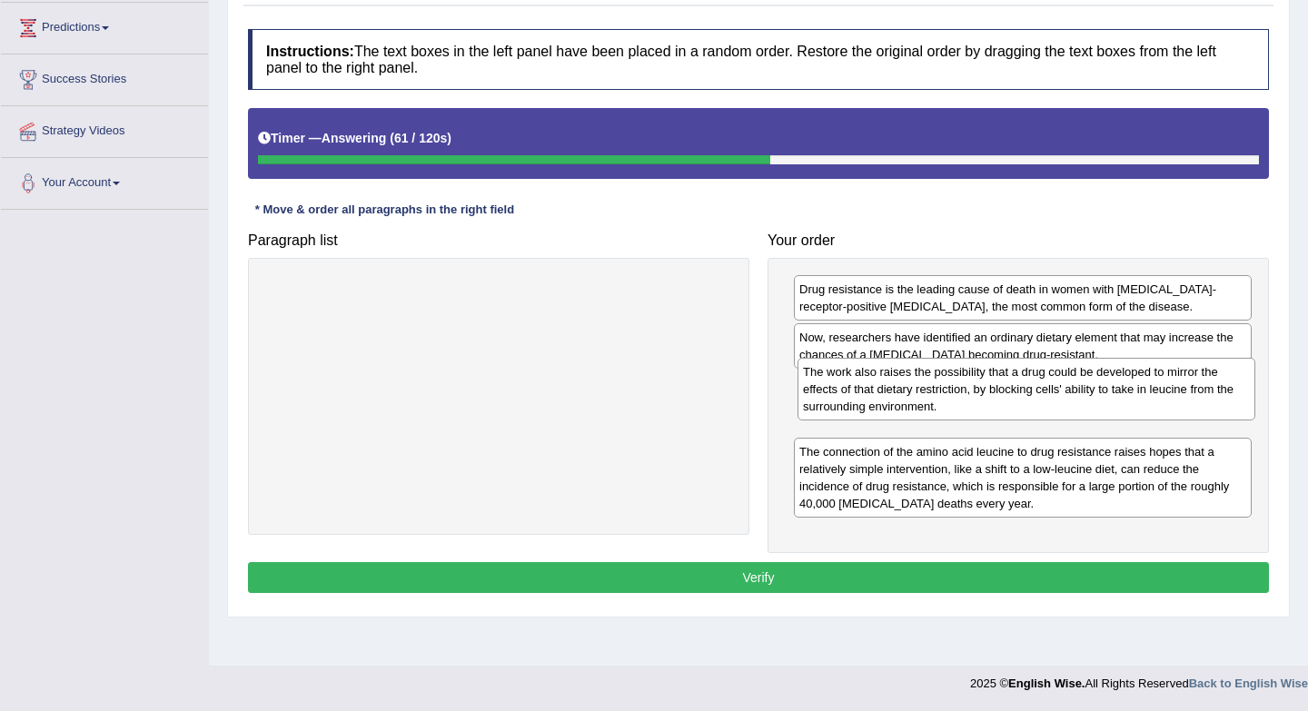
drag, startPoint x: 967, startPoint y: 494, endPoint x: 968, endPoint y: 399, distance: 95.4
click at [968, 399] on div "The work also raises the possibility that a drug could be developed to mirror t…" at bounding box center [1026, 389] width 458 height 63
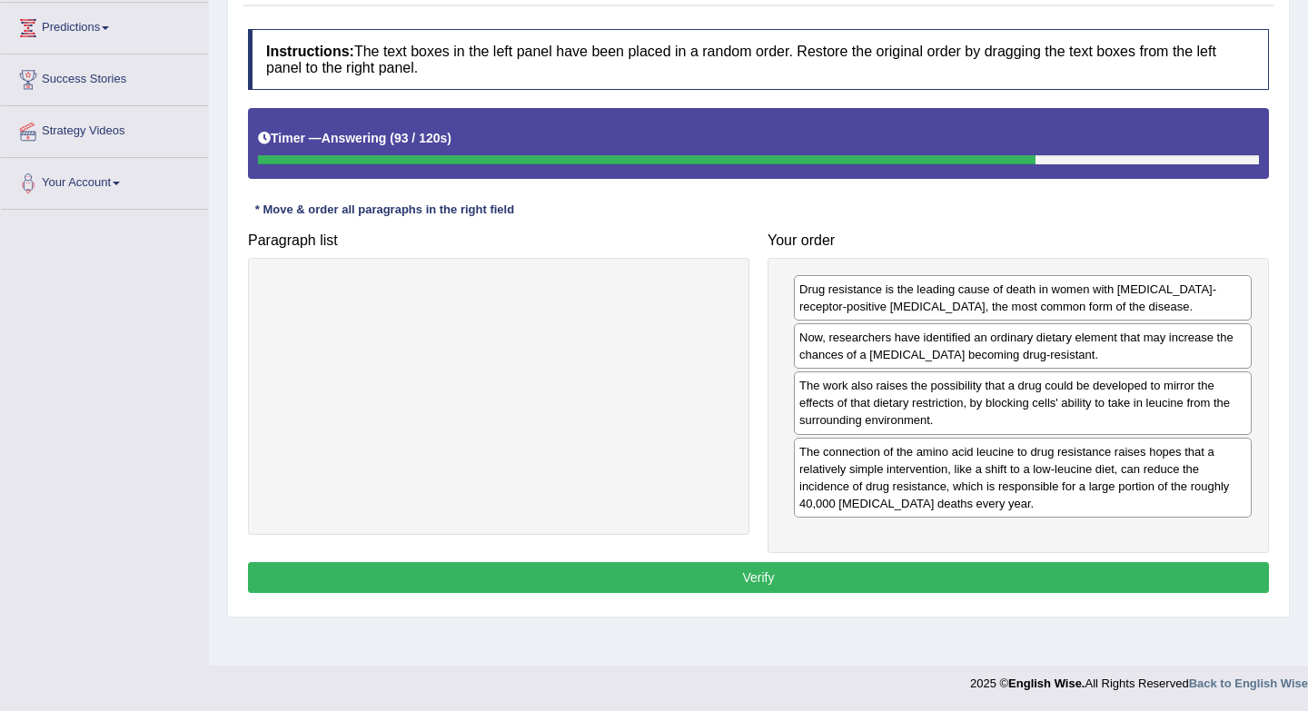
click at [817, 591] on button "Verify" at bounding box center [758, 577] width 1021 height 31
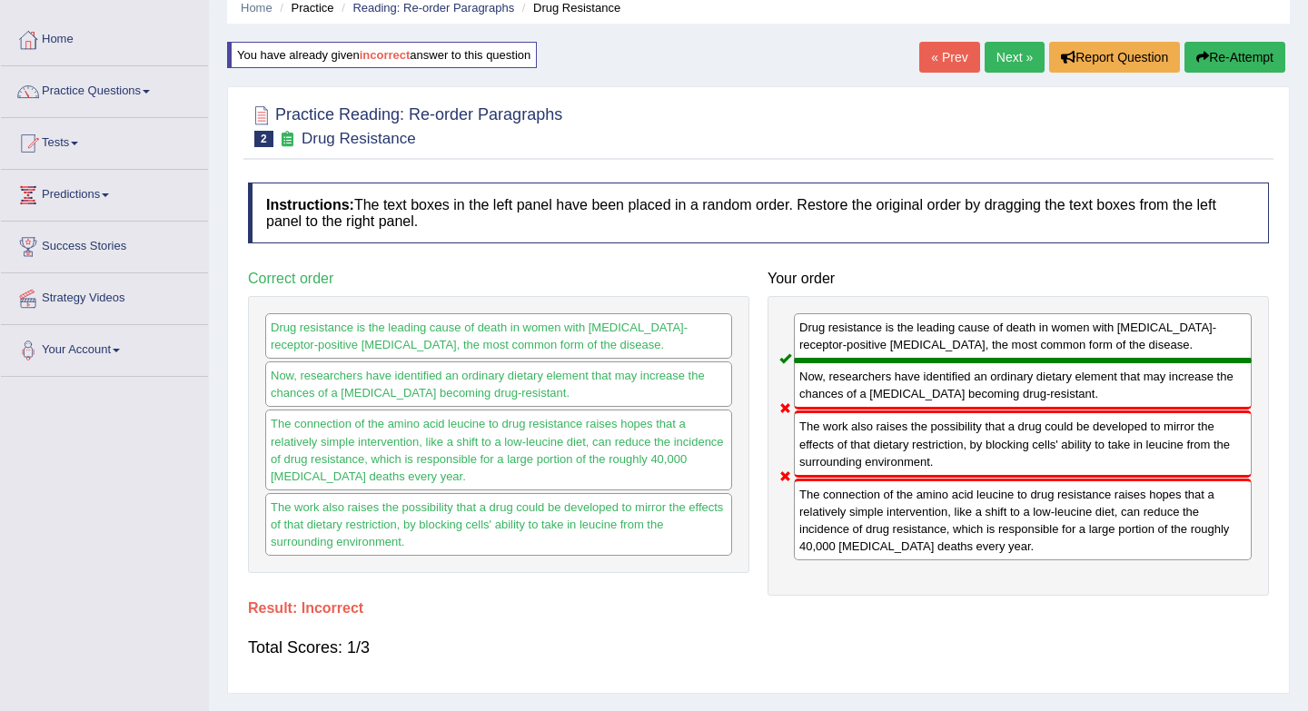
scroll to position [65, 0]
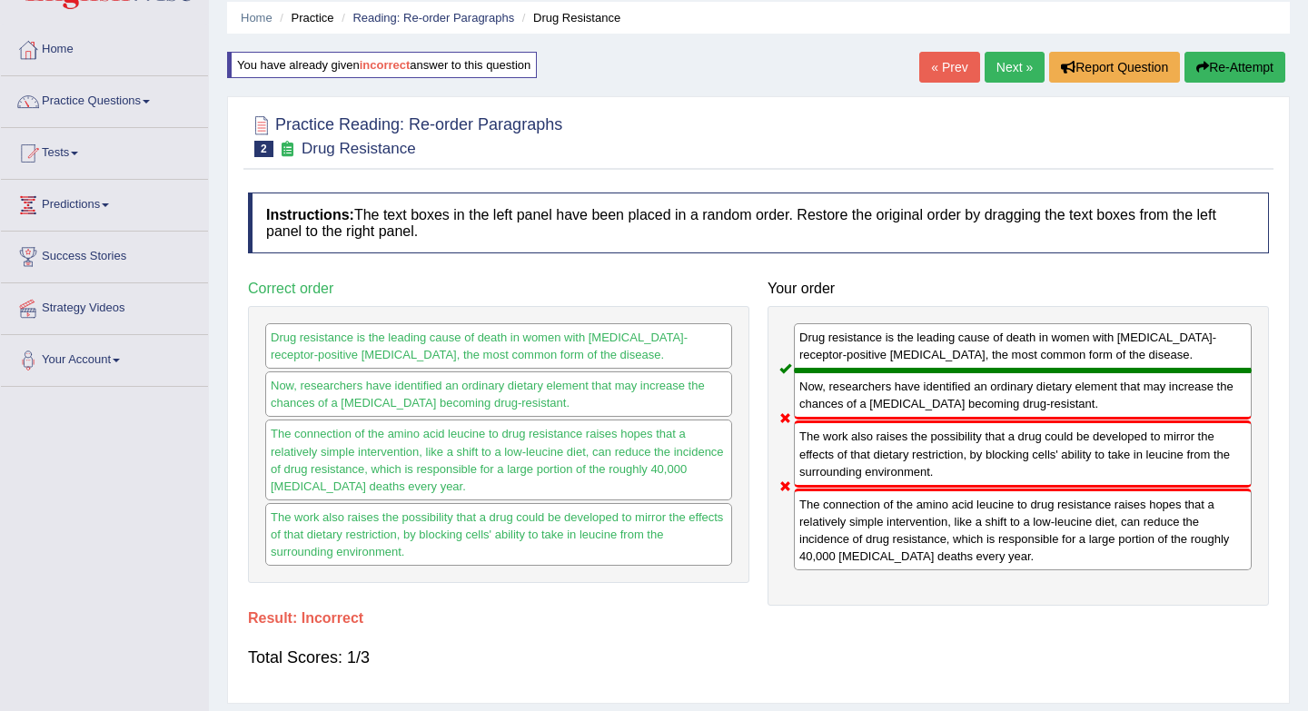
click at [993, 77] on link "Next »" at bounding box center [1014, 67] width 60 height 31
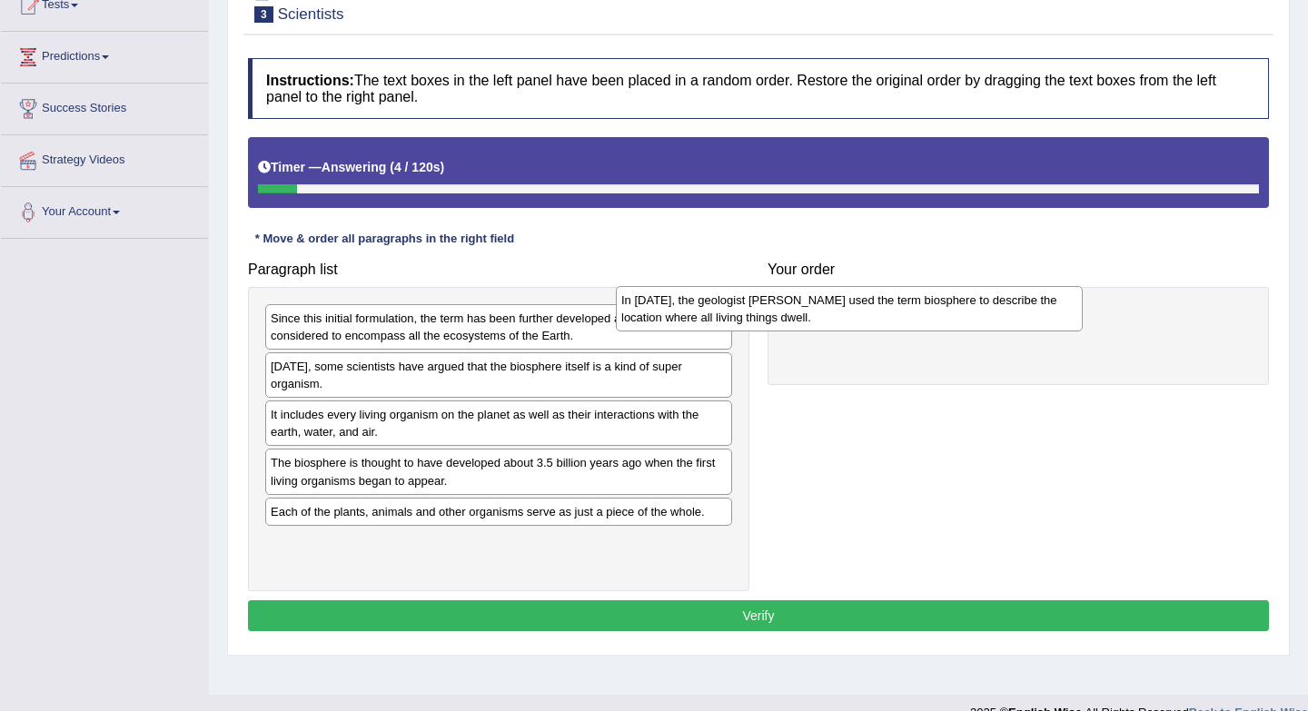
drag, startPoint x: 549, startPoint y: 380, endPoint x: 919, endPoint y: 311, distance: 375.8
click at [919, 311] on div "In [DATE], the geologist [PERSON_NAME] used the term biosphere to describe the …" at bounding box center [849, 308] width 467 height 45
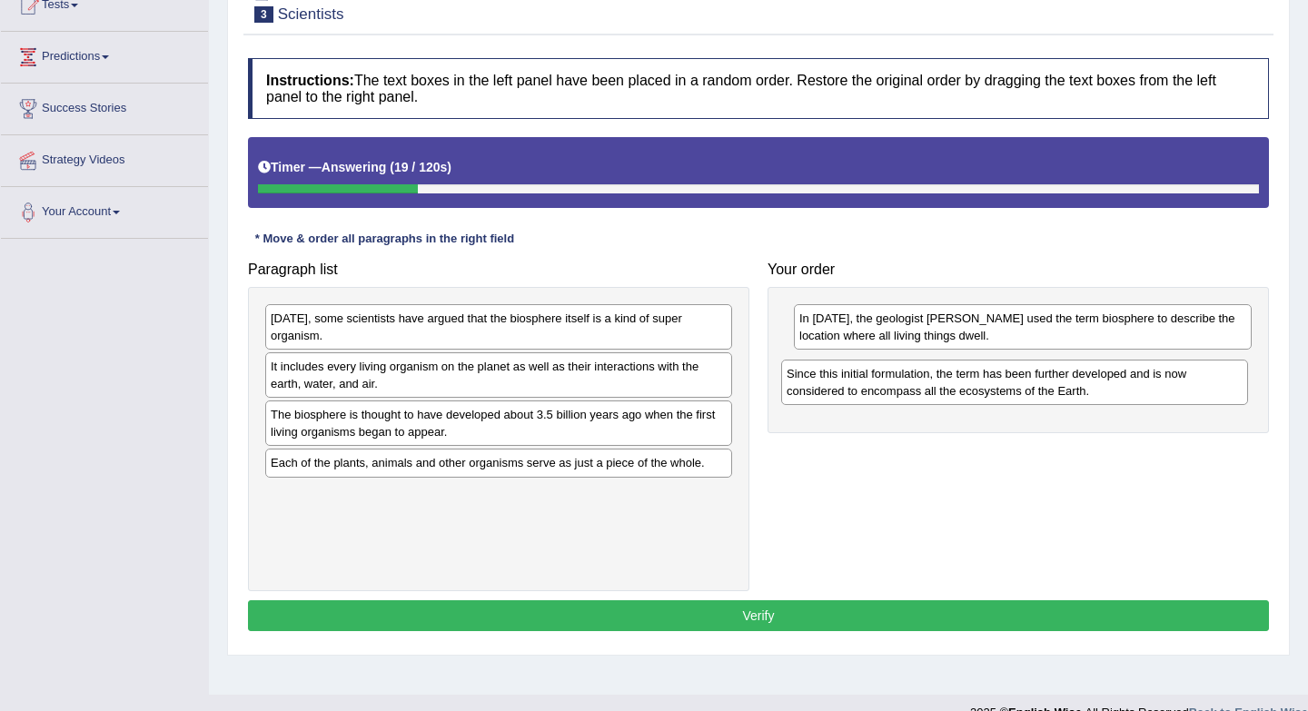
drag, startPoint x: 521, startPoint y: 333, endPoint x: 1040, endPoint y: 390, distance: 521.6
click at [1040, 390] on div "Since this initial formulation, the term has been further developed and is now …" at bounding box center [1014, 382] width 467 height 45
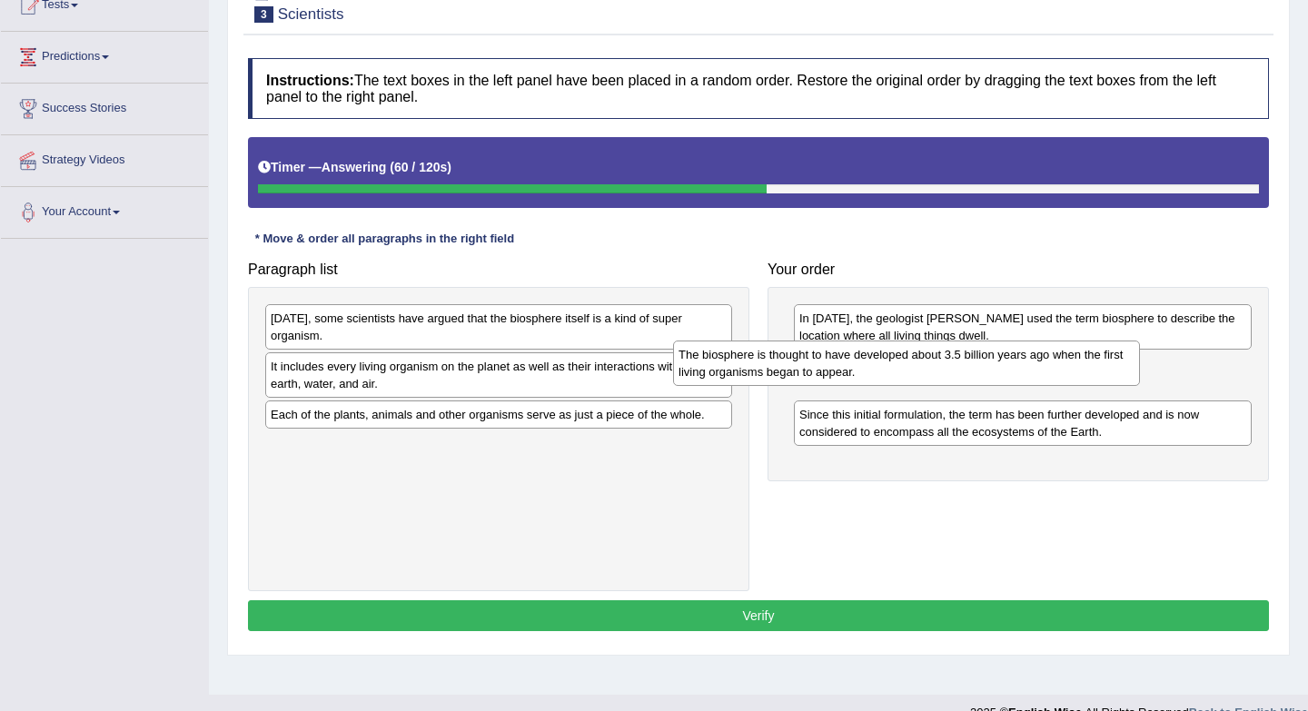
drag, startPoint x: 538, startPoint y: 421, endPoint x: 972, endPoint y: 367, distance: 436.6
click at [972, 367] on div "The biosphere is thought to have developed about 3.5 billion years ago when the…" at bounding box center [906, 363] width 467 height 45
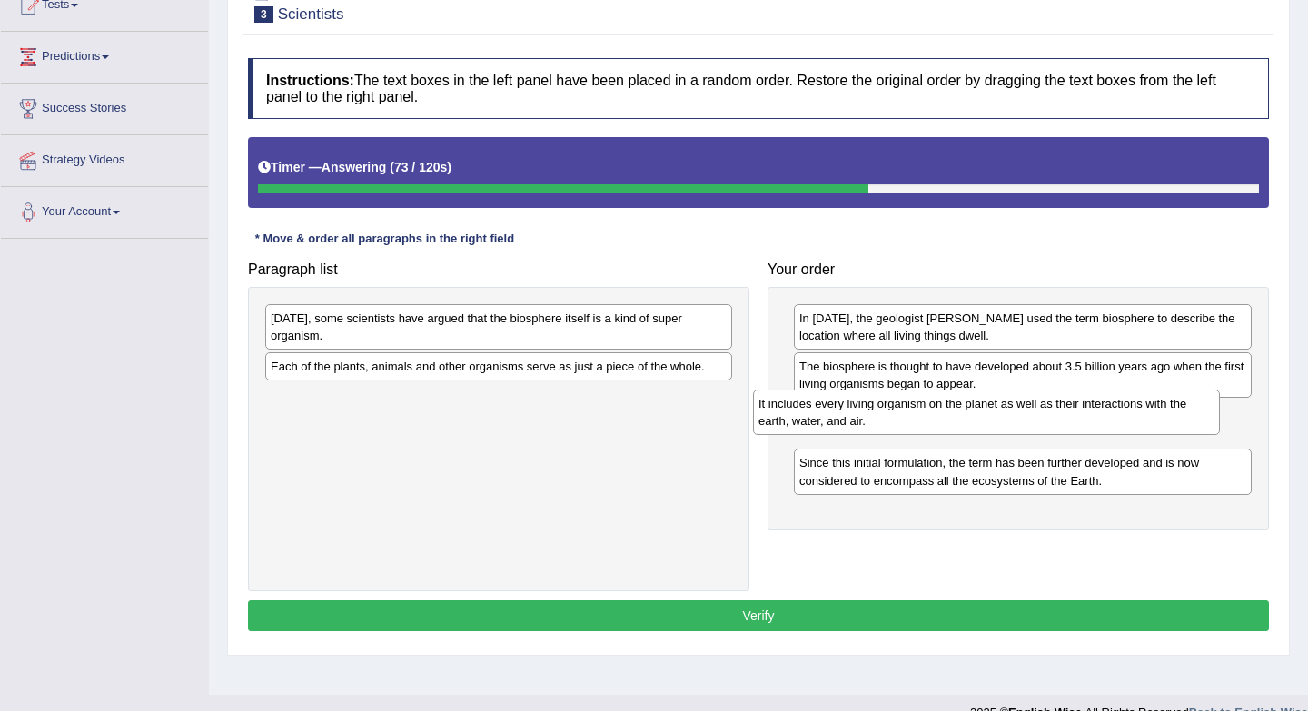
drag, startPoint x: 521, startPoint y: 378, endPoint x: 1019, endPoint y: 417, distance: 499.2
click at [1019, 417] on div "It includes every living organism on the planet as well as their interactions w…" at bounding box center [986, 412] width 467 height 45
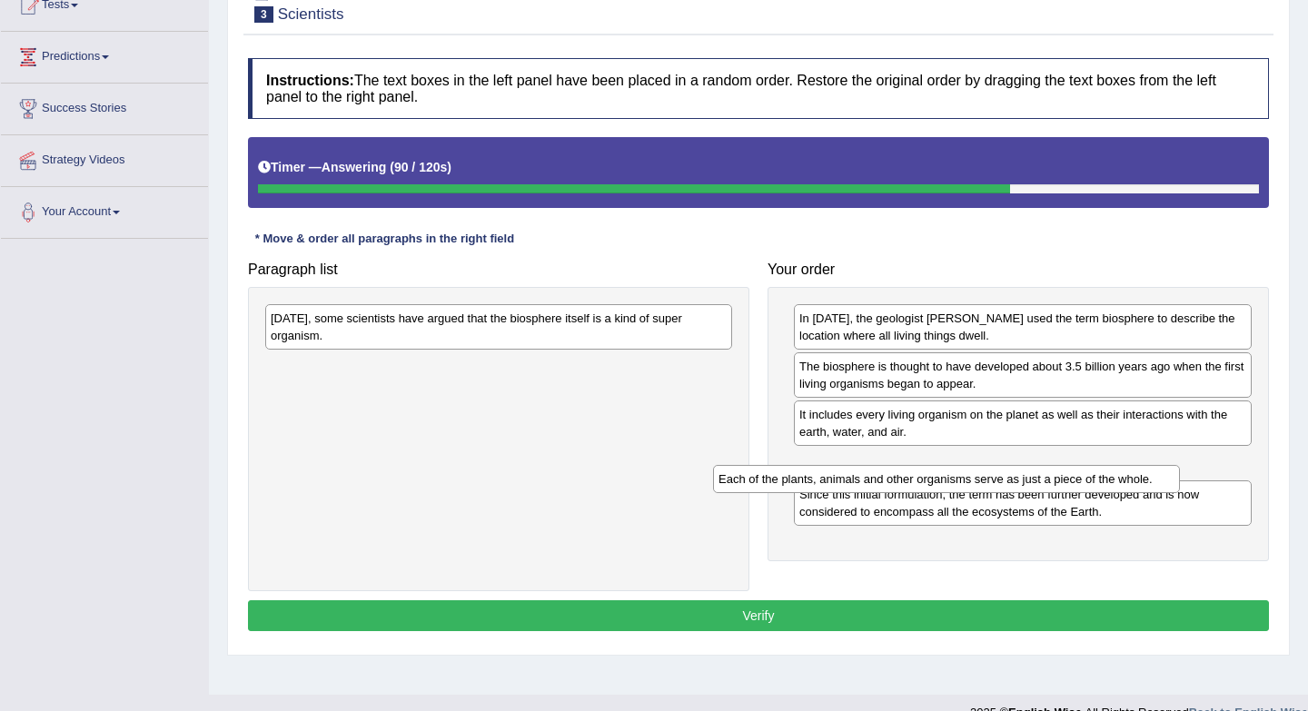
drag, startPoint x: 565, startPoint y: 369, endPoint x: 1014, endPoint y: 476, distance: 462.1
click at [1014, 477] on div "Each of the plants, animals and other organisms serve as just a piece of the wh…" at bounding box center [946, 479] width 467 height 28
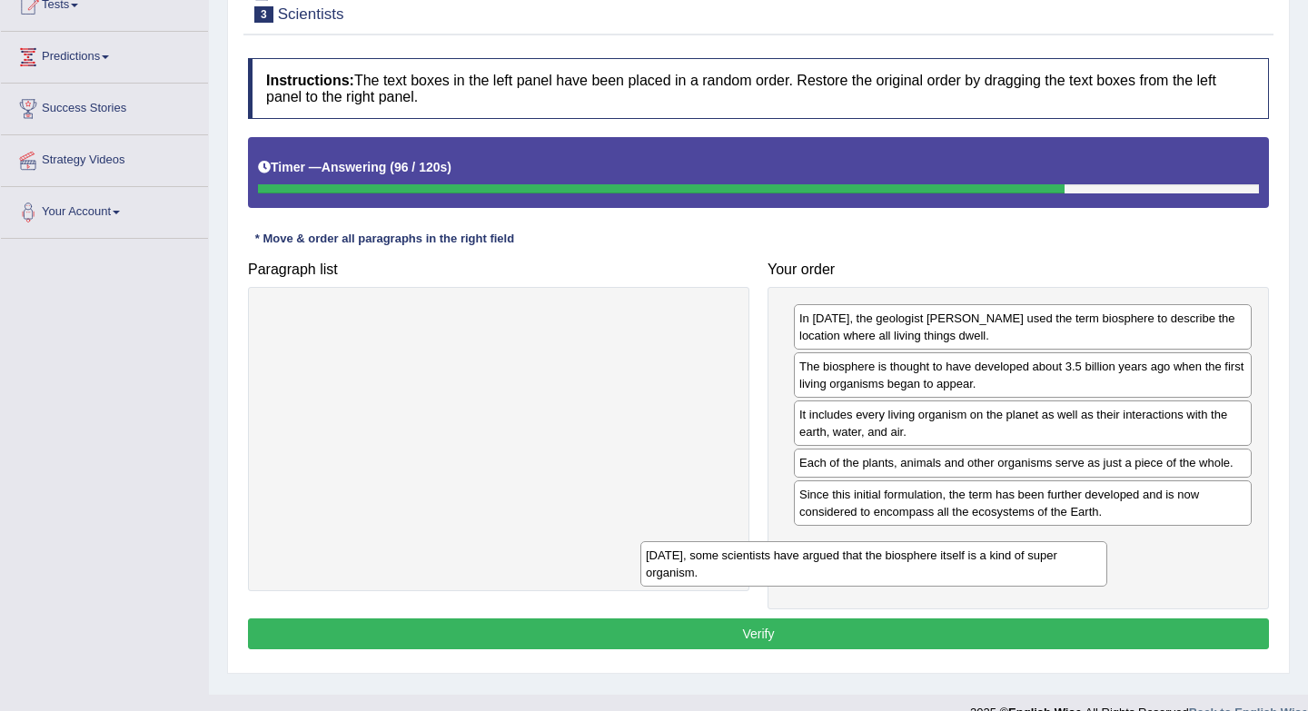
drag, startPoint x: 489, startPoint y: 327, endPoint x: 878, endPoint y: 553, distance: 450.4
click at [878, 554] on div "[DATE], some scientists have argued that the biosphere itself is a kind of supe…" at bounding box center [873, 563] width 467 height 45
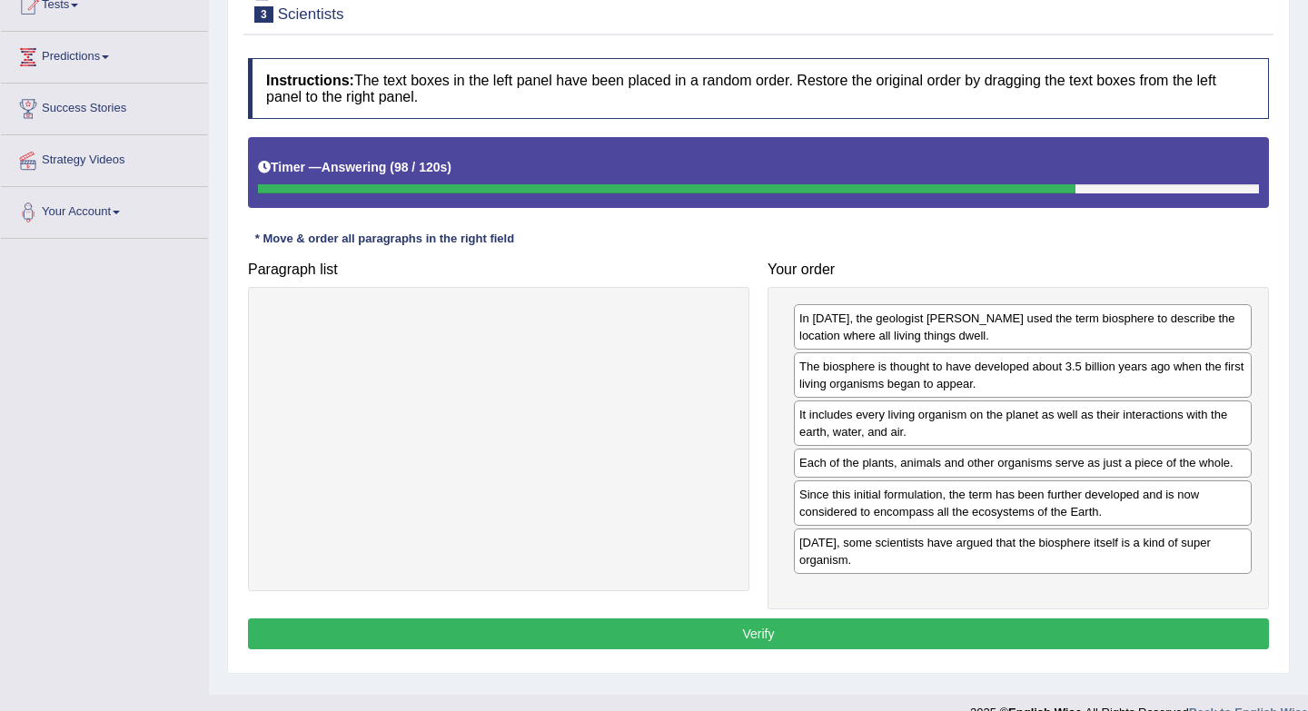
click at [800, 638] on button "Verify" at bounding box center [758, 633] width 1021 height 31
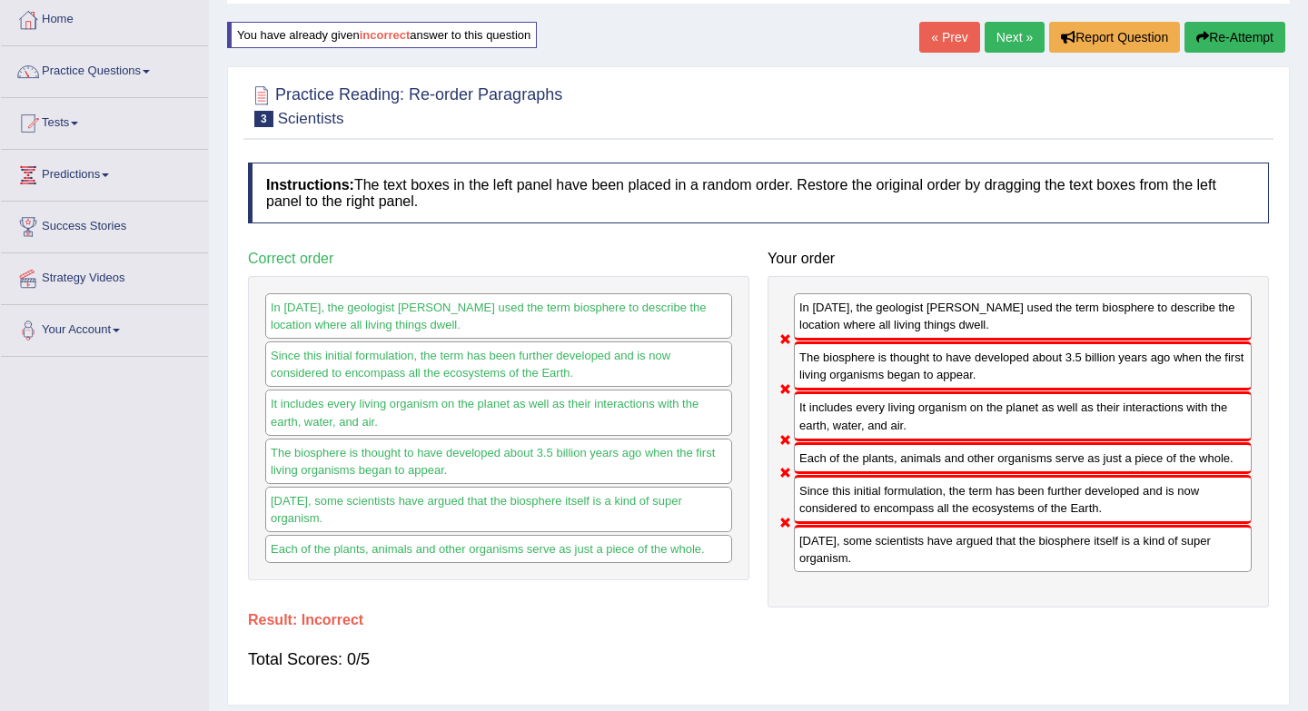
scroll to position [83, 0]
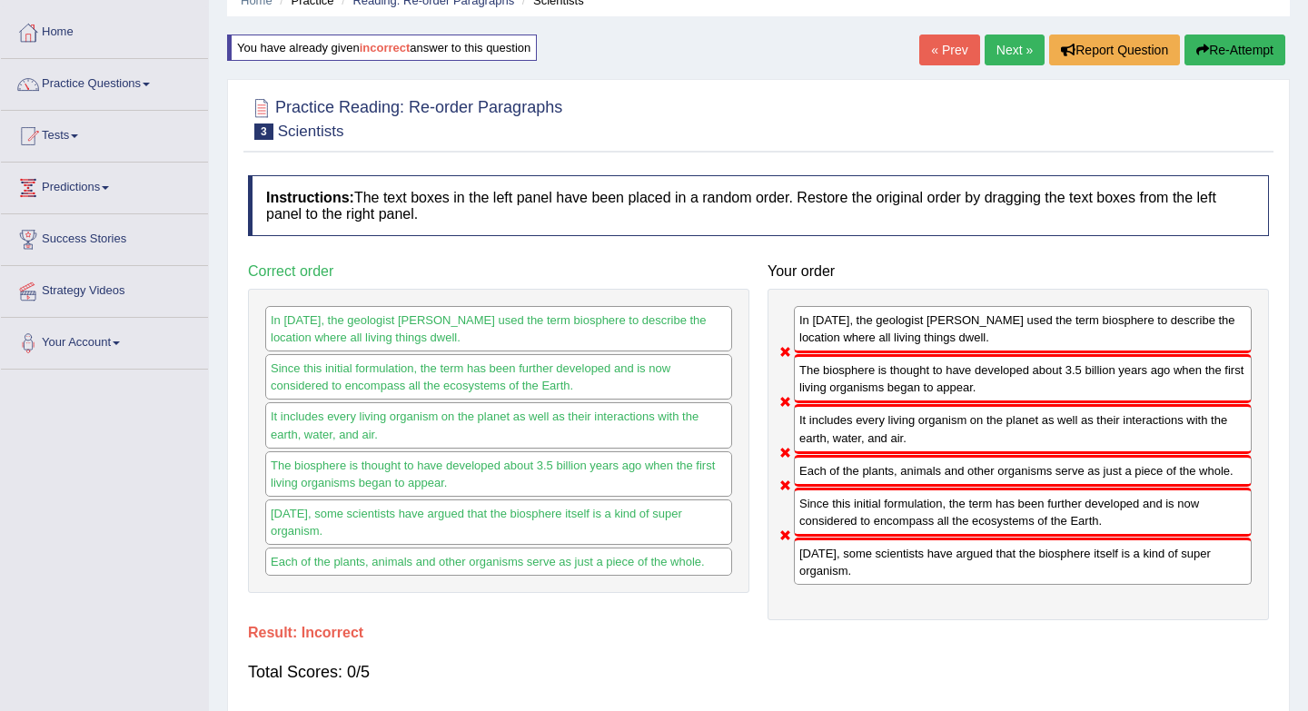
click at [1008, 51] on link "Next »" at bounding box center [1014, 50] width 60 height 31
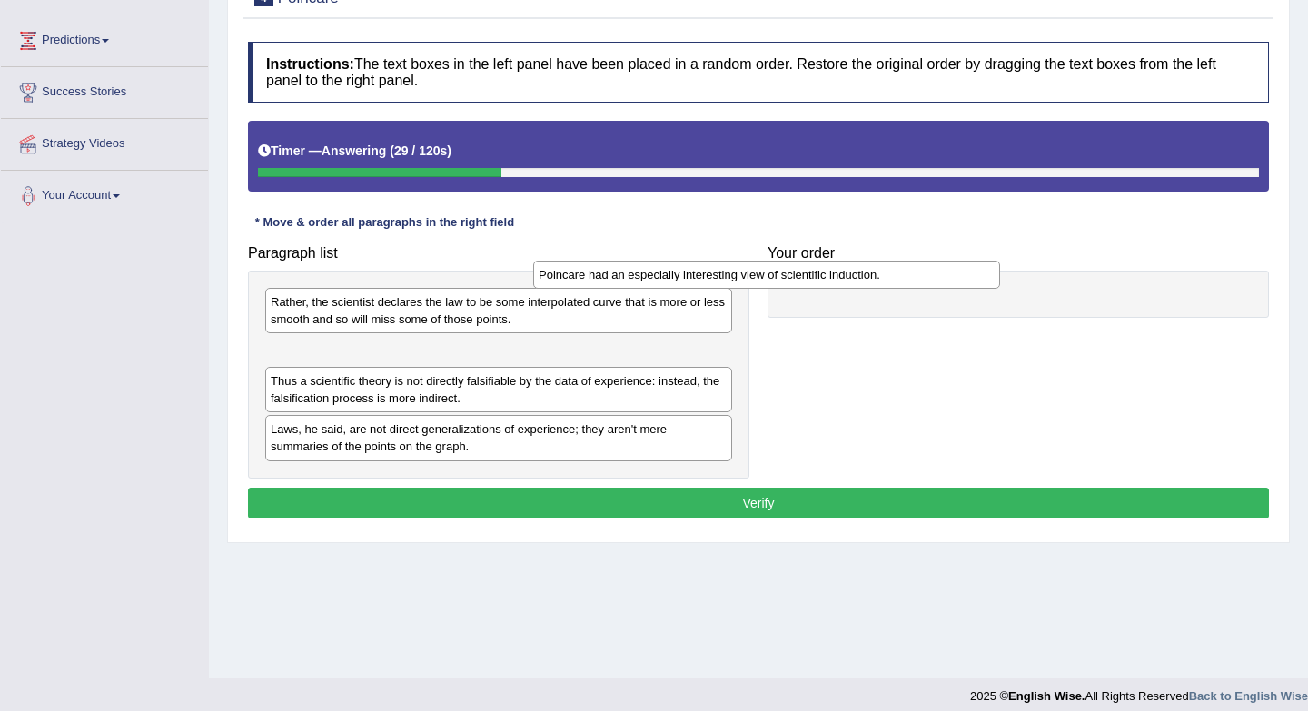
drag, startPoint x: 627, startPoint y: 357, endPoint x: 914, endPoint y: 278, distance: 297.6
click at [914, 278] on div "Poincare had an especially interesting view of scientific induction." at bounding box center [766, 275] width 467 height 28
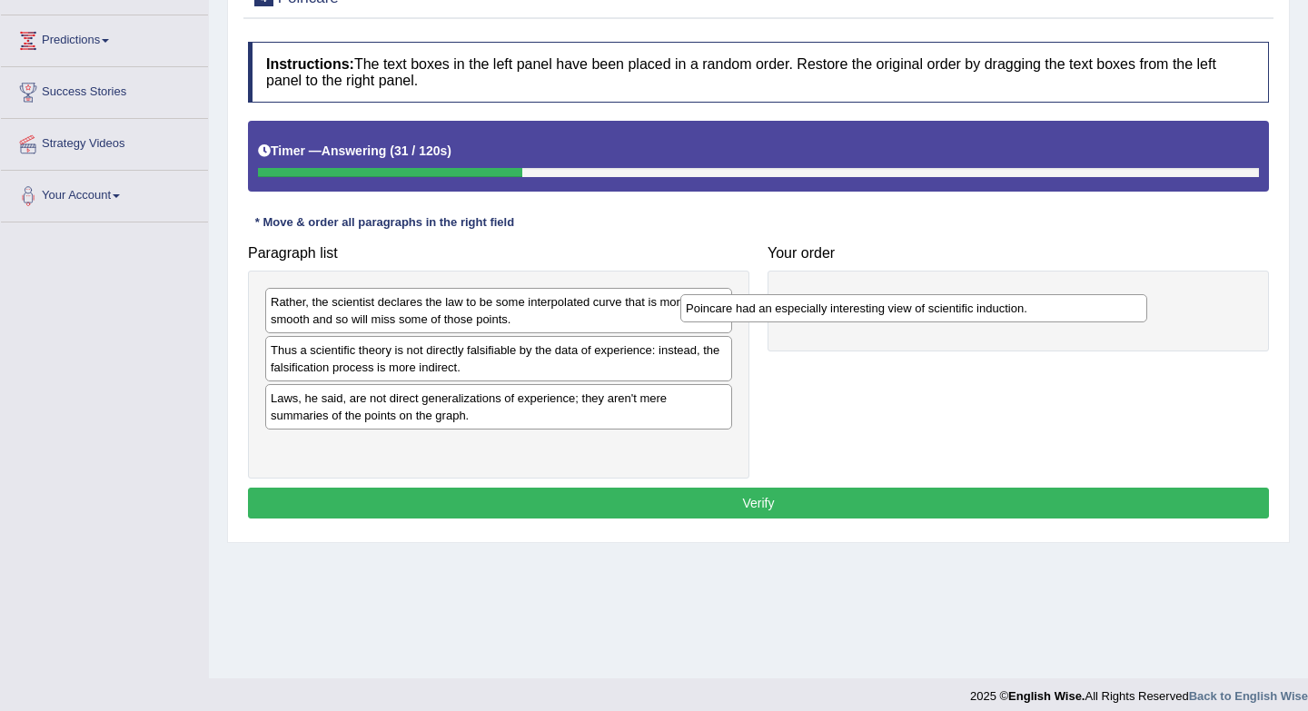
drag, startPoint x: 617, startPoint y: 350, endPoint x: 1105, endPoint y: 307, distance: 489.5
click at [1105, 307] on div "Poincare had an especially interesting view of scientific induction." at bounding box center [913, 308] width 467 height 28
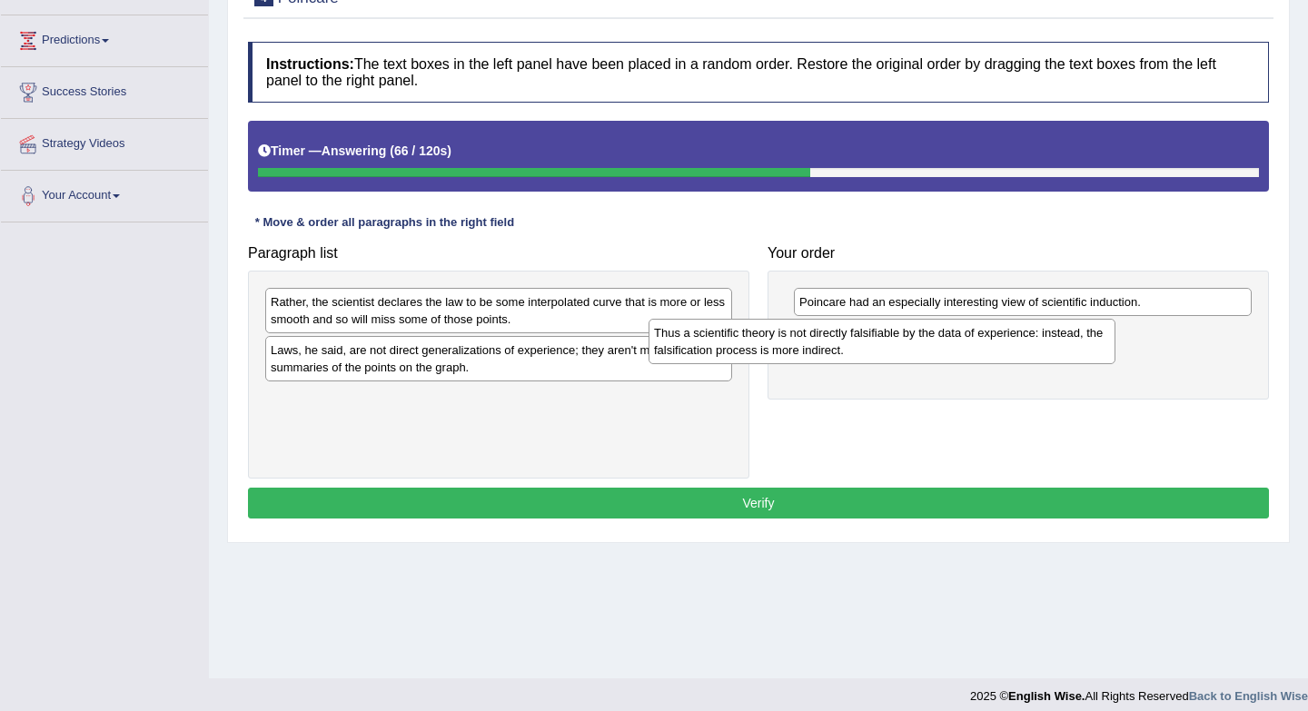
drag, startPoint x: 577, startPoint y: 356, endPoint x: 963, endPoint y: 340, distance: 387.2
click at [963, 340] on div "Thus a scientific theory is not directly falsifiable by the data of experience:…" at bounding box center [881, 341] width 467 height 45
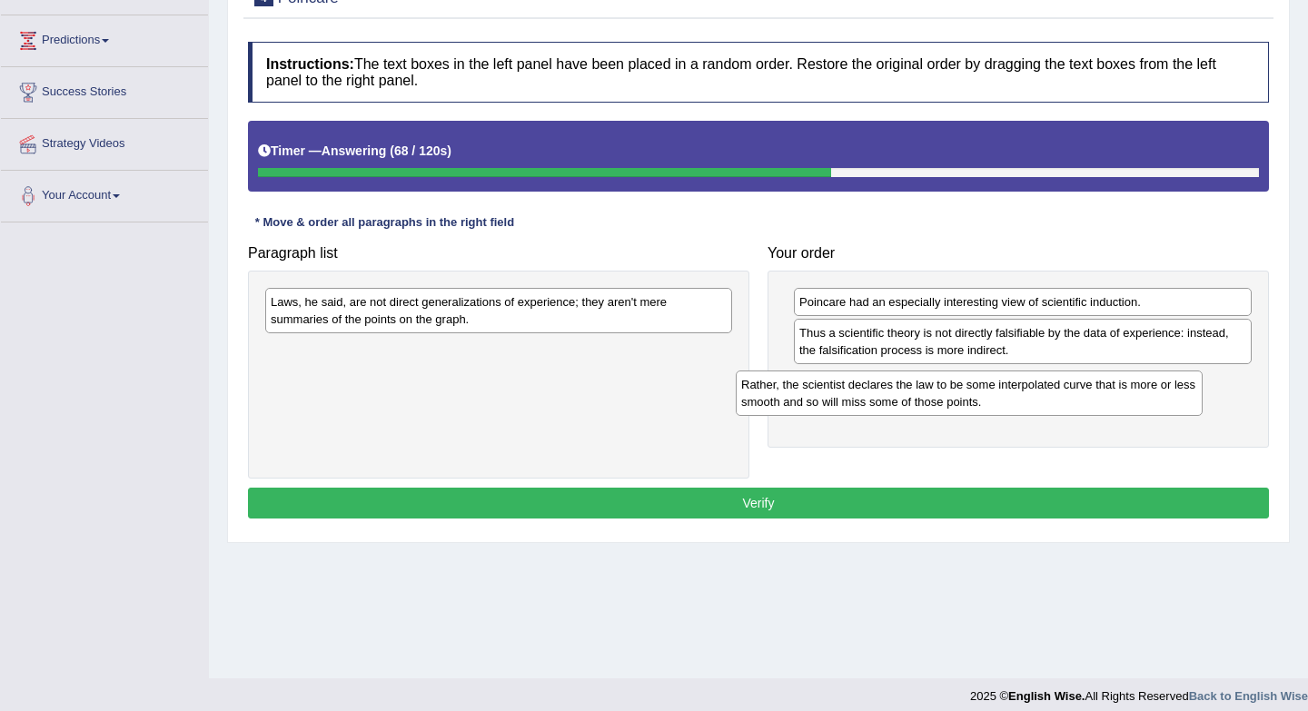
drag, startPoint x: 641, startPoint y: 321, endPoint x: 1113, endPoint y: 402, distance: 479.2
click at [1113, 402] on div "Rather, the scientist declares the law to be some interpolated curve that is mo…" at bounding box center [969, 392] width 467 height 45
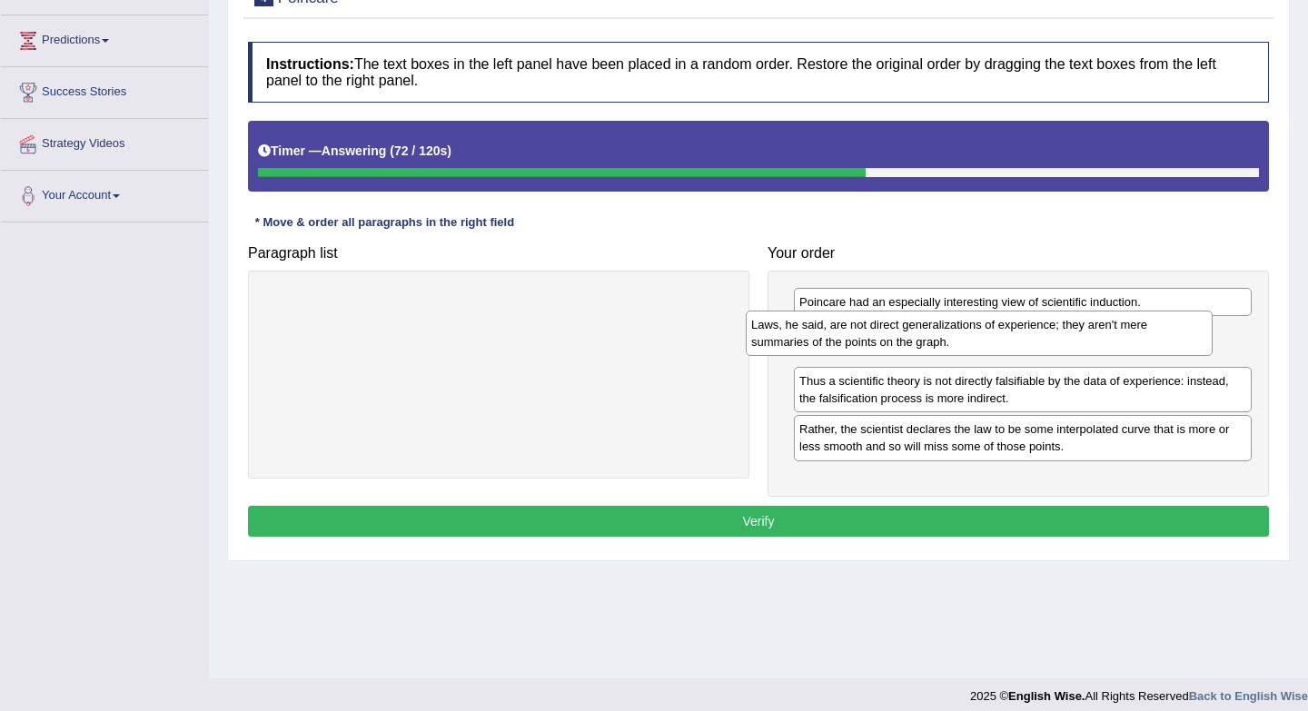
drag, startPoint x: 635, startPoint y: 317, endPoint x: 1116, endPoint y: 339, distance: 481.8
click at [1116, 339] on div "Laws, he said, are not direct generalizations of experience; they aren't mere s…" at bounding box center [979, 333] width 467 height 45
click at [814, 524] on button "Verify" at bounding box center [758, 521] width 1021 height 31
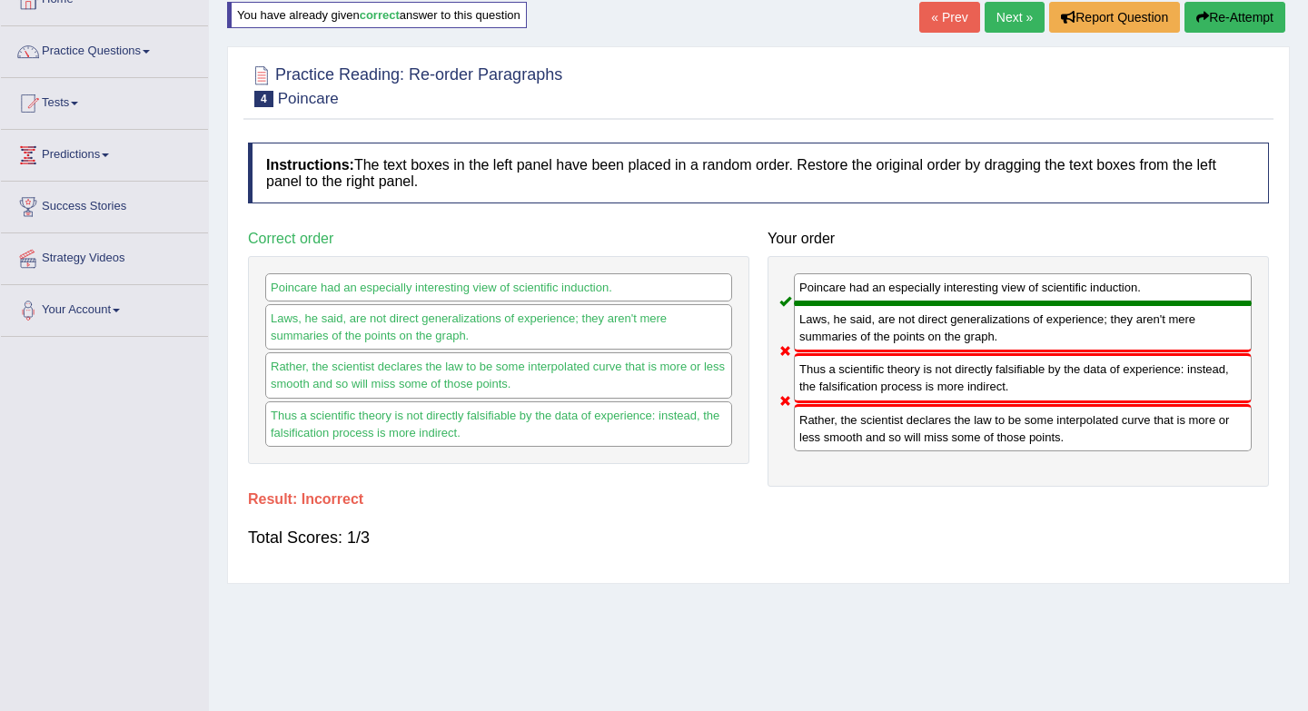
scroll to position [101, 0]
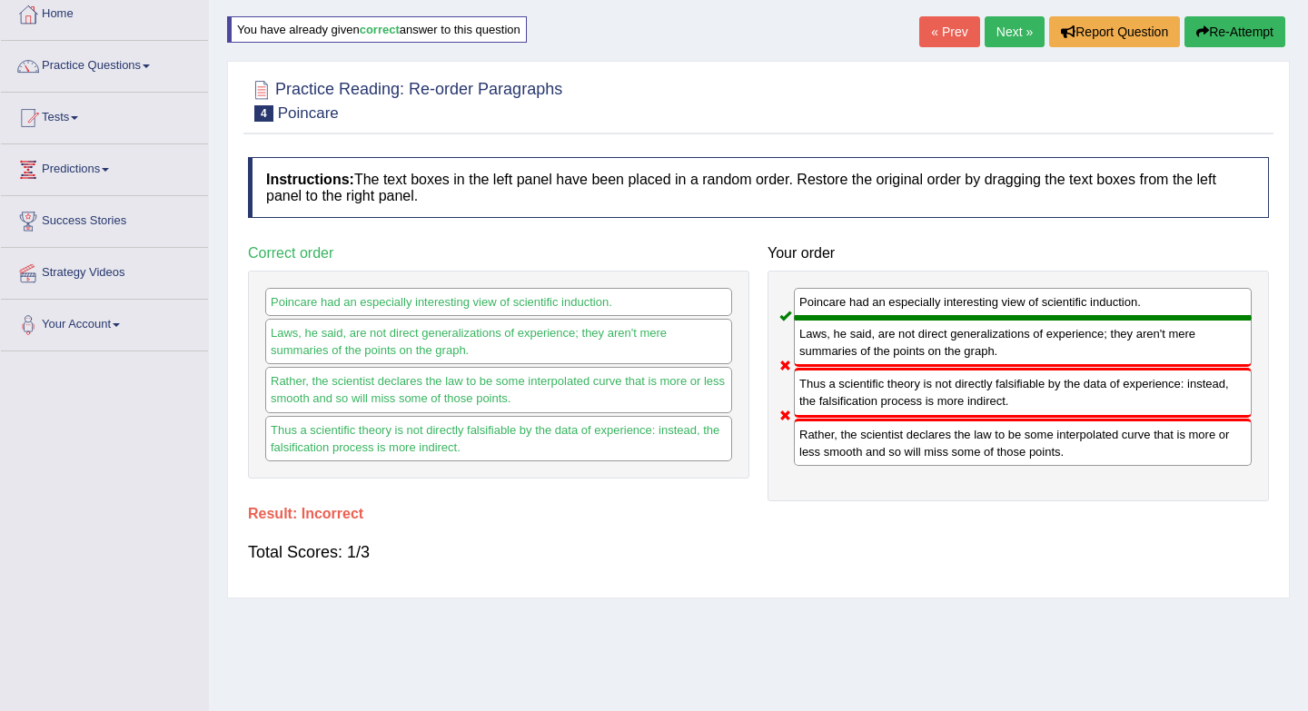
click at [1005, 29] on link "Next »" at bounding box center [1014, 31] width 60 height 31
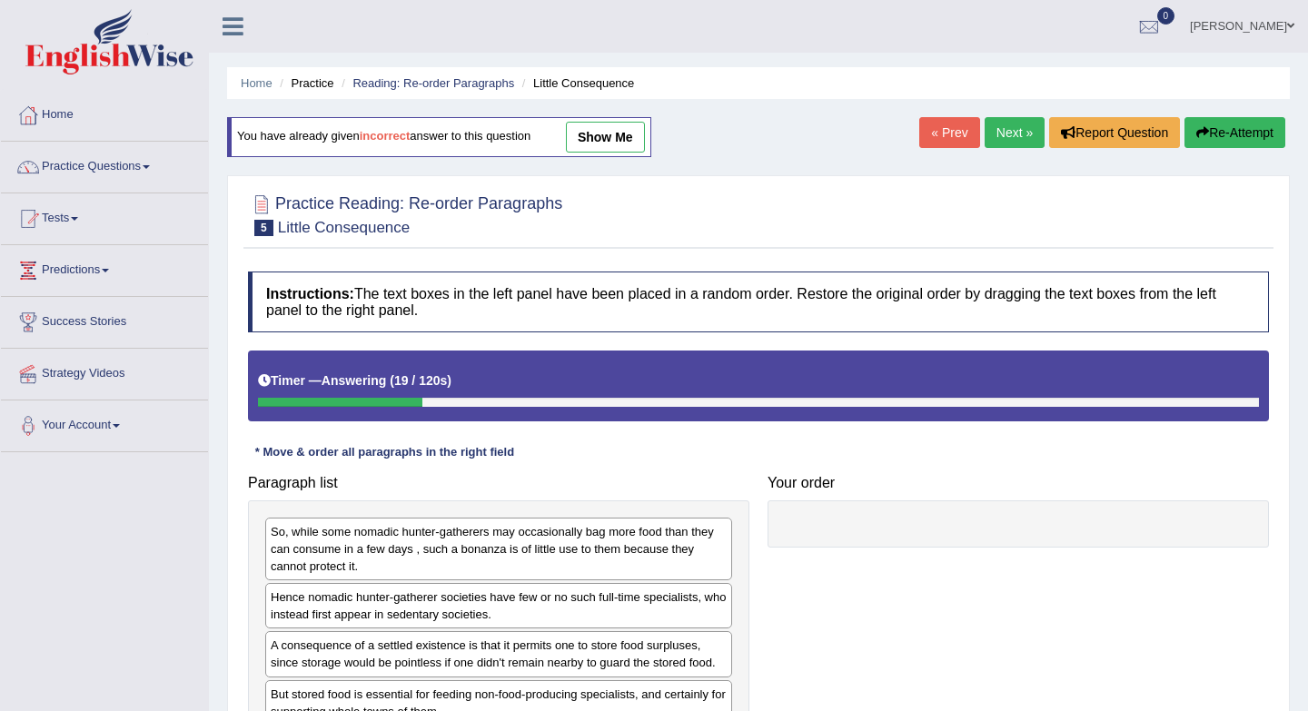
scroll to position [242, 0]
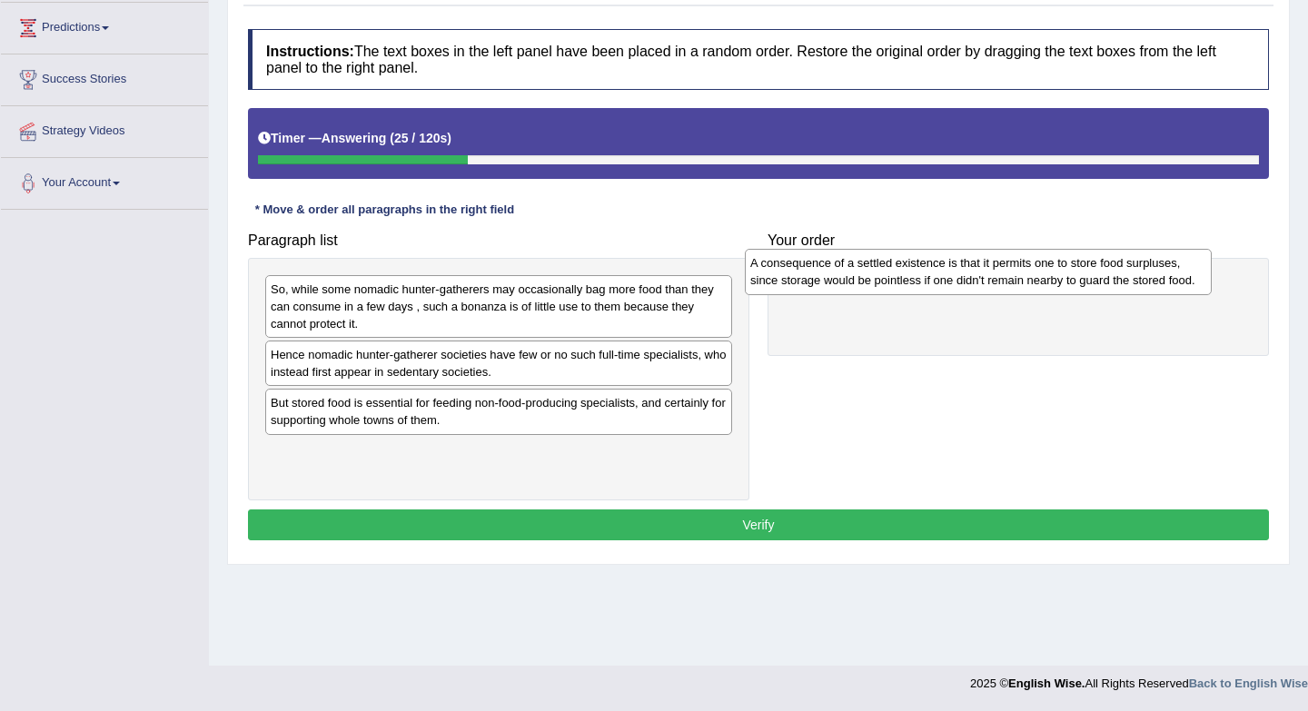
drag, startPoint x: 604, startPoint y: 415, endPoint x: 1084, endPoint y: 273, distance: 500.8
click at [1084, 273] on div "A consequence of a settled existence is that it permits one to store food surpl…" at bounding box center [978, 271] width 467 height 45
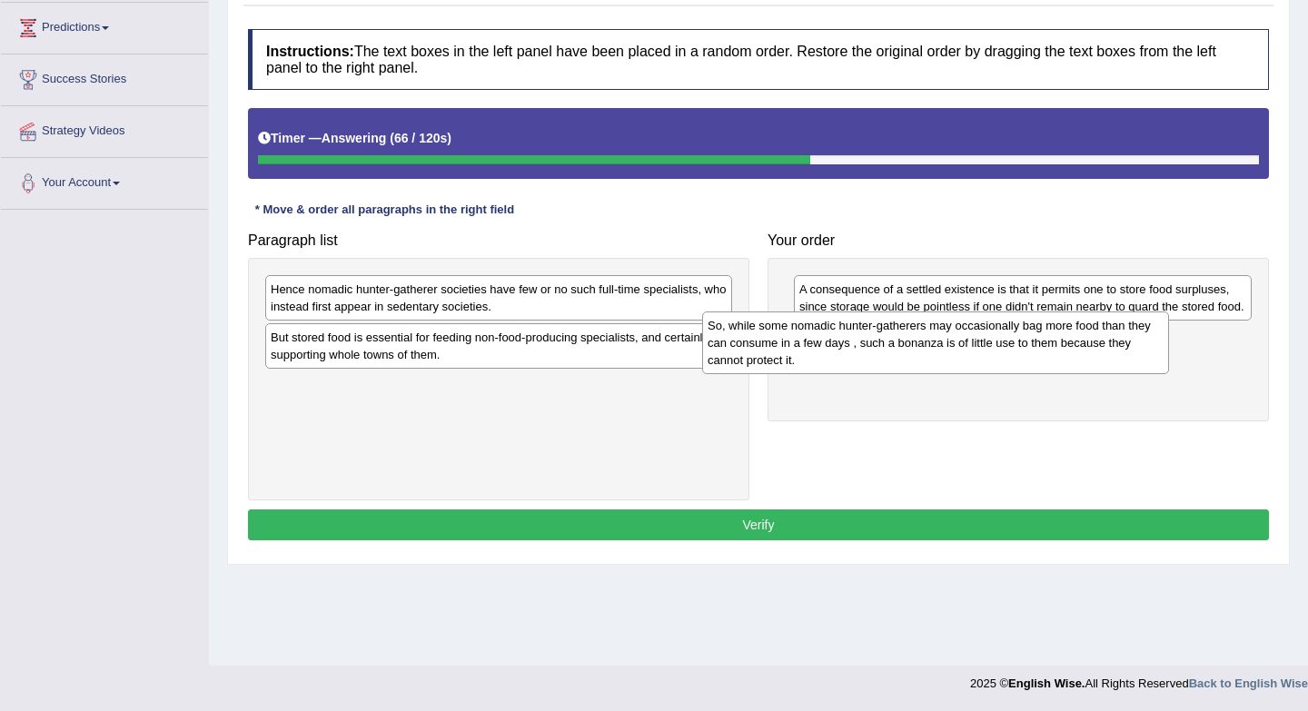
drag, startPoint x: 519, startPoint y: 317, endPoint x: 955, endPoint y: 353, distance: 438.3
click at [955, 353] on div "So, while some nomadic hunter-gatherers may occasionally bag more food than the…" at bounding box center [935, 342] width 467 height 63
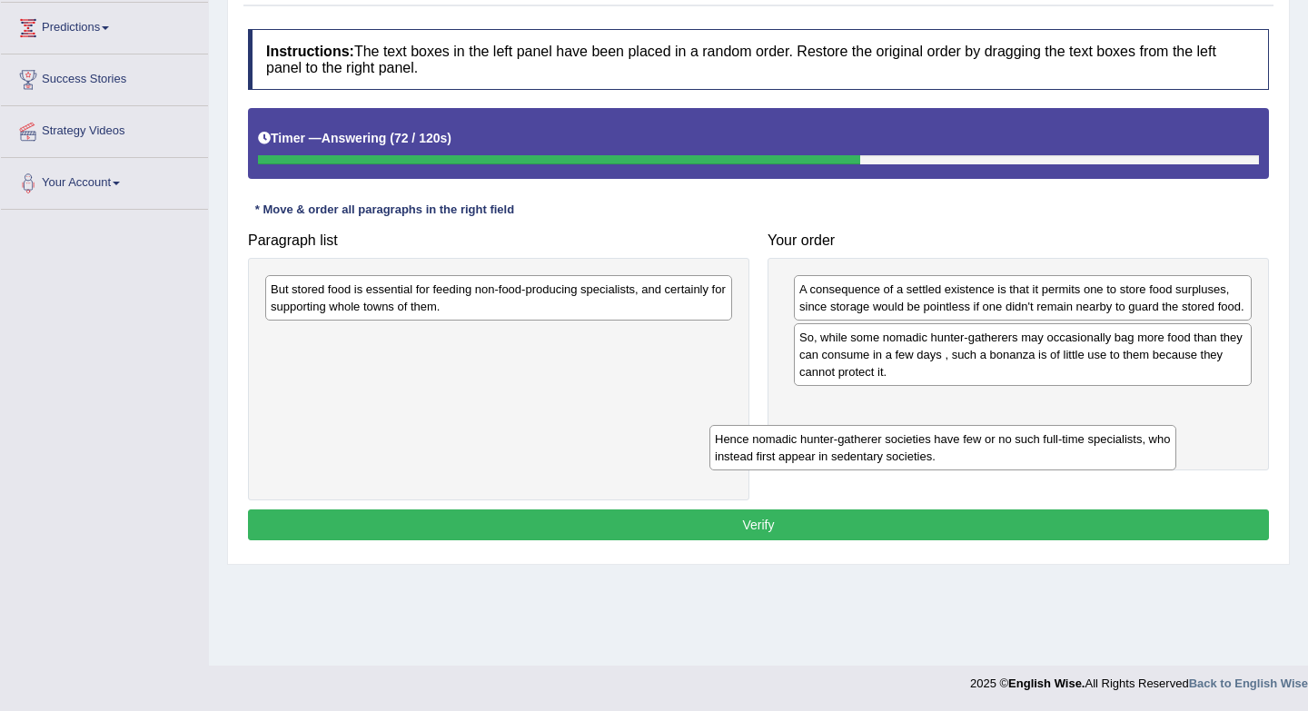
drag, startPoint x: 453, startPoint y: 301, endPoint x: 897, endPoint y: 451, distance: 468.7
click at [897, 451] on div "Hence nomadic hunter-gatherer societies have few or no such full-time specialis…" at bounding box center [942, 447] width 467 height 45
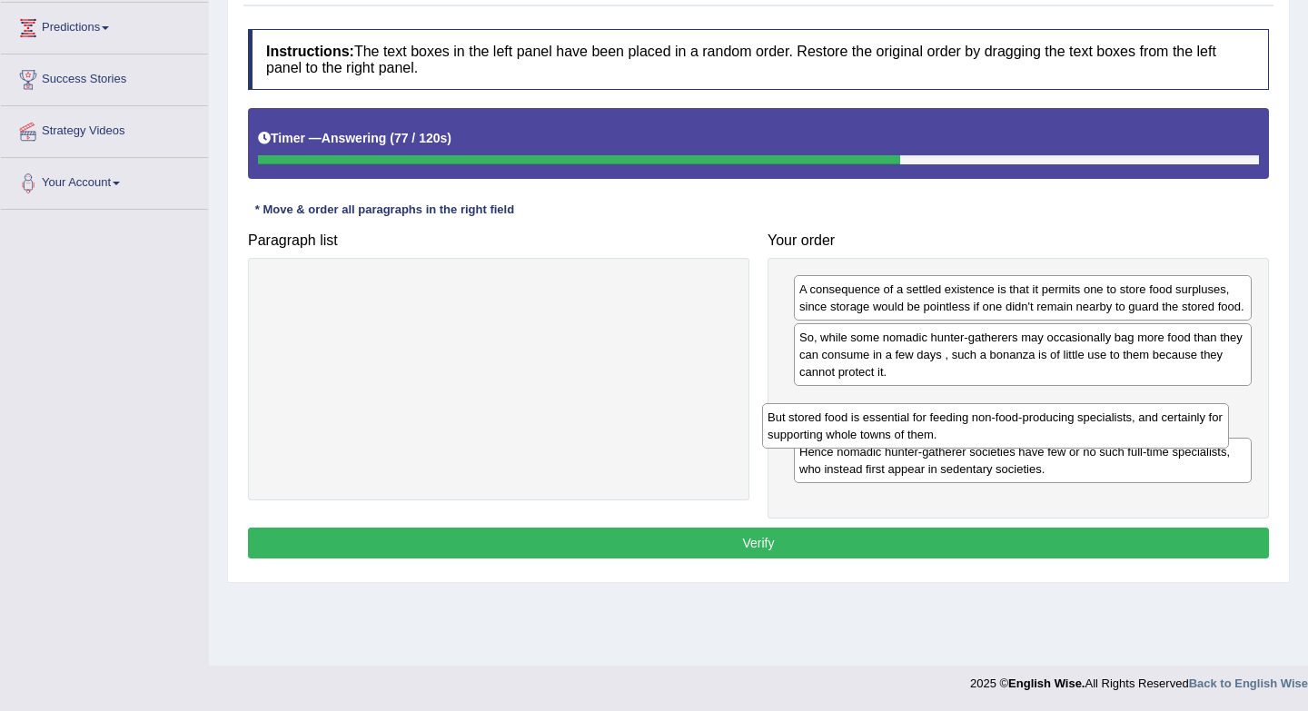
drag, startPoint x: 563, startPoint y: 302, endPoint x: 1060, endPoint y: 429, distance: 512.5
click at [1060, 430] on div "But stored food is essential for feeding non-food-producing specialists, and ce…" at bounding box center [995, 425] width 467 height 45
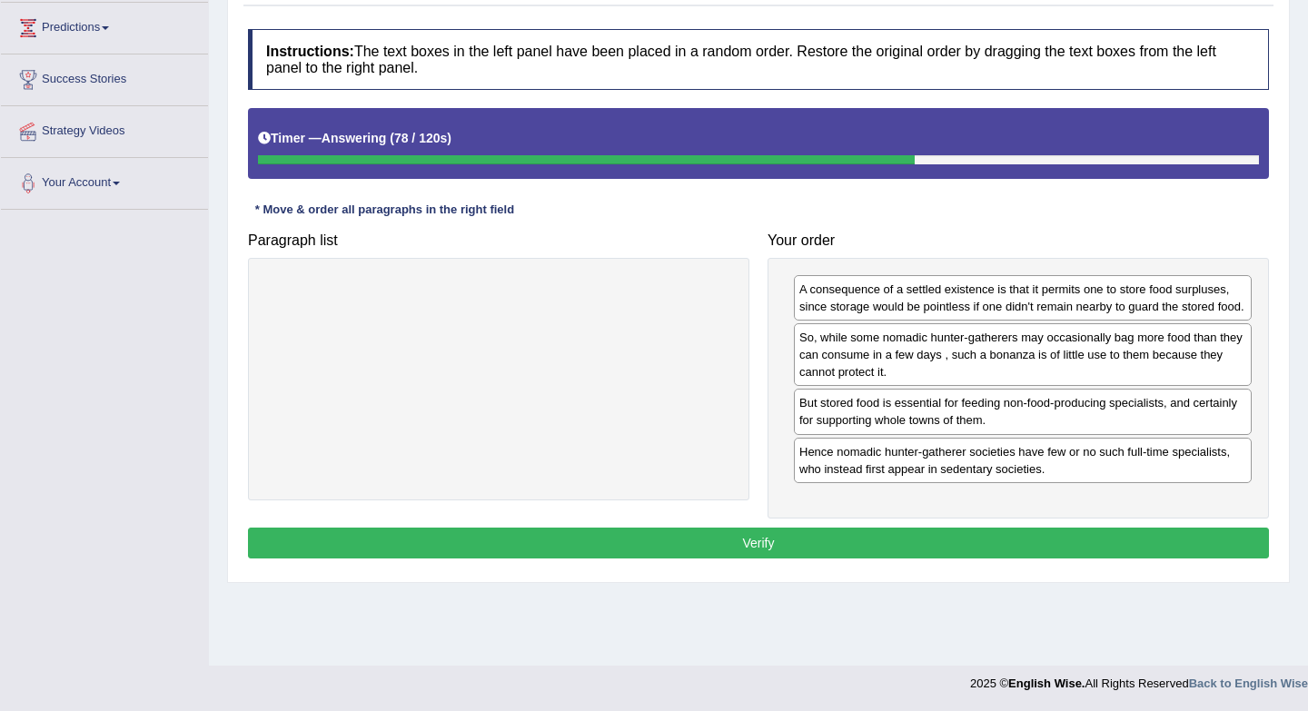
click at [897, 558] on button "Verify" at bounding box center [758, 543] width 1021 height 31
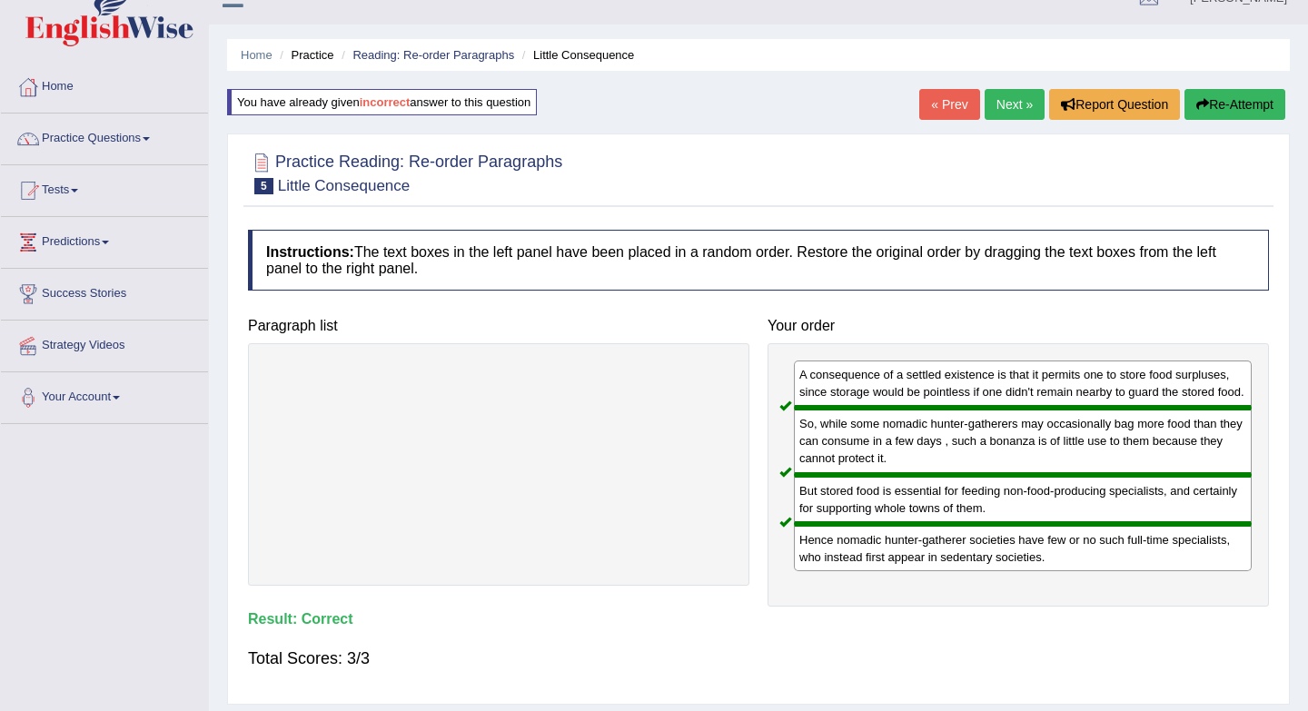
scroll to position [0, 0]
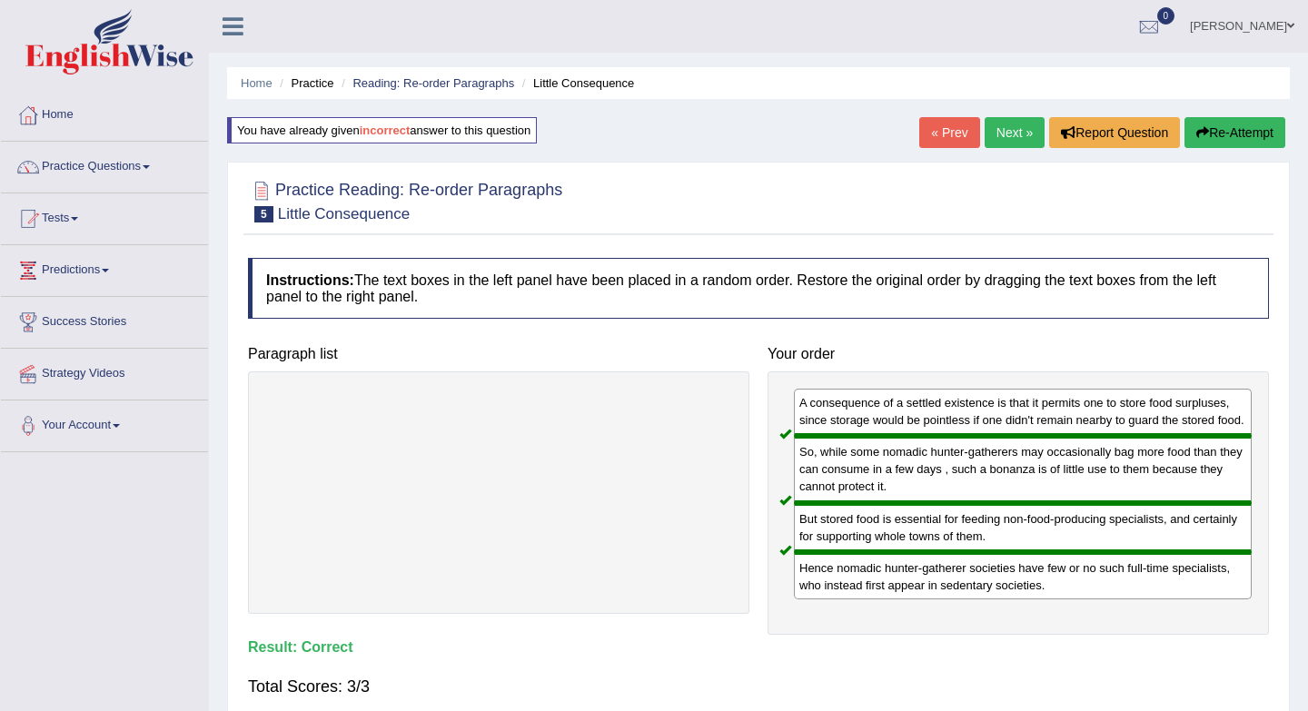
click at [1013, 134] on link "Next »" at bounding box center [1014, 132] width 60 height 31
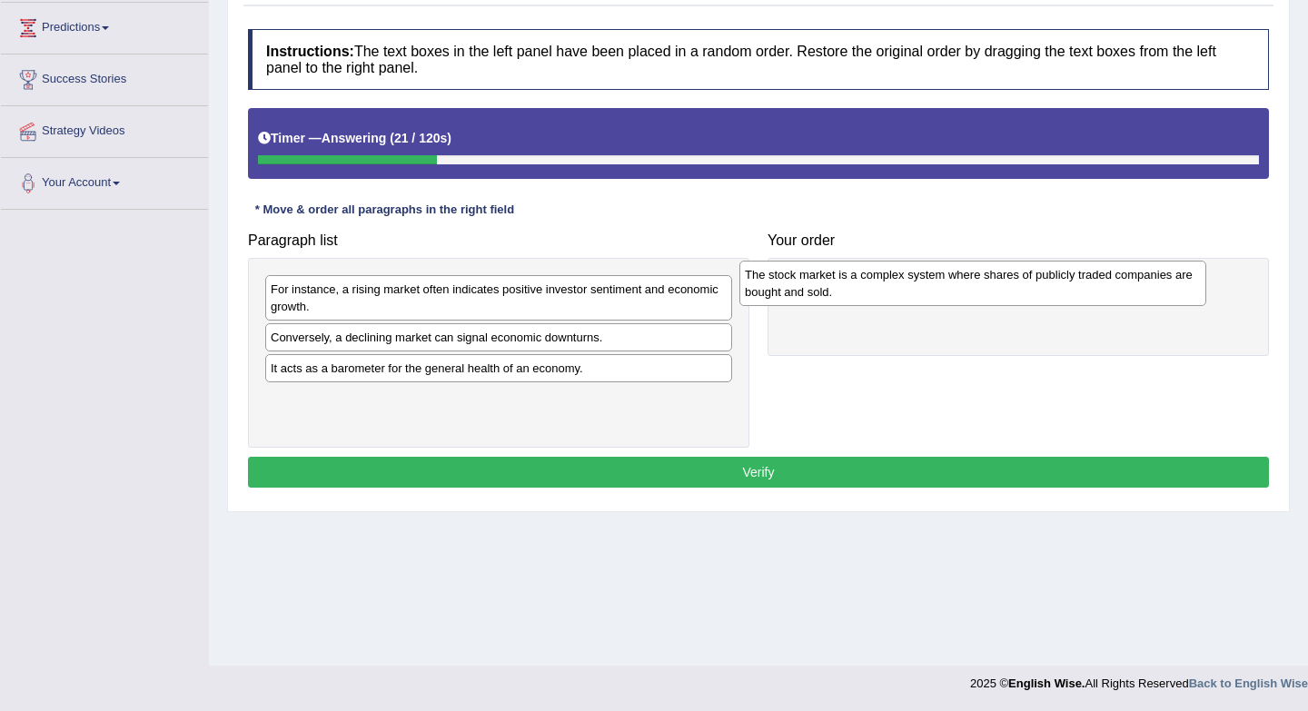
drag, startPoint x: 581, startPoint y: 349, endPoint x: 1070, endPoint y: 284, distance: 492.8
click at [1070, 284] on div "The stock market is a complex system where shares of publicly traded companies …" at bounding box center [972, 283] width 467 height 45
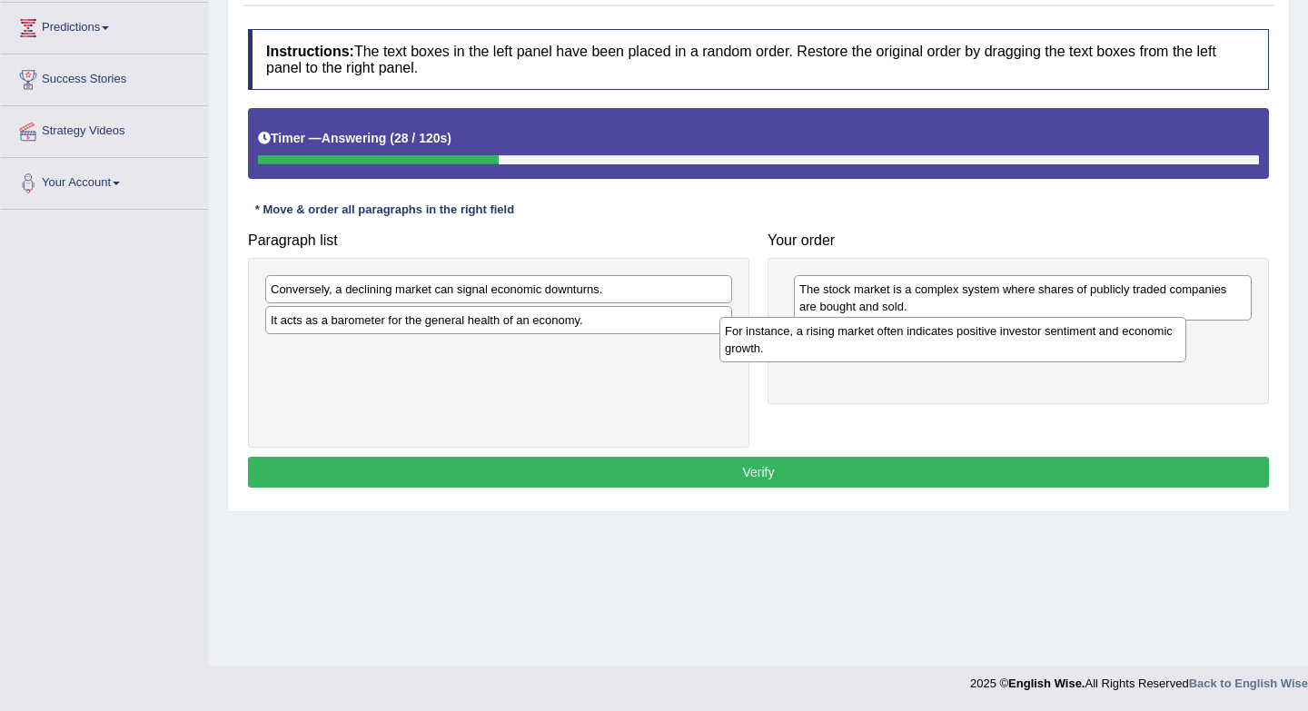
drag, startPoint x: 486, startPoint y: 318, endPoint x: 942, endPoint y: 360, distance: 457.8
click at [942, 360] on div "For instance, a rising market often indicates positive investor sentiment and e…" at bounding box center [952, 339] width 467 height 45
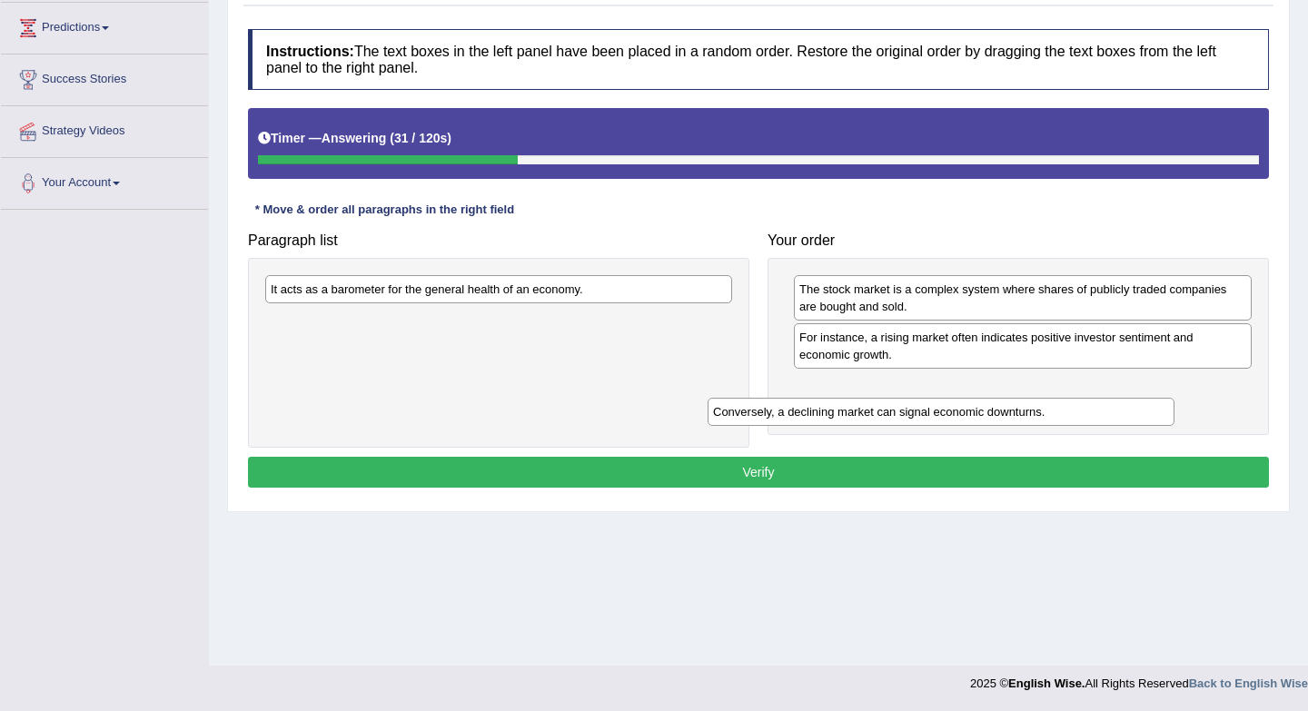
drag, startPoint x: 592, startPoint y: 289, endPoint x: 1038, endPoint y: 409, distance: 461.7
click at [1038, 410] on div "Conversely, a declining market can signal economic downturns." at bounding box center [940, 412] width 467 height 28
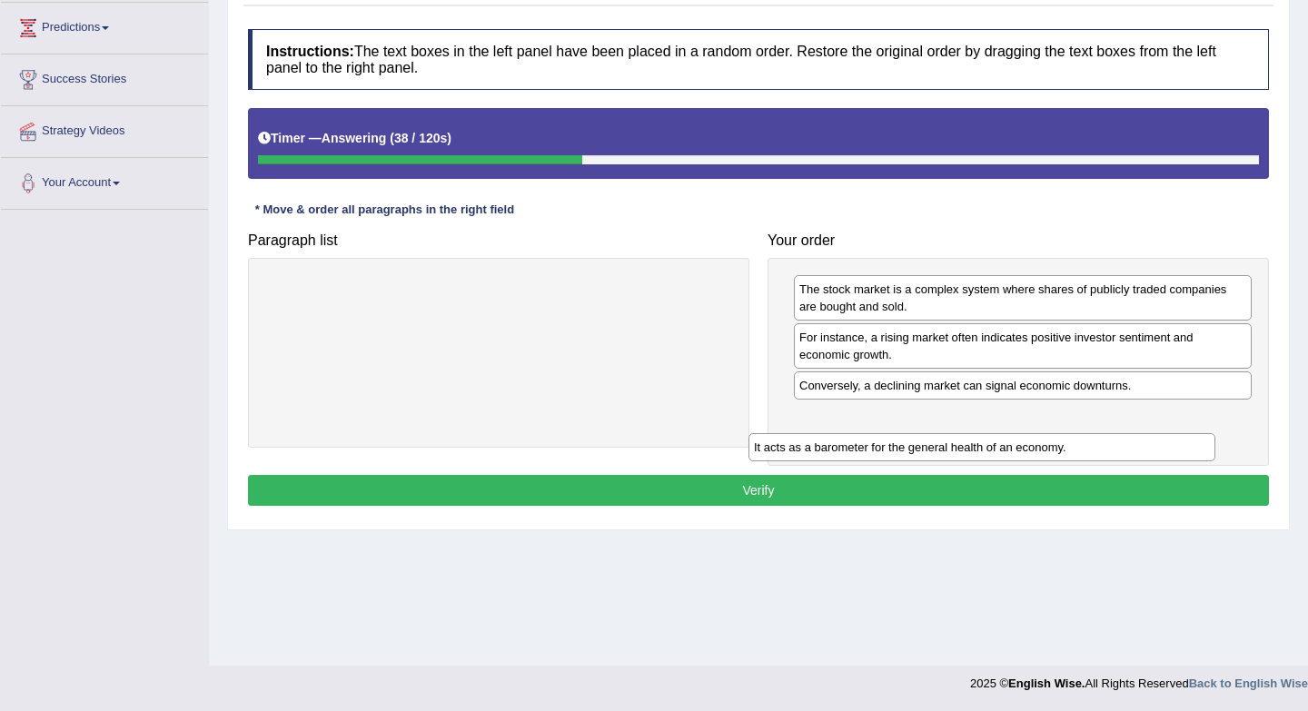
drag, startPoint x: 584, startPoint y: 294, endPoint x: 1067, endPoint y: 452, distance: 508.3
click at [1067, 452] on div "It acts as a barometer for the general health of an economy." at bounding box center [981, 447] width 467 height 28
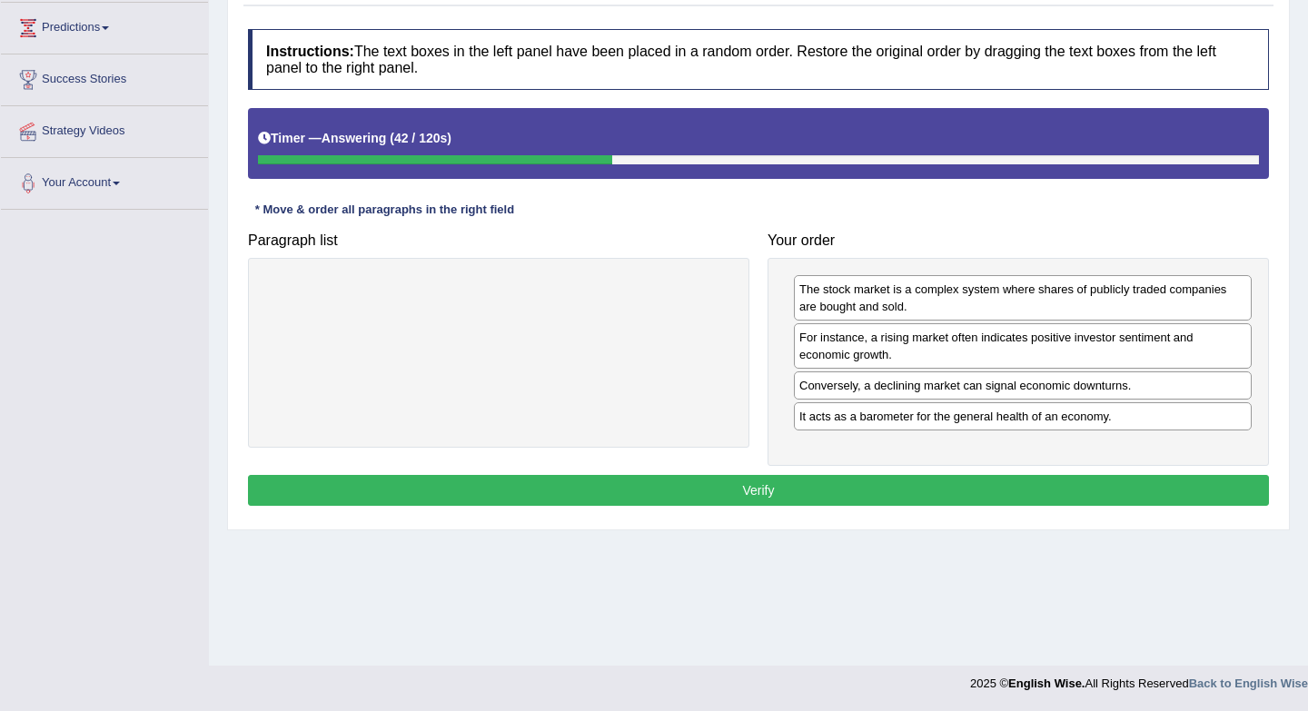
click at [929, 495] on button "Verify" at bounding box center [758, 490] width 1021 height 31
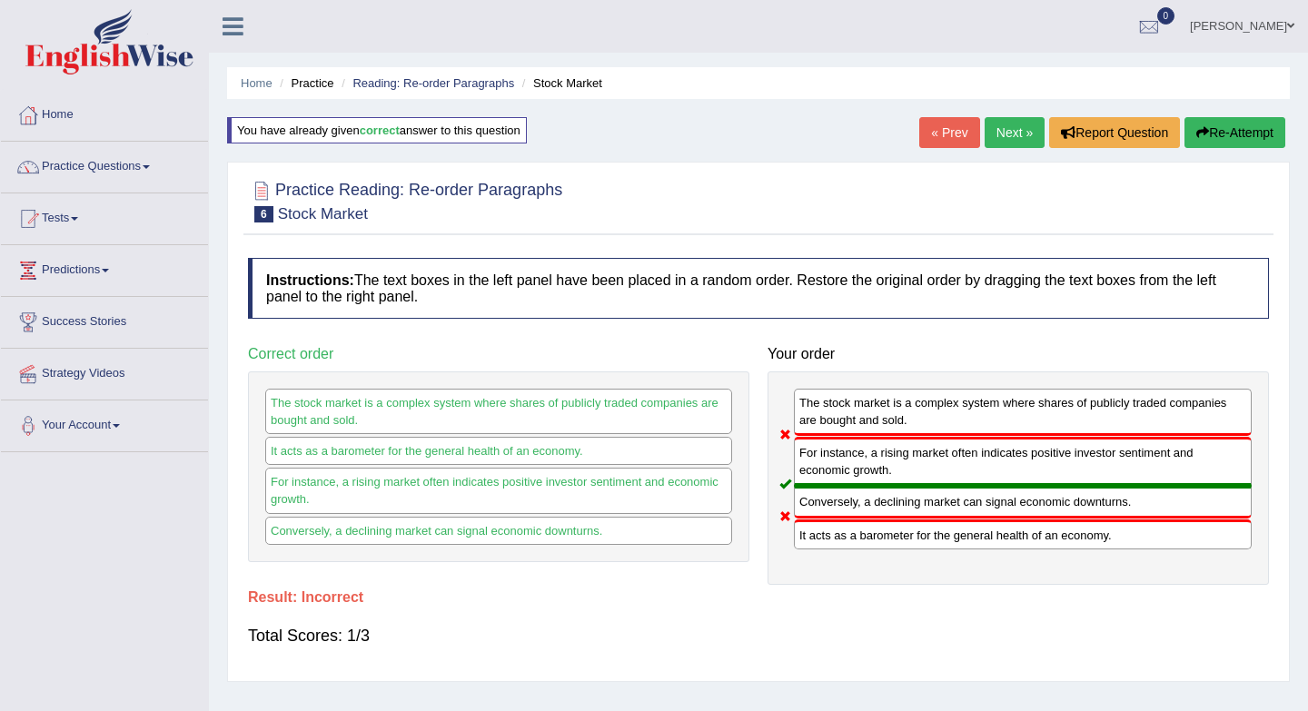
click at [1005, 137] on link "Next »" at bounding box center [1014, 132] width 60 height 31
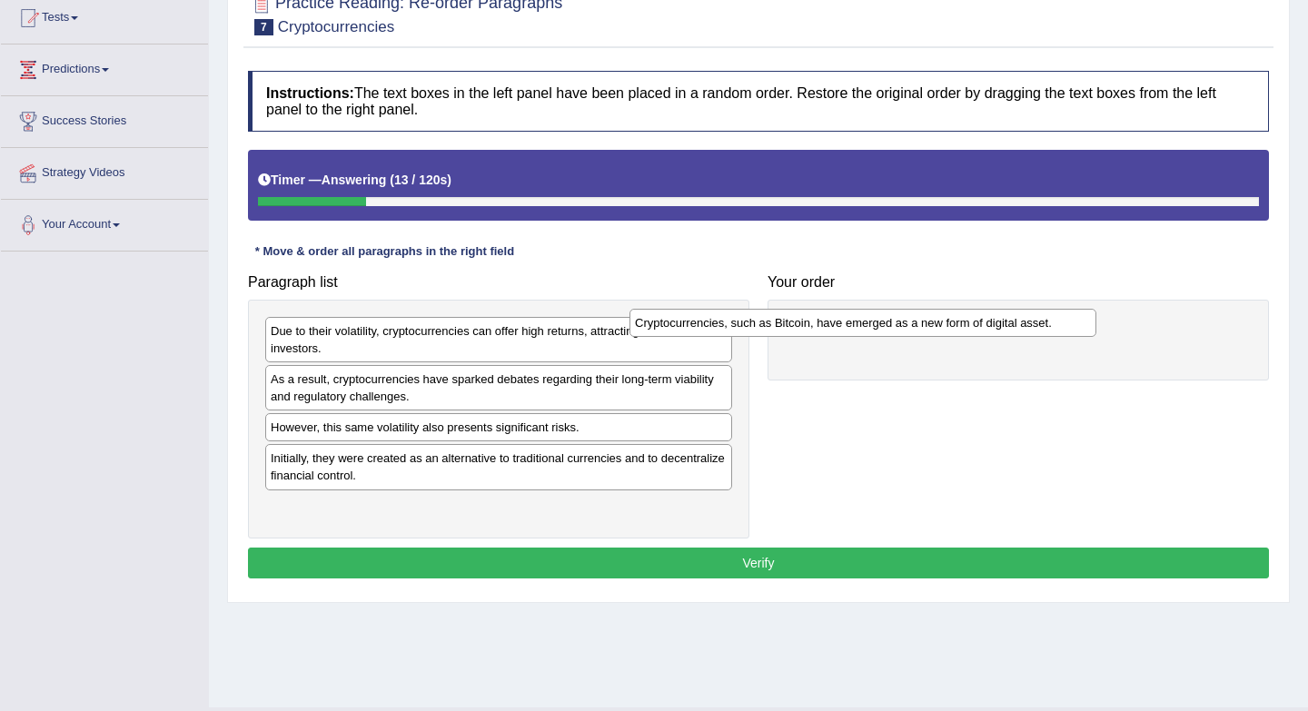
drag, startPoint x: 611, startPoint y: 382, endPoint x: 976, endPoint y: 325, distance: 369.5
click at [978, 325] on div "Cryptocurrencies, such as Bitcoin, have emerged as a new form of digital asset." at bounding box center [862, 323] width 467 height 28
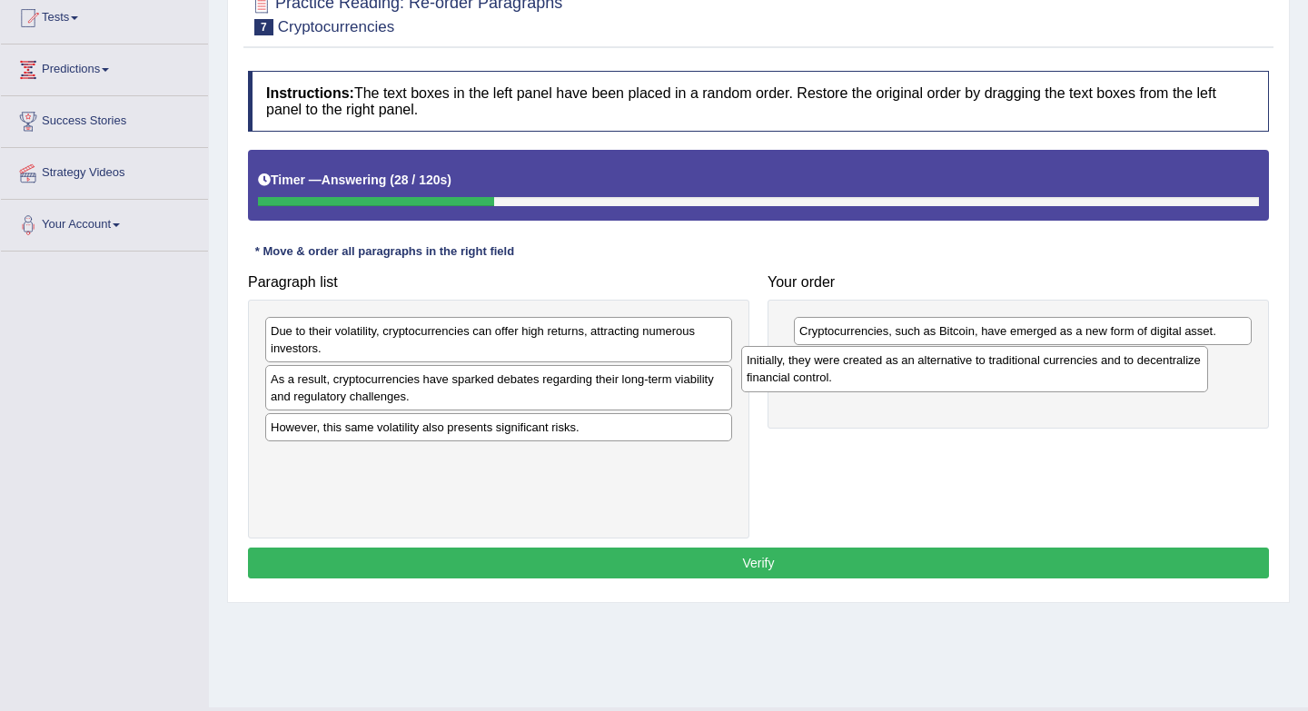
drag, startPoint x: 514, startPoint y: 476, endPoint x: 990, endPoint y: 374, distance: 486.6
click at [990, 377] on div "Initially, they were created as an alternative to traditional currencies and to…" at bounding box center [974, 368] width 467 height 45
click at [426, 393] on div "As a result, cryptocurrencies have sparked debates regarding their long-term vi…" at bounding box center [498, 387] width 467 height 45
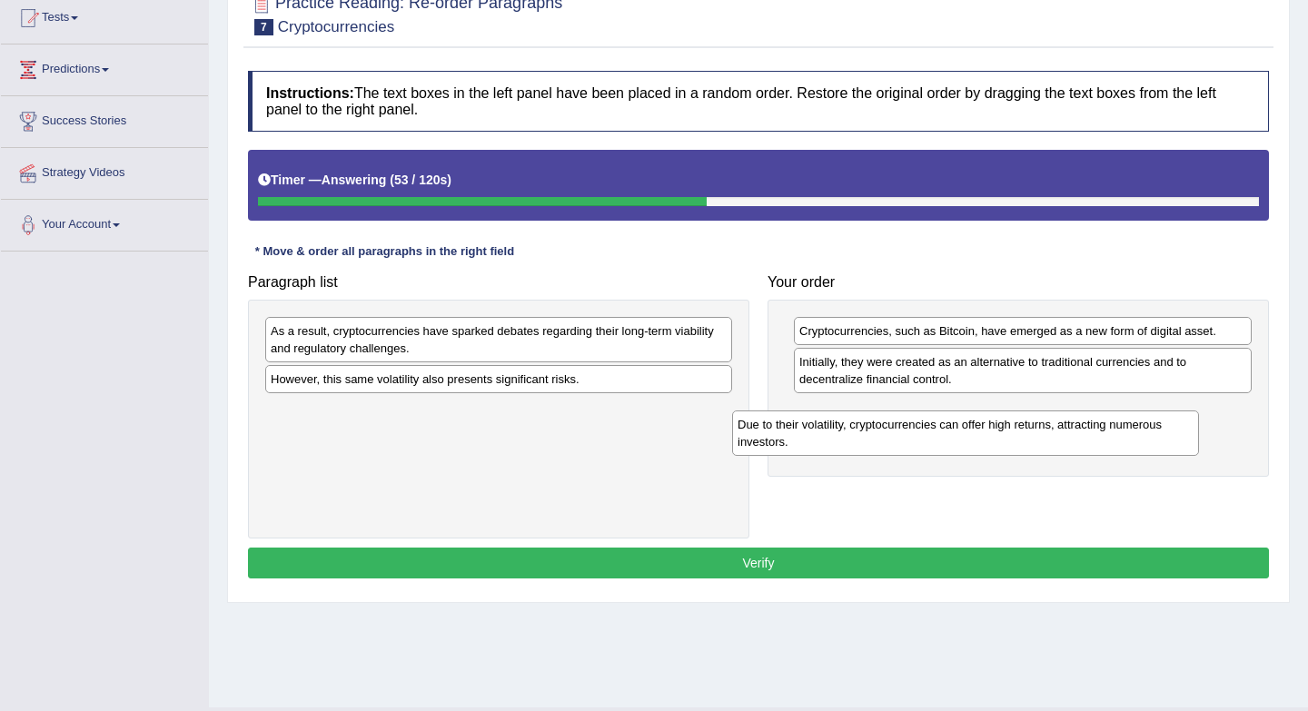
drag, startPoint x: 437, startPoint y: 344, endPoint x: 895, endPoint y: 433, distance: 467.1
click at [904, 435] on div "Due to their volatility, cryptocurrencies can offer high returns, attracting nu…" at bounding box center [965, 432] width 467 height 45
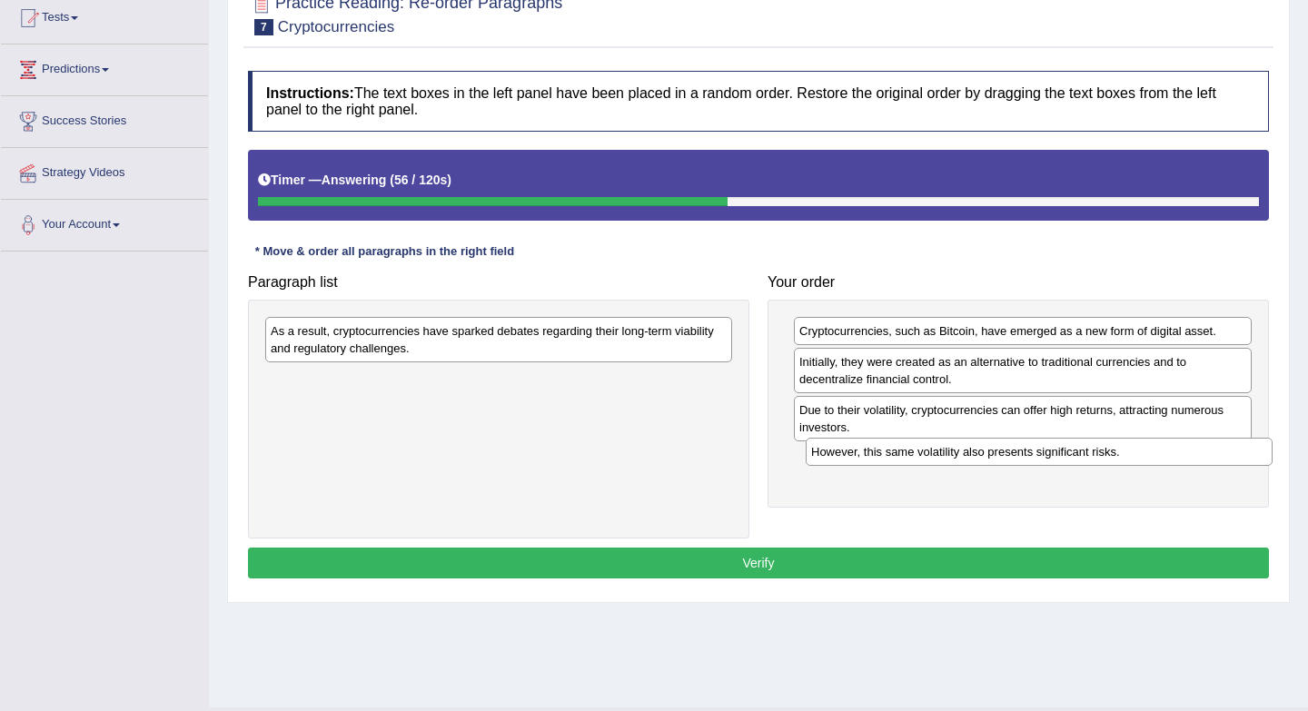
drag, startPoint x: 476, startPoint y: 386, endPoint x: 1014, endPoint y: 453, distance: 542.7
click at [1016, 457] on div "However, this same volatility also presents significant risks." at bounding box center [1038, 452] width 467 height 28
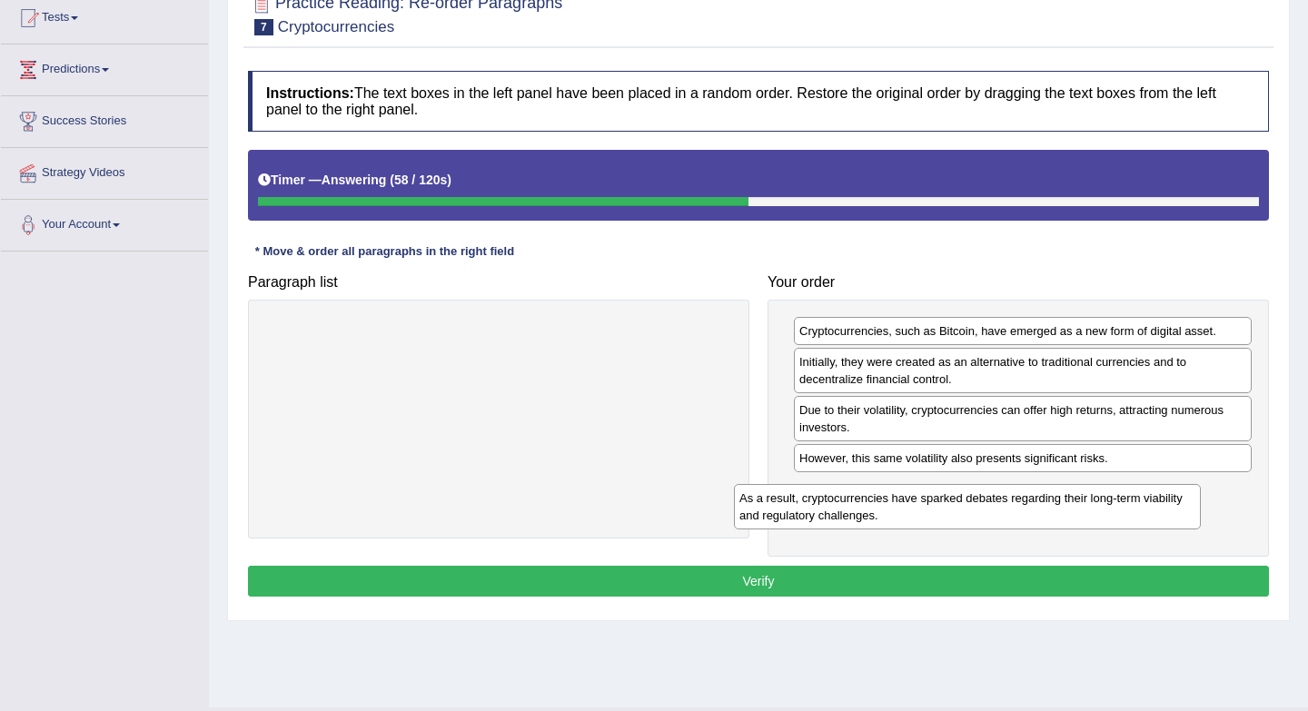
drag, startPoint x: 603, startPoint y: 355, endPoint x: 1074, endPoint y: 511, distance: 496.5
click at [1074, 518] on div "As a result, cryptocurrencies have sparked debates regarding their long-term vi…" at bounding box center [967, 506] width 467 height 45
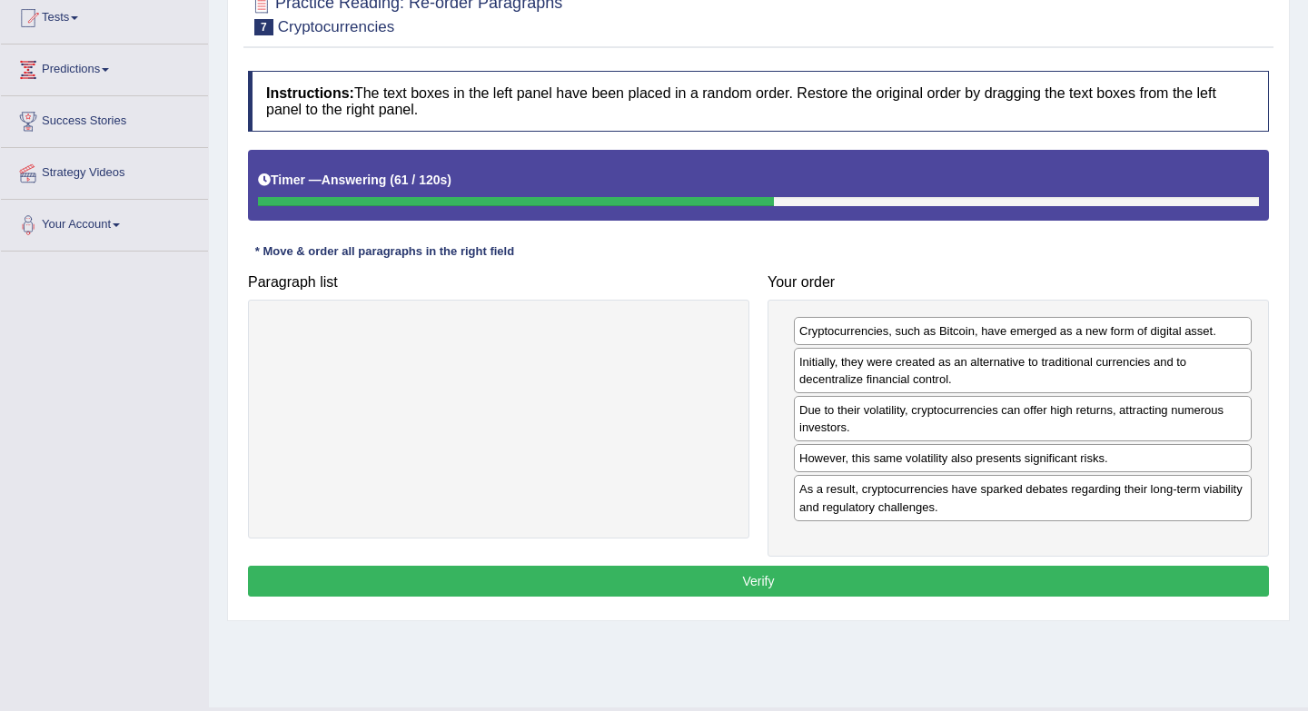
click at [736, 580] on button "Verify" at bounding box center [758, 581] width 1021 height 31
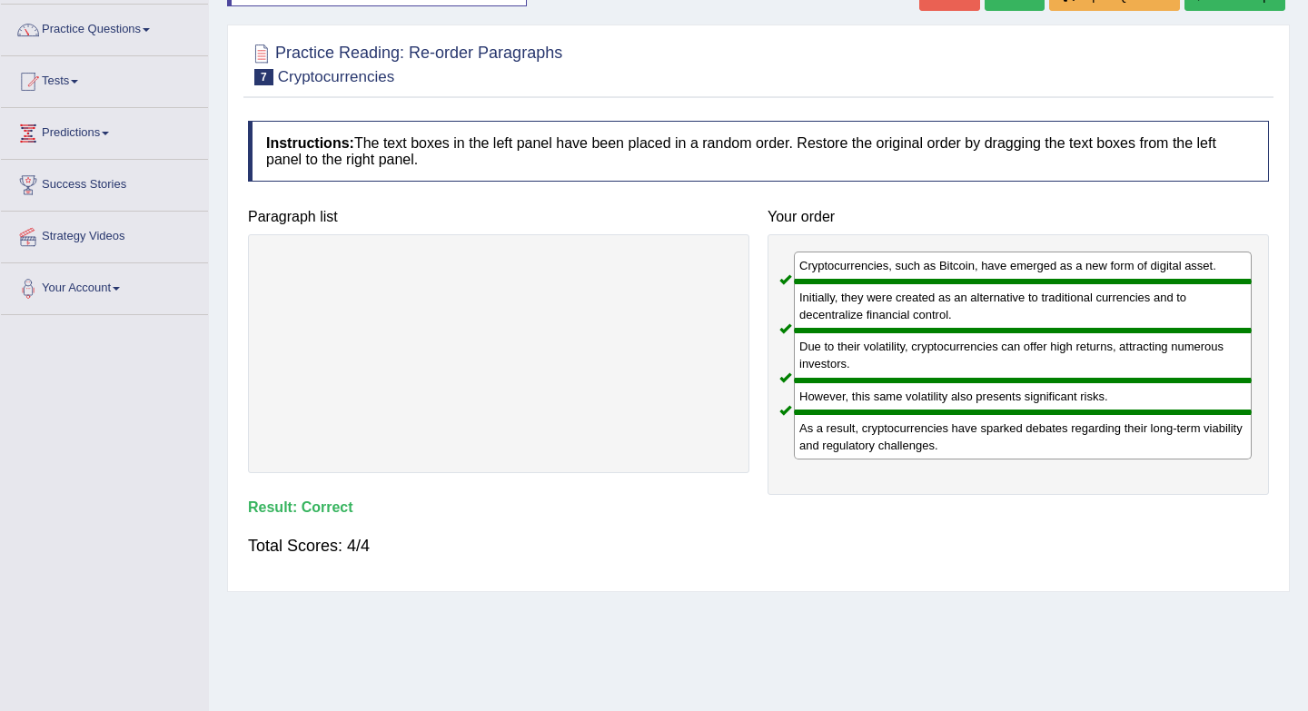
scroll to position [129, 0]
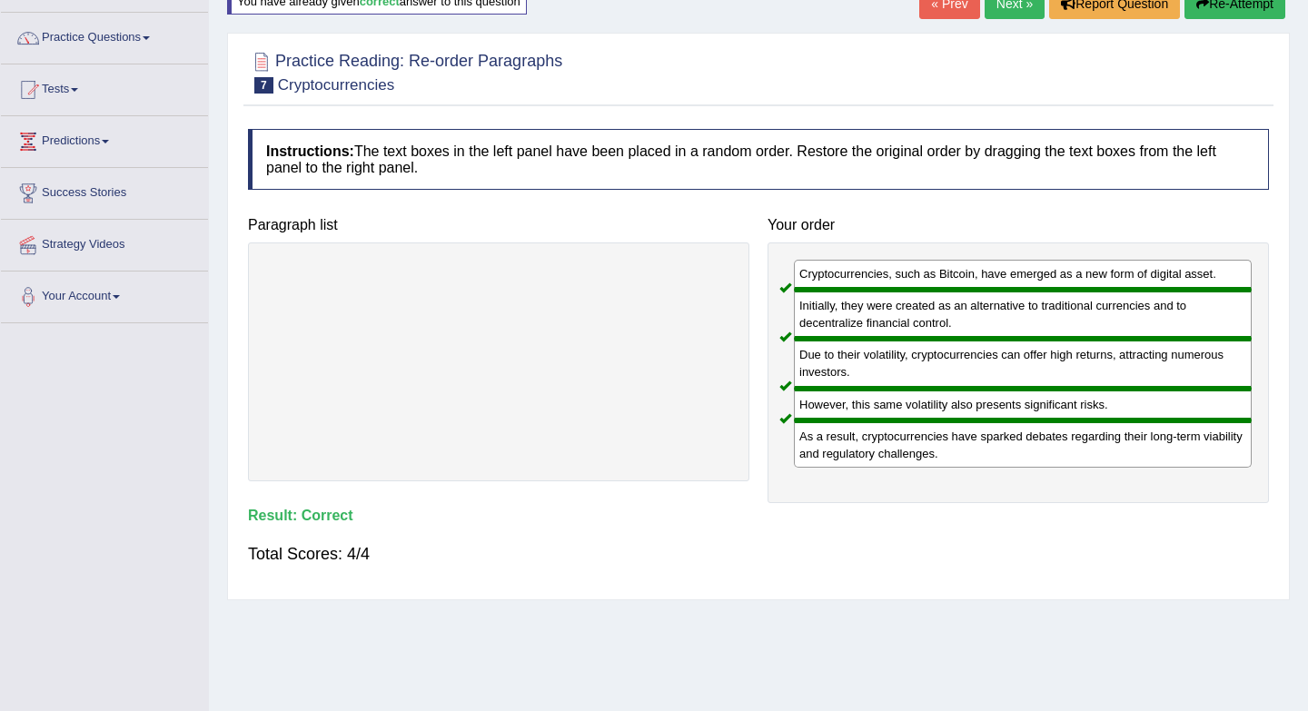
click at [1011, 8] on link "Next »" at bounding box center [1014, 3] width 60 height 31
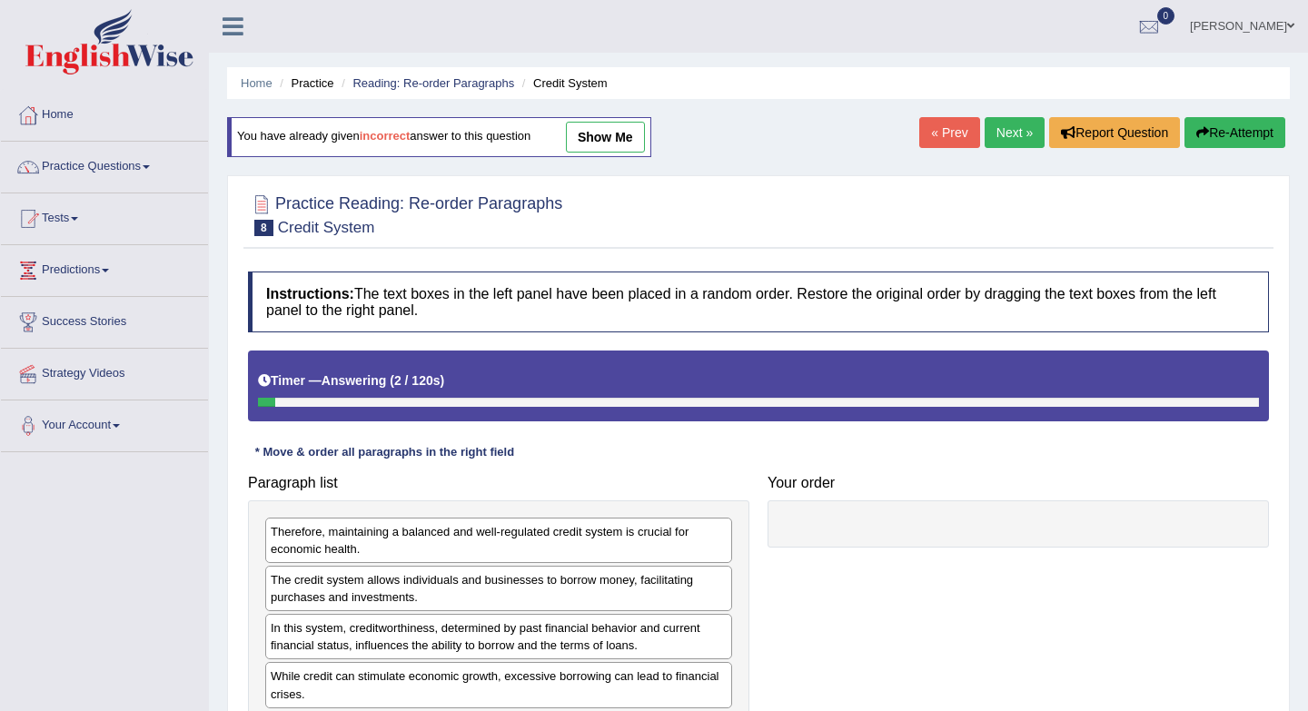
scroll to position [187, 0]
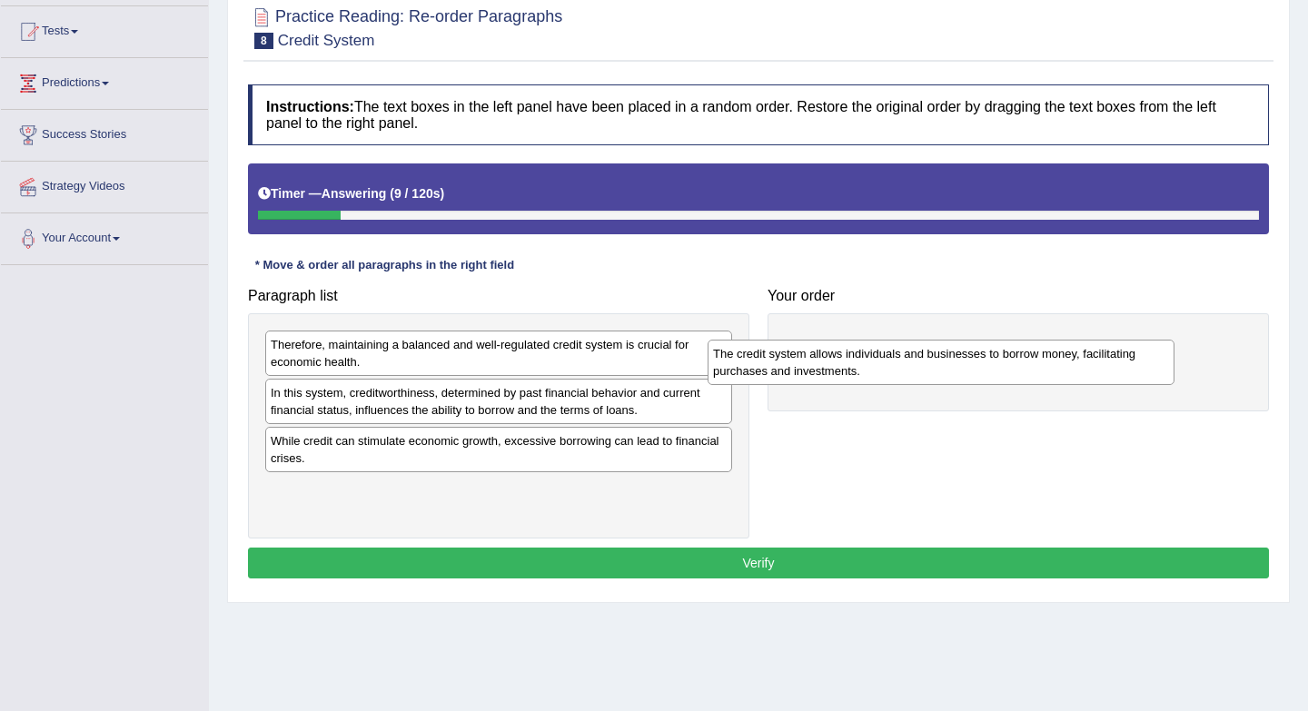
drag, startPoint x: 475, startPoint y: 397, endPoint x: 939, endPoint y: 336, distance: 468.0
click at [939, 340] on div "The credit system allows individuals and businesses to borrow money, facilitati…" at bounding box center [940, 362] width 467 height 45
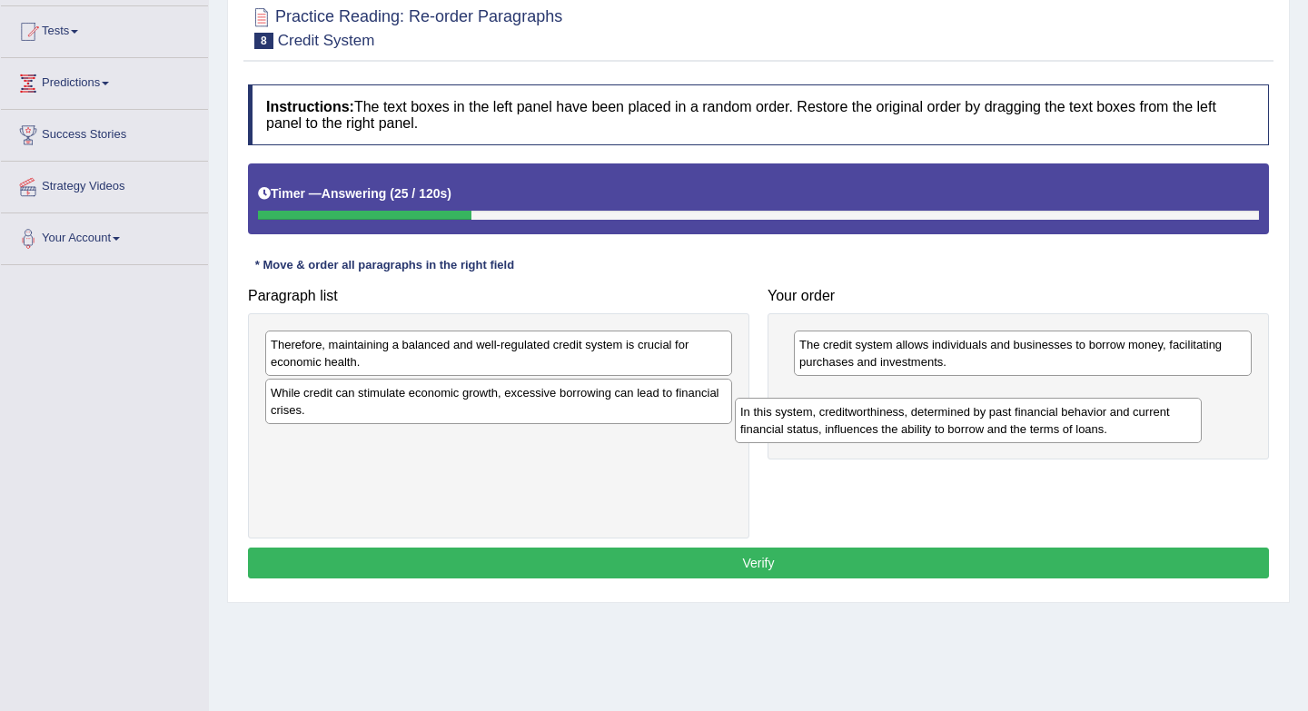
drag, startPoint x: 552, startPoint y: 402, endPoint x: 1022, endPoint y: 421, distance: 469.9
click at [1022, 421] on div "In this system, creditworthiness, determined by past financial behavior and cur…" at bounding box center [968, 420] width 467 height 45
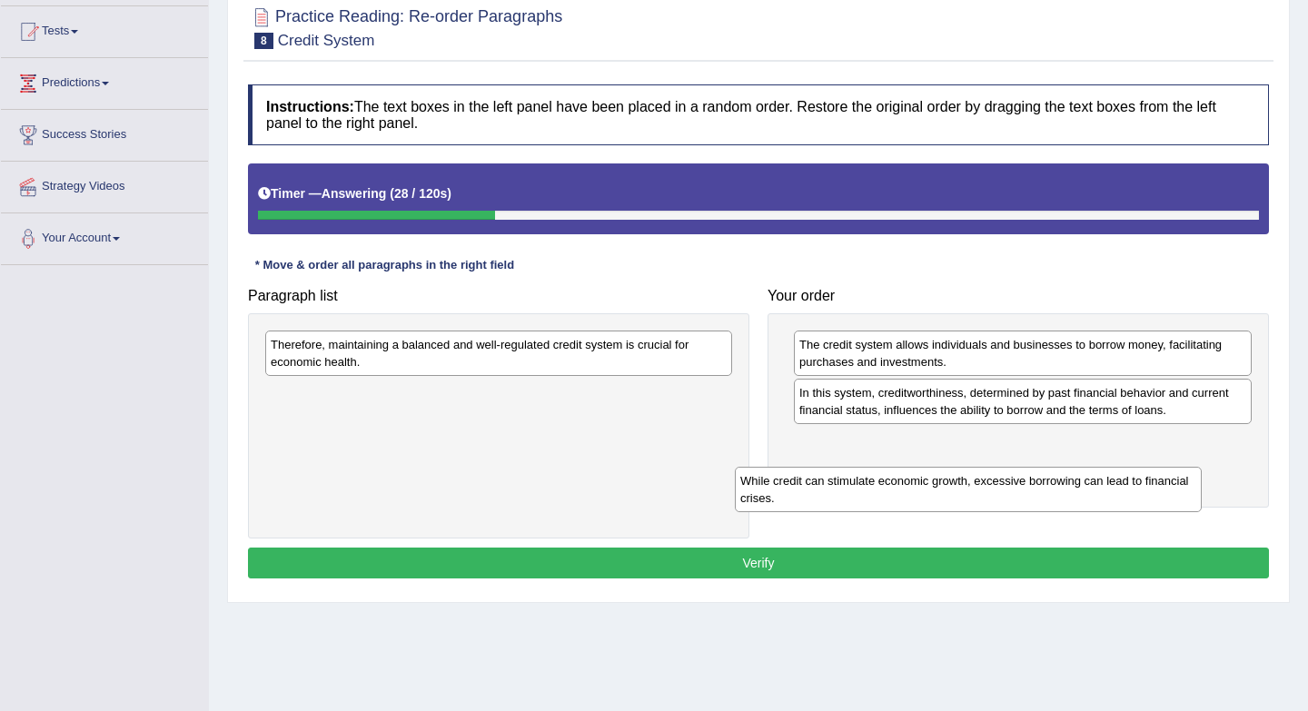
drag, startPoint x: 540, startPoint y: 405, endPoint x: 1037, endPoint y: 484, distance: 503.0
click at [1037, 487] on div "While credit can stimulate economic growth, excessive borrowing can lead to fin…" at bounding box center [968, 489] width 467 height 45
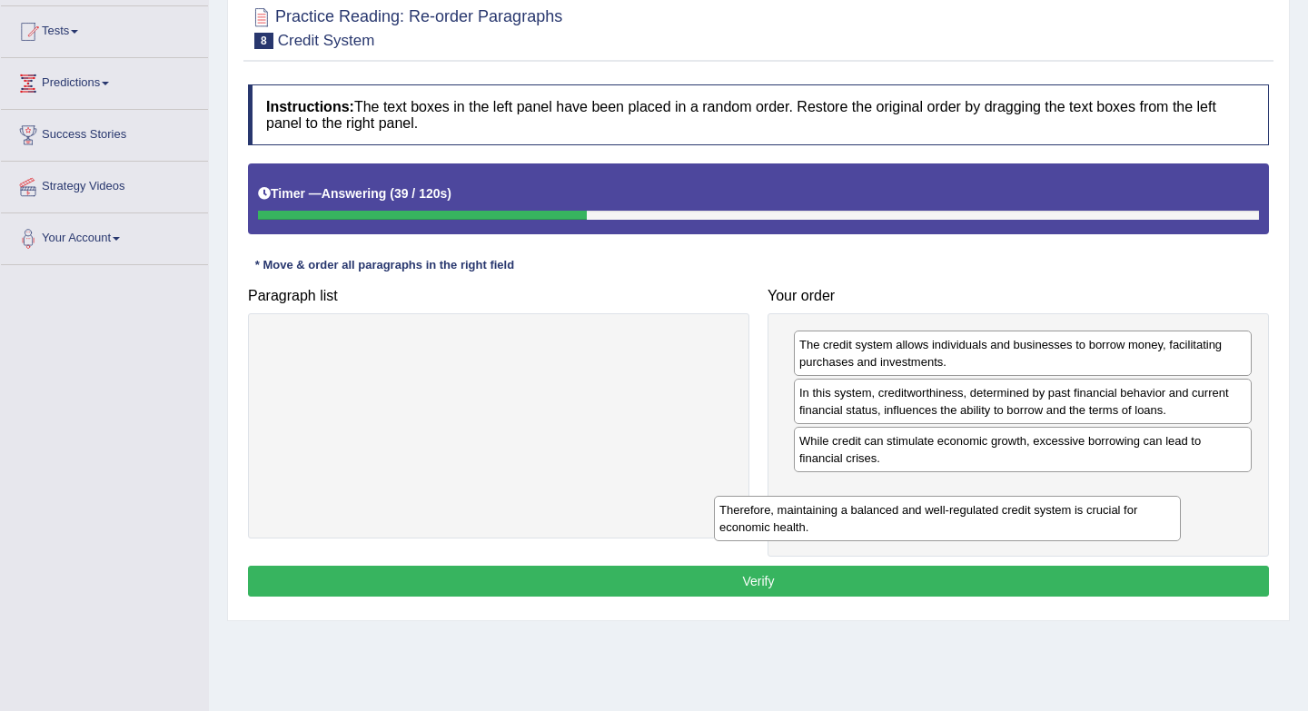
drag, startPoint x: 560, startPoint y: 352, endPoint x: 1009, endPoint y: 517, distance: 477.8
click at [1009, 517] on div "Therefore, maintaining a balanced and well-regulated credit system is crucial f…" at bounding box center [947, 518] width 467 height 45
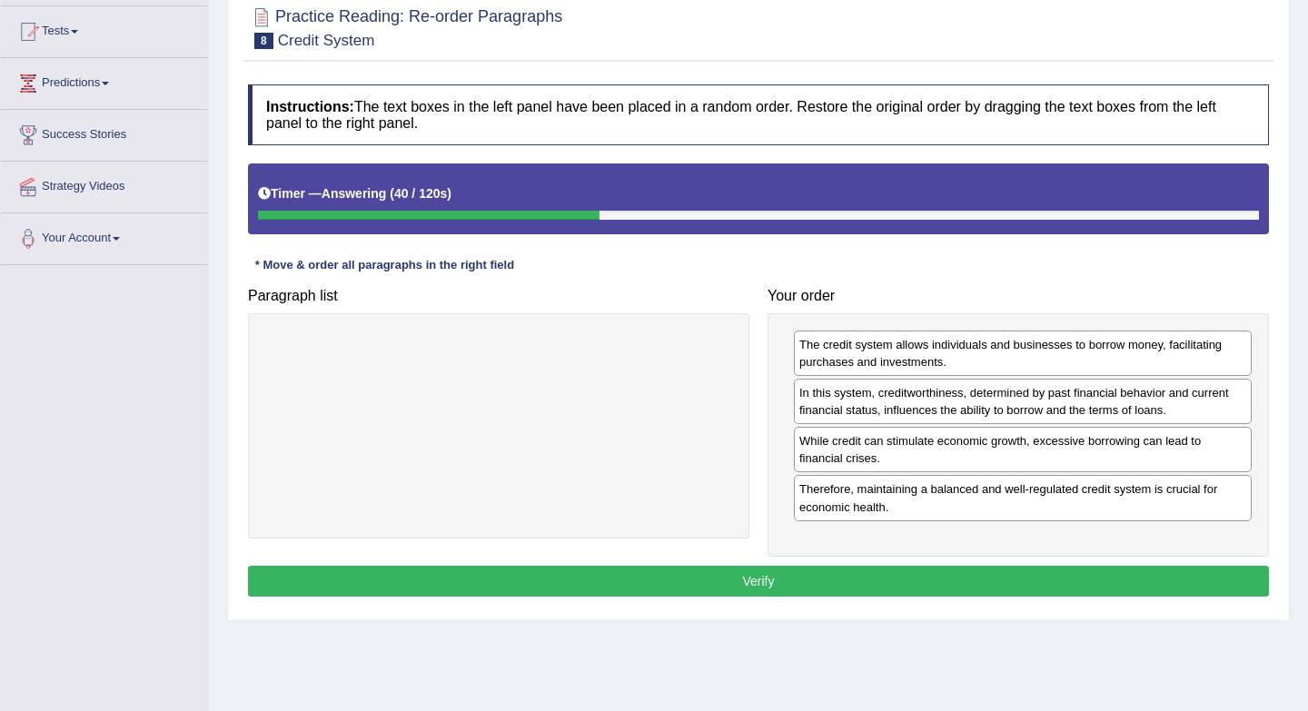
click at [950, 581] on button "Verify" at bounding box center [758, 581] width 1021 height 31
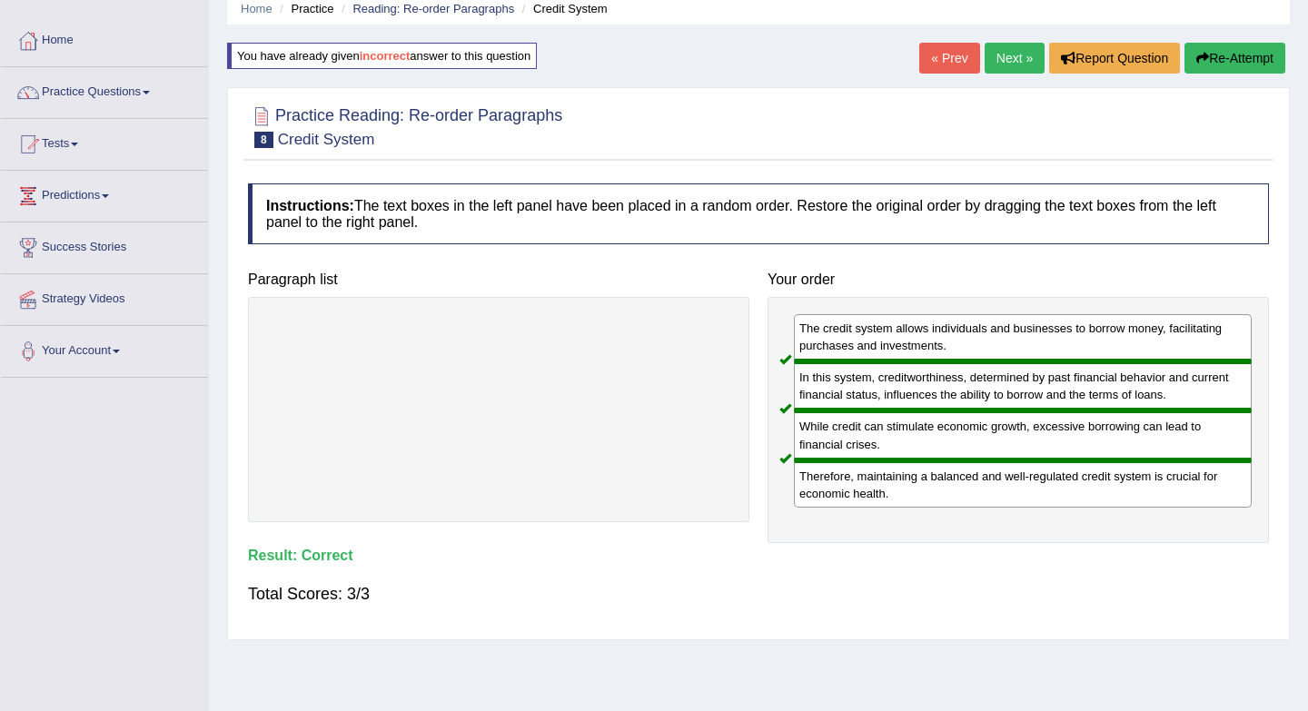
scroll to position [71, 0]
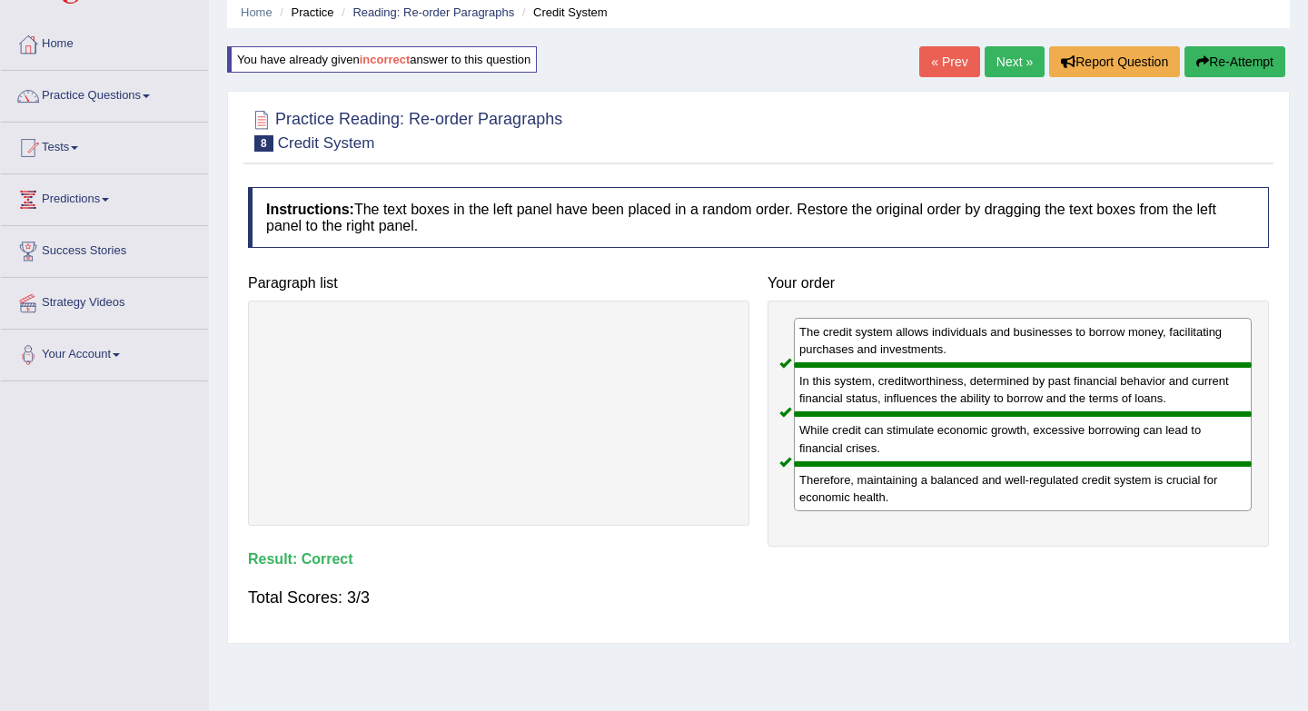
click at [1010, 66] on link "Next »" at bounding box center [1014, 61] width 60 height 31
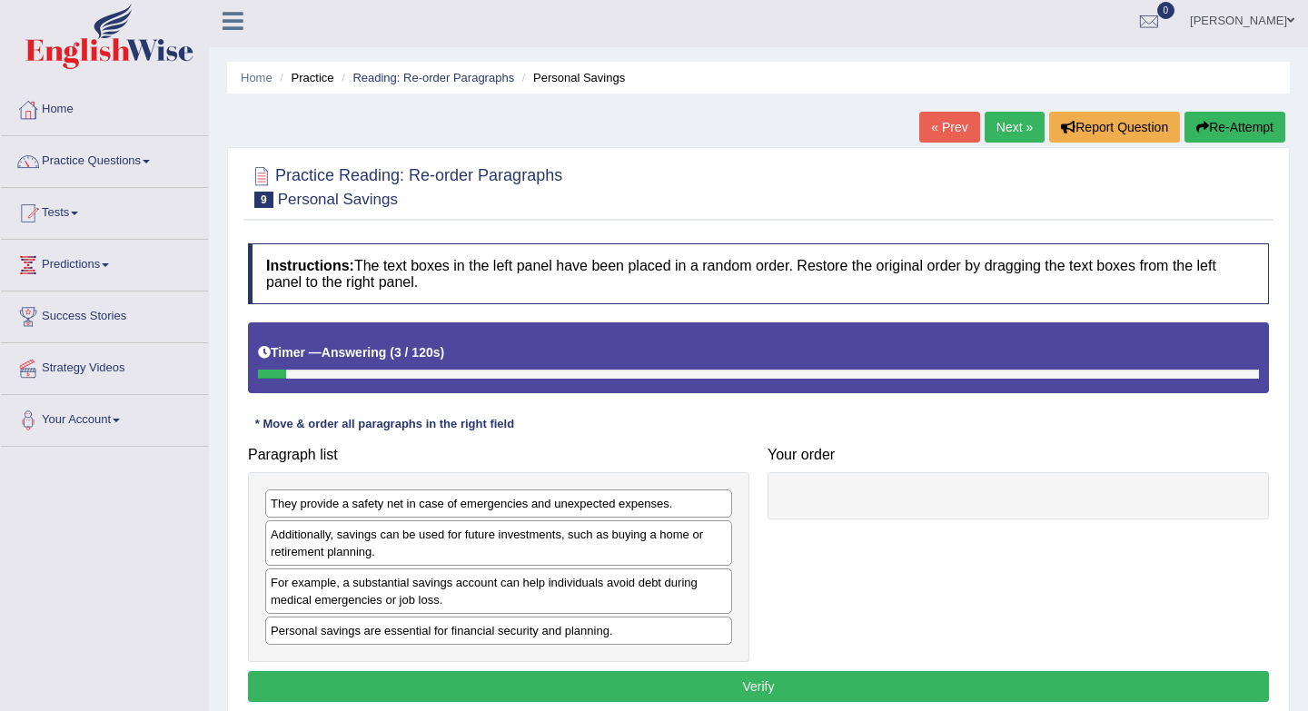
scroll to position [143, 0]
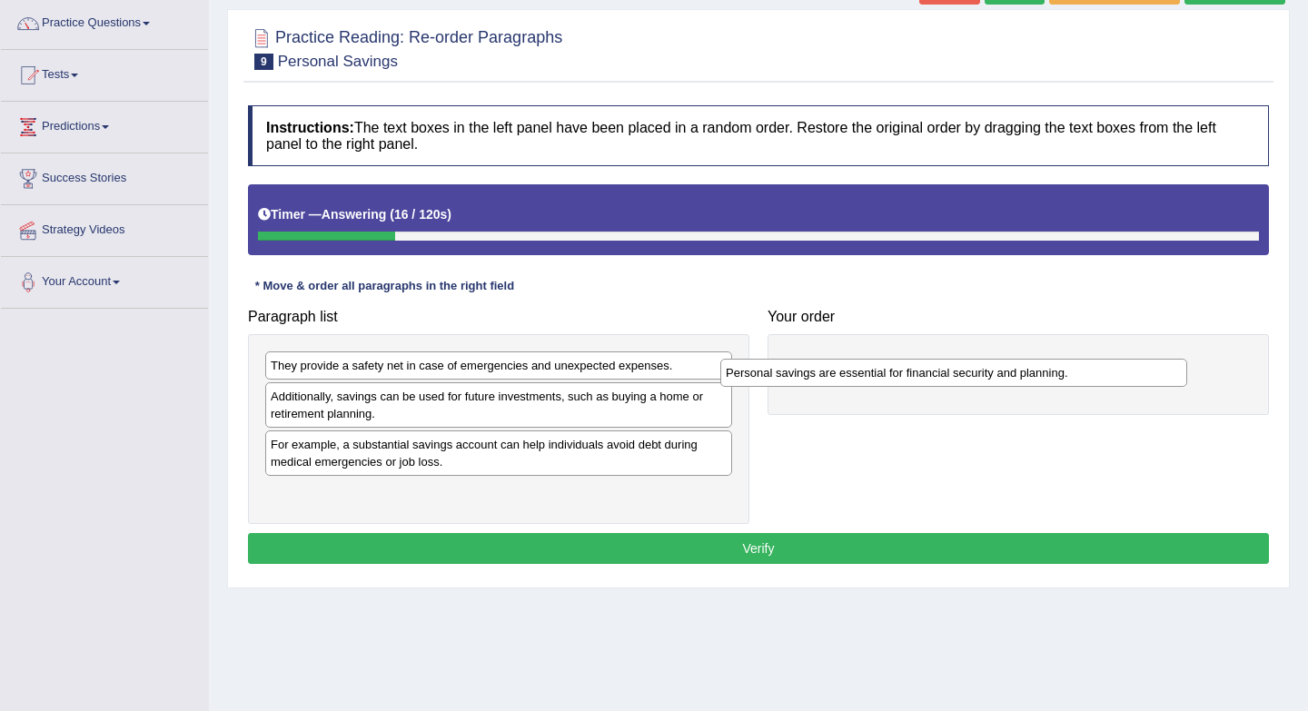
drag, startPoint x: 361, startPoint y: 505, endPoint x: 827, endPoint y: 355, distance: 490.2
click at [827, 359] on div "Personal savings are essential for financial security and planning." at bounding box center [953, 373] width 467 height 28
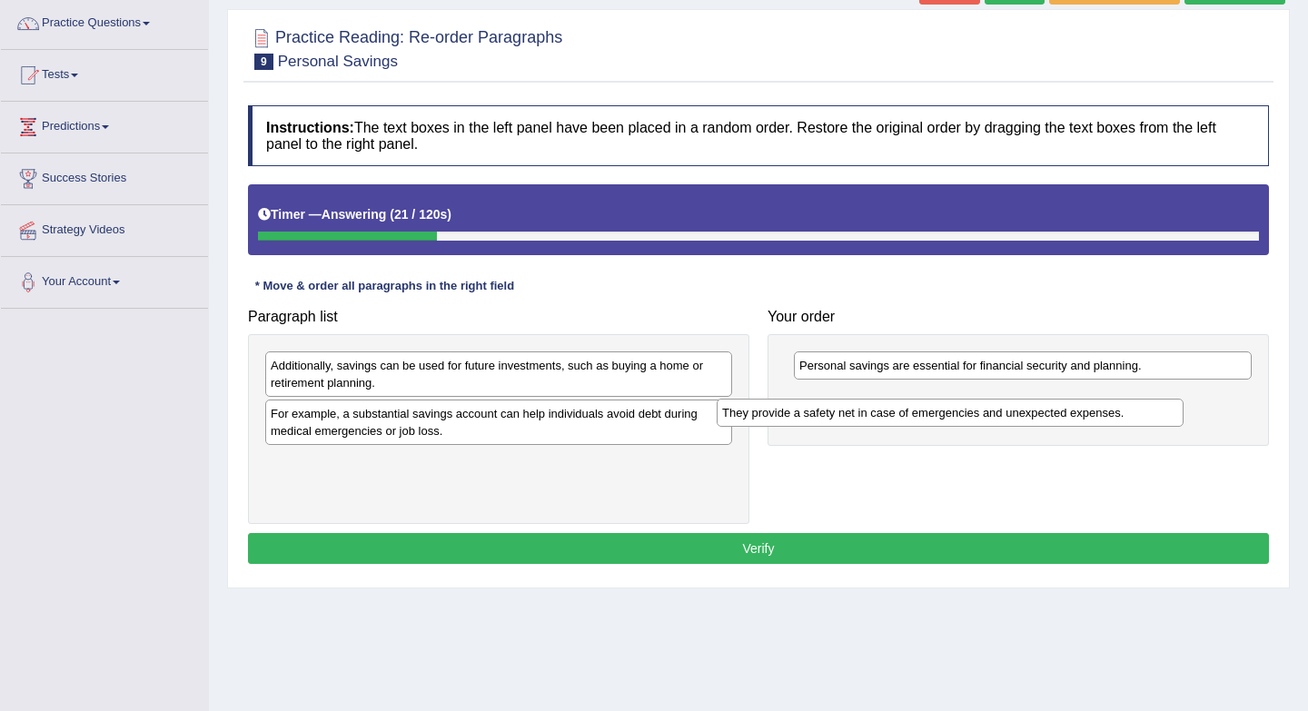
drag, startPoint x: 473, startPoint y: 370, endPoint x: 923, endPoint y: 420, distance: 452.3
click at [931, 421] on div "They provide a safety net in case of emergencies and unexpected expenses." at bounding box center [949, 413] width 467 height 28
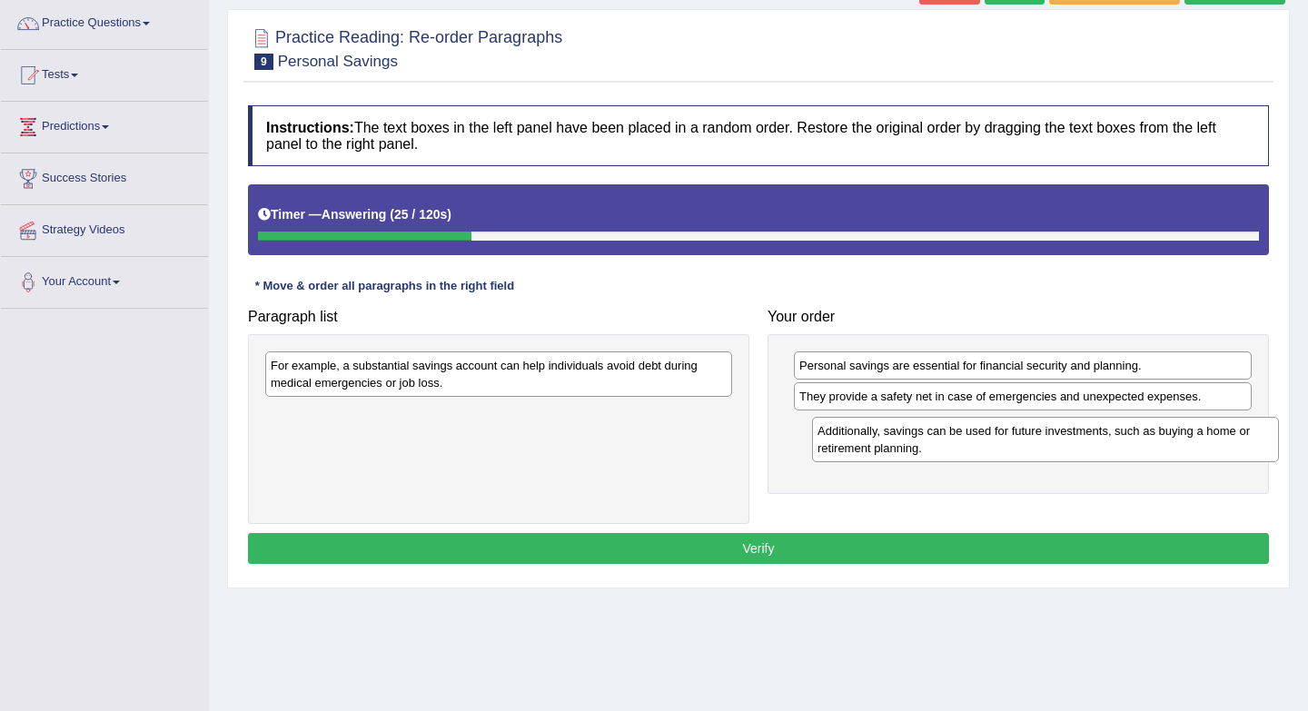
drag, startPoint x: 558, startPoint y: 381, endPoint x: 1102, endPoint y: 450, distance: 548.3
click at [1108, 450] on div "Additionally, savings can be used for future investments, such as buying a home…" at bounding box center [1045, 439] width 467 height 45
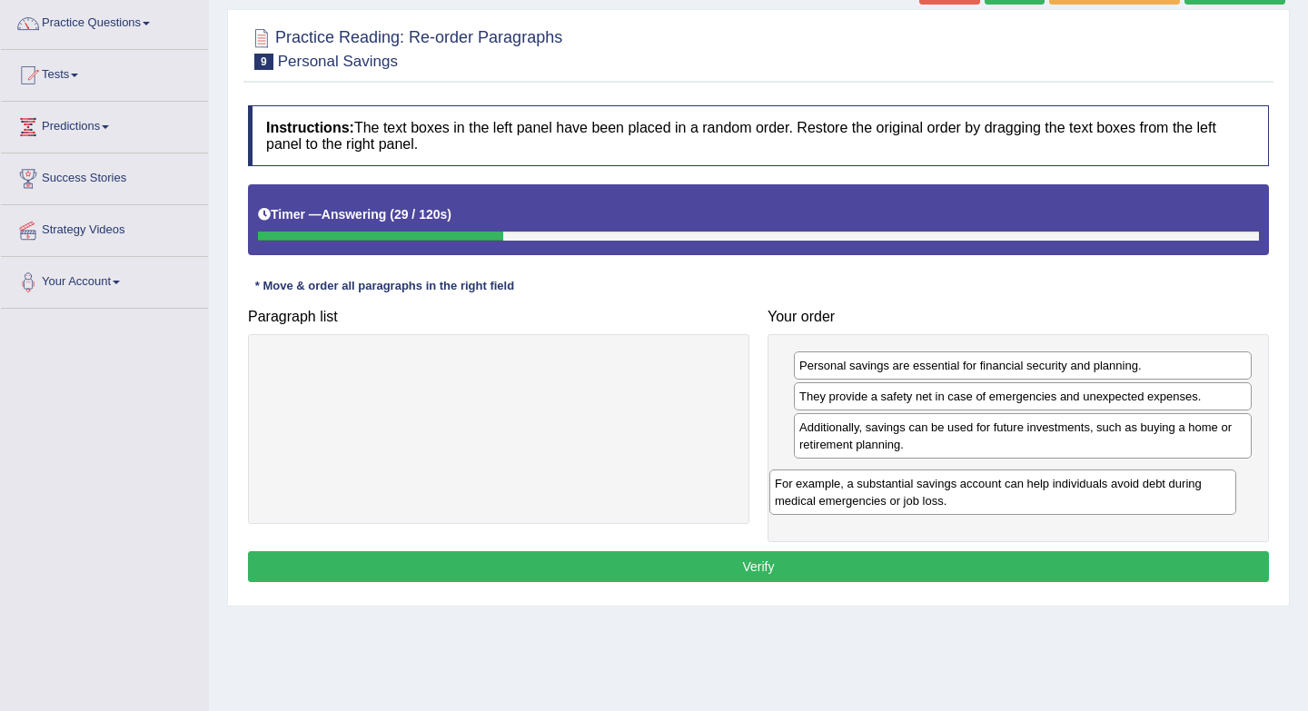
drag, startPoint x: 527, startPoint y: 364, endPoint x: 1031, endPoint y: 482, distance: 517.6
click at [1031, 482] on div "For example, a substantial savings account can help individuals avoid debt duri…" at bounding box center [1002, 491] width 467 height 45
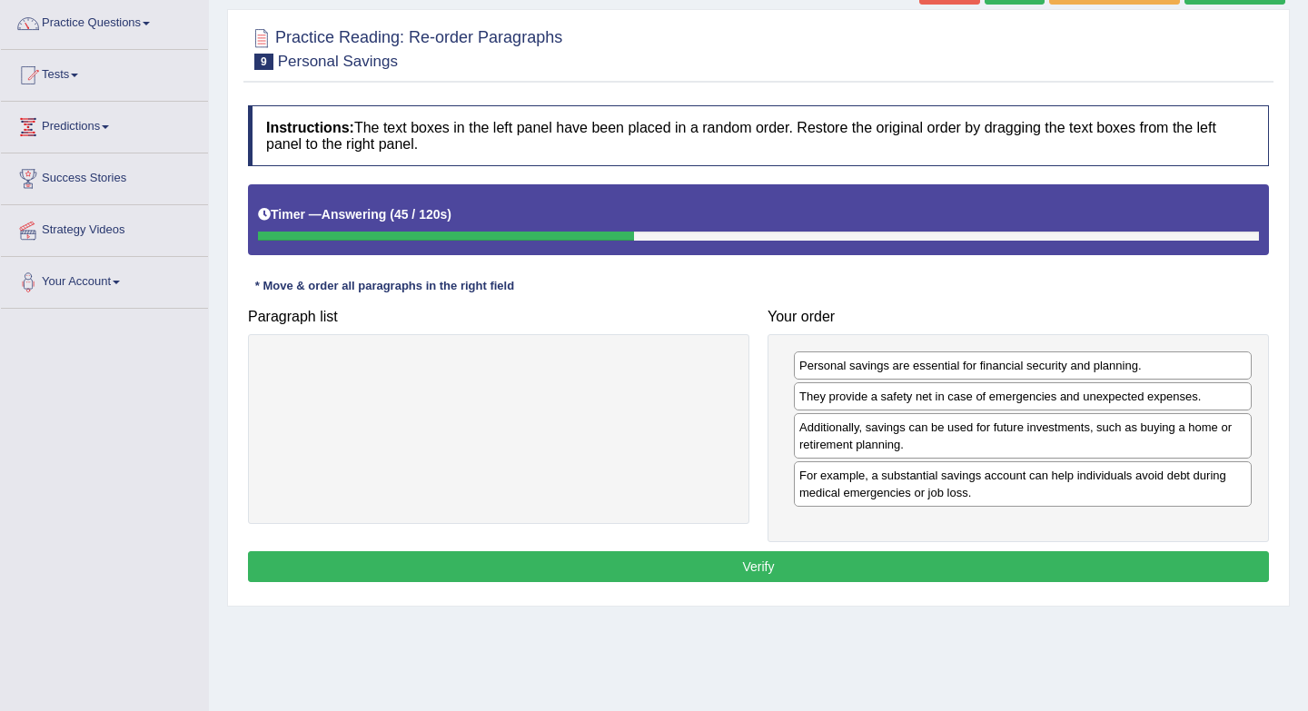
click at [885, 568] on button "Verify" at bounding box center [758, 566] width 1021 height 31
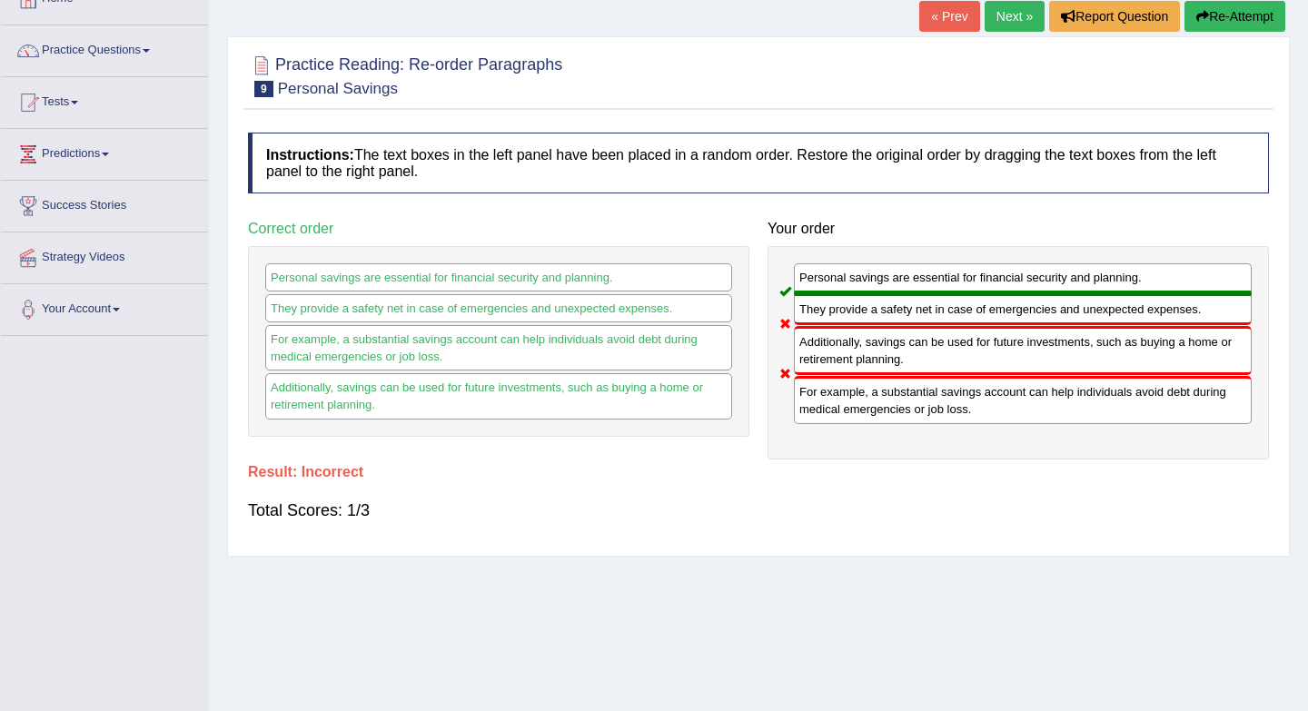
scroll to position [114, 0]
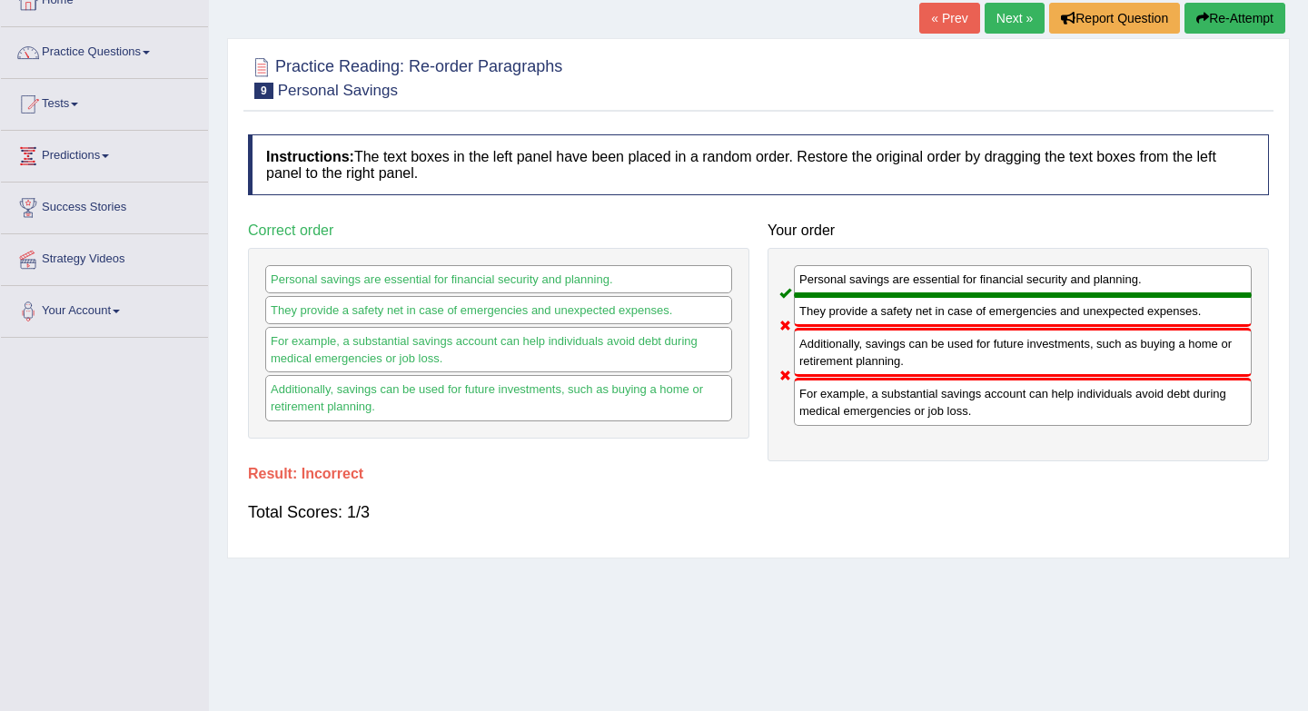
click at [1010, 15] on link "Next »" at bounding box center [1014, 18] width 60 height 31
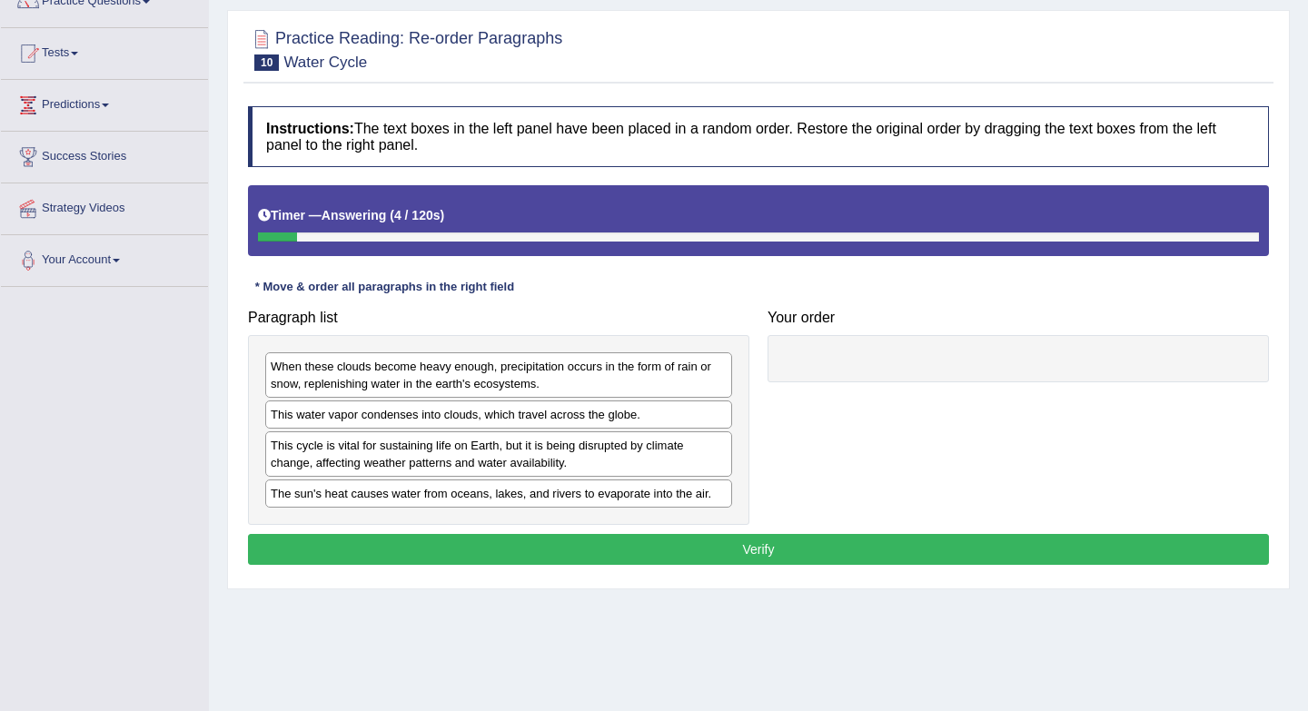
scroll to position [166, 0]
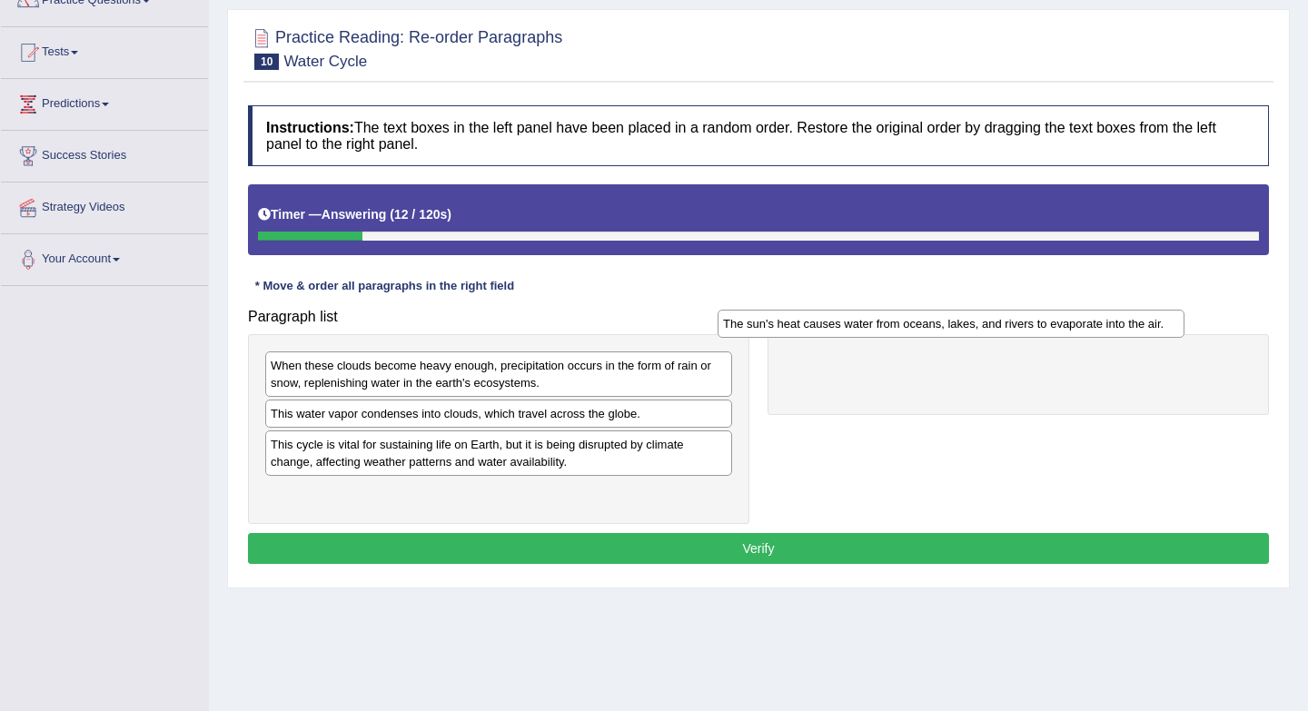
drag, startPoint x: 456, startPoint y: 499, endPoint x: 930, endPoint y: 357, distance: 494.7
click at [930, 338] on div "The sun's heat causes water from oceans, lakes, and rivers to evaporate into th…" at bounding box center [950, 324] width 467 height 28
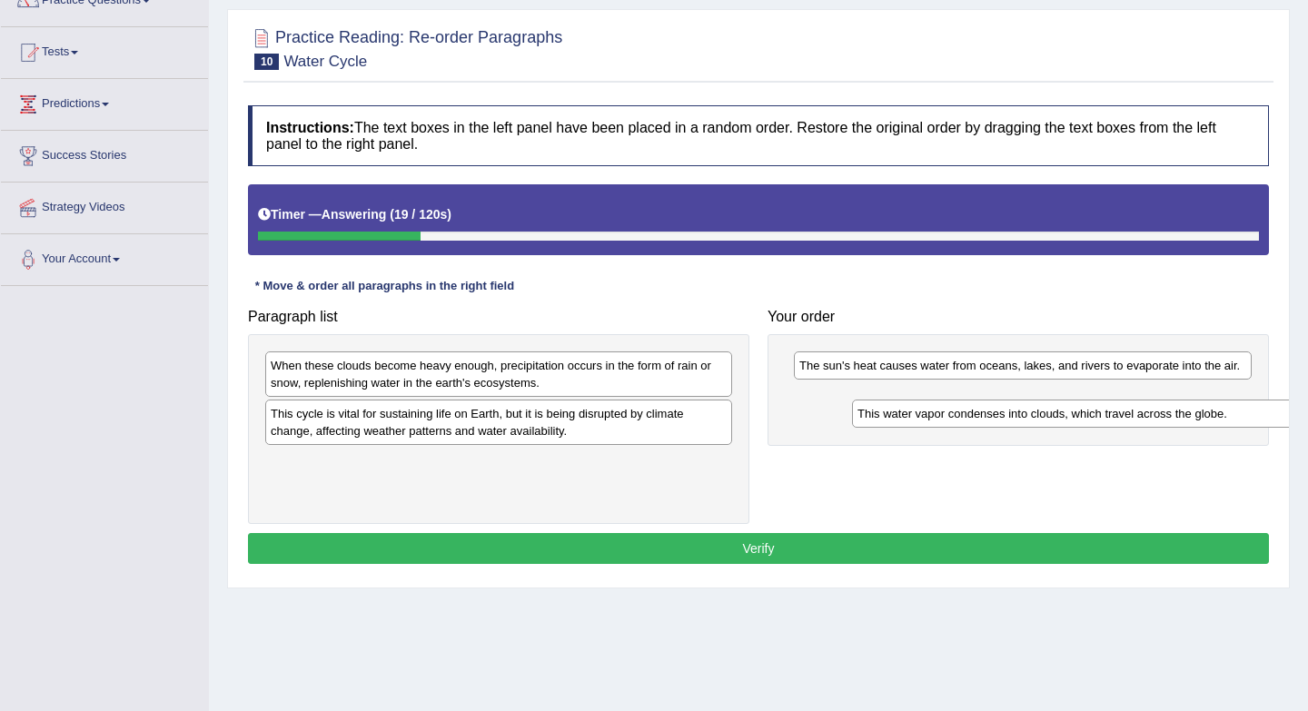
drag, startPoint x: 450, startPoint y: 417, endPoint x: 1038, endPoint y: 418, distance: 588.4
click at [1038, 418] on div "This water vapor condenses into clouds, which travel across the globe." at bounding box center [1085, 414] width 467 height 28
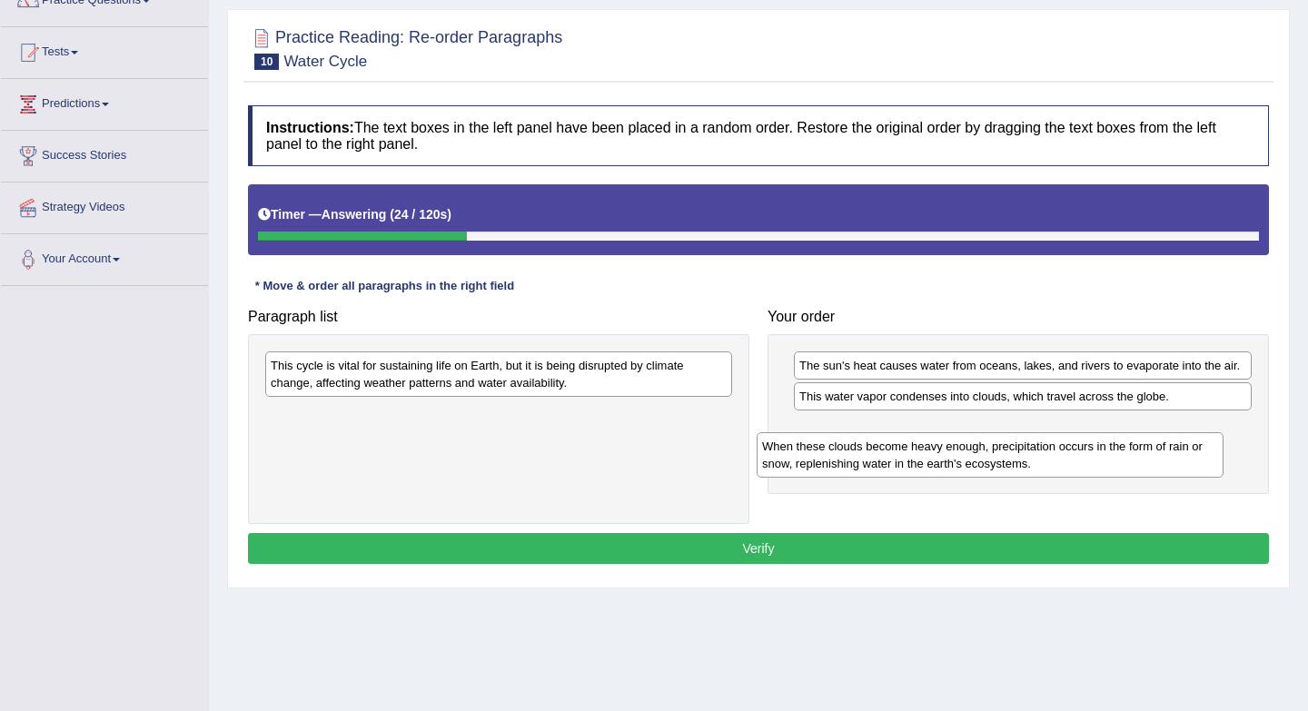
drag, startPoint x: 495, startPoint y: 377, endPoint x: 985, endPoint y: 447, distance: 495.3
click at [986, 450] on div "When these clouds become heavy enough, precipitation occurs in the form of rain…" at bounding box center [989, 454] width 467 height 45
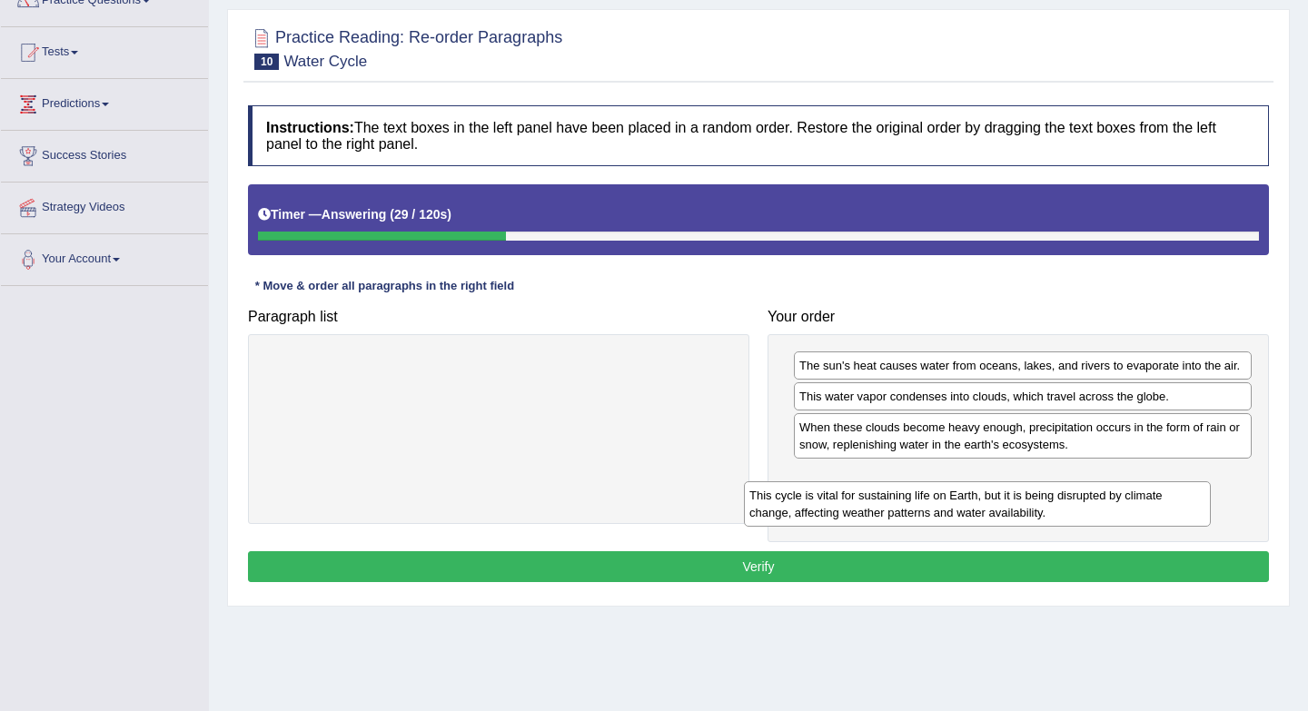
drag, startPoint x: 675, startPoint y: 370, endPoint x: 1153, endPoint y: 493, distance: 494.0
click at [1153, 496] on div "This cycle is vital for sustaining life on Earth, but it is being disrupted by …" at bounding box center [977, 503] width 467 height 45
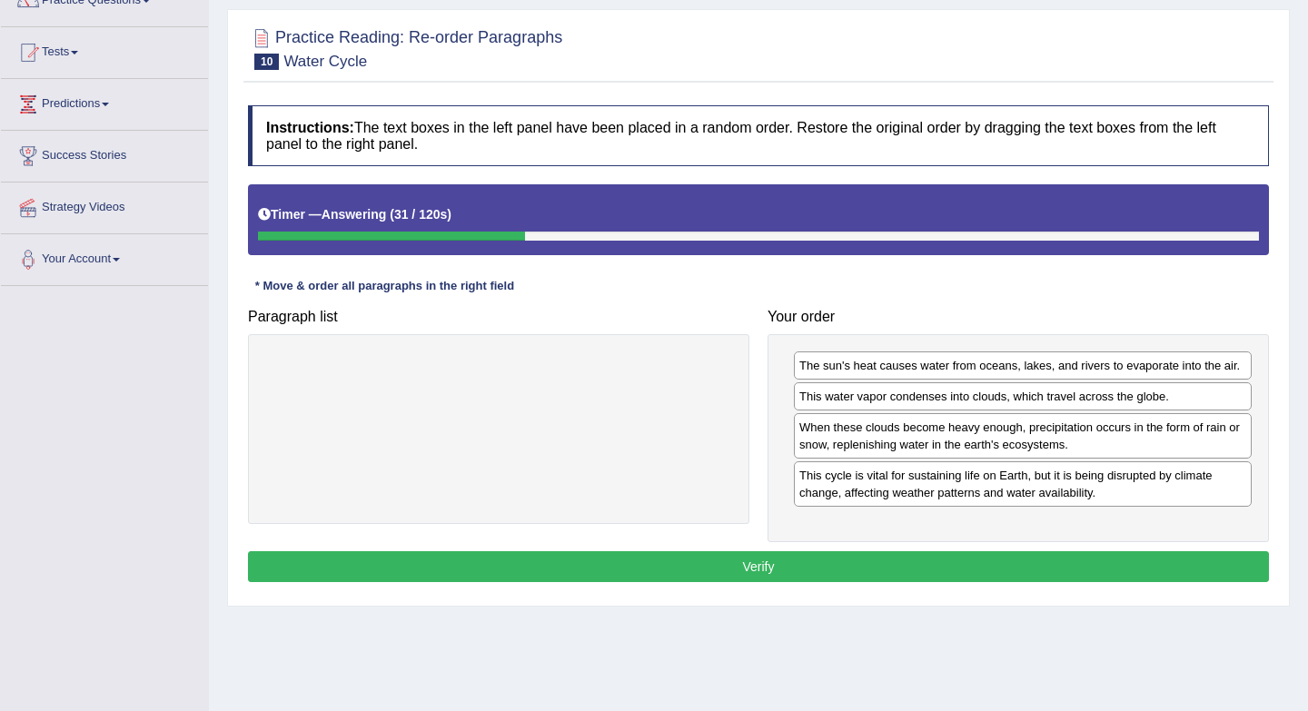
click at [1057, 564] on button "Verify" at bounding box center [758, 566] width 1021 height 31
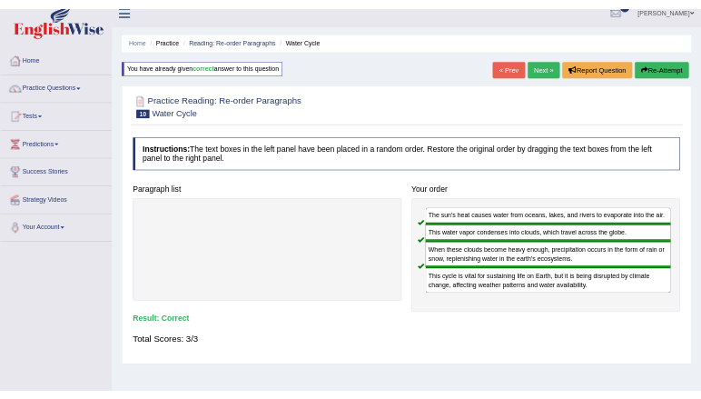
scroll to position [18, 0]
